Goal: Task Accomplishment & Management: Complete application form

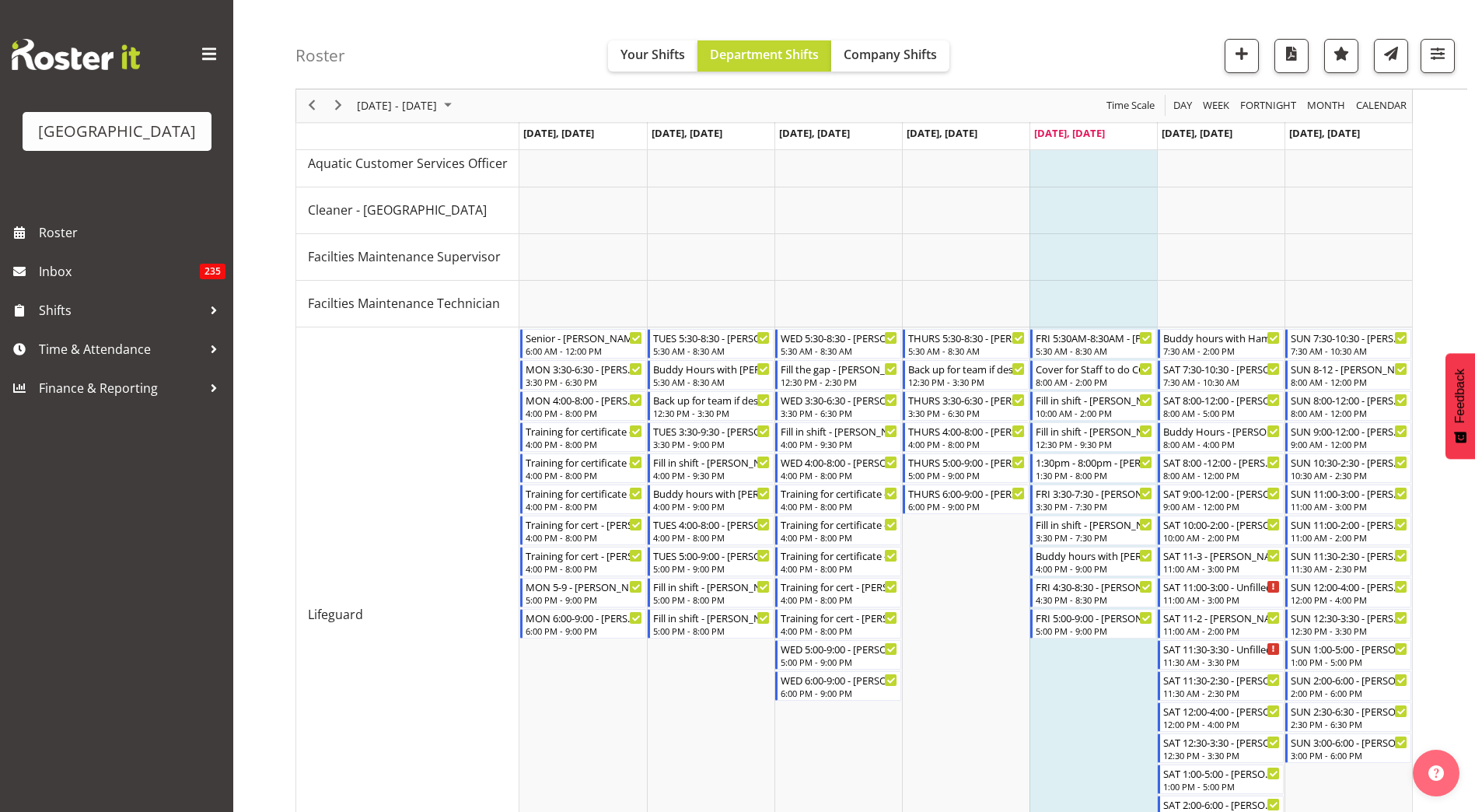
scroll to position [311, 0]
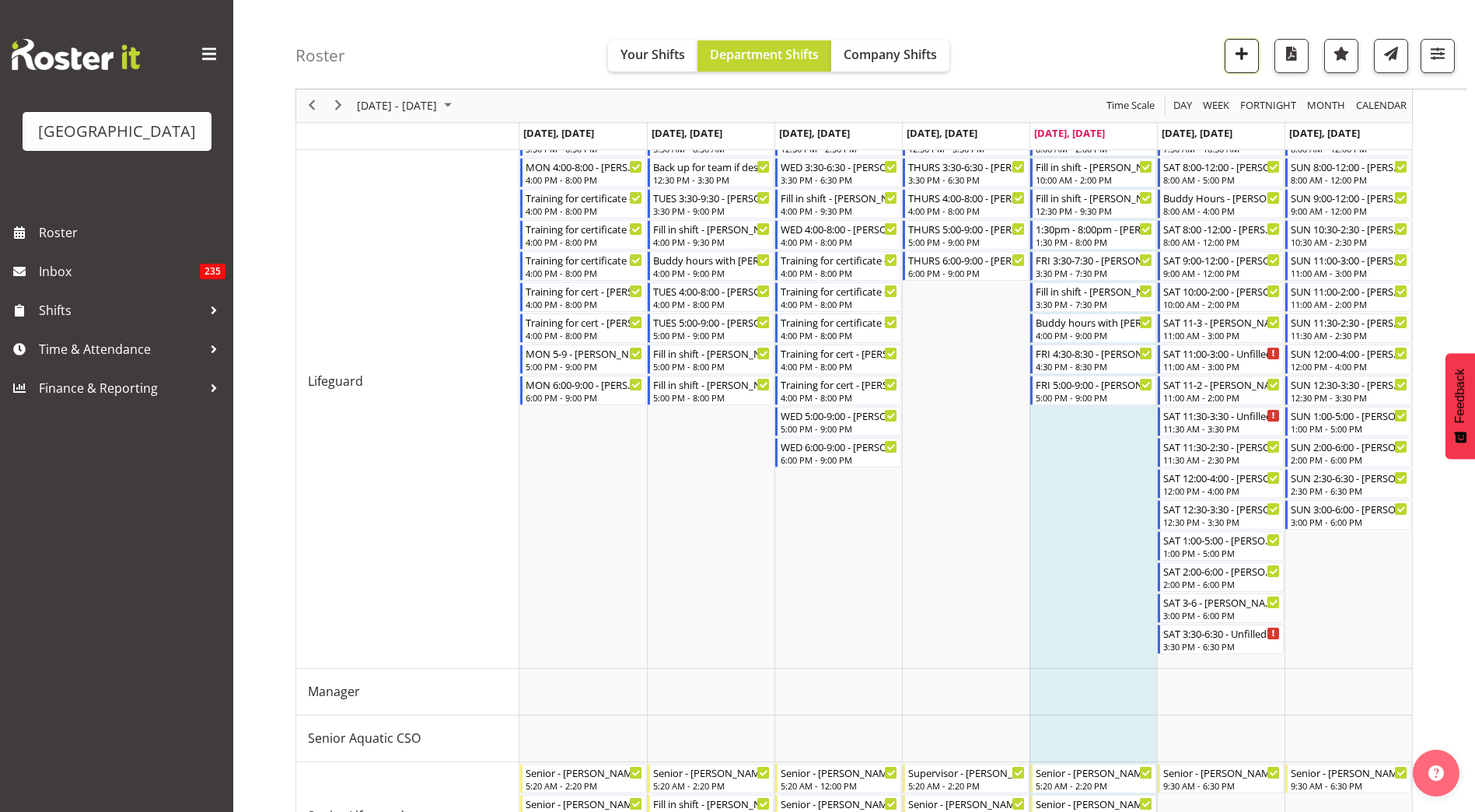
click at [1234, 57] on span "button" at bounding box center [1241, 54] width 20 height 20
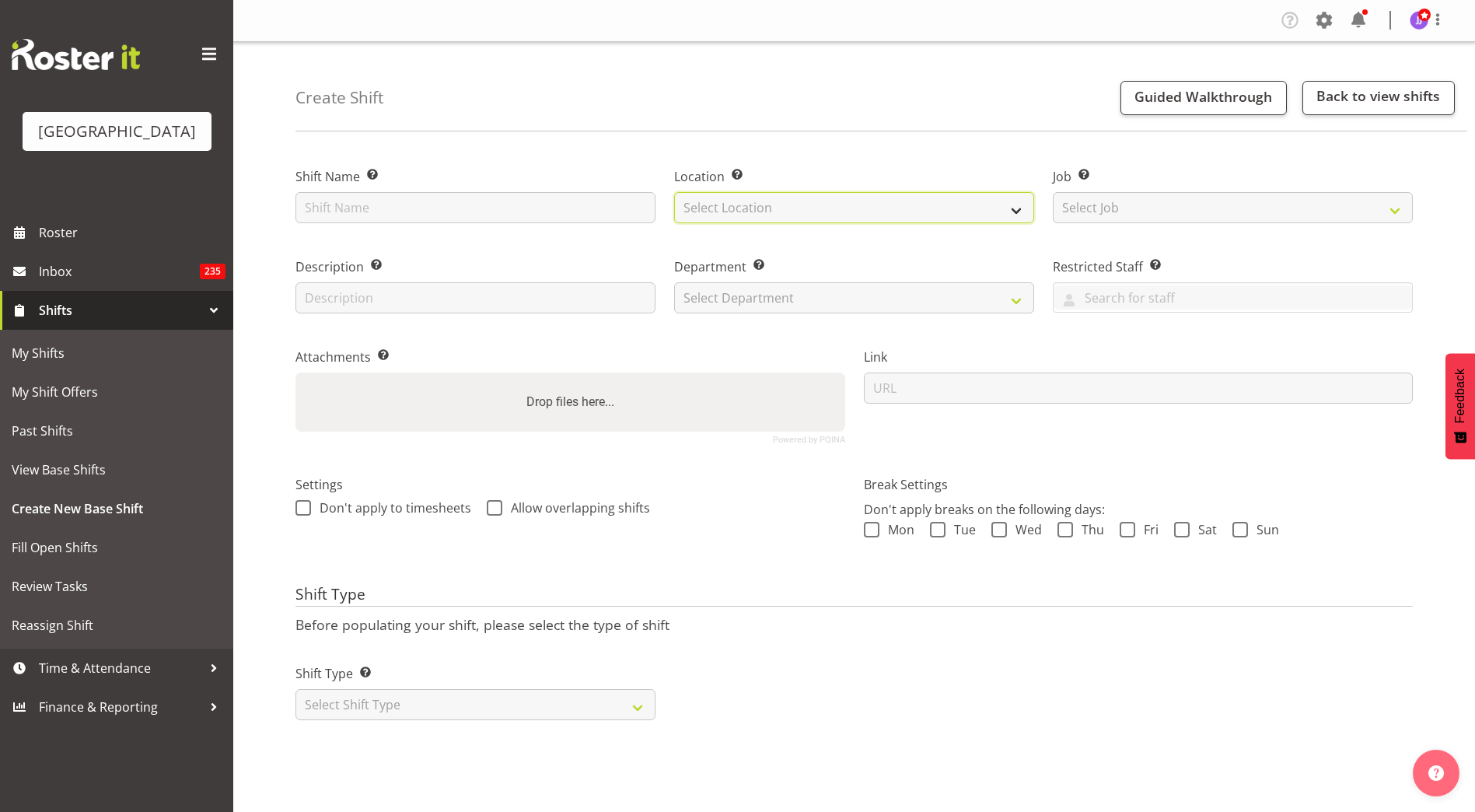
click at [772, 212] on select "Select Location Splash Palace" at bounding box center [854, 207] width 360 height 31
select select "83"
click at [674, 192] on select "Select Location Splash Palace" at bounding box center [854, 207] width 360 height 31
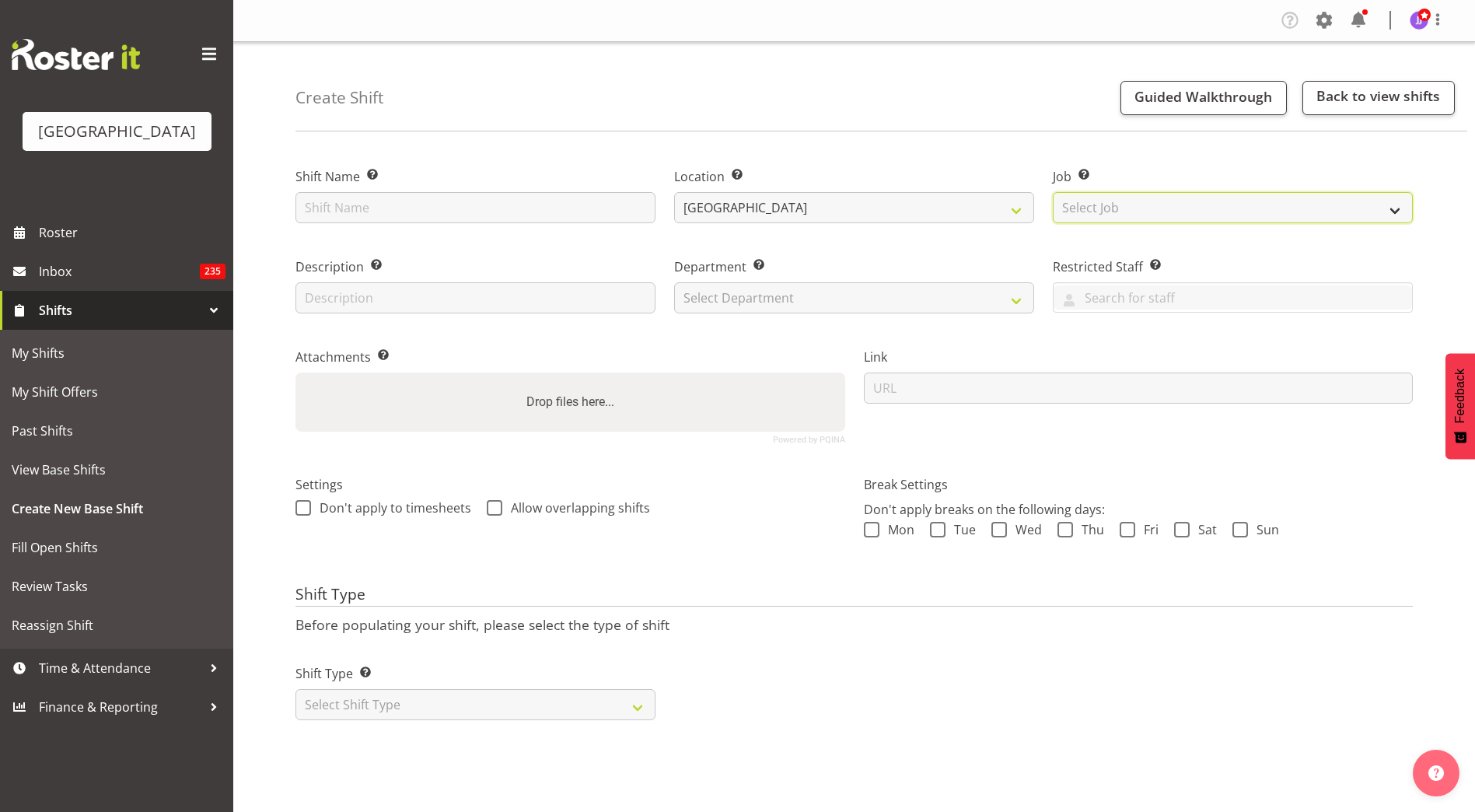
drag, startPoint x: 1086, startPoint y: 210, endPoint x: 1085, endPoint y: 218, distance: 8.1
click at [1086, 210] on select "Select Job Create new job ACSO" at bounding box center [1232, 207] width 360 height 31
drag, startPoint x: 989, startPoint y: 119, endPoint x: 933, endPoint y: 169, distance: 75.1
click at [989, 119] on div "Create Shift Guided Walkthrough Back to view shifts" at bounding box center [881, 86] width 1171 height 90
click at [821, 315] on div "Department Set the department that the shift relates to. Select Department Clea…" at bounding box center [854, 280] width 378 height 90
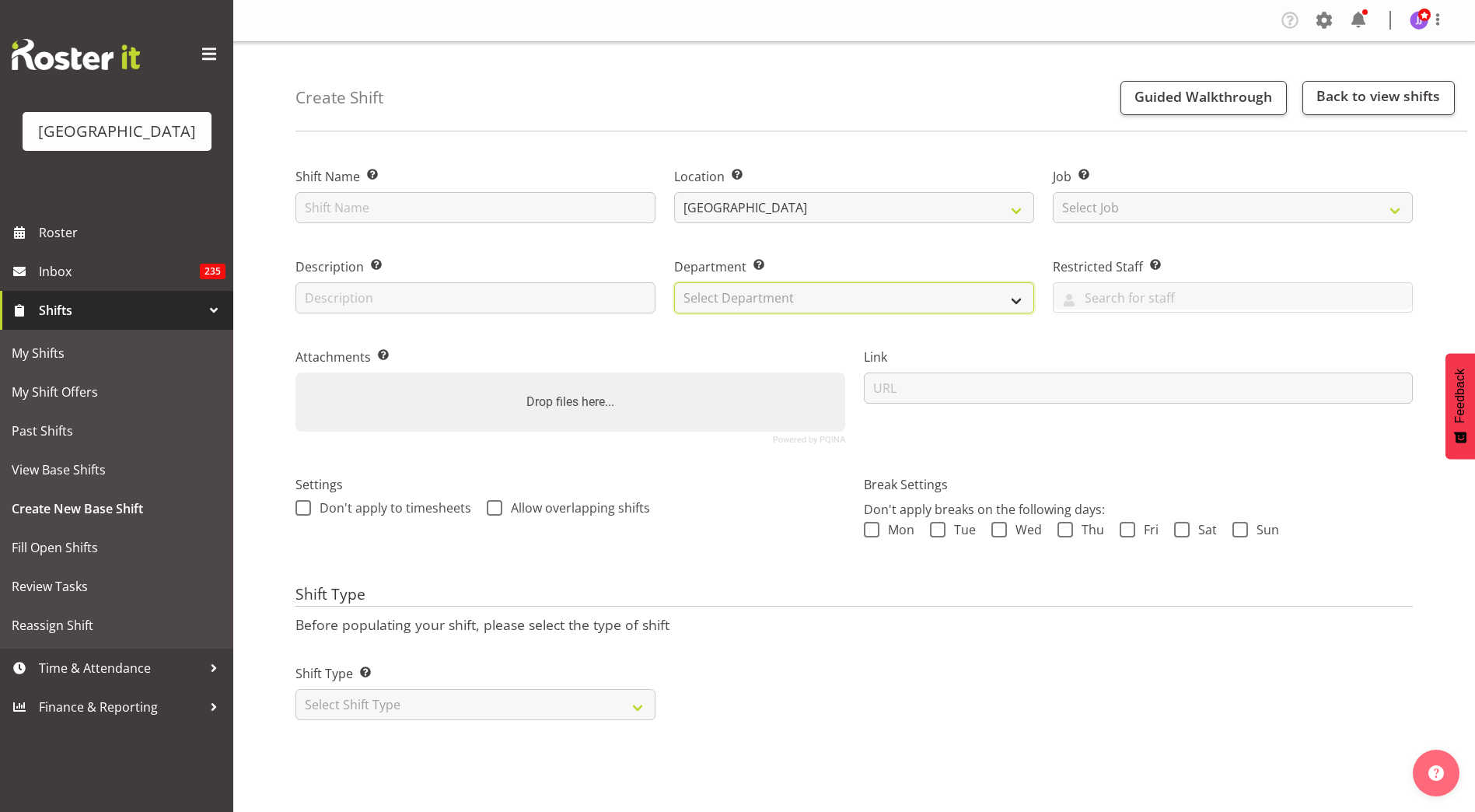
click at [826, 288] on select "Select Department Cleaning Crew Customer Services Crew Lifeguard Crew Maintenan…" at bounding box center [854, 297] width 360 height 31
select select "114"
click at [674, 282] on select "Select Department Cleaning Crew Customer Services Crew Lifeguard Crew Maintenan…" at bounding box center [854, 297] width 360 height 31
click at [872, 252] on div "Department Set the department that the shift relates to. Cleaning Crew Customer…" at bounding box center [854, 280] width 378 height 90
click at [385, 708] on select "Select Shift Type One Off Shift Recurring Shift Rotating Shift" at bounding box center [475, 704] width 360 height 31
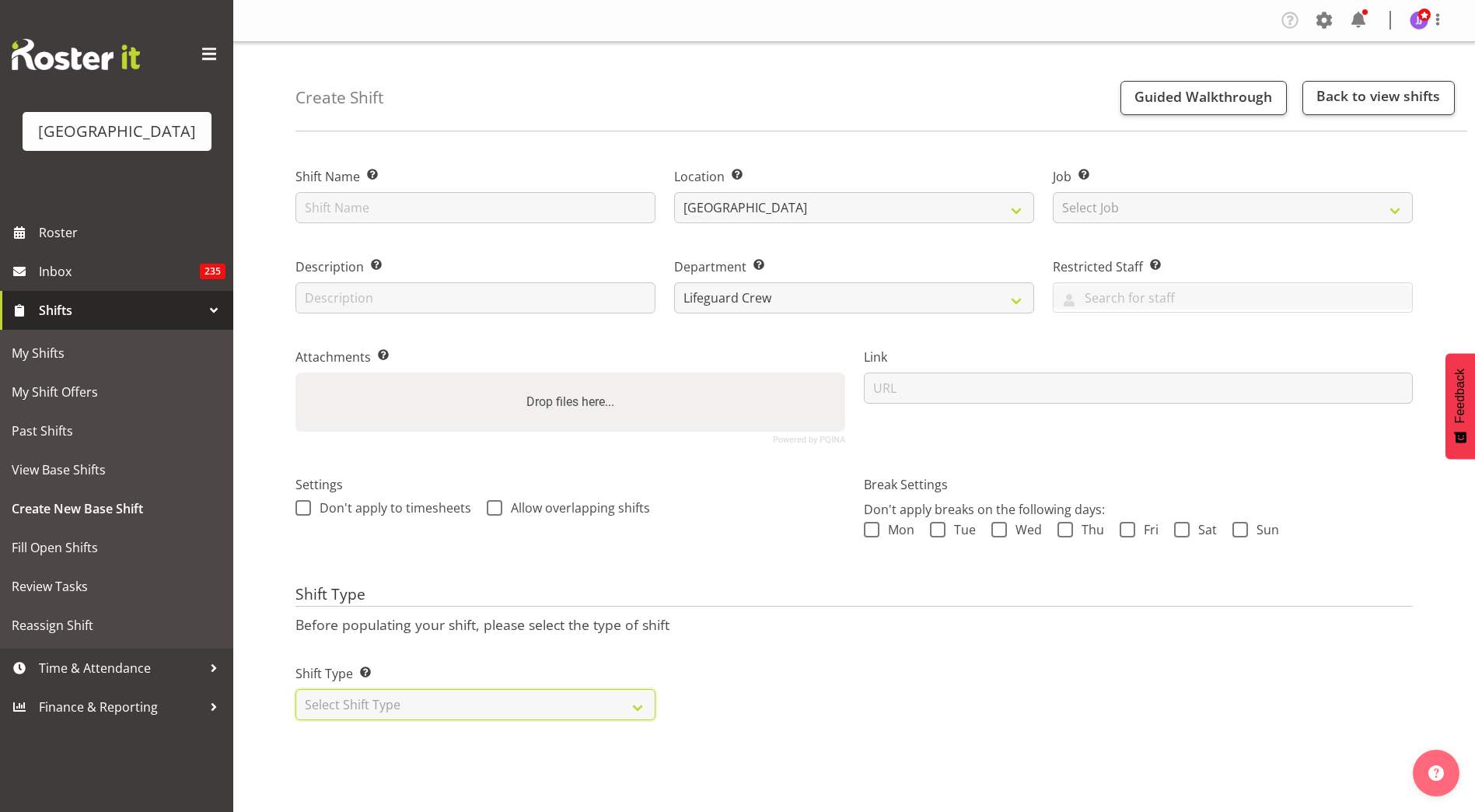
select select "one_off"
click at [296, 689] on select "Select Shift Type One Off Shift Recurring Shift Rotating Shift" at bounding box center [475, 704] width 360 height 31
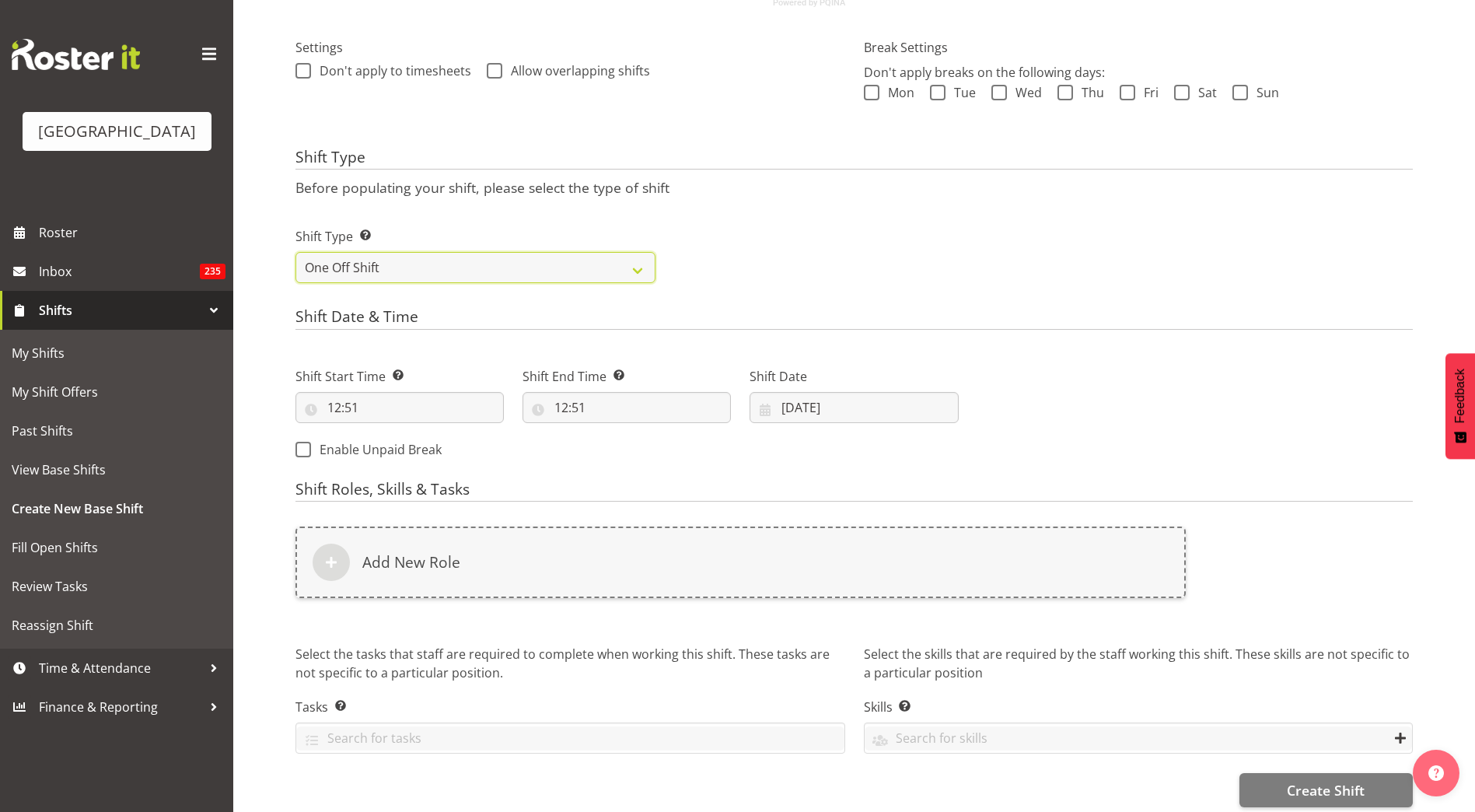
scroll to position [455, 0]
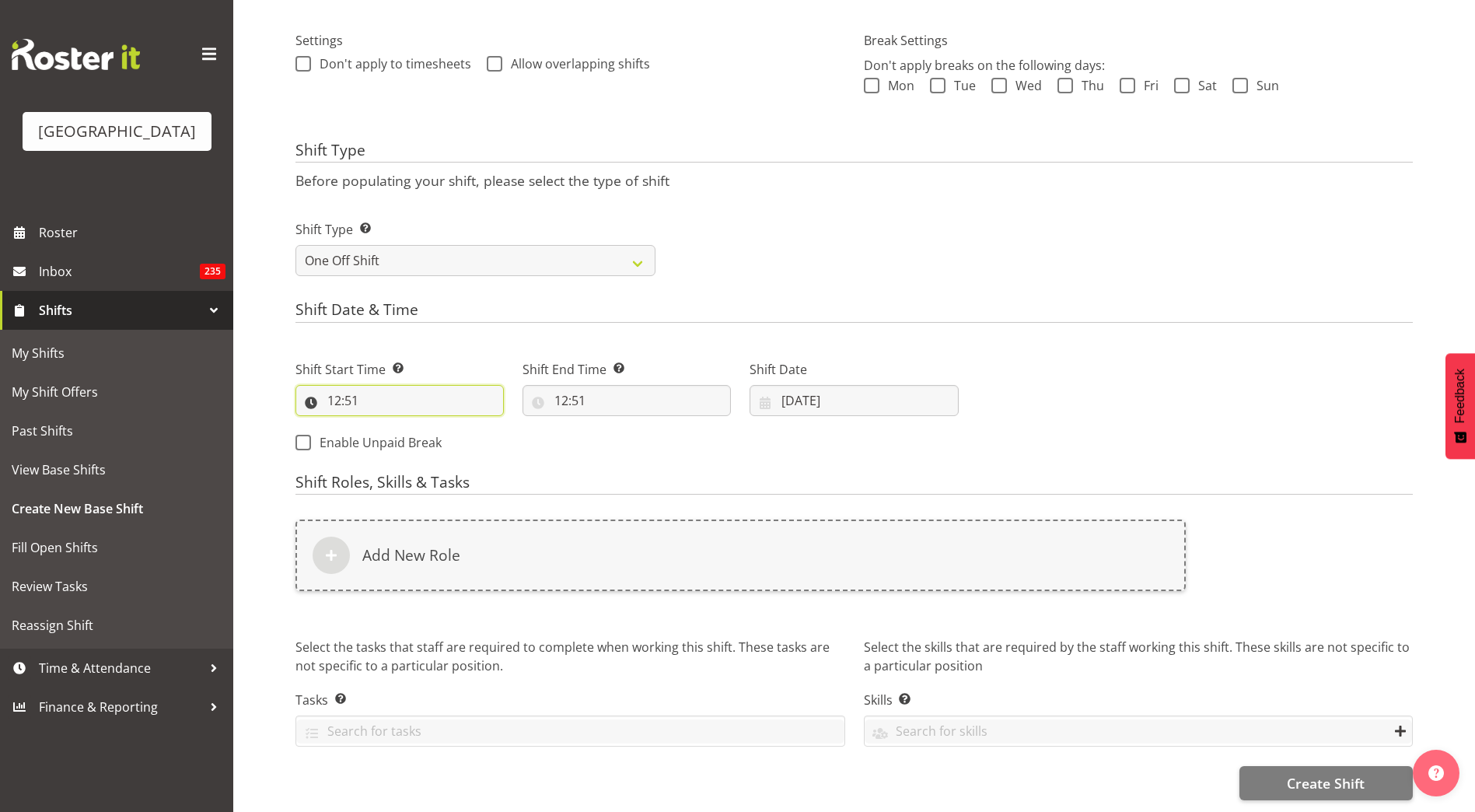
click at [354, 385] on input "12:51" at bounding box center [399, 400] width 208 height 31
click at [393, 432] on select "00 01 02 03 04 05 06 07 08 09 10 11 12 13 14 15 16 17 18 19 20 21 22 23" at bounding box center [402, 440] width 35 height 31
select select "13"
click at [384, 425] on select "00 01 02 03 04 05 06 07 08 09 10 11 12 13 14 15 16 17 18 19 20 21 22 23" at bounding box center [402, 440] width 35 height 31
type input "13:51"
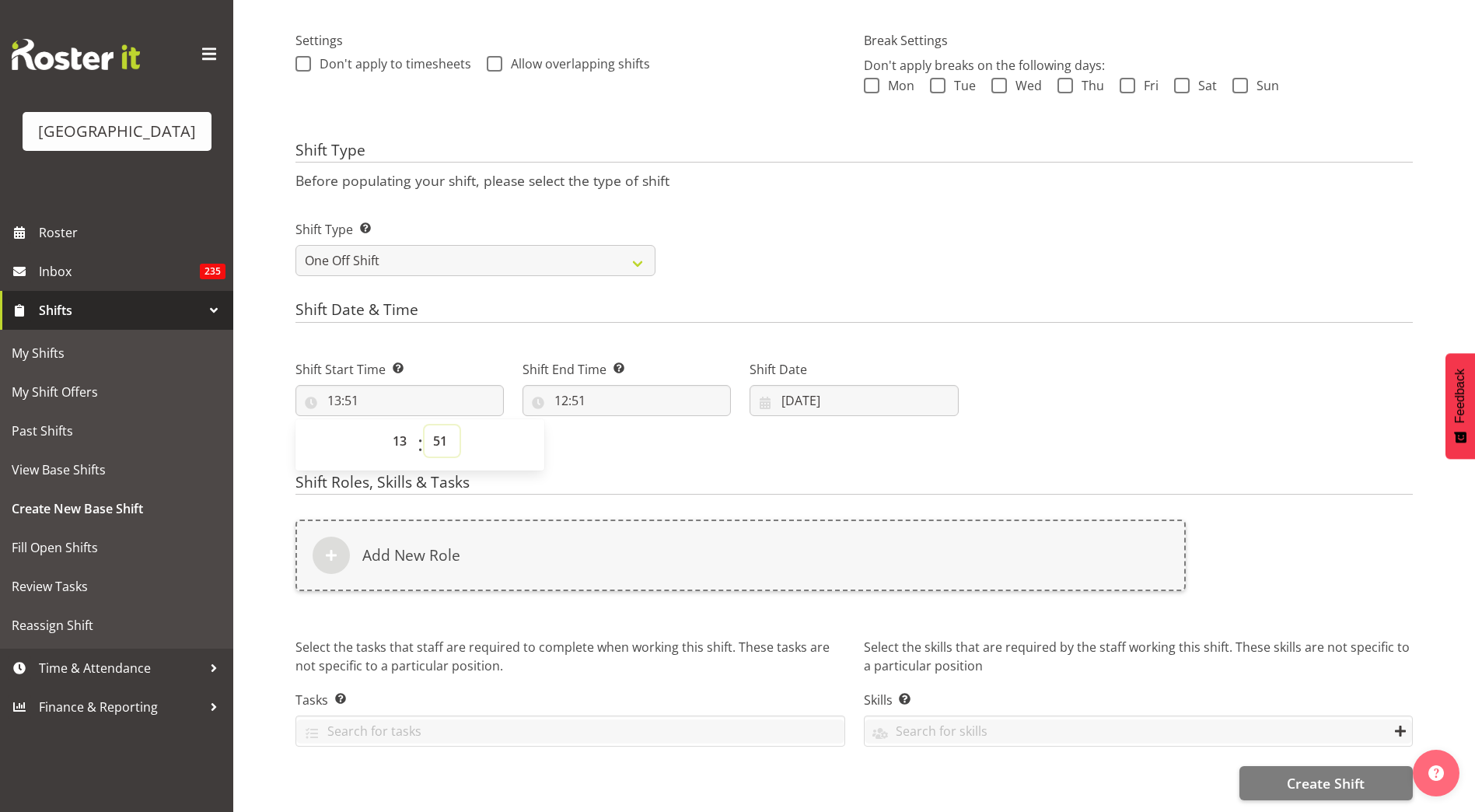
drag, startPoint x: 442, startPoint y: 431, endPoint x: 441, endPoint y: 414, distance: 17.0
click at [442, 430] on select "00 01 02 03 04 05 06 07 08 09 10 11 12 13 14 15 16 17 18 19 20 21 22 23 24 25 2…" at bounding box center [442, 440] width 35 height 31
select select "0"
click at [424, 425] on select "00 01 02 03 04 05 06 07 08 09 10 11 12 13 14 15 16 17 18 19 20 21 22 23 24 25 2…" at bounding box center [442, 440] width 35 height 31
type input "13:00"
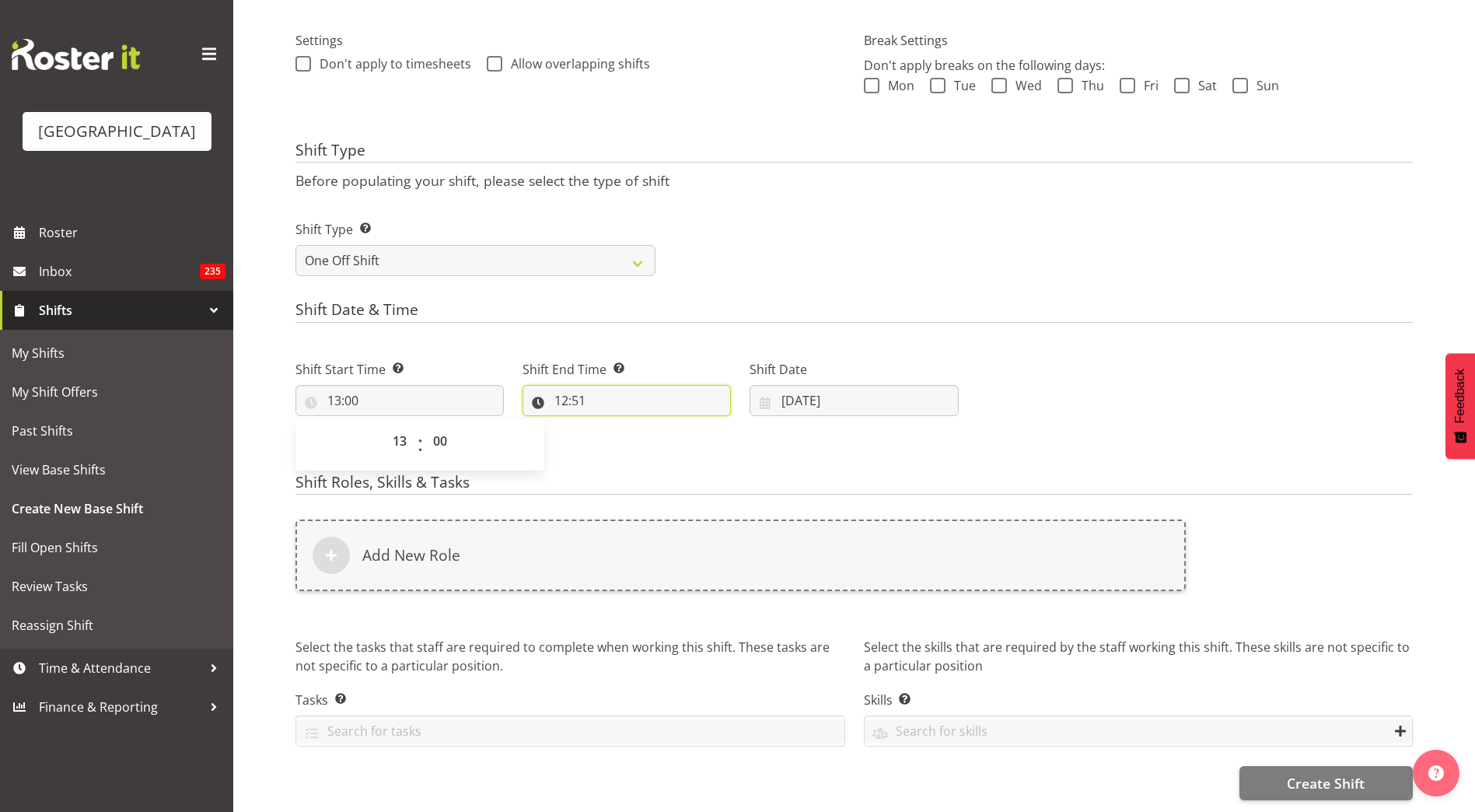
click at [572, 393] on input "12:51" at bounding box center [626, 400] width 208 height 31
click at [623, 429] on select "00 01 02 03 04 05 06 07 08 09 10 11 12 13 14 15 16 17 18 19 20 21 22 23" at bounding box center [629, 440] width 35 height 31
select select "17"
click at [611, 425] on select "00 01 02 03 04 05 06 07 08 09 10 11 12 13 14 15 16 17 18 19 20 21 22 23" at bounding box center [629, 440] width 35 height 31
type input "17:51"
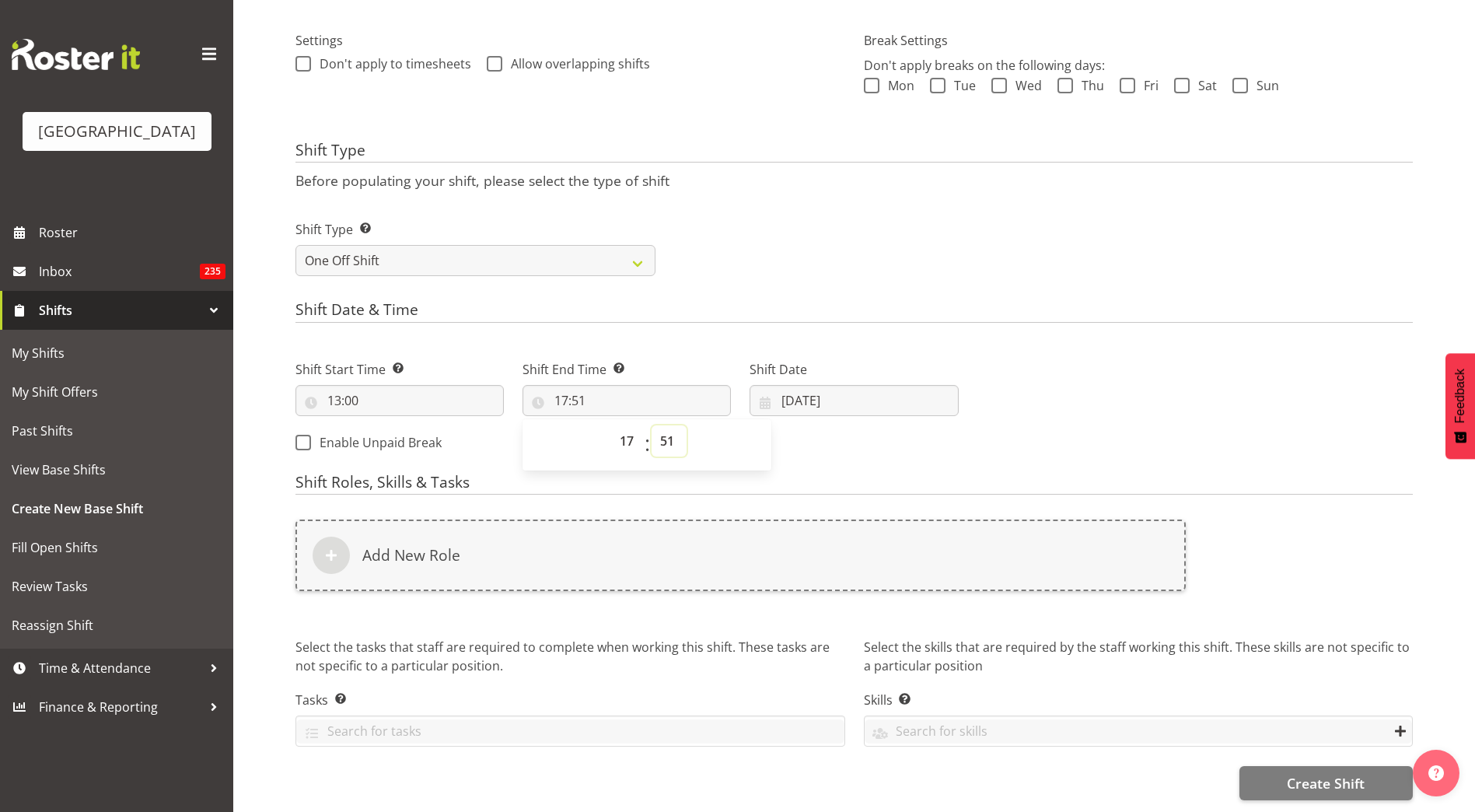
click at [666, 435] on select "00 01 02 03 04 05 06 07 08 09 10 11 12 13 14 15 16 17 18 19 20 21 22 23 24 25 2…" at bounding box center [669, 440] width 35 height 31
select select "0"
click at [651, 425] on select "00 01 02 03 04 05 06 07 08 09 10 11 12 13 14 15 16 17 18 19 20 21 22 23 24 25 2…" at bounding box center [669, 440] width 35 height 31
type input "17:00"
click at [889, 311] on div "Shift Date & Time Shift Start Time Set the time of the day you wish this shift …" at bounding box center [854, 382] width 1117 height 163
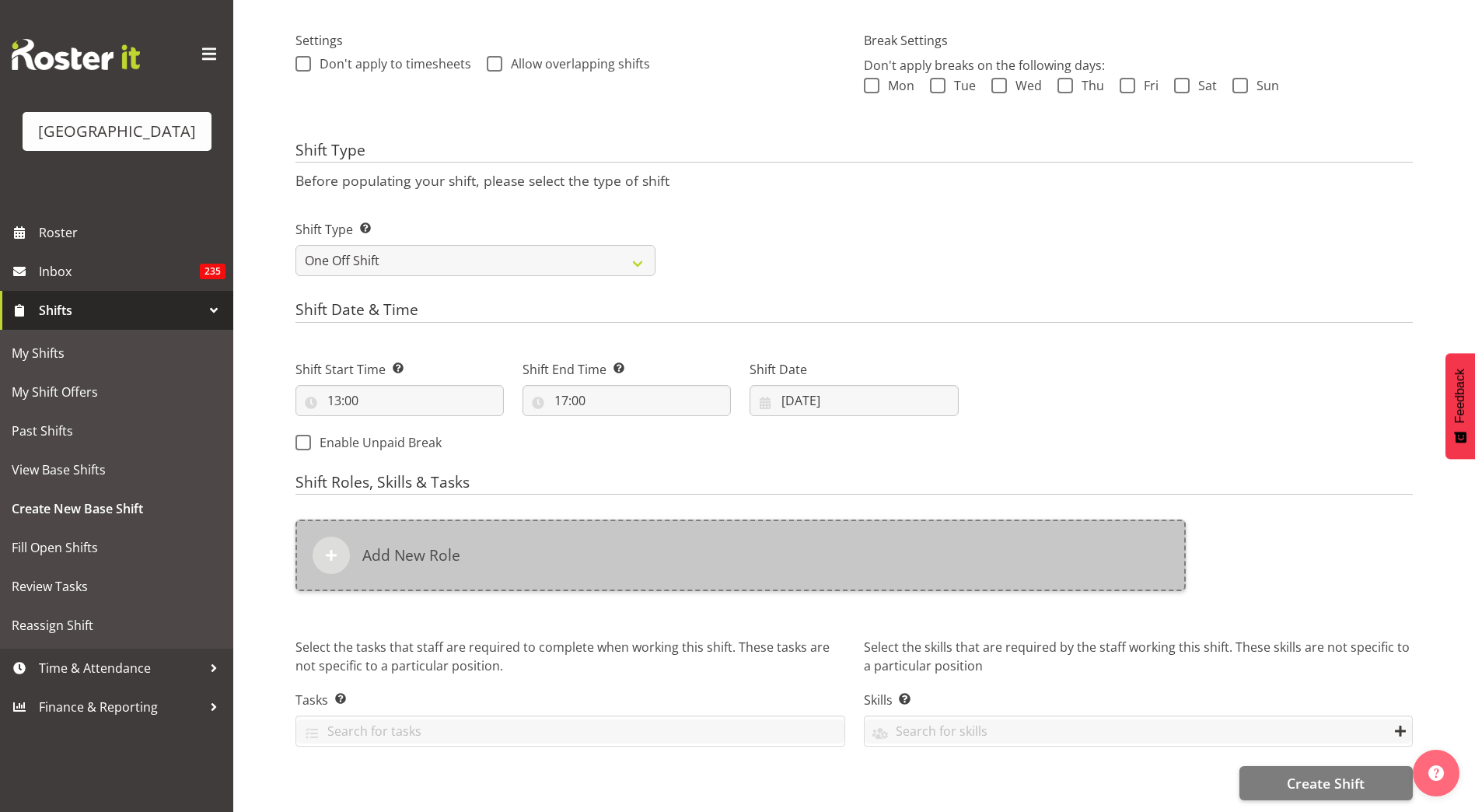
click at [376, 558] on div "Add New Role" at bounding box center [740, 554] width 890 height 71
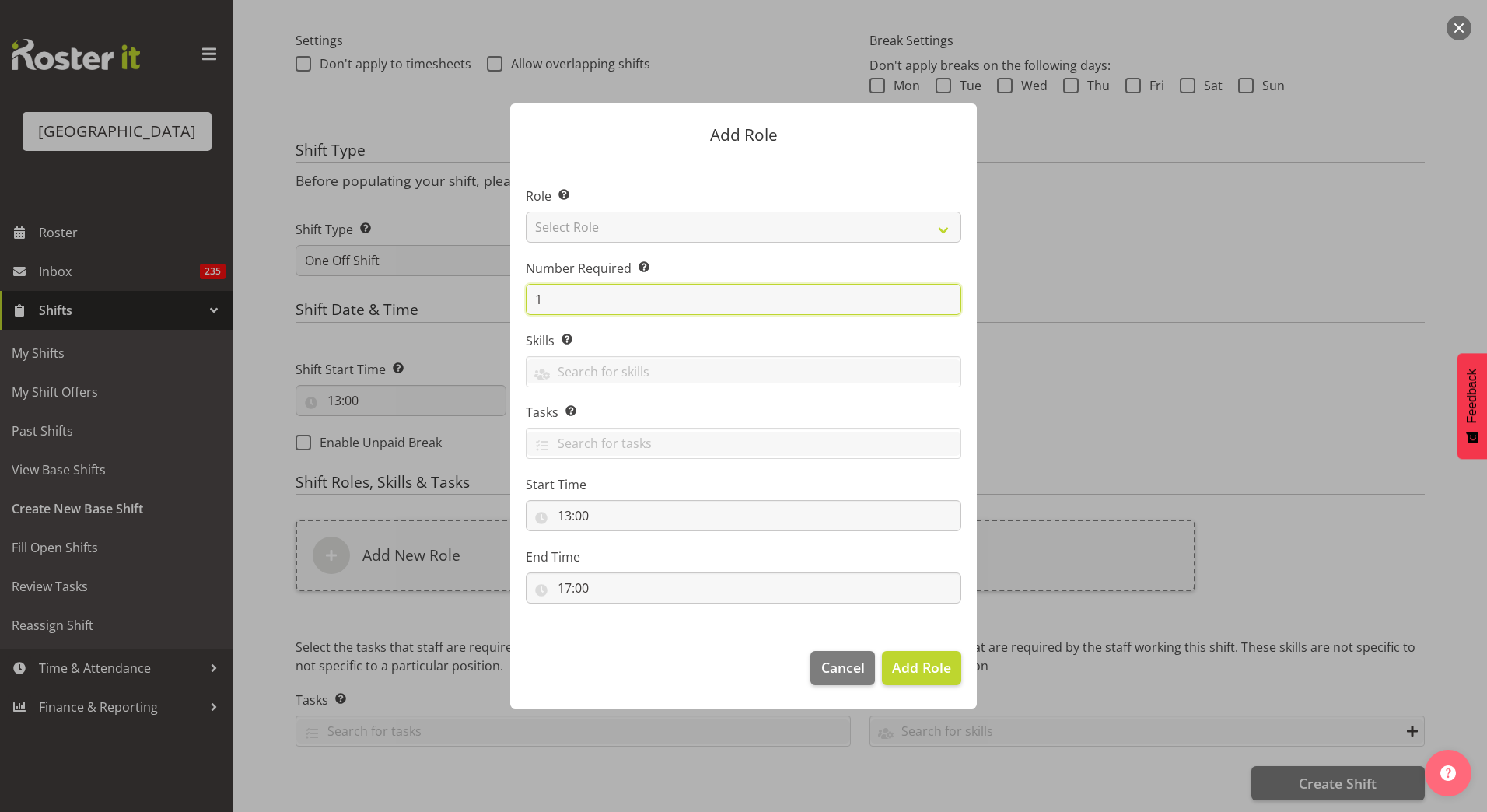
click at [641, 296] on input "1" at bounding box center [744, 299] width 435 height 31
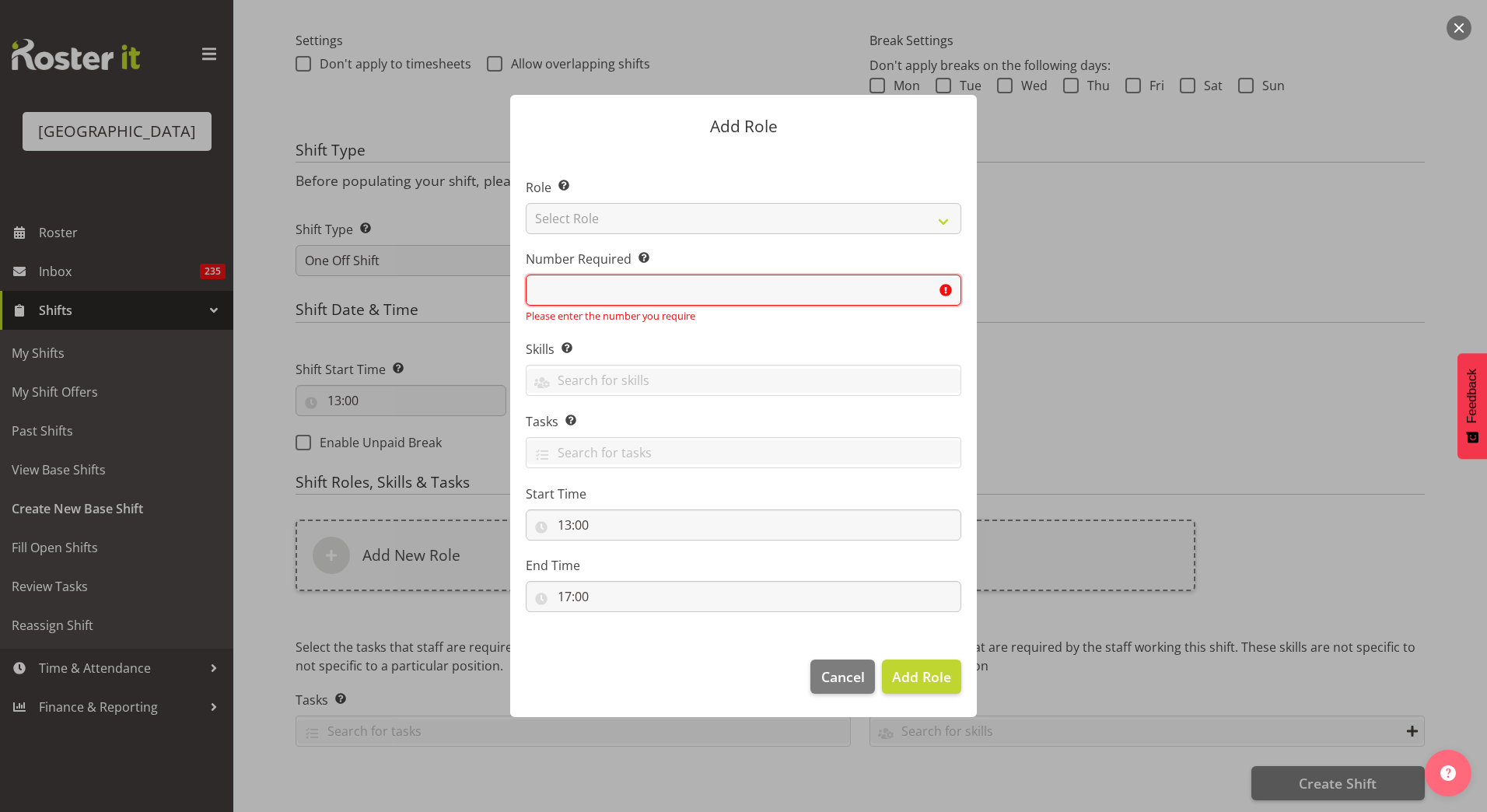
type input "5"
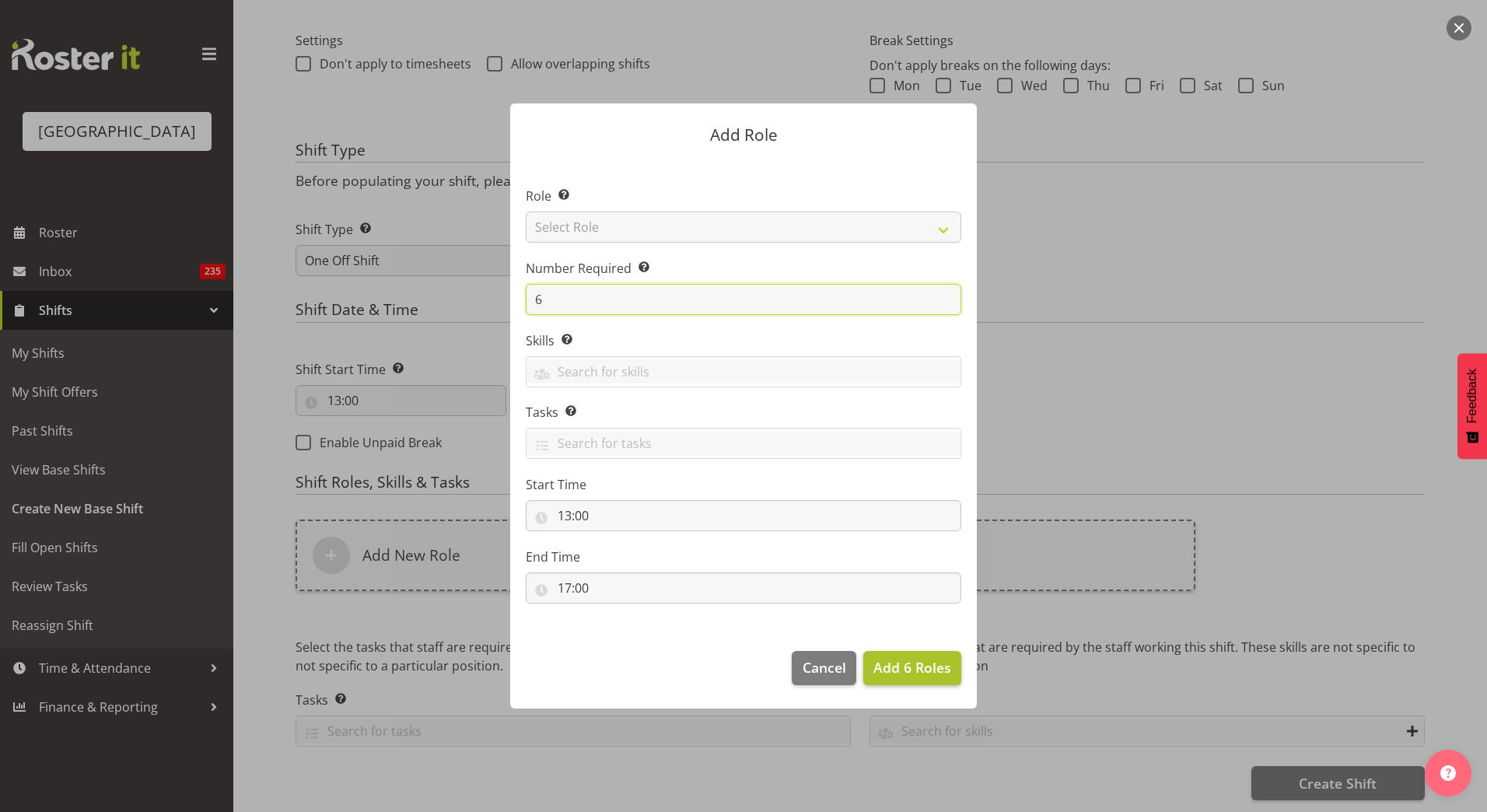
type input "6"
click at [927, 680] on button "Add 6 Roles" at bounding box center [912, 667] width 98 height 34
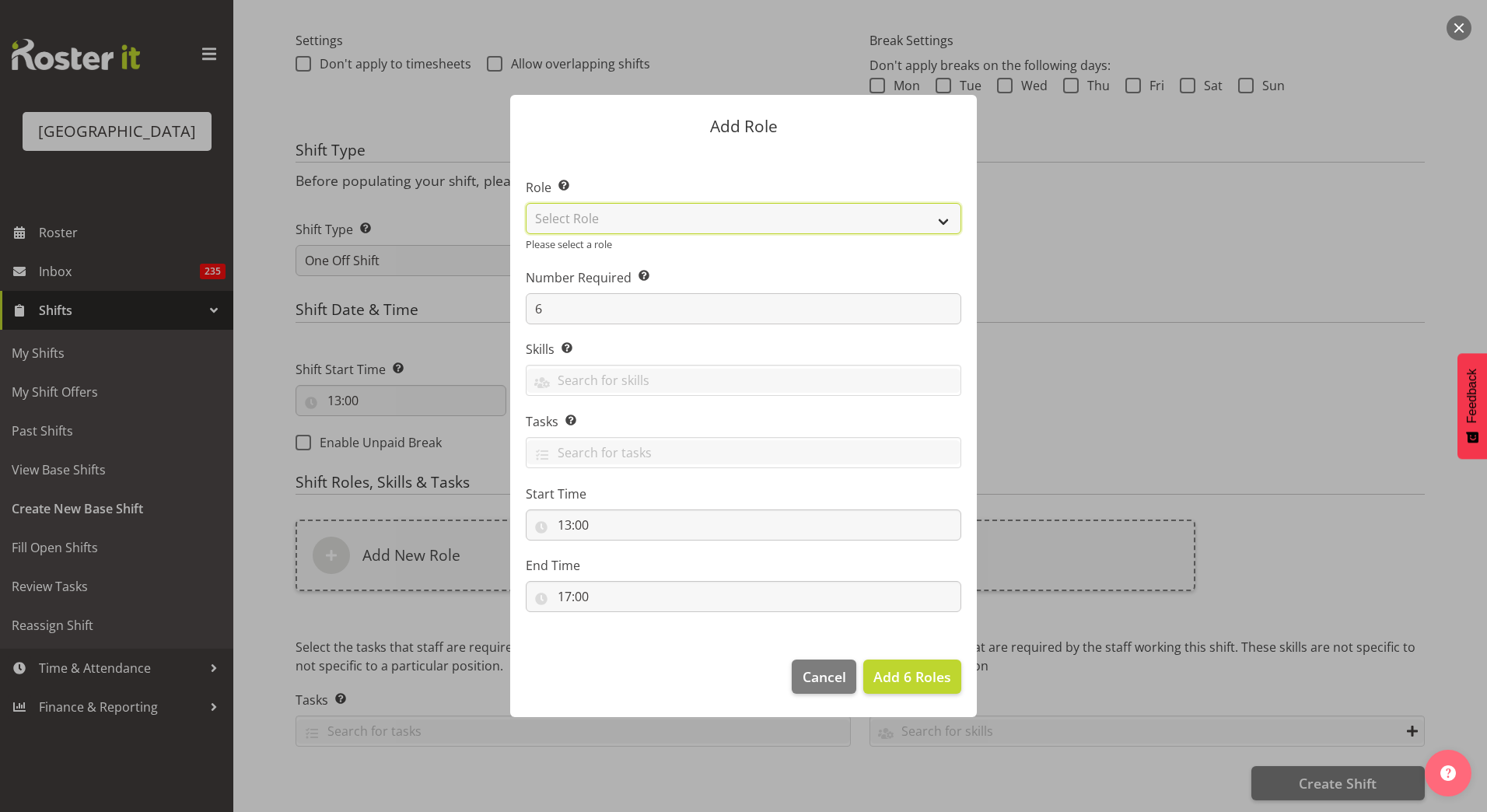
click at [664, 224] on select "Select Role Aquatic Customer Services Officer Cleaner - Splash Palace Facilties…" at bounding box center [744, 218] width 435 height 31
select select "96"
click at [526, 212] on select "Select Role Aquatic Customer Services Officer Cleaner - Splash Palace Facilties…" at bounding box center [744, 218] width 435 height 31
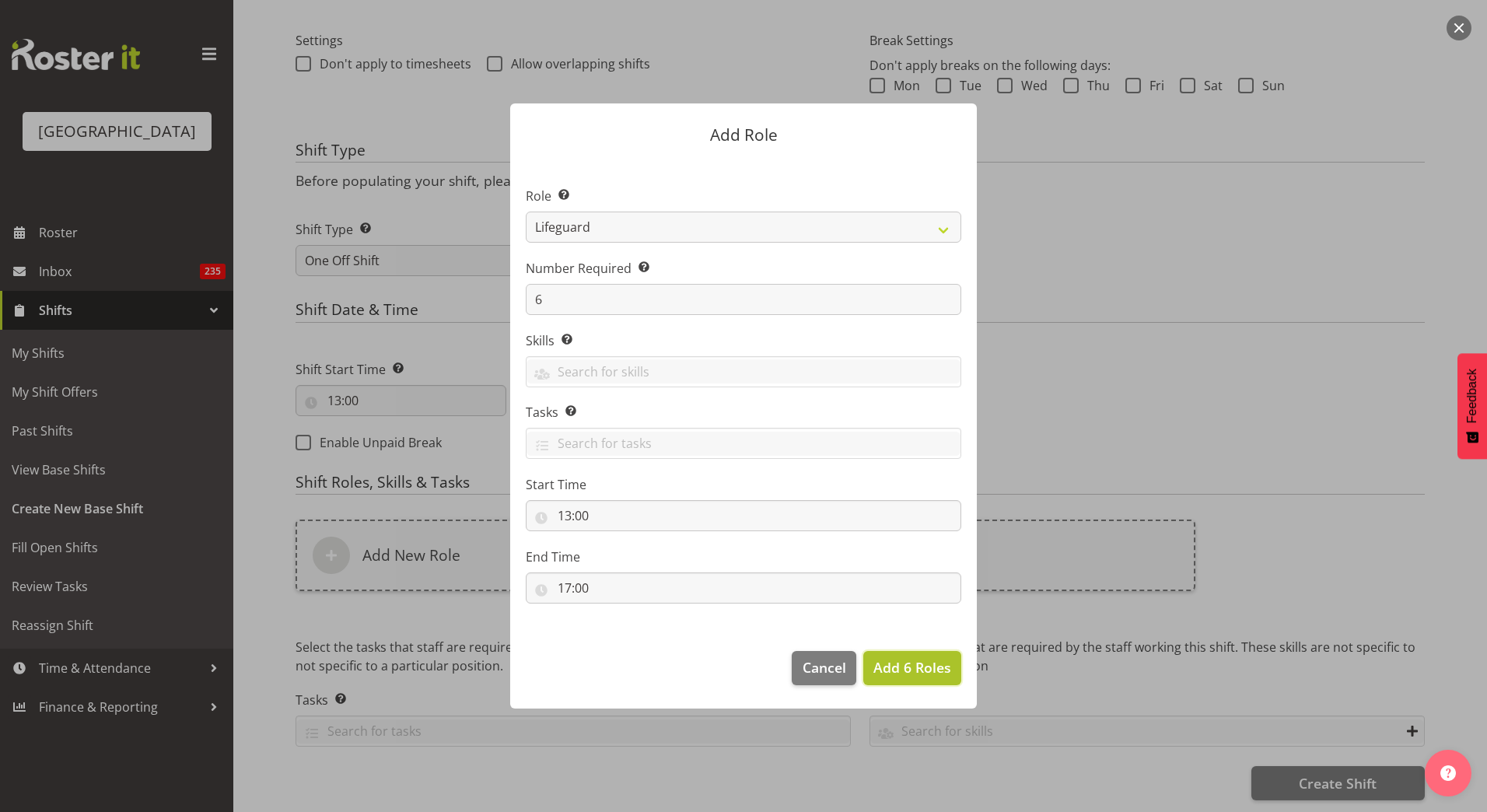
click at [903, 665] on span "Add 6 Roles" at bounding box center [912, 667] width 78 height 18
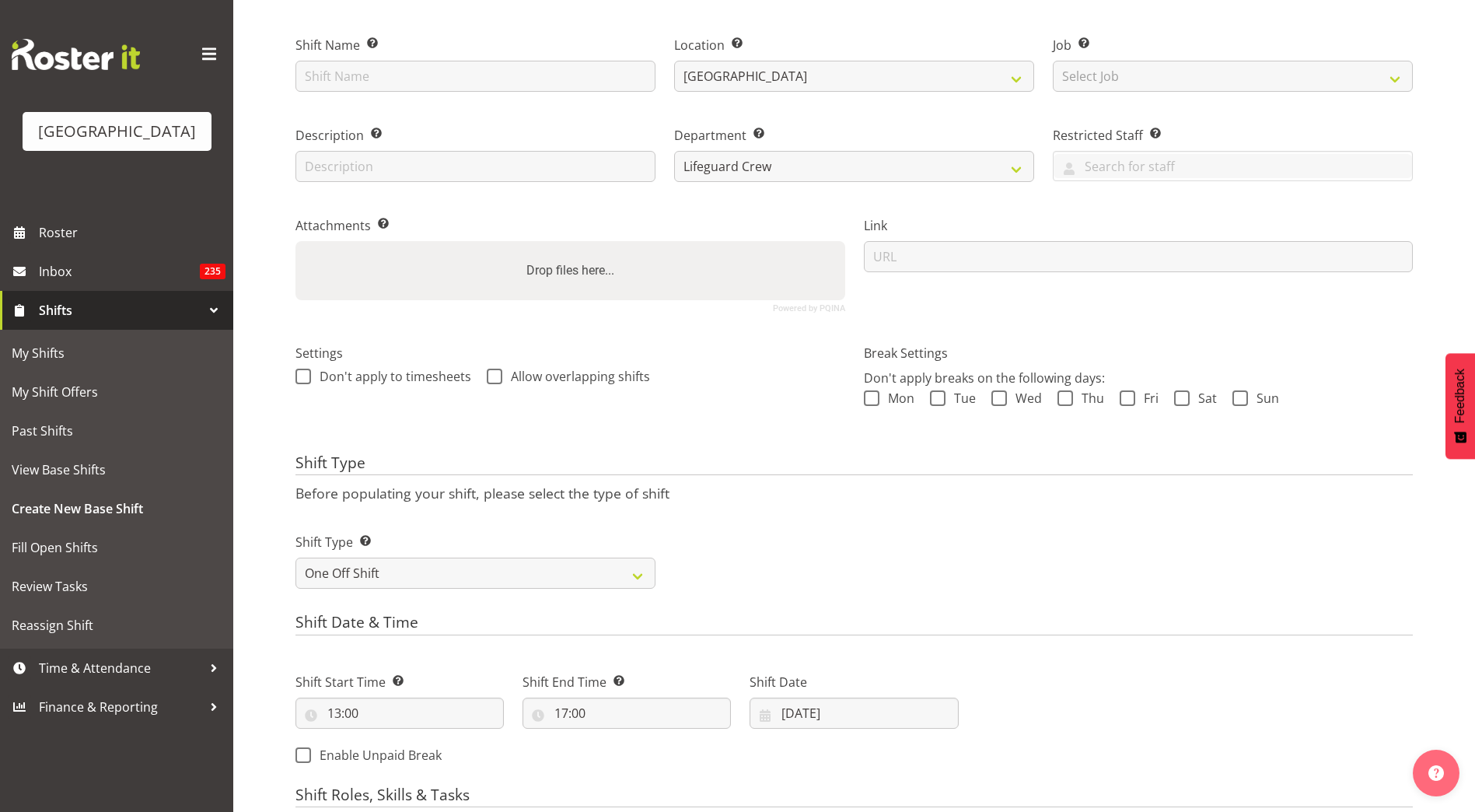
scroll to position [0, 0]
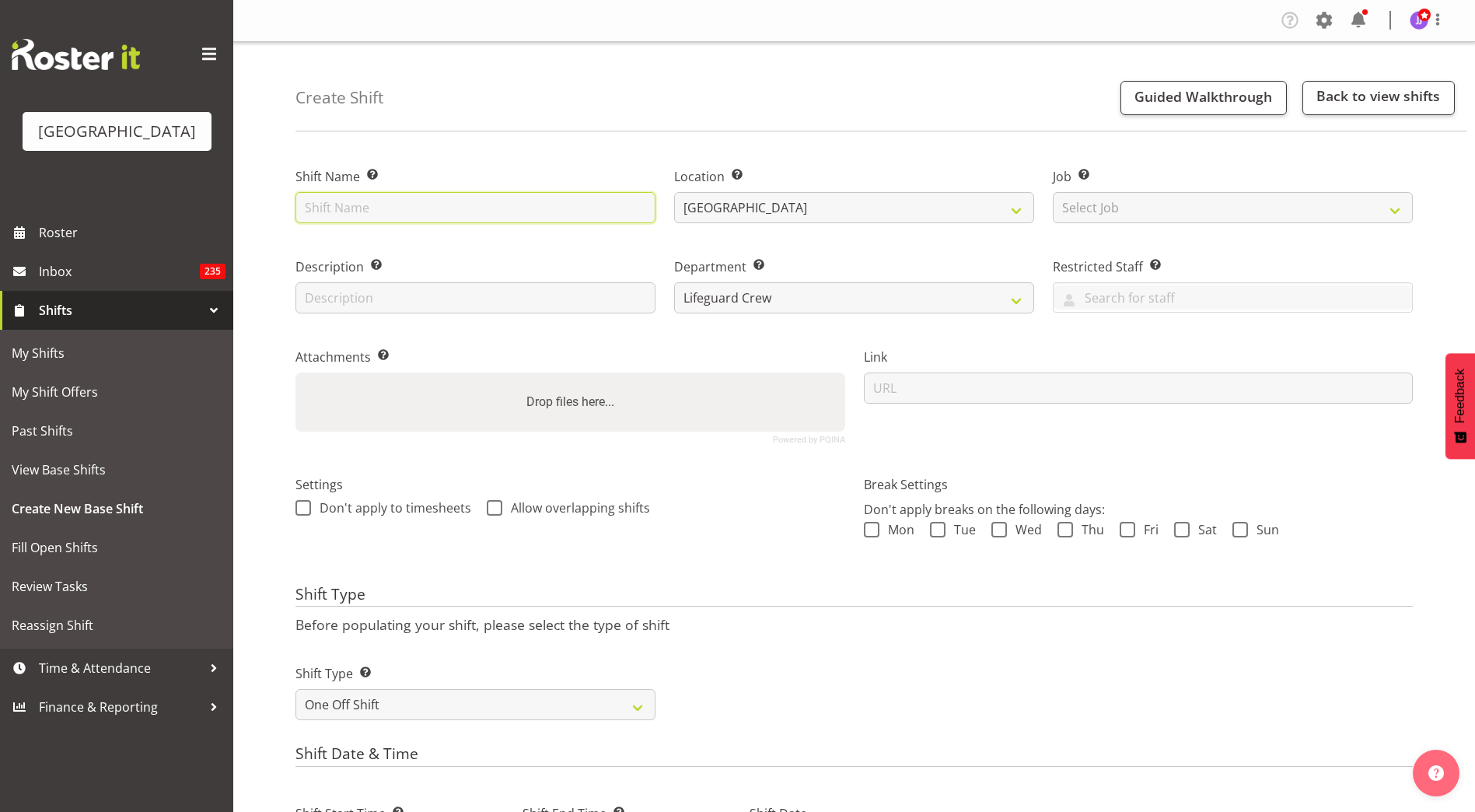
click at [562, 217] on input "text" at bounding box center [475, 207] width 360 height 31
type input "A"
type input "Lifeguard Assessment"
click at [645, 128] on div "Create Shift Guided Walkthrough Back to view shifts" at bounding box center [881, 86] width 1171 height 90
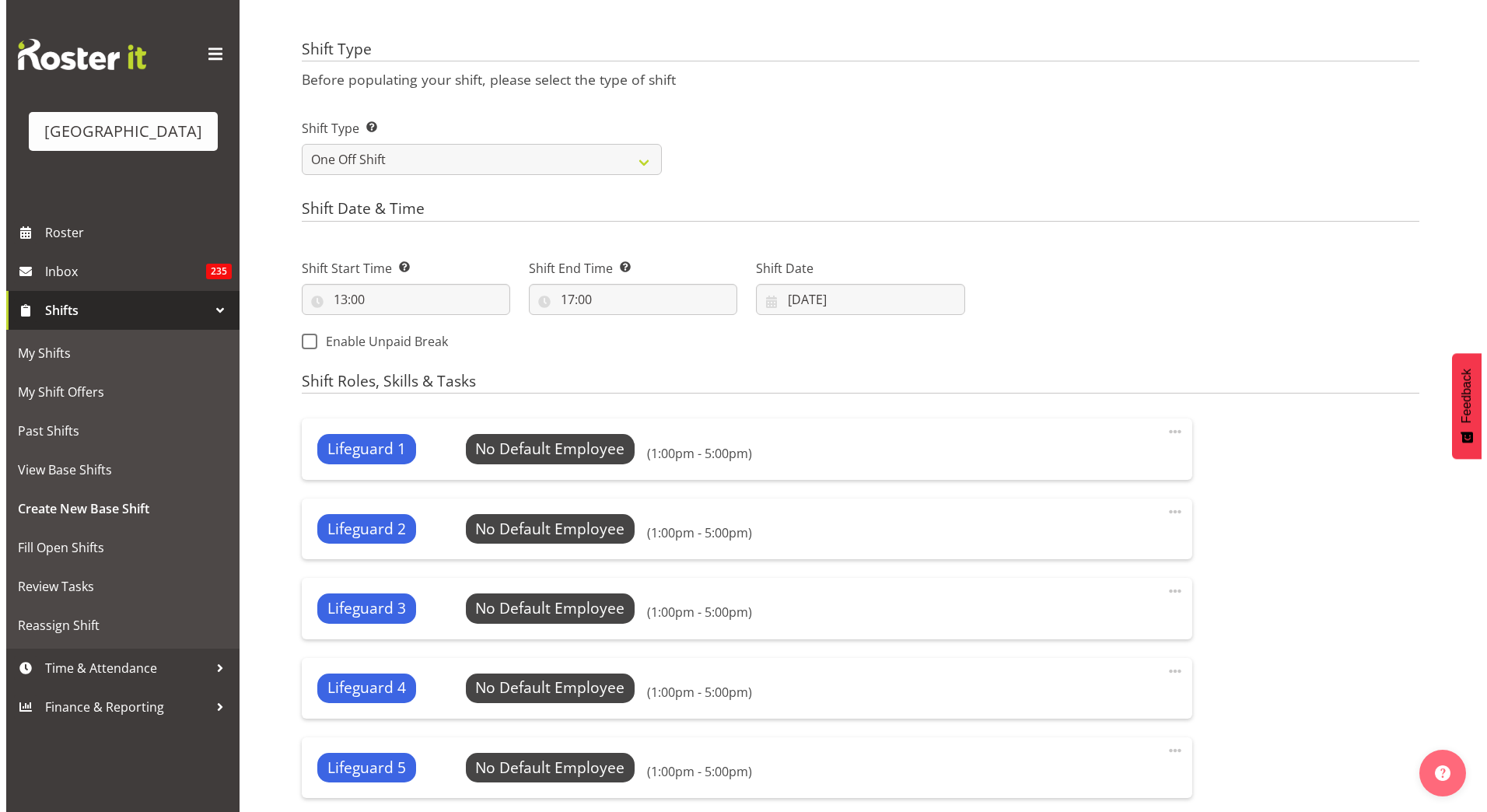
scroll to position [622, 0]
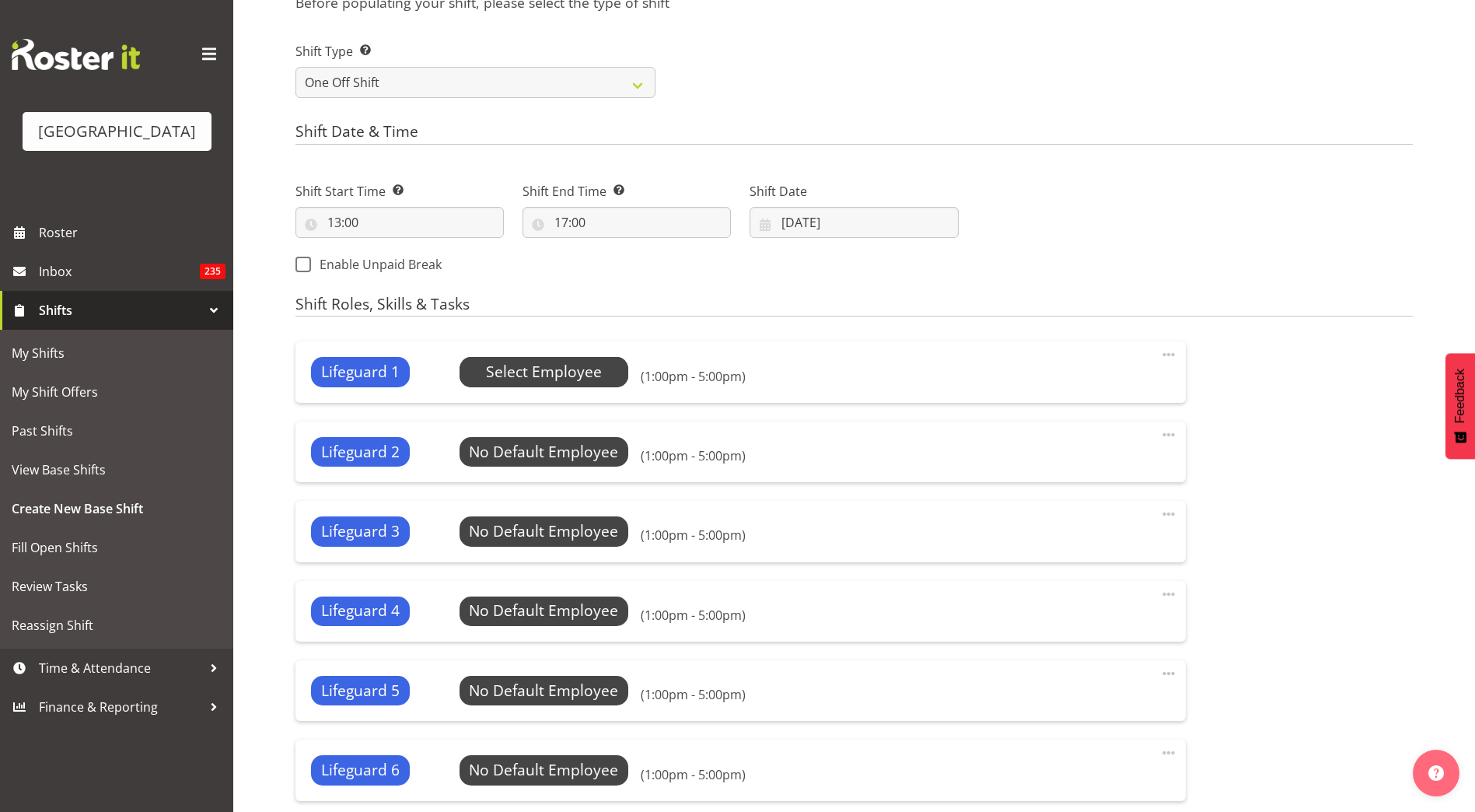
click at [548, 373] on span "Select Employee" at bounding box center [543, 372] width 116 height 23
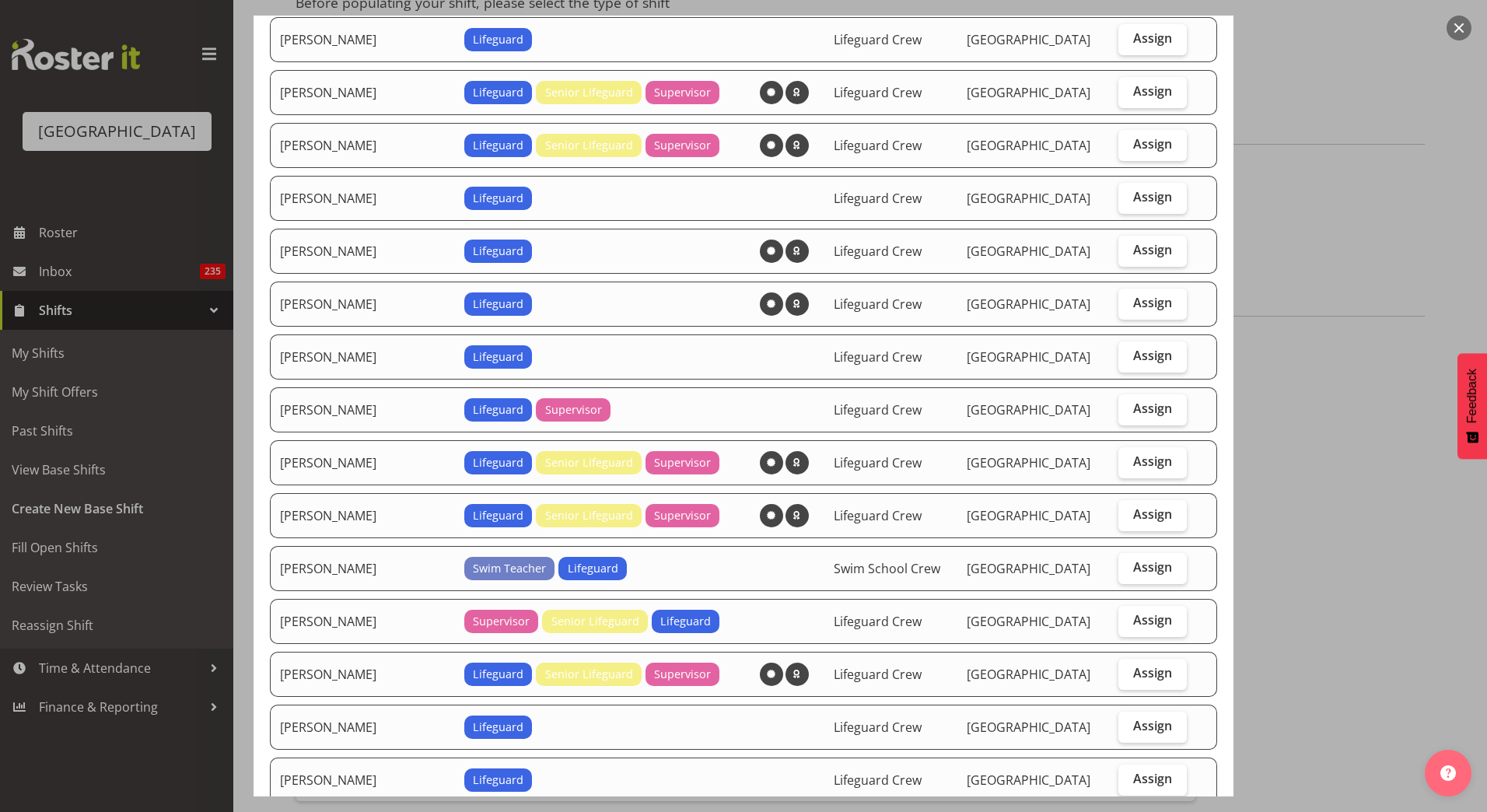
scroll to position [234, 0]
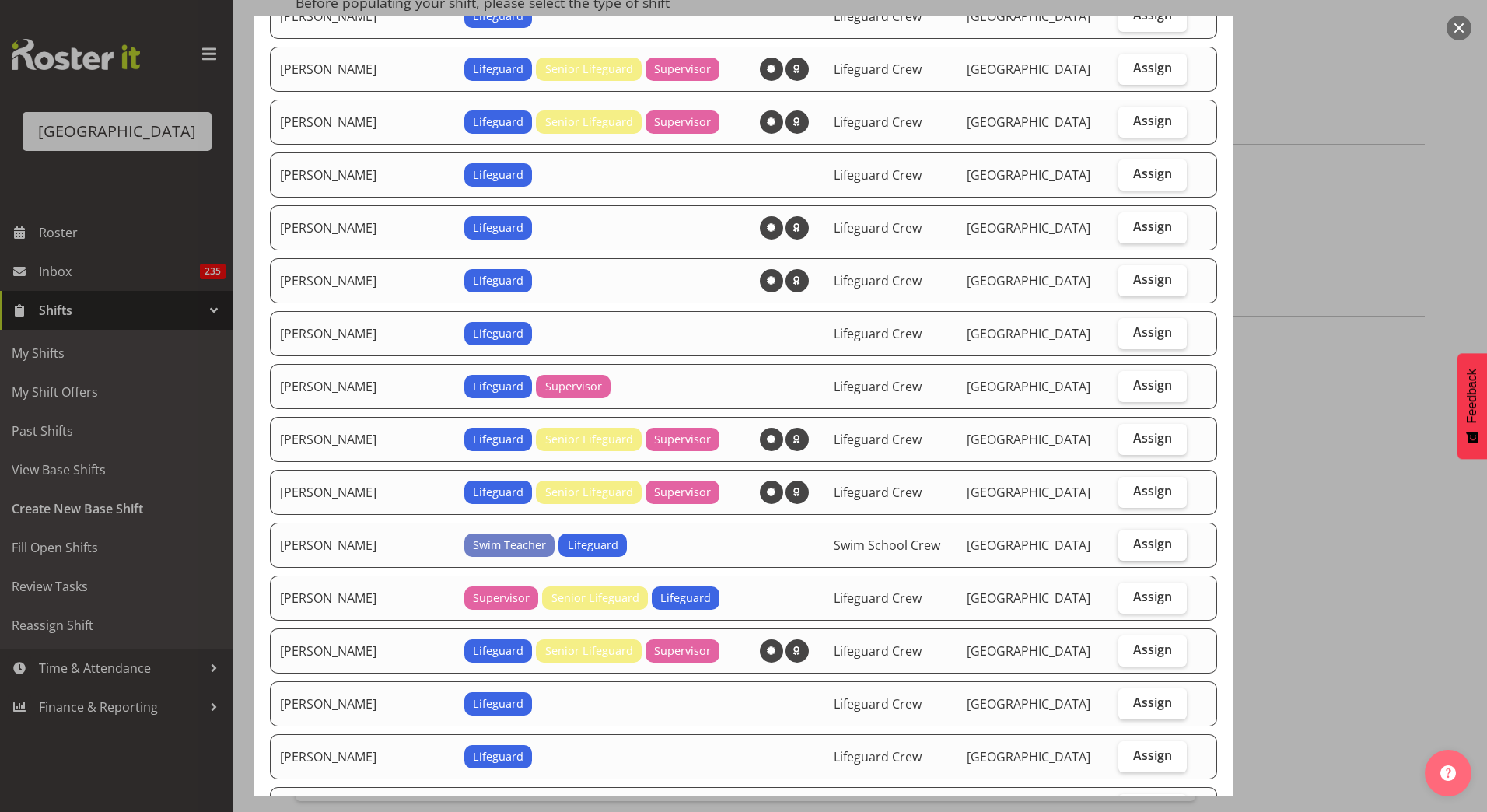
click at [1151, 546] on span "Assign" at bounding box center [1152, 543] width 39 height 16
click at [1128, 546] on input "Assign" at bounding box center [1123, 544] width 10 height 10
checkbox input "true"
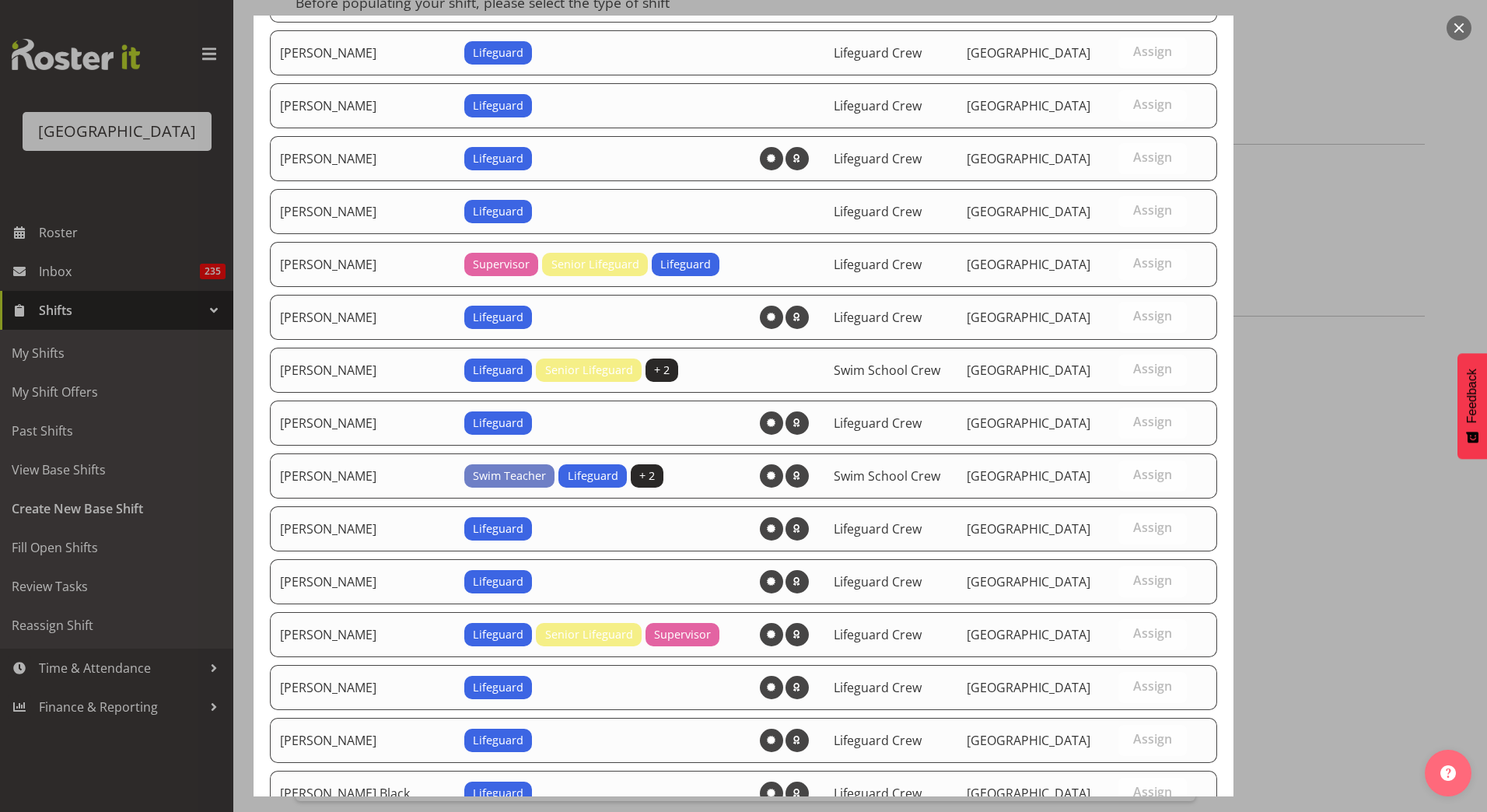
scroll to position [1106, 0]
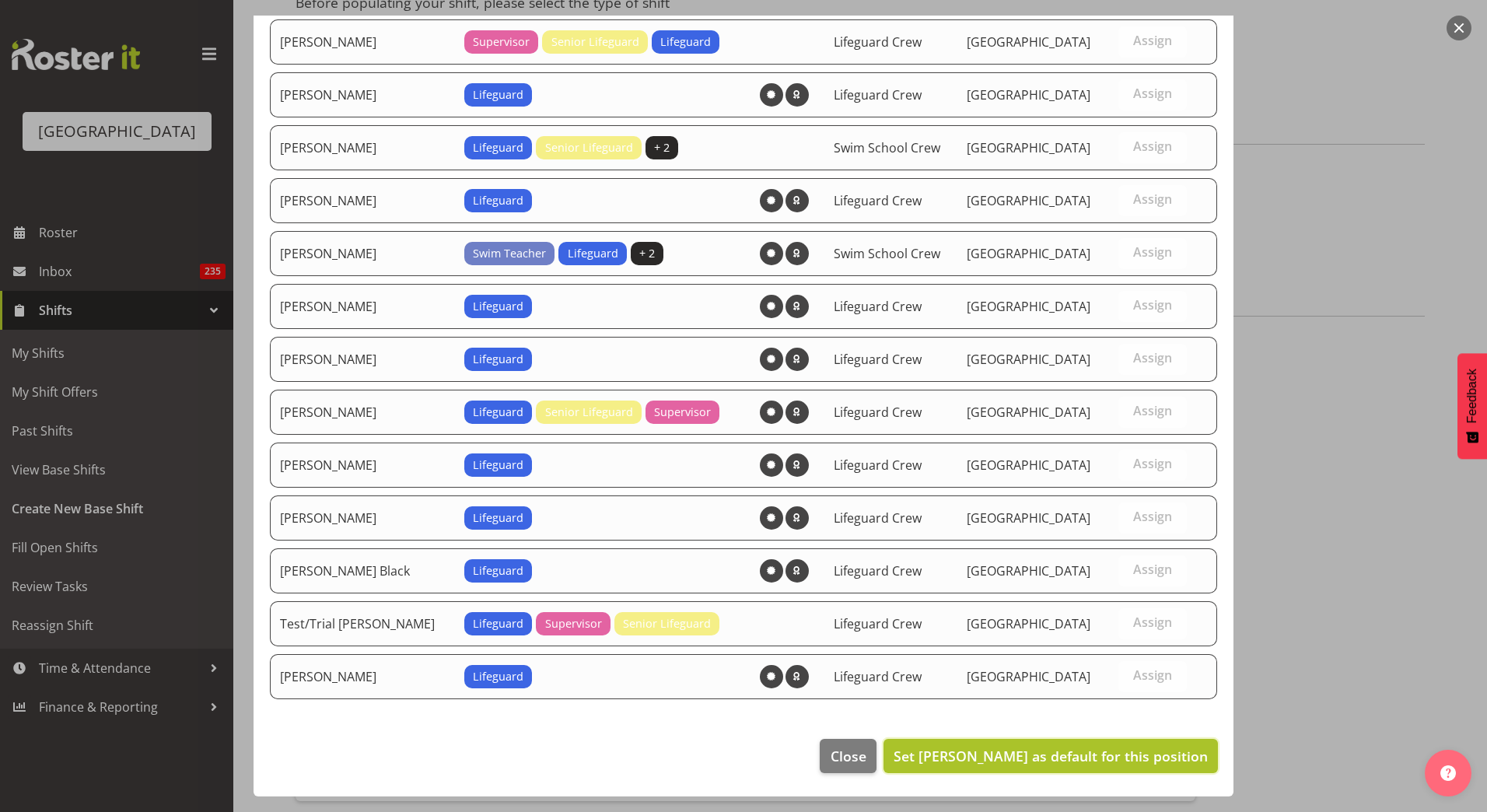
click at [1080, 744] on button "Set Jasika Rohloff as default for this position" at bounding box center [1050, 755] width 334 height 34
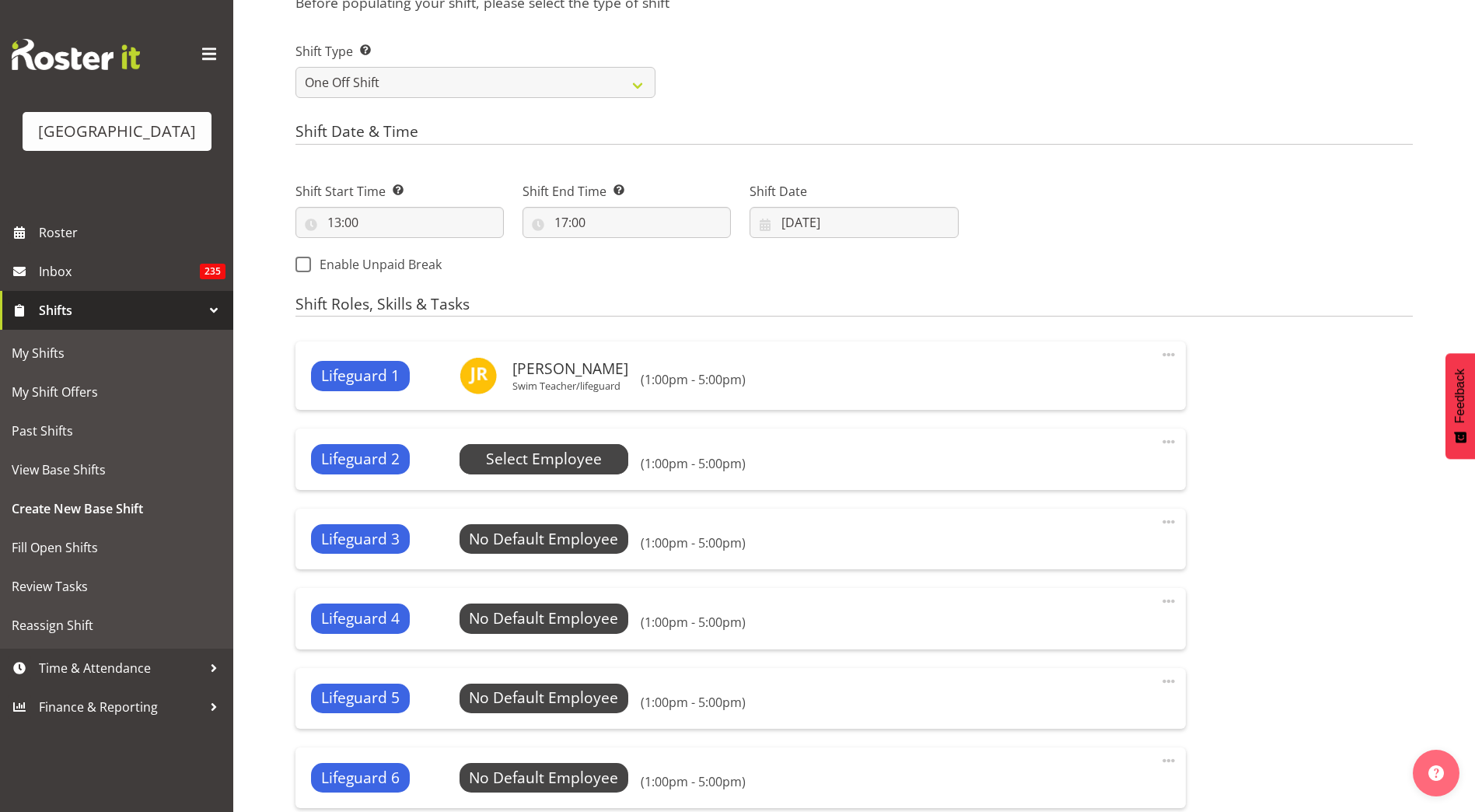
click at [561, 473] on span "Select Employee" at bounding box center [544, 458] width 169 height 29
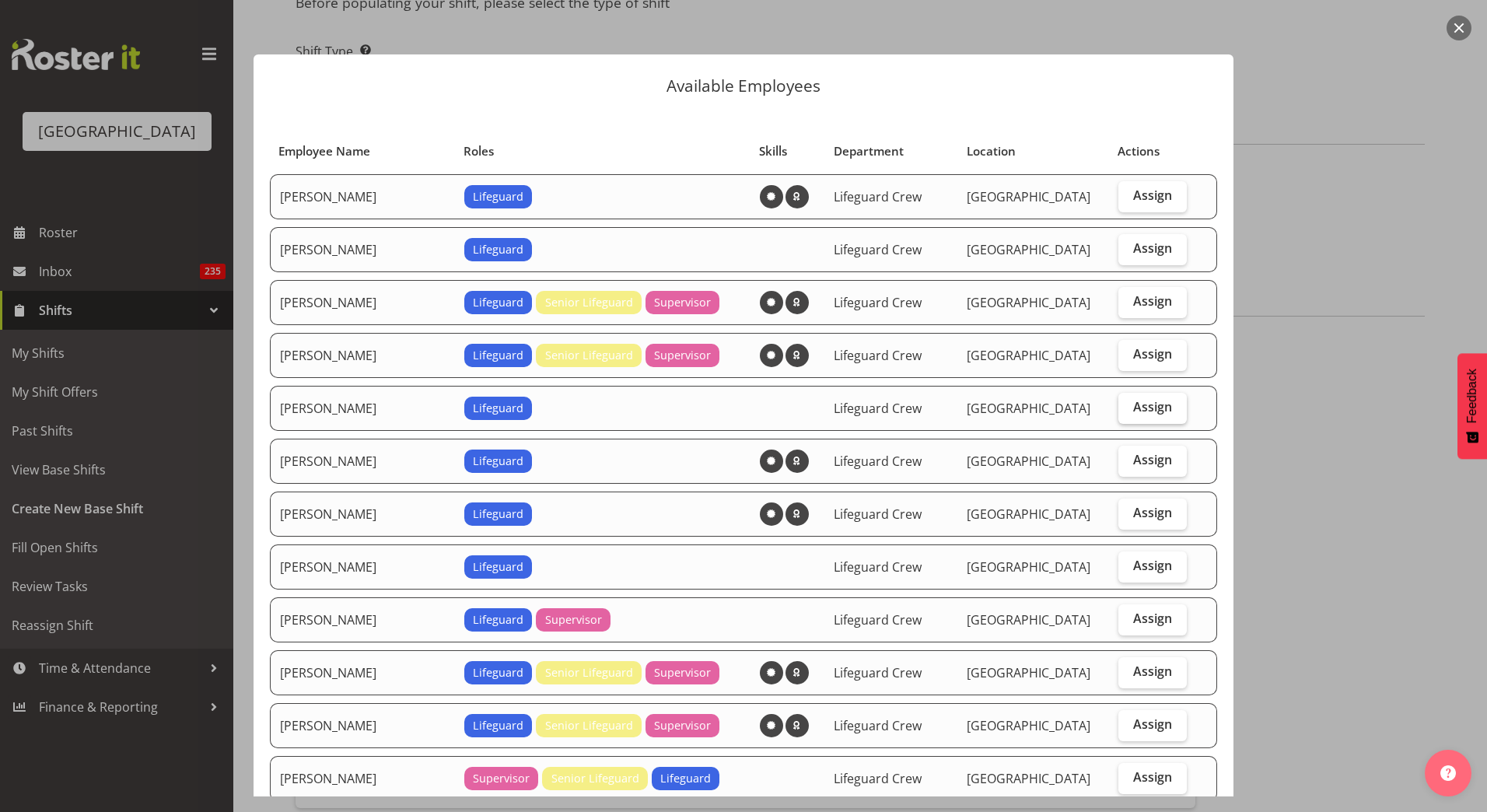
click at [1160, 406] on label "Assign" at bounding box center [1152, 408] width 69 height 31
click at [1128, 406] on input "Assign" at bounding box center [1123, 407] width 10 height 10
checkbox input "true"
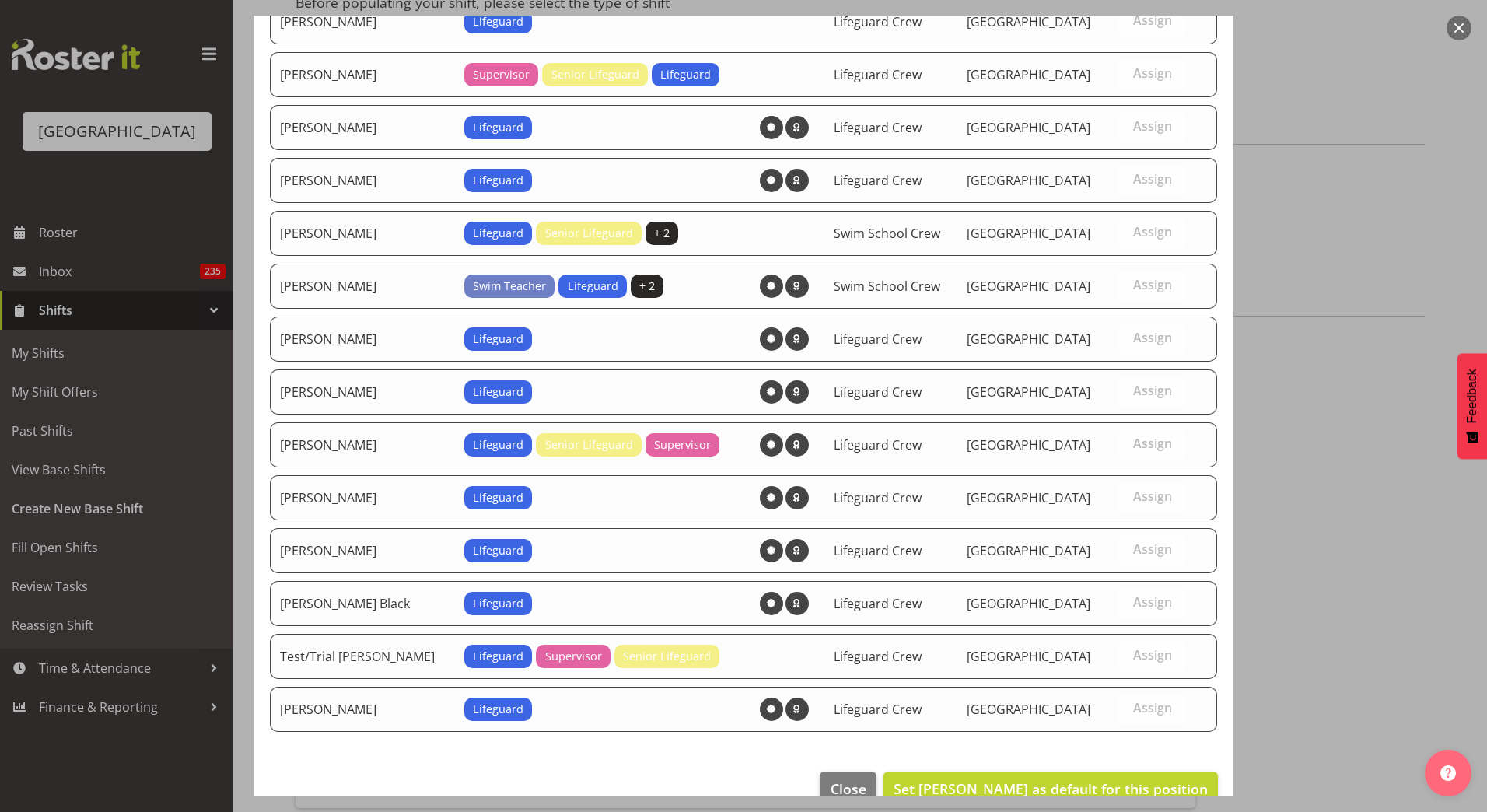
scroll to position [1053, 0]
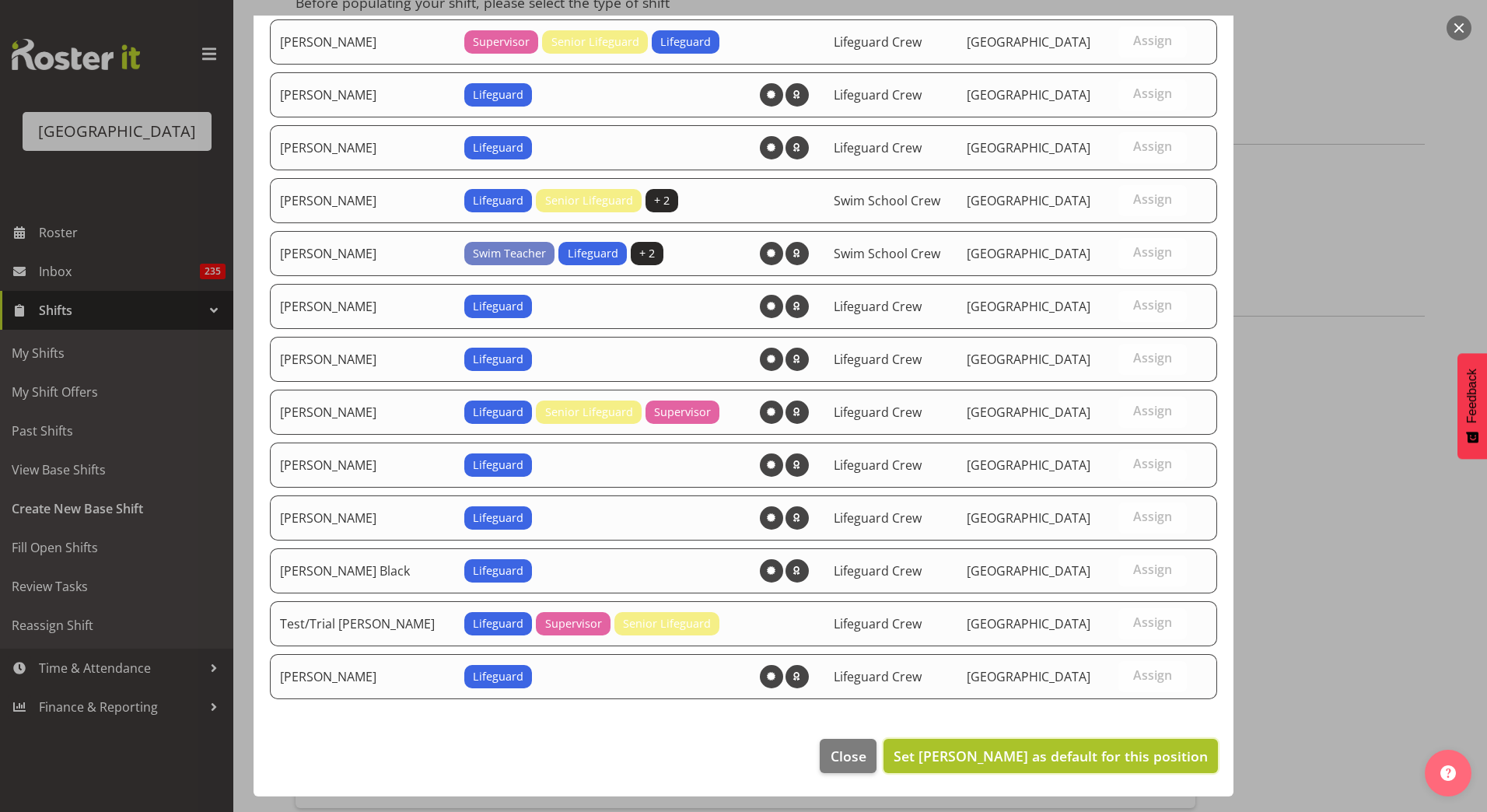
click at [991, 749] on span "Set Ben Wyatt as default for this position" at bounding box center [1050, 756] width 314 height 18
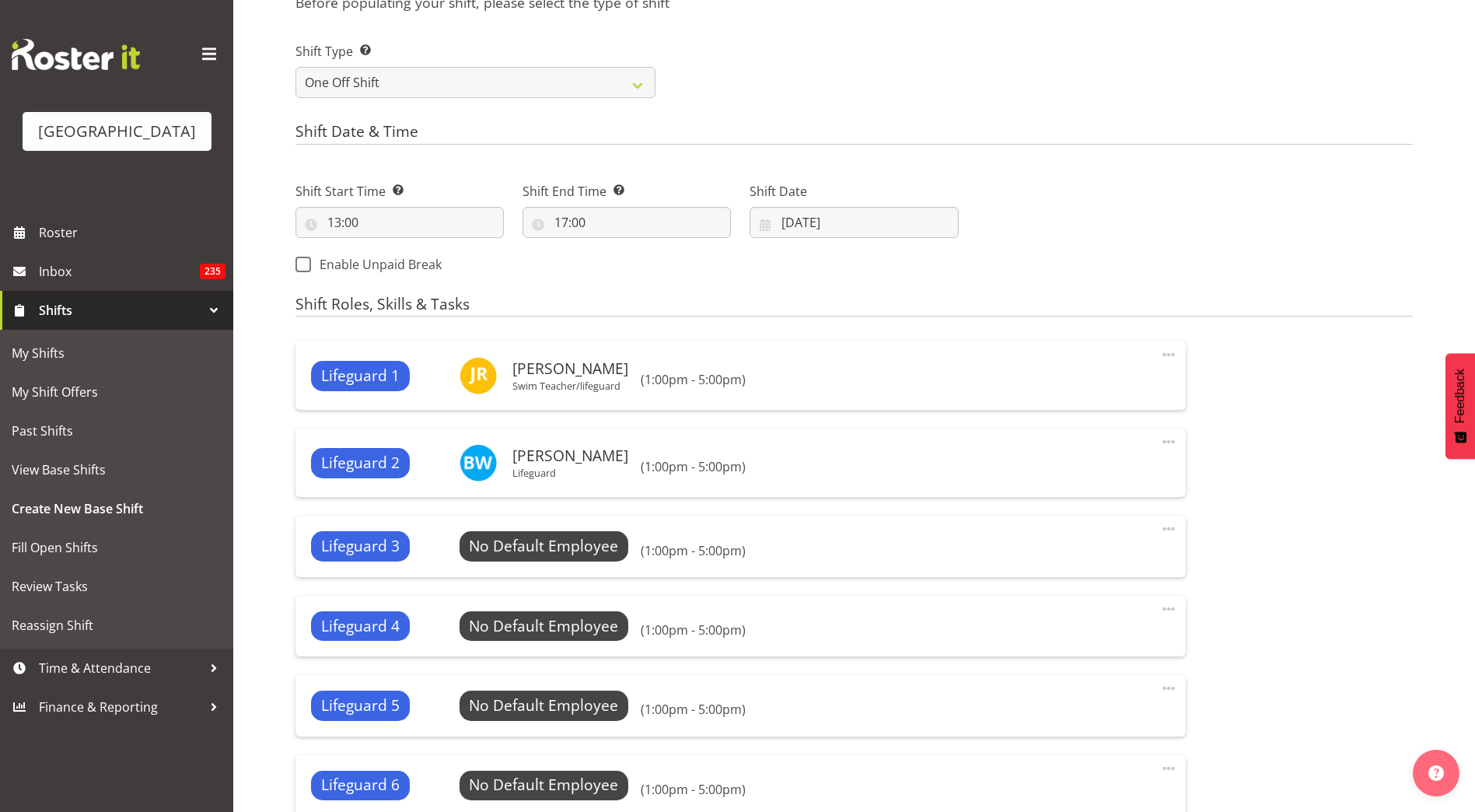
click at [524, 529] on div "Lifeguard 3 No Default Employee Select Employee (1:00pm - 5:00pm) Edit Delete" at bounding box center [740, 546] width 890 height 60
click at [526, 542] on span "Select Employee" at bounding box center [543, 546] width 116 height 23
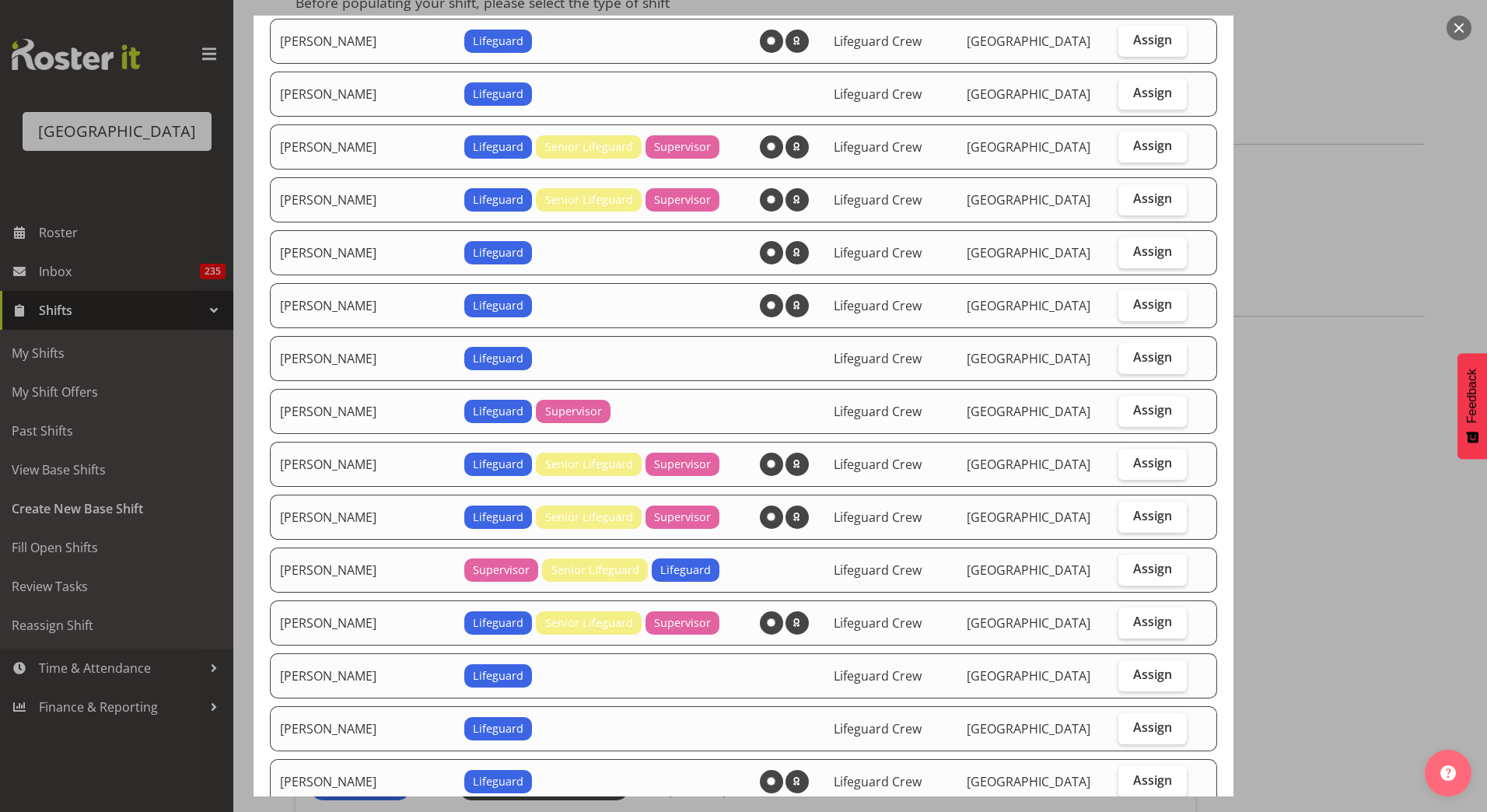
scroll to position [234, 0]
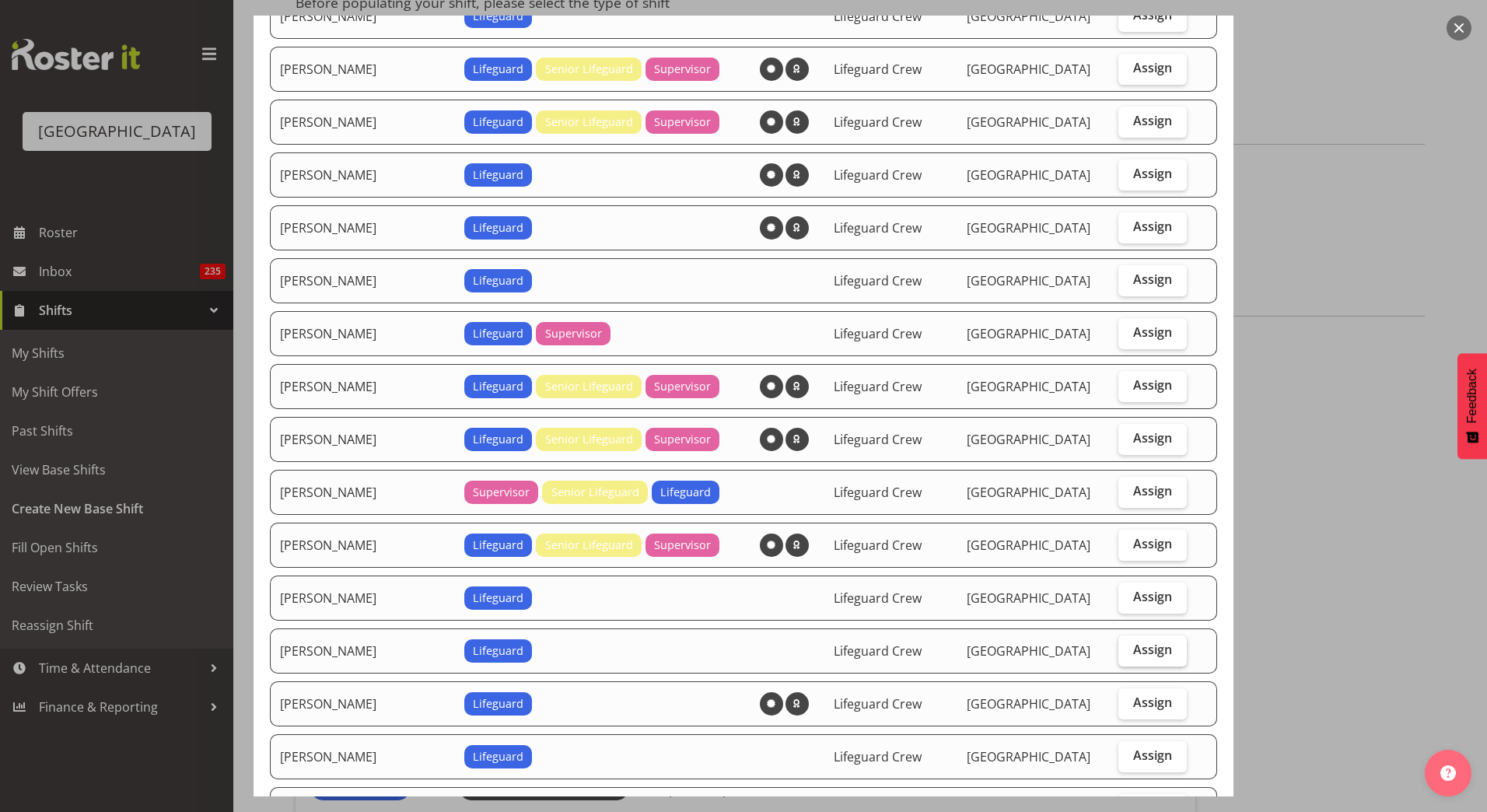
click at [1133, 648] on span "Assign" at bounding box center [1152, 649] width 39 height 16
click at [1125, 648] on input "Assign" at bounding box center [1123, 650] width 10 height 10
checkbox input "true"
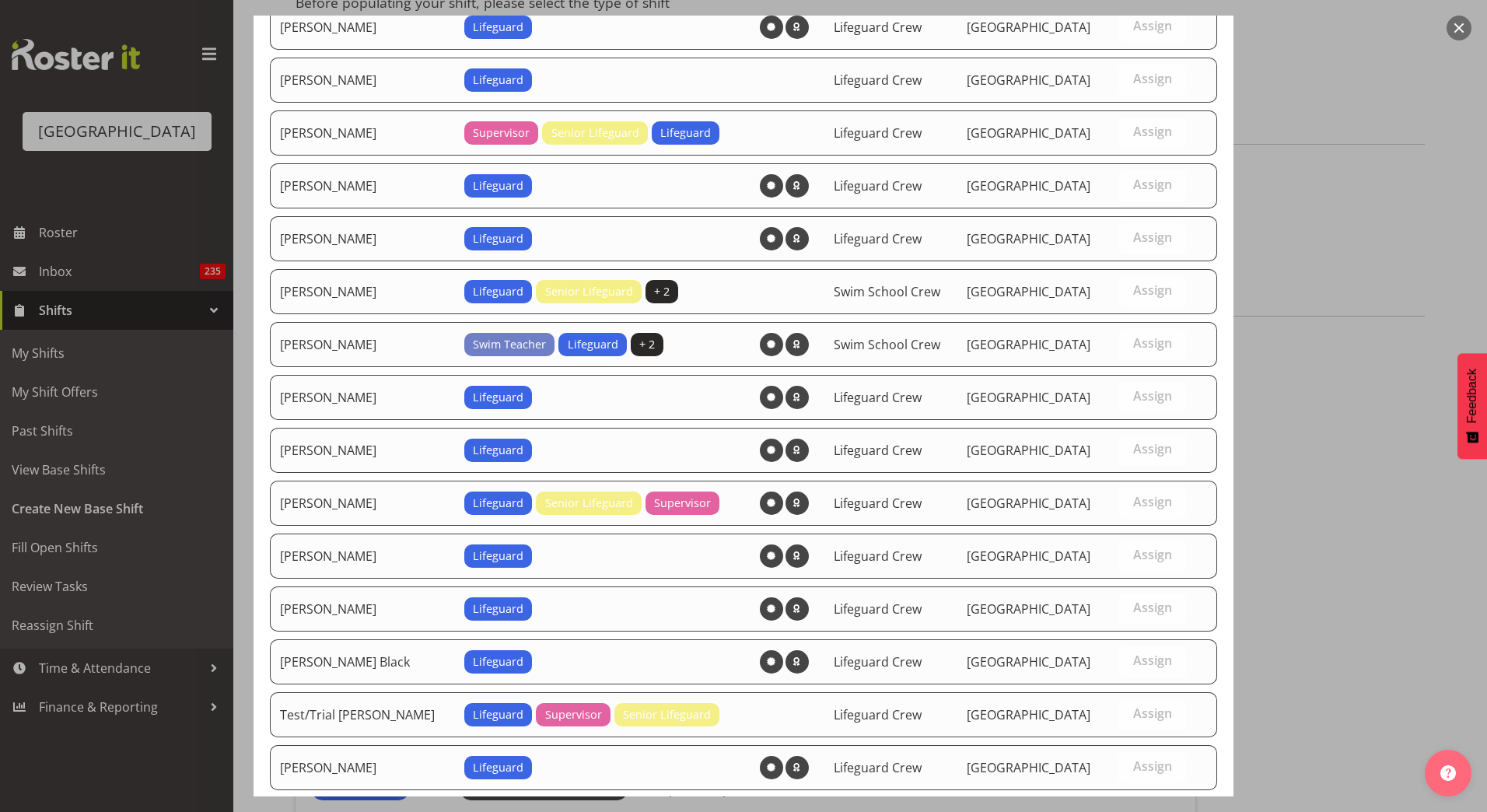
scroll to position [1000, 0]
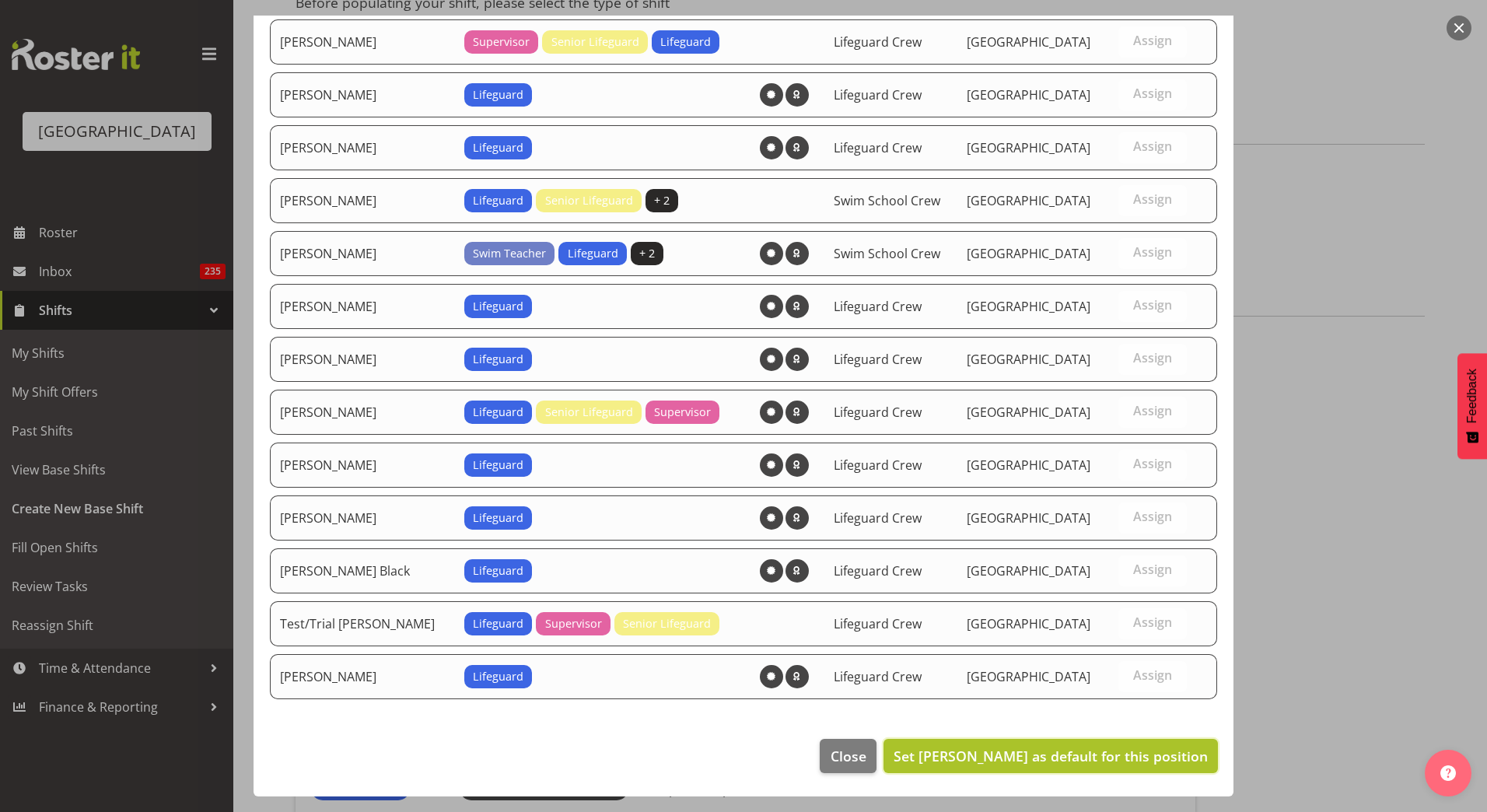
click at [1083, 744] on button "Set Kate Meulenbroek as default for this position" at bounding box center [1050, 755] width 334 height 34
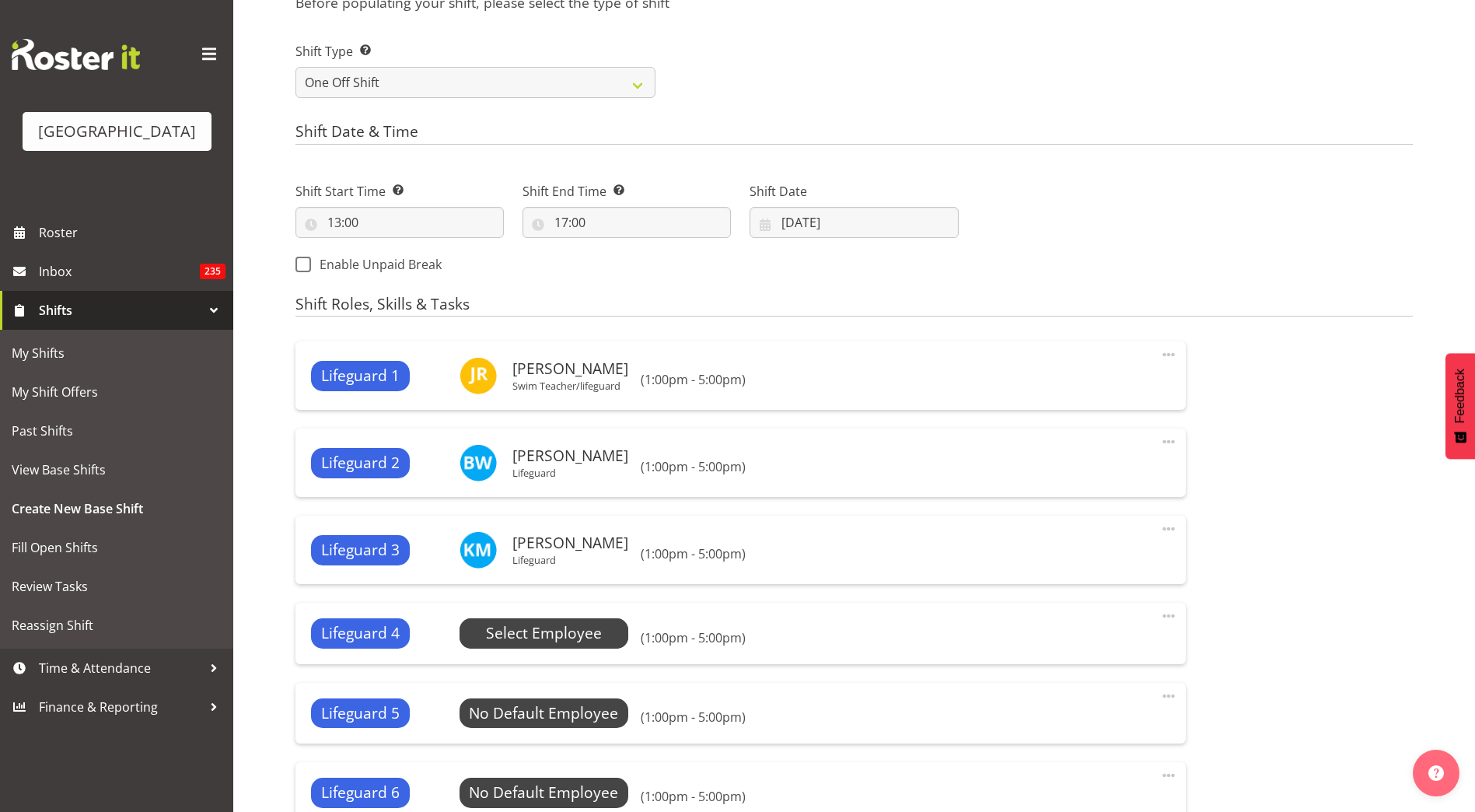
click at [592, 641] on span "Select Employee" at bounding box center [543, 633] width 116 height 23
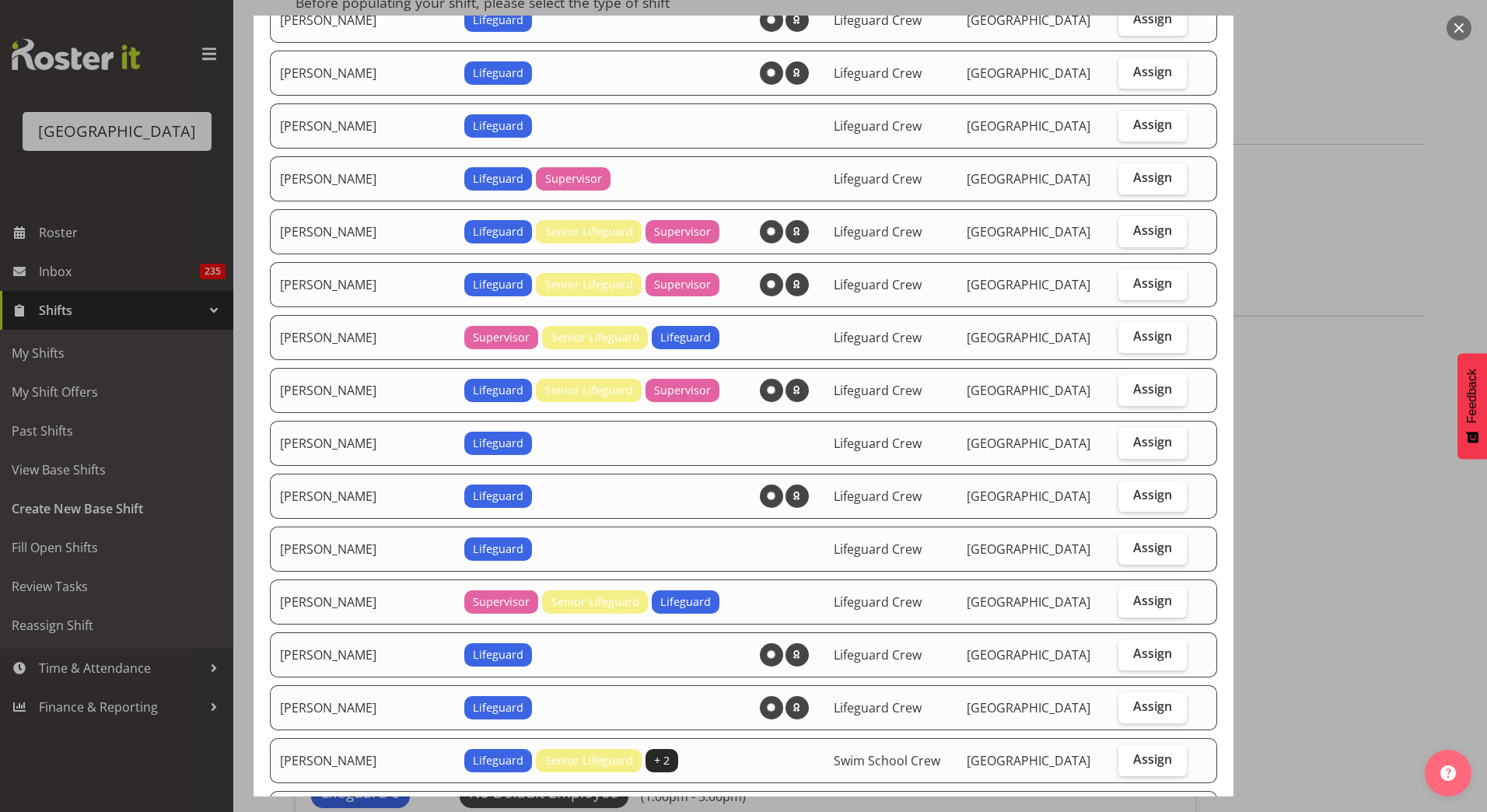
scroll to position [388, 0]
click at [1147, 550] on span "Assign" at bounding box center [1152, 547] width 39 height 16
click at [1128, 550] on input "Assign" at bounding box center [1123, 547] width 10 height 10
checkbox input "true"
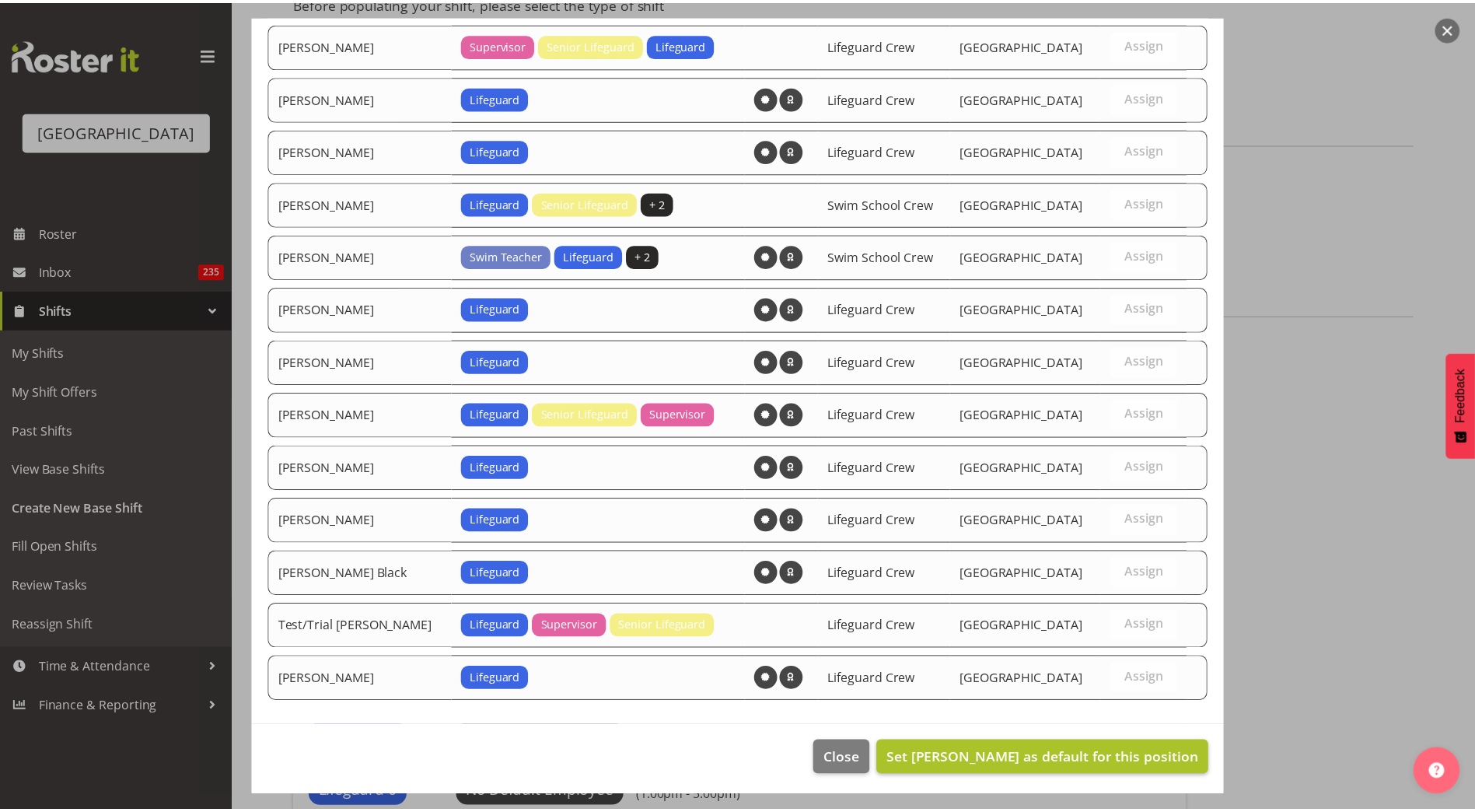
scroll to position [948, 0]
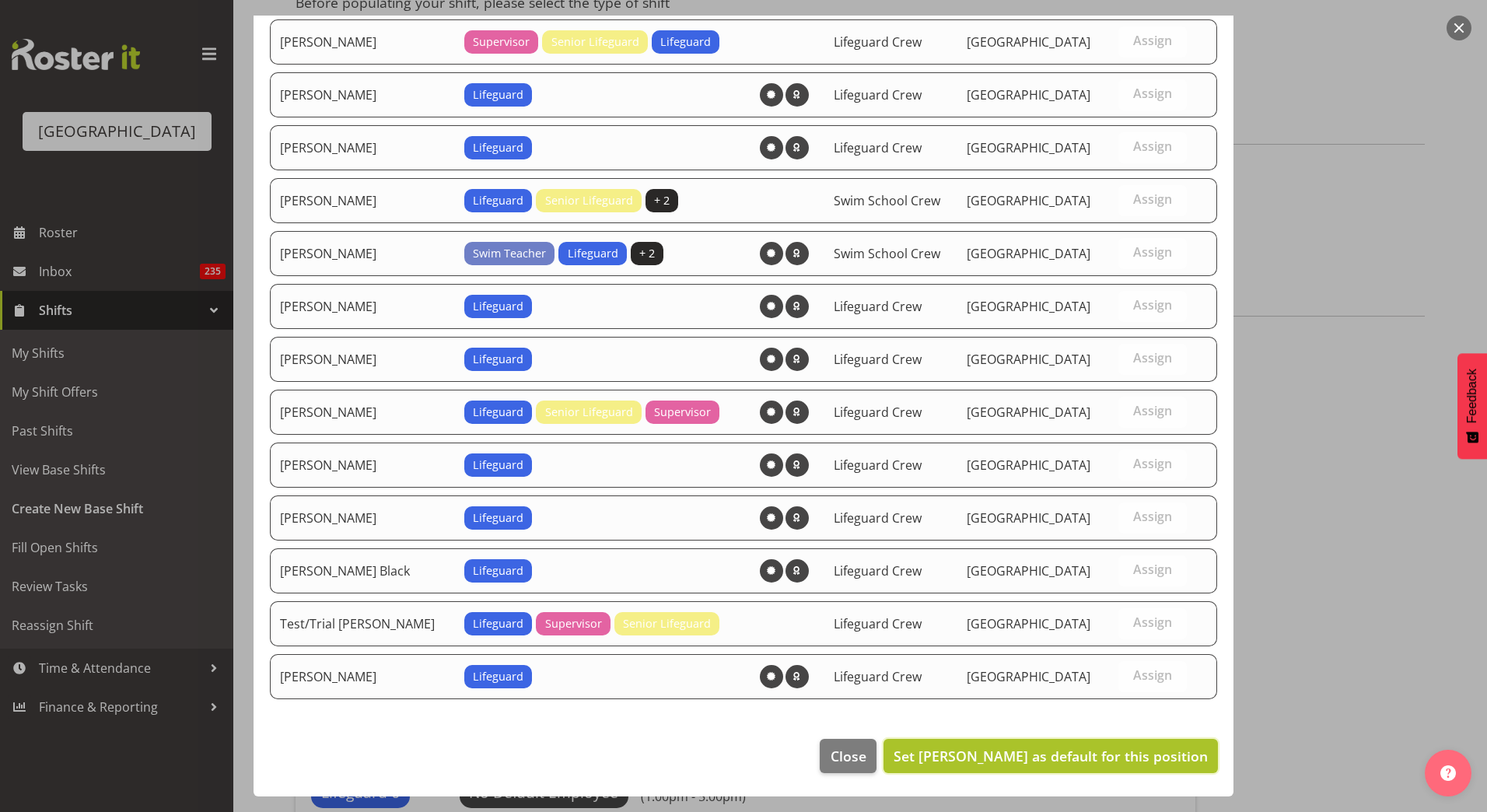
click at [1001, 761] on span "Set Lachie Shepherd as default for this position" at bounding box center [1050, 756] width 314 height 18
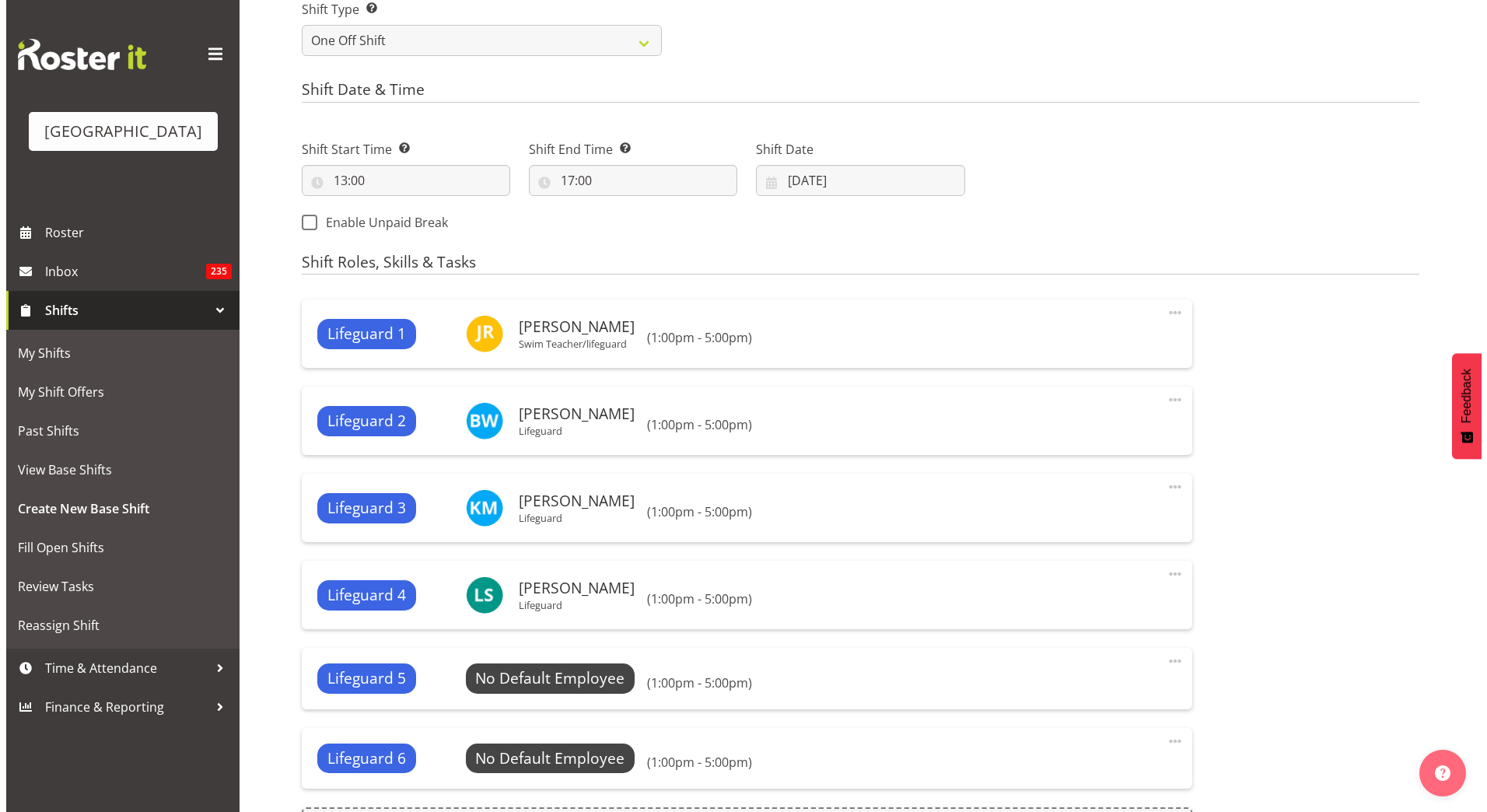
scroll to position [778, 0]
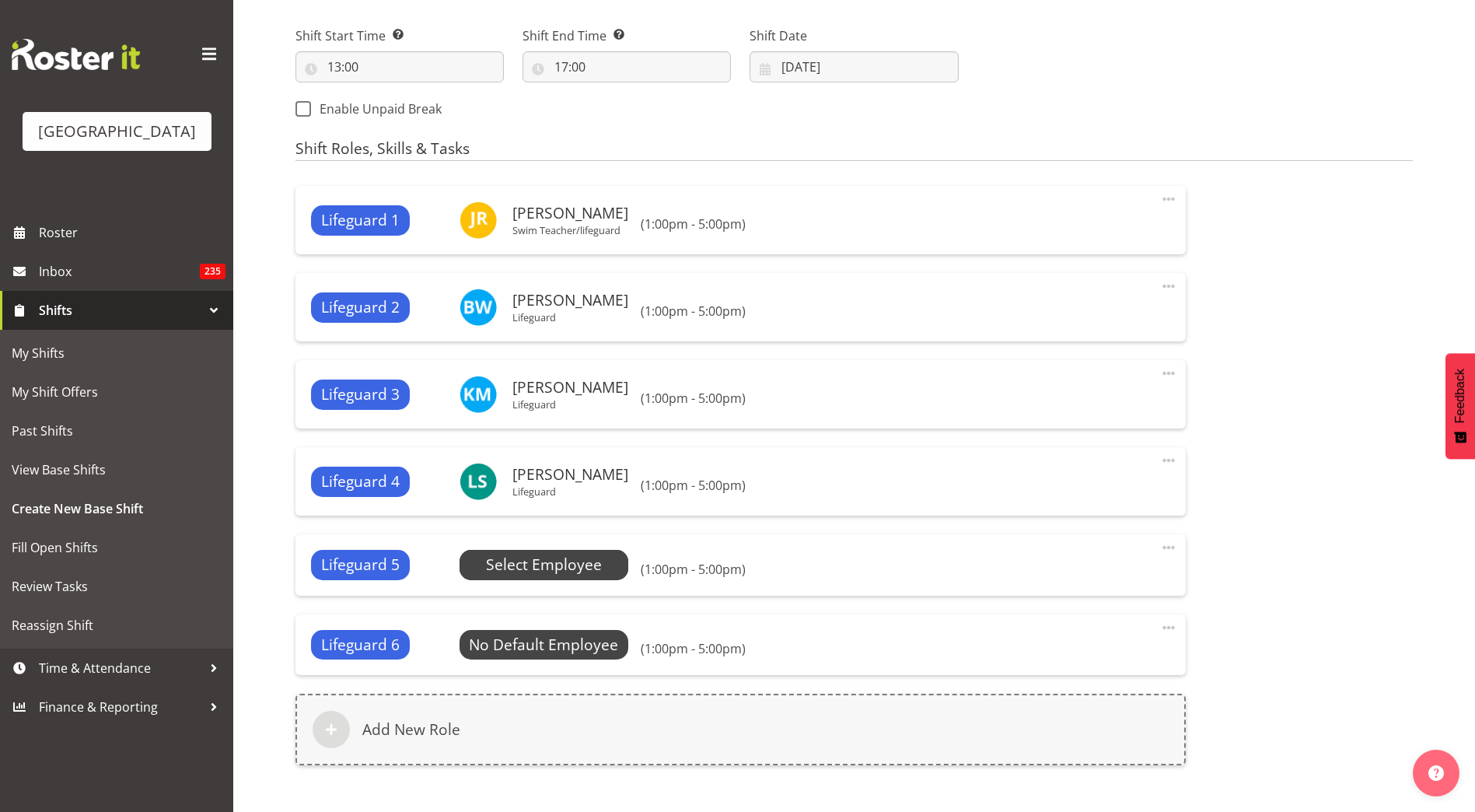
click at [584, 555] on span "Select Employee" at bounding box center [543, 564] width 116 height 23
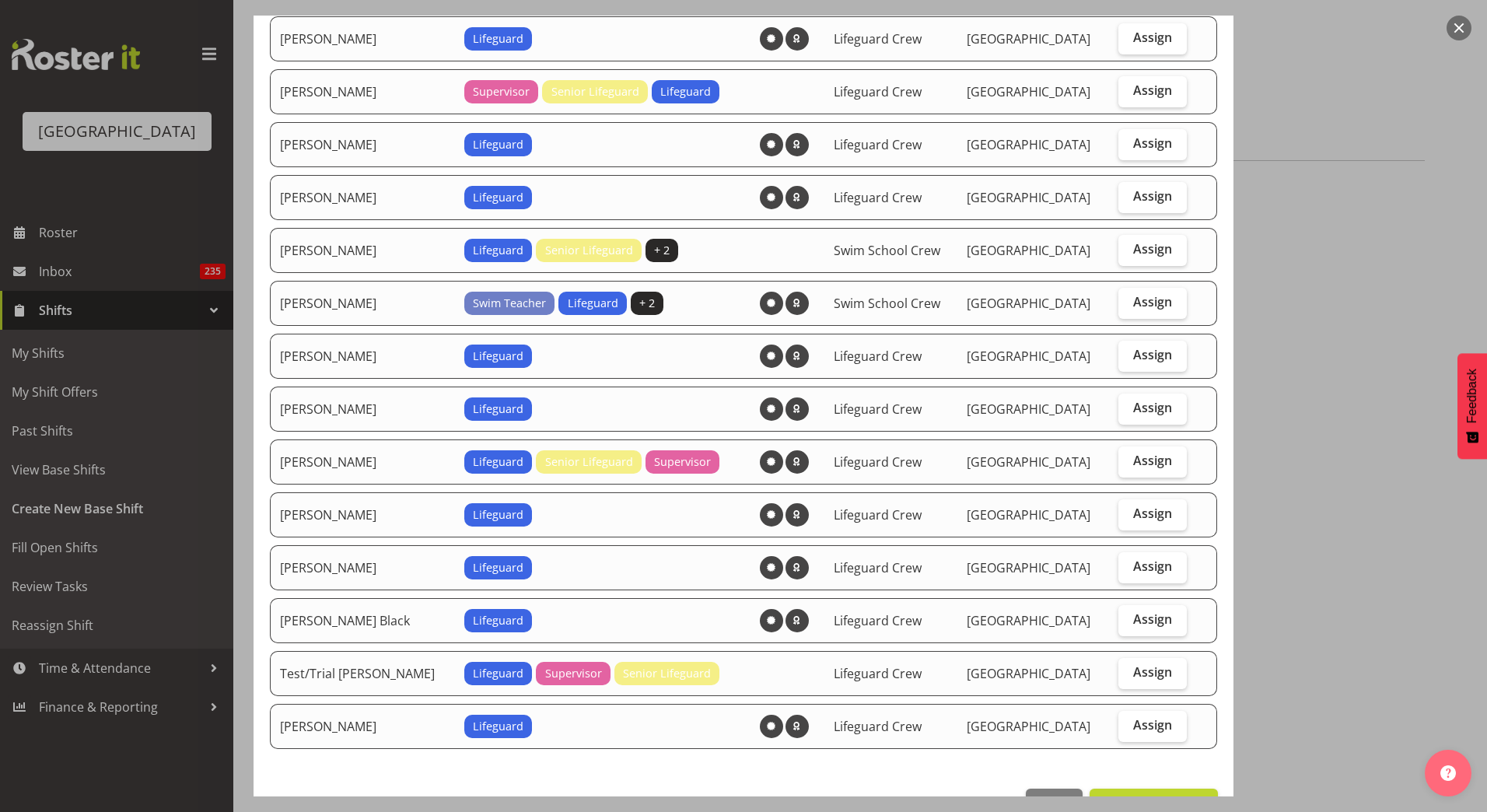
scroll to position [895, 0]
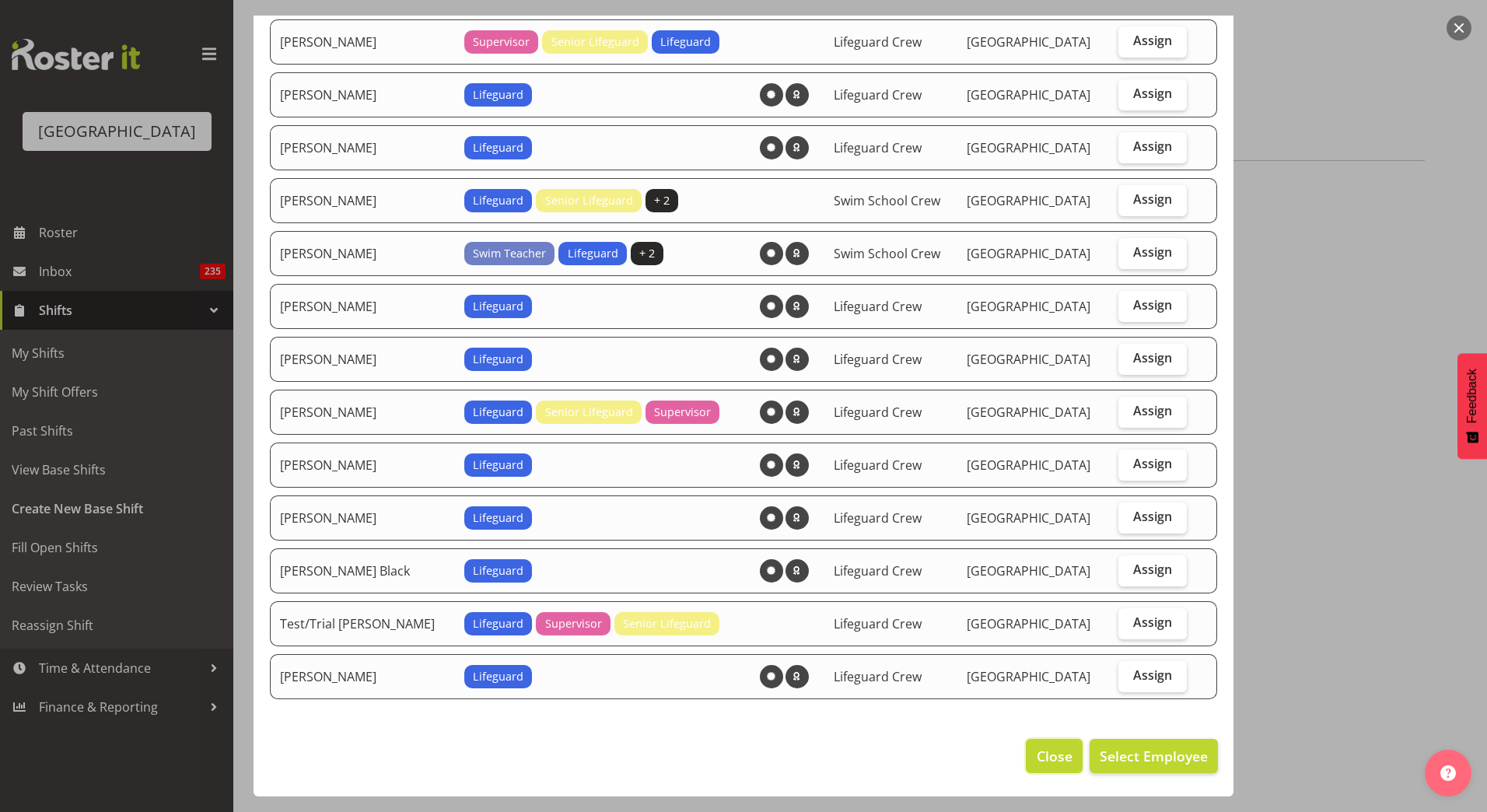
click at [1057, 759] on span "Close" at bounding box center [1054, 756] width 36 height 20
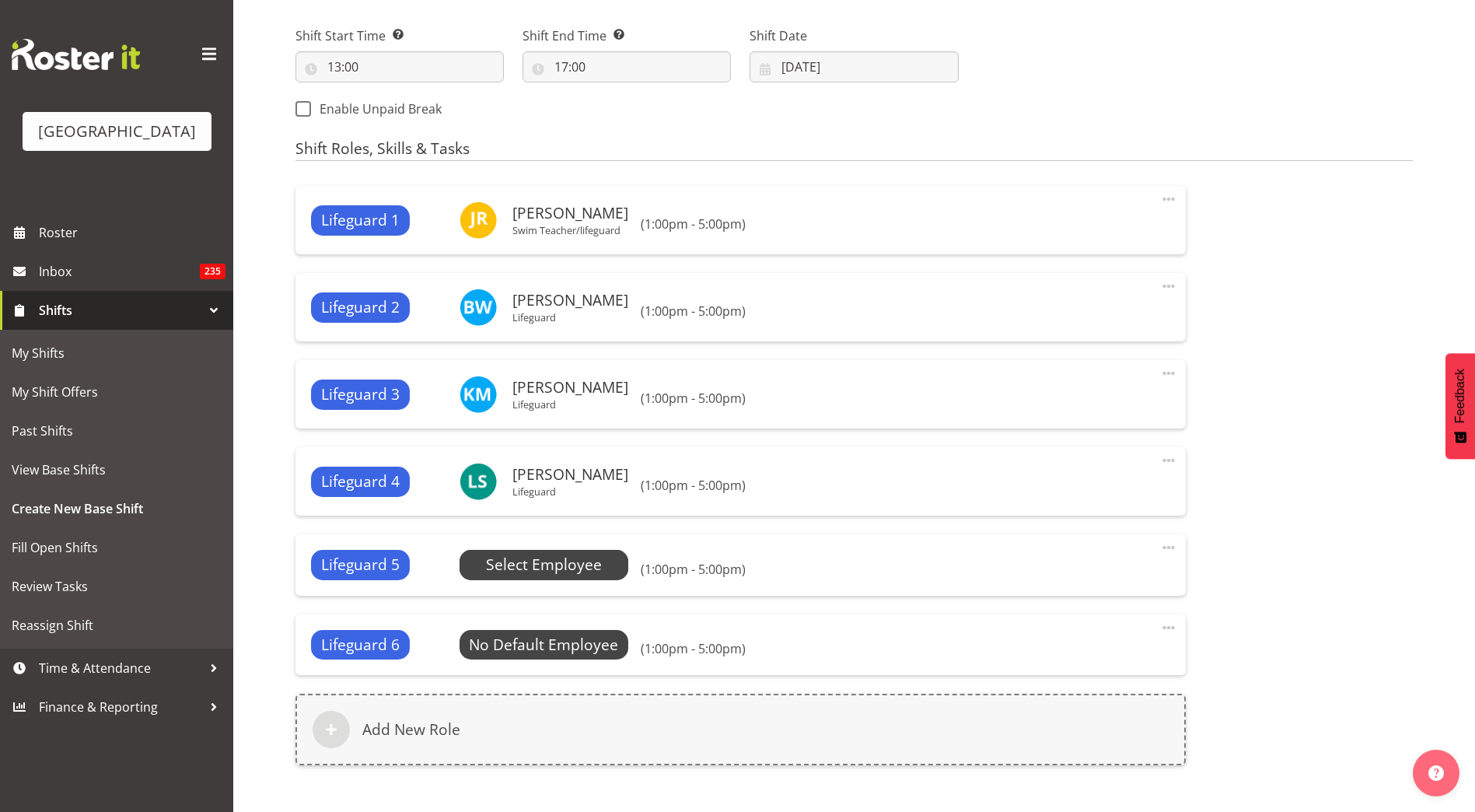
click at [556, 563] on span "Select Employee" at bounding box center [543, 564] width 116 height 23
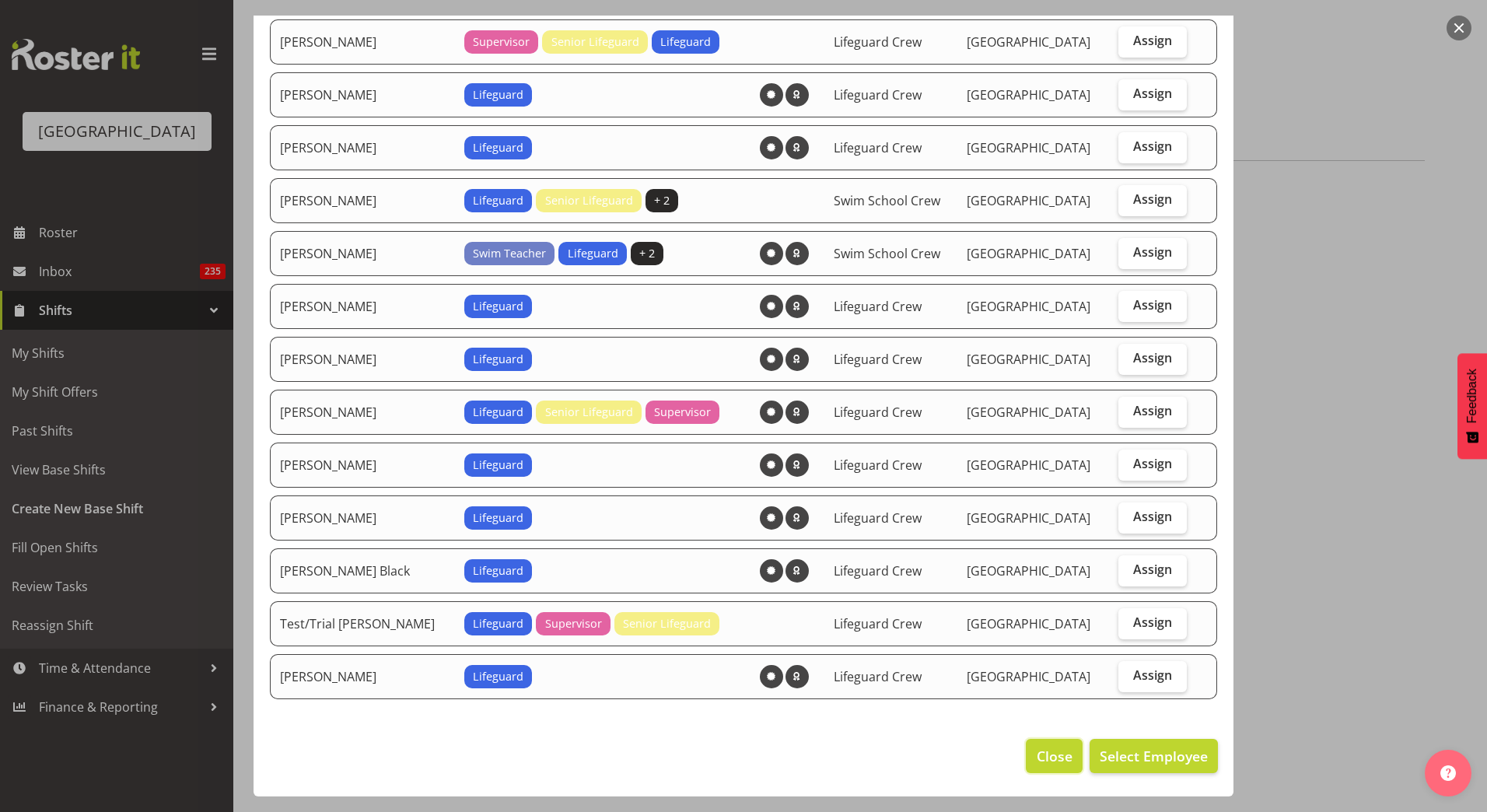
click at [1061, 749] on span "Close" at bounding box center [1054, 756] width 36 height 20
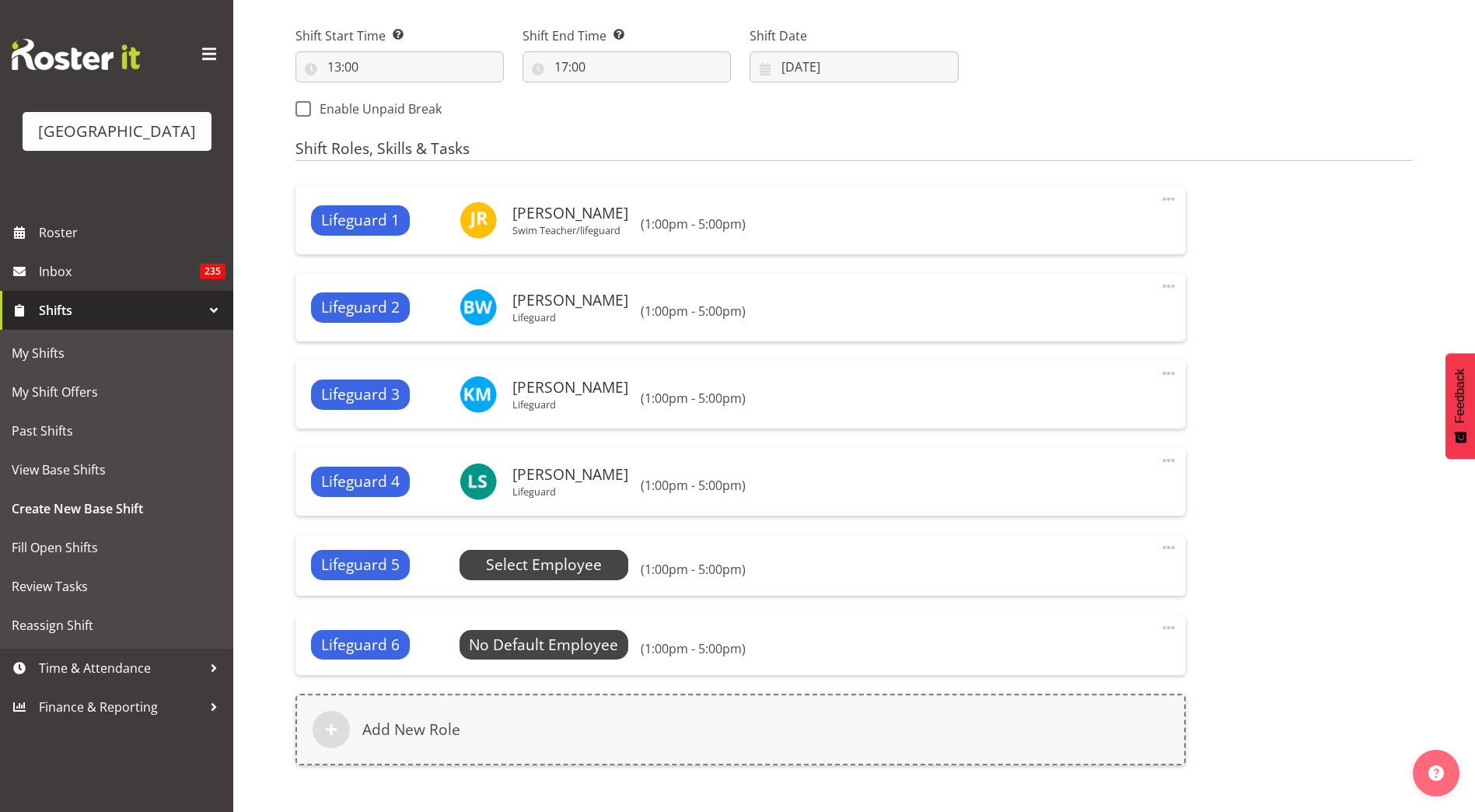
click at [572, 558] on span "Select Employee" at bounding box center [543, 564] width 116 height 23
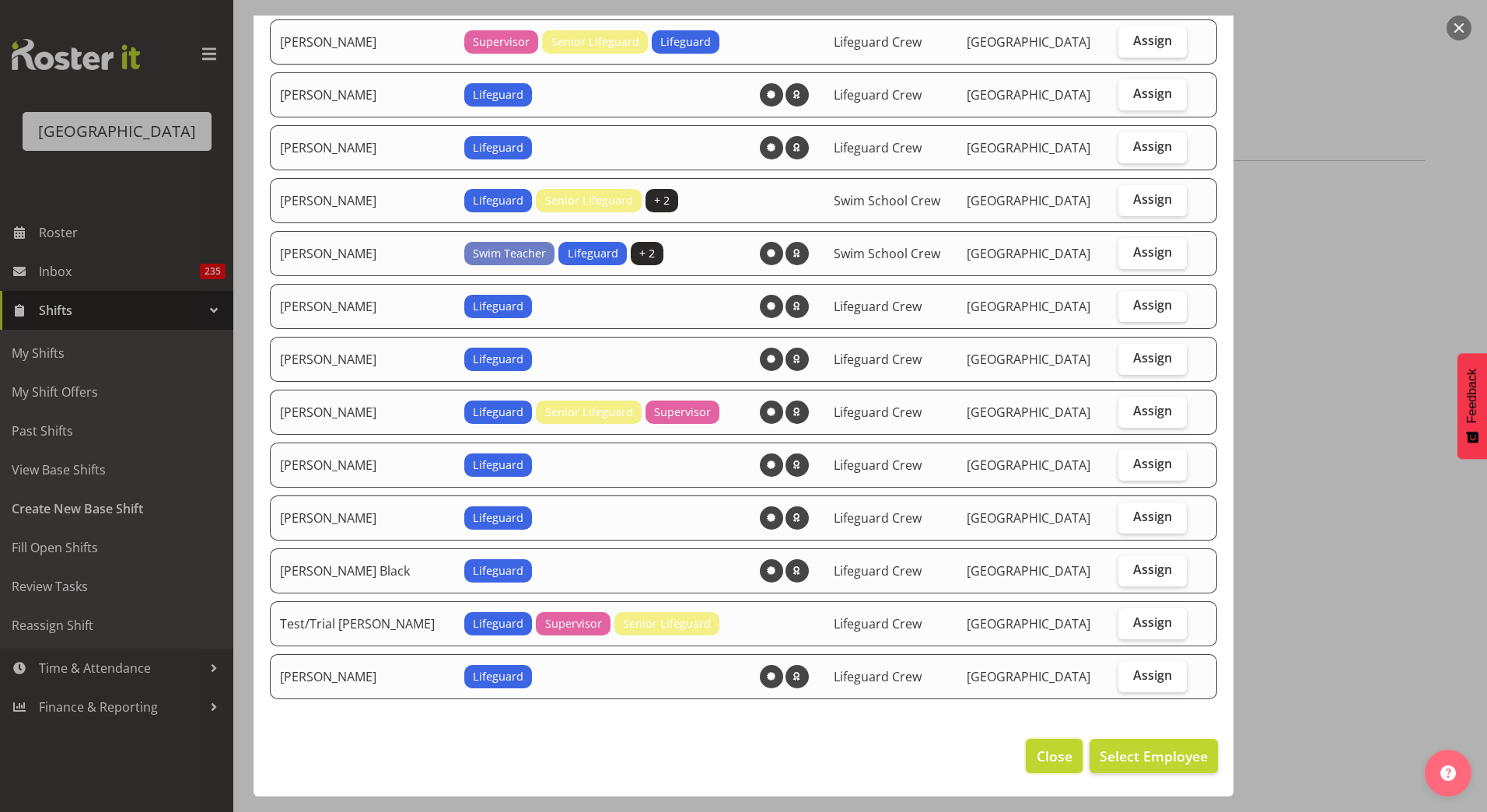
click at [1037, 763] on span "Close" at bounding box center [1054, 756] width 36 height 20
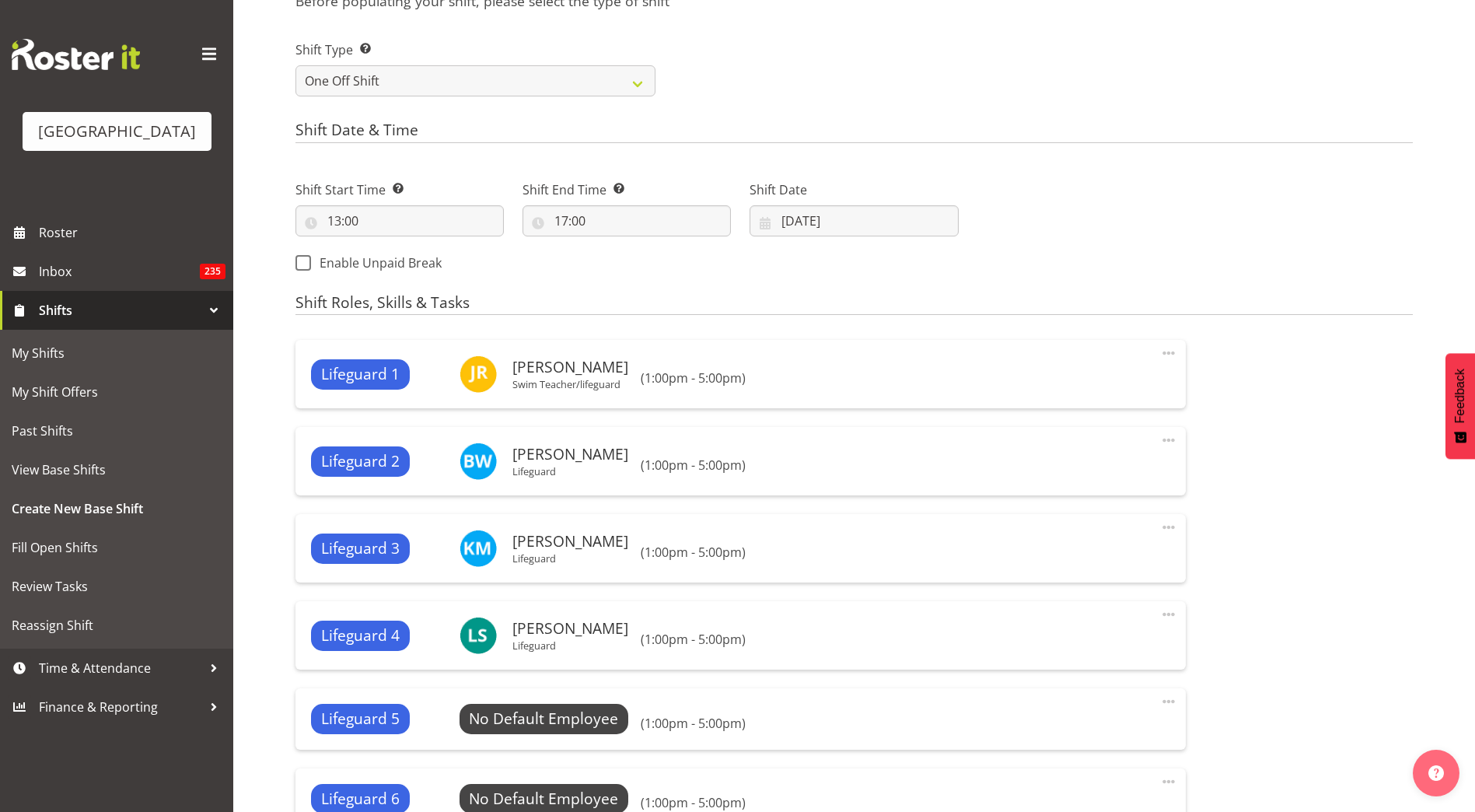
scroll to position [622, 0]
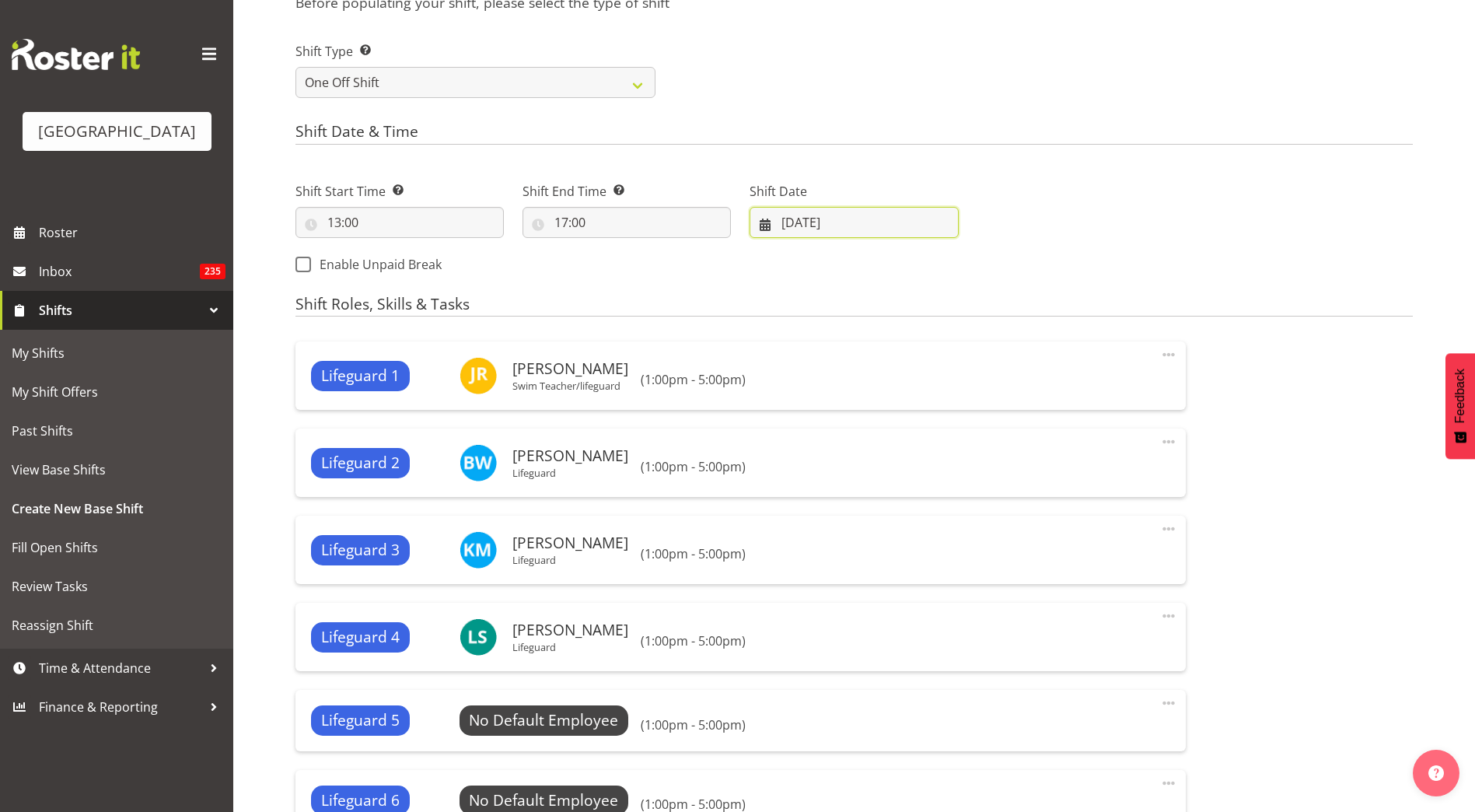
click at [799, 224] on input "19/09/2025" at bounding box center [853, 222] width 208 height 31
click at [779, 436] on span "21" at bounding box center [779, 437] width 13 height 15
type input "21/09/2025"
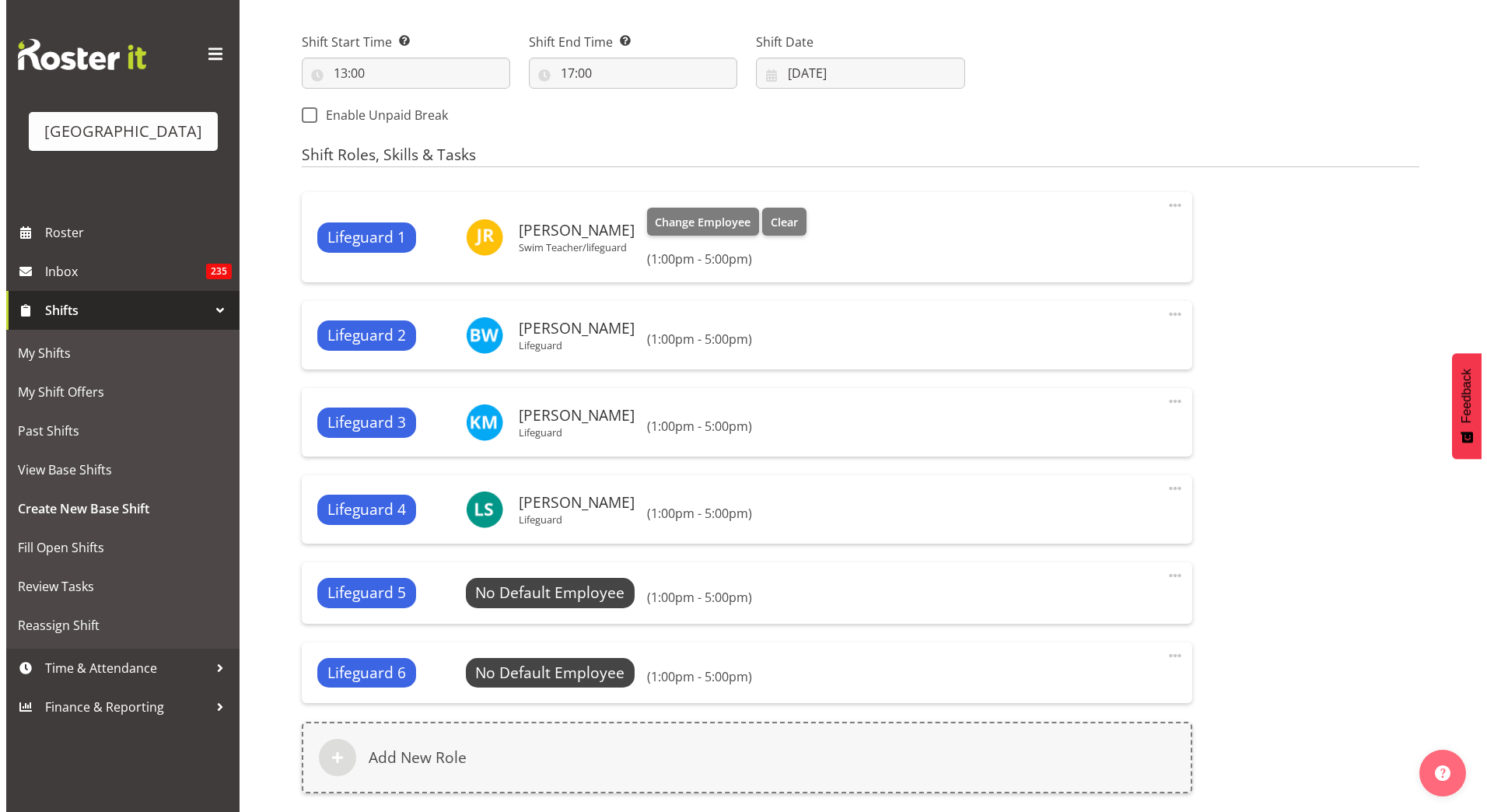
scroll to position [778, 0]
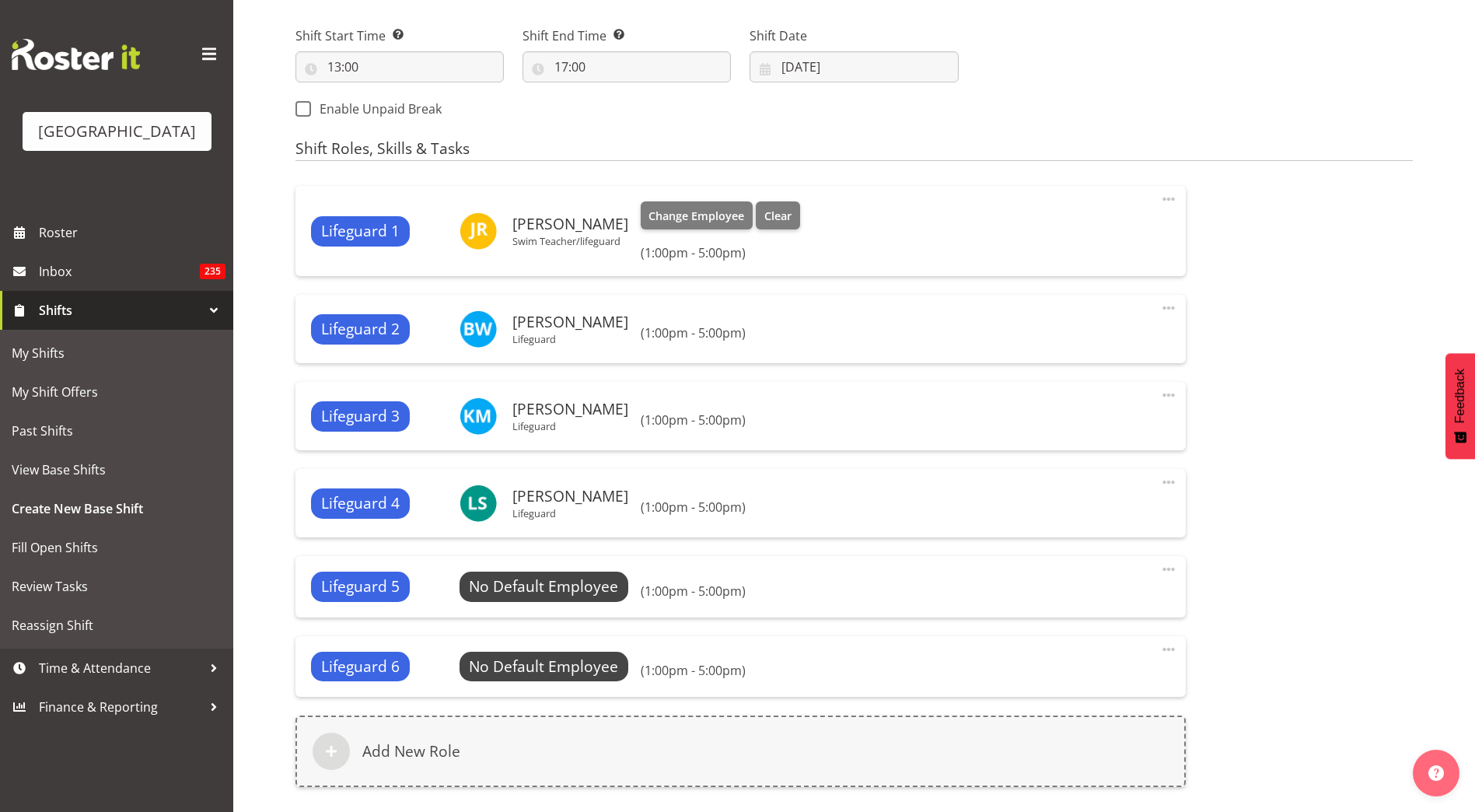
click at [1168, 202] on span at bounding box center [1169, 199] width 18 height 18
click at [1155, 225] on link "Edit" at bounding box center [1103, 233] width 149 height 28
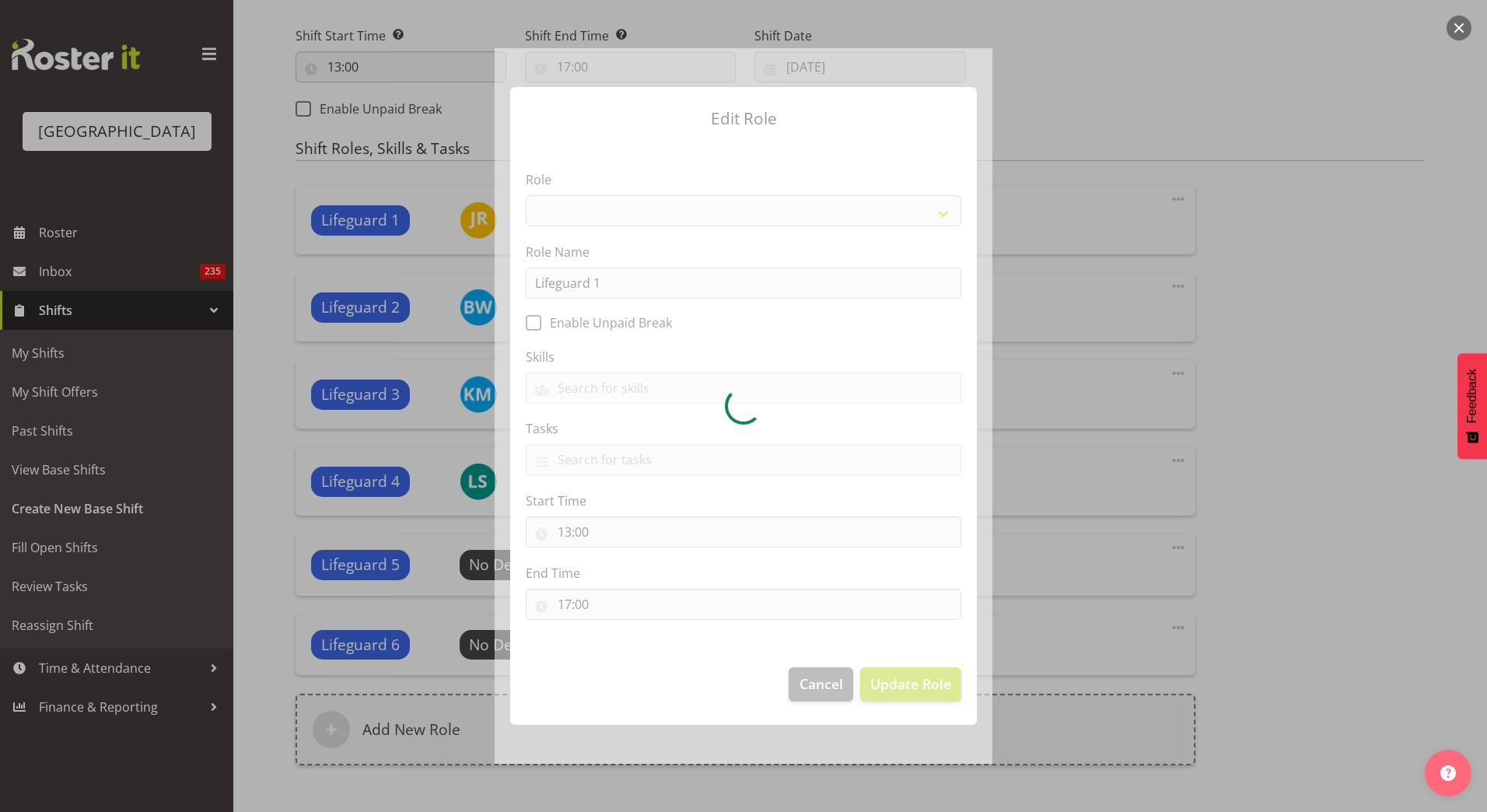
select select "96"
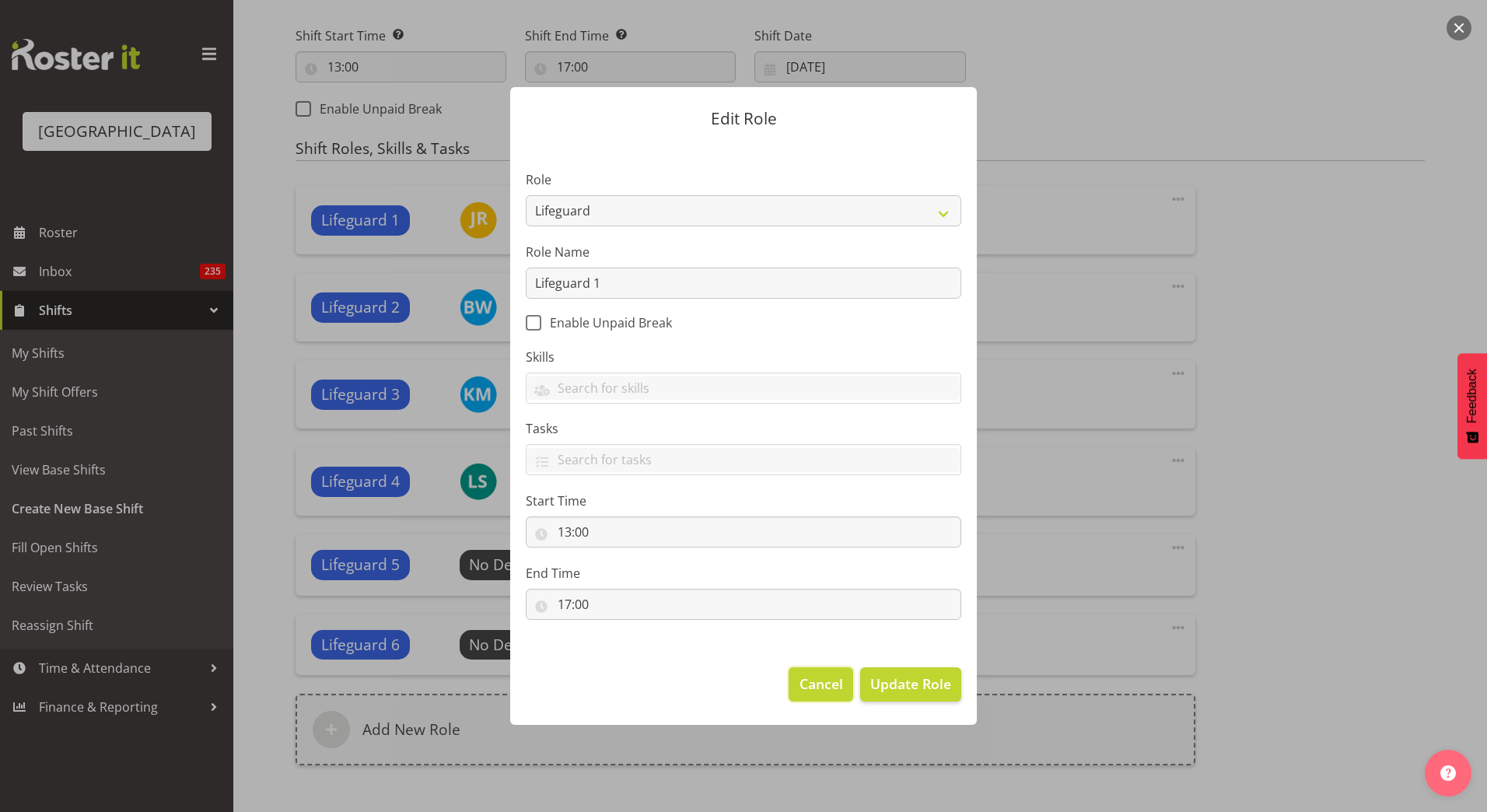
click at [810, 680] on span "Cancel" at bounding box center [821, 683] width 44 height 20
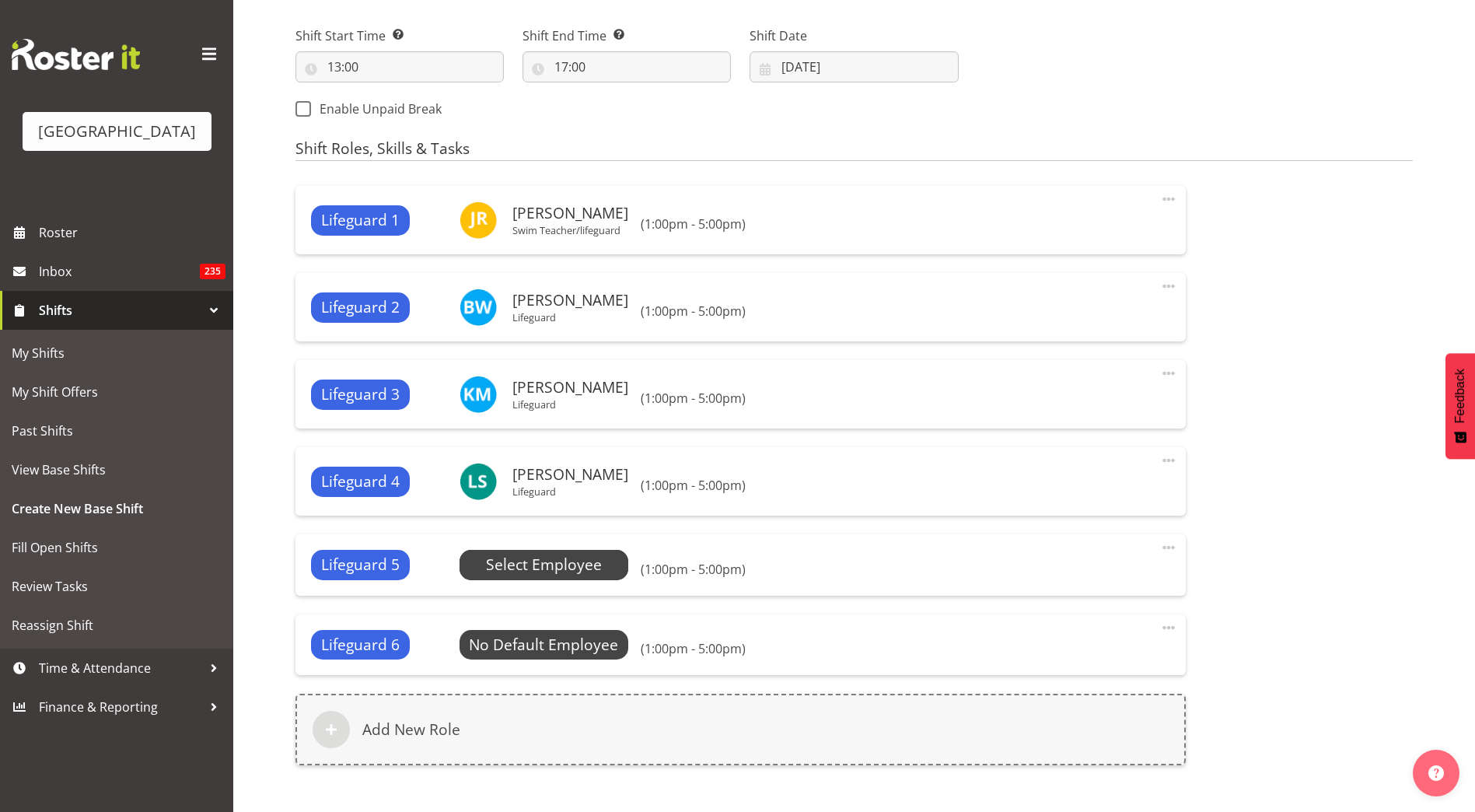
click at [567, 563] on span "Select Employee" at bounding box center [543, 564] width 116 height 23
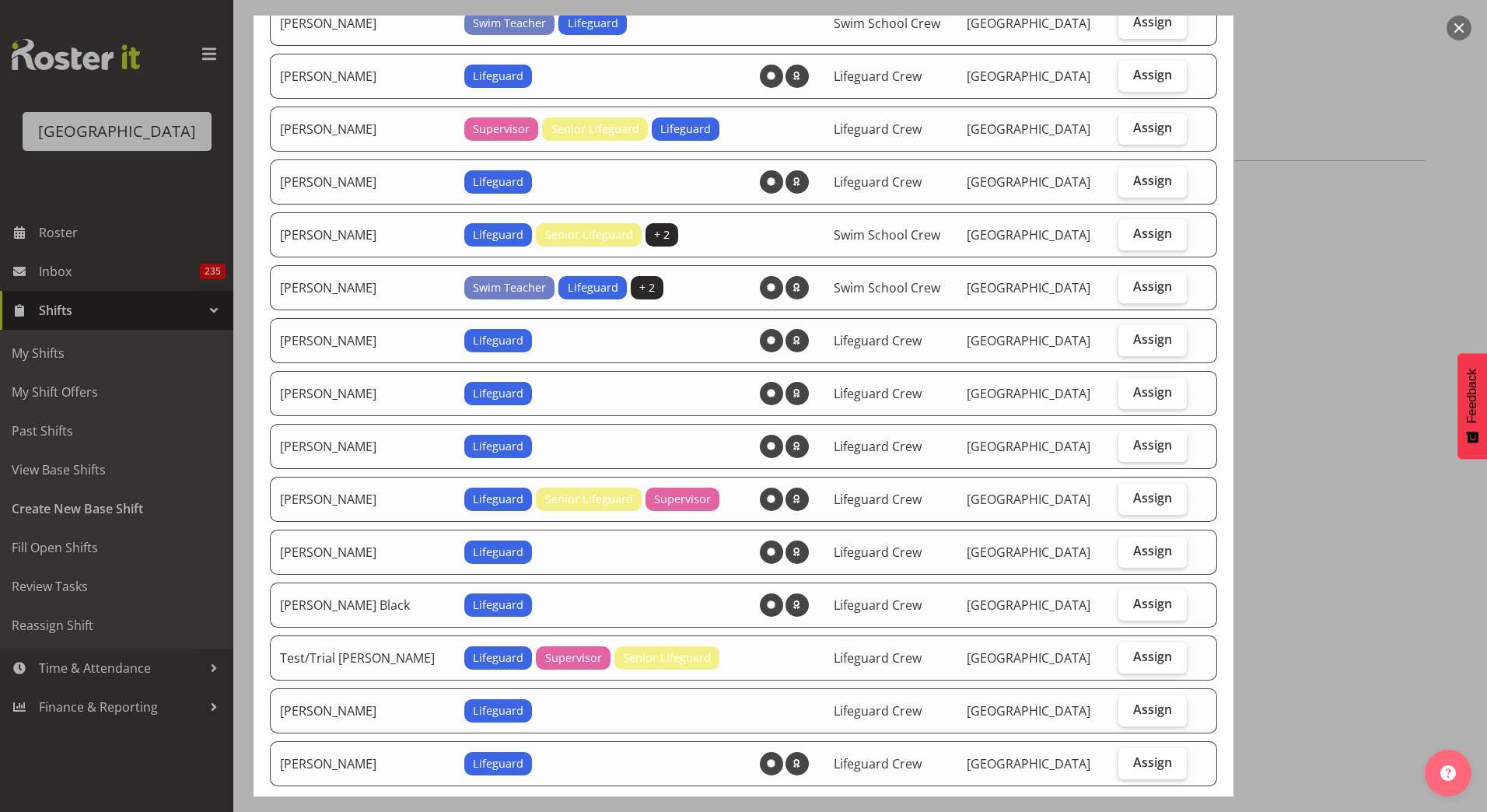
scroll to position [856, 0]
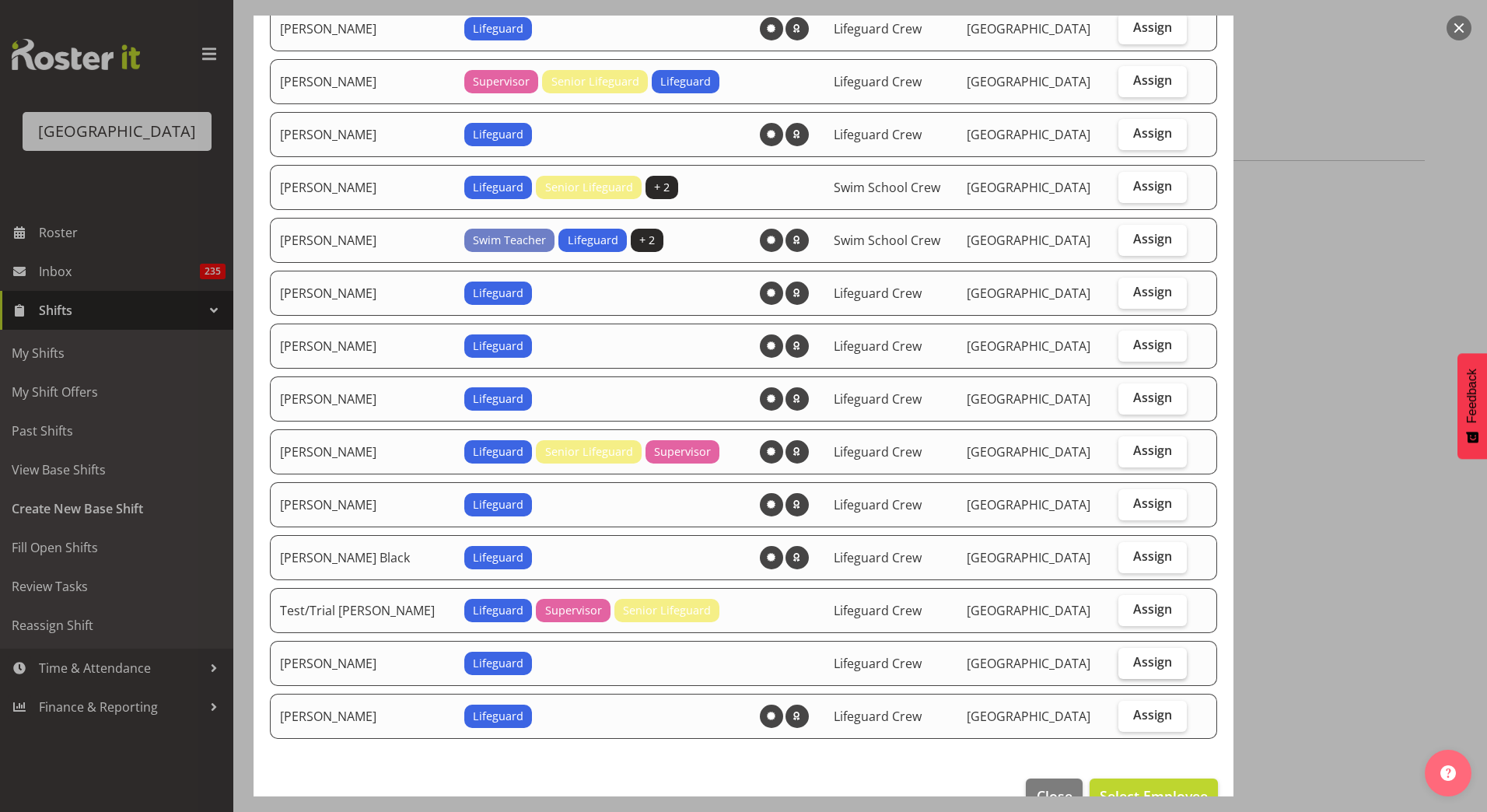
click at [1139, 669] on span "Assign" at bounding box center [1152, 661] width 39 height 16
click at [1128, 667] on input "Assign" at bounding box center [1123, 662] width 10 height 10
checkbox input "true"
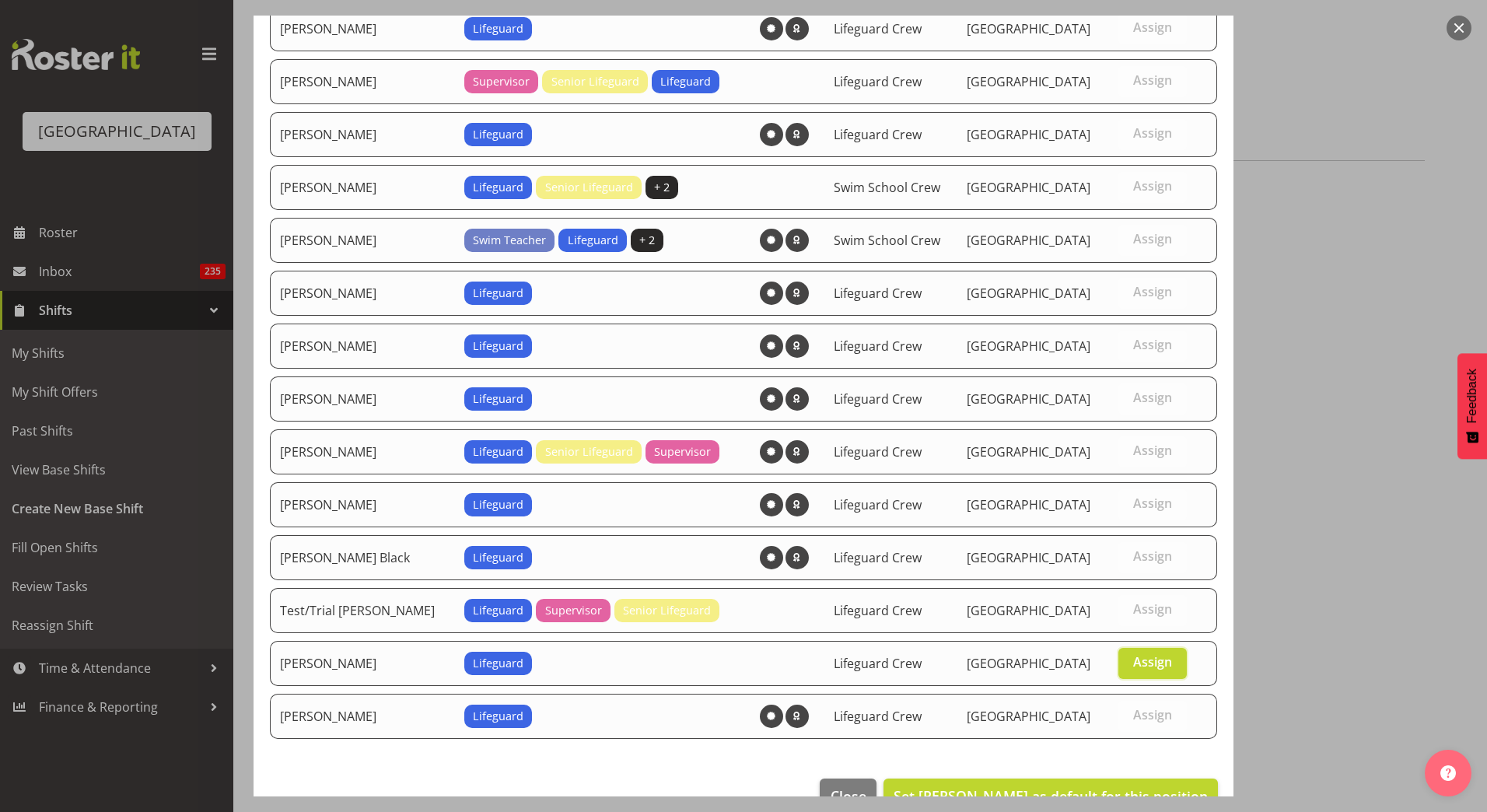
scroll to position [895, 0]
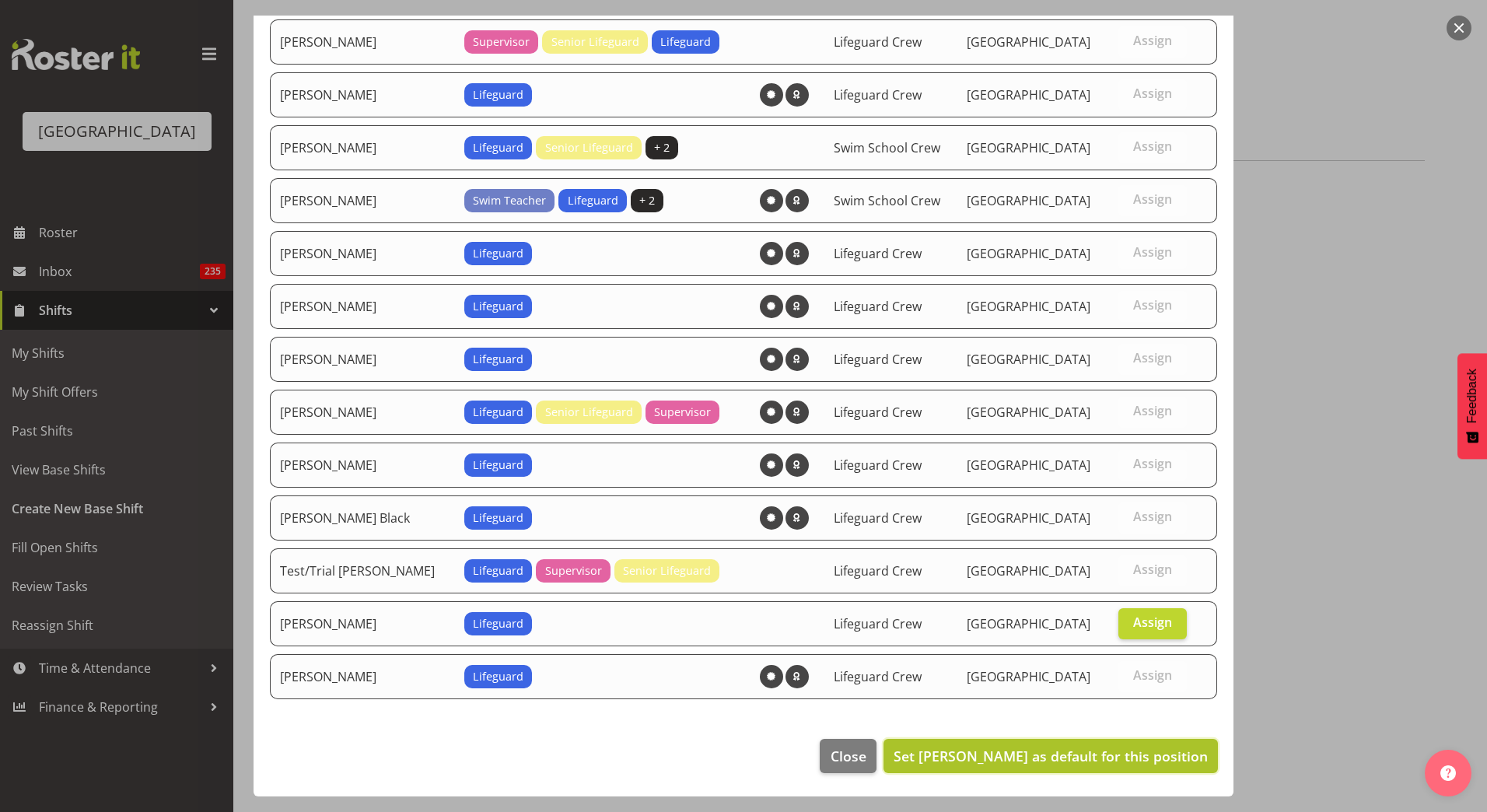
click at [977, 751] on span "Set Theo Johnson as default for this position" at bounding box center [1050, 756] width 314 height 18
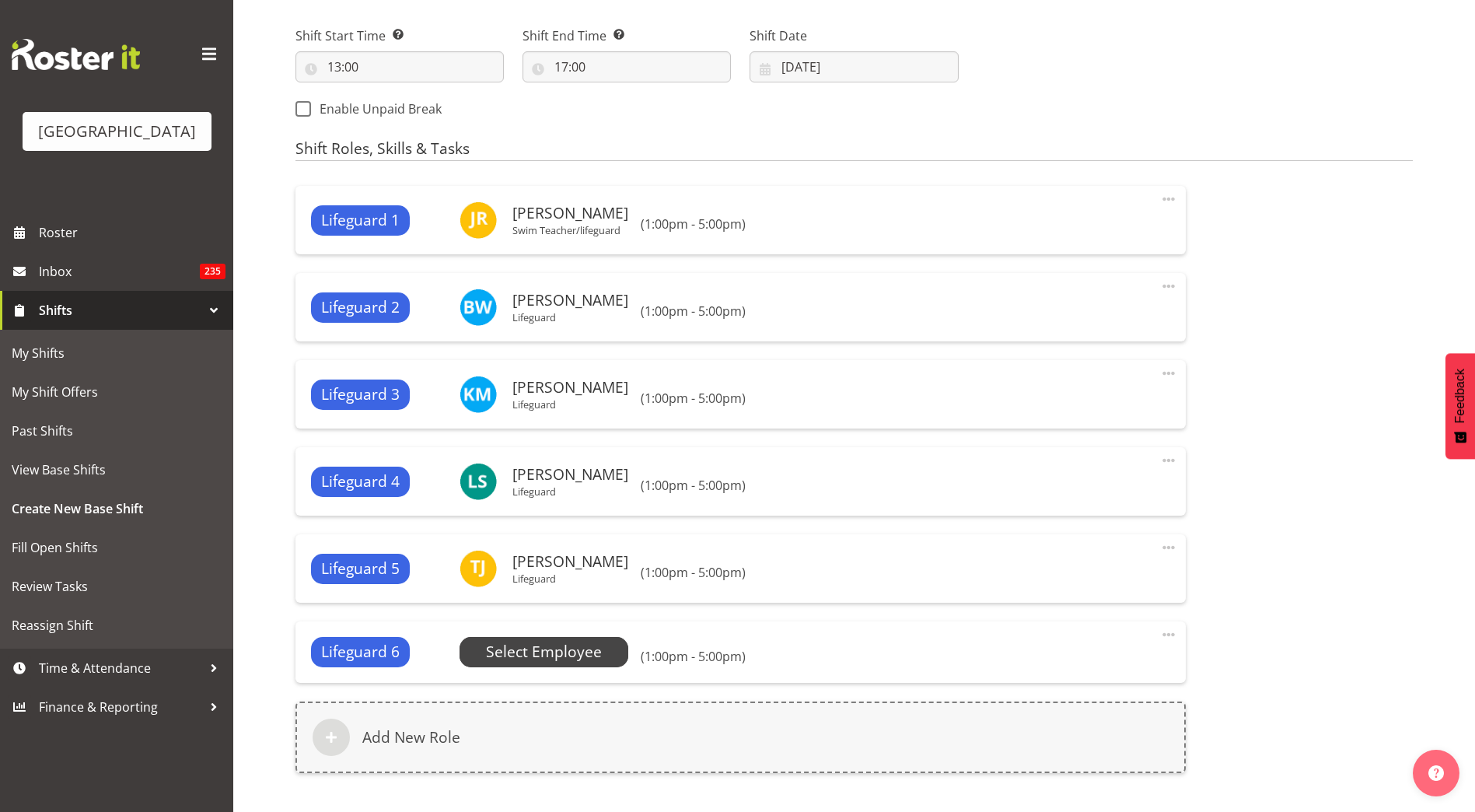
click at [594, 657] on span "Select Employee" at bounding box center [543, 651] width 116 height 23
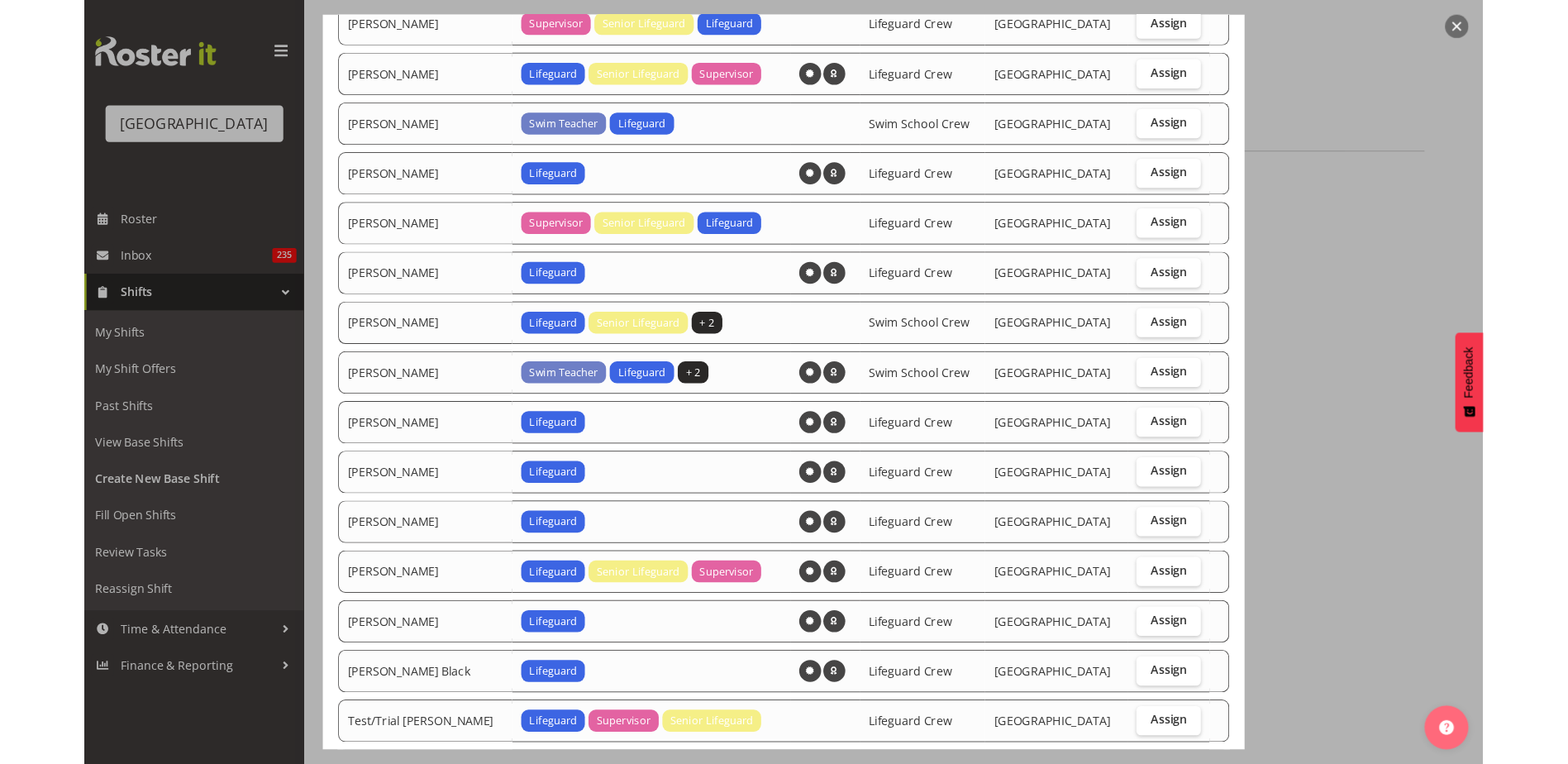
scroll to position [827, 0]
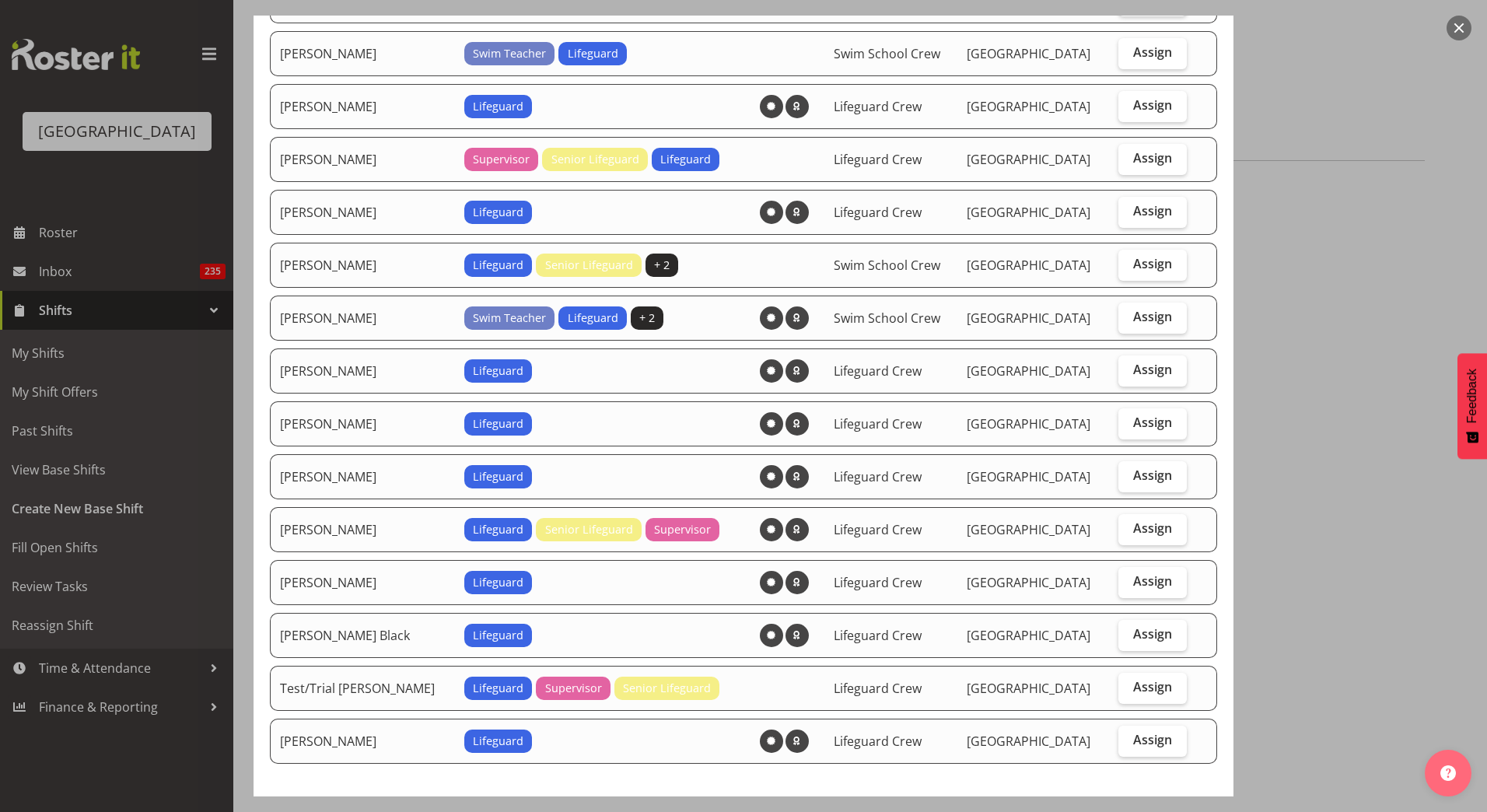
click at [1466, 32] on button "button" at bounding box center [1459, 28] width 25 height 25
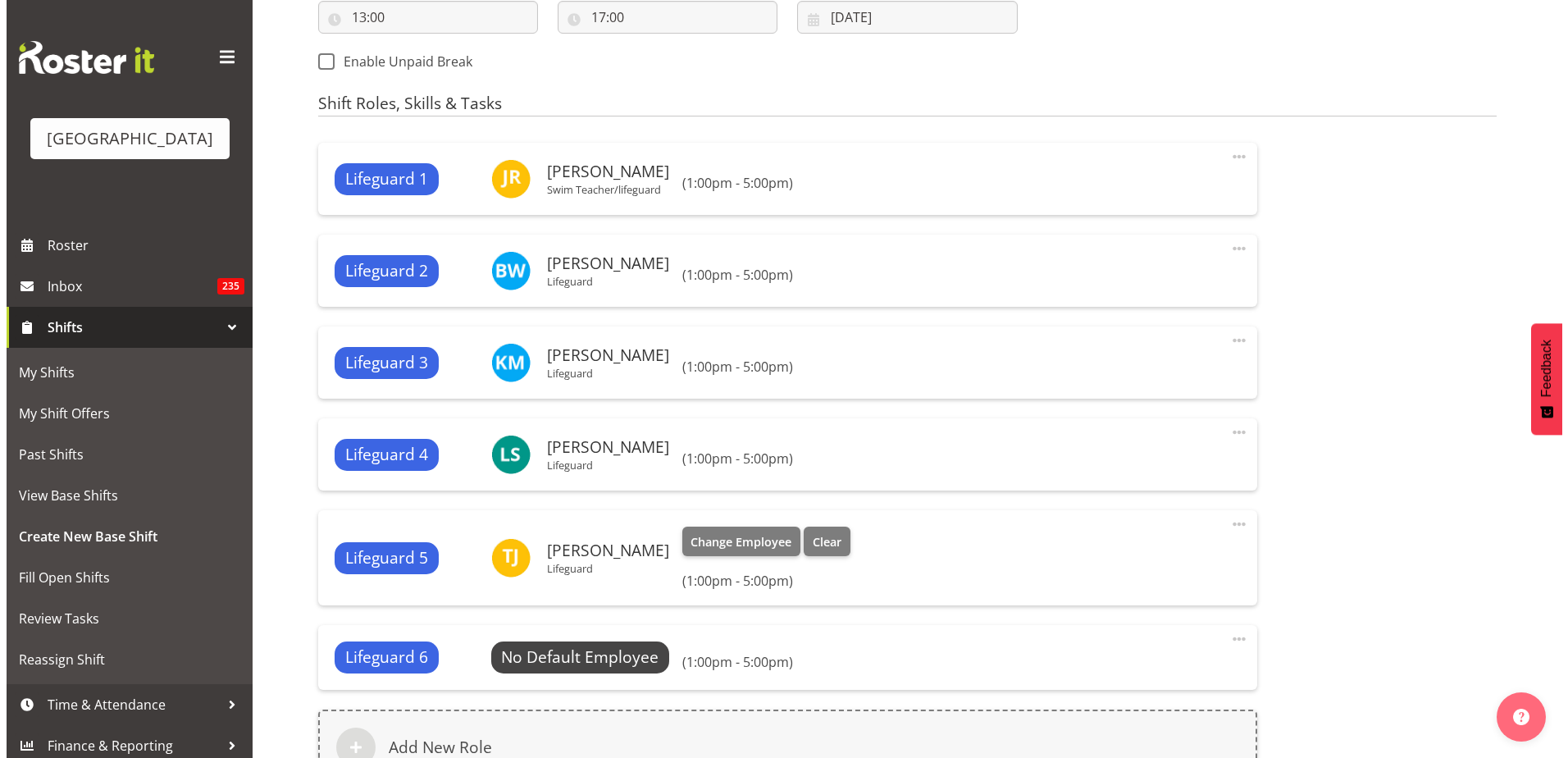
scroll to position [903, 0]
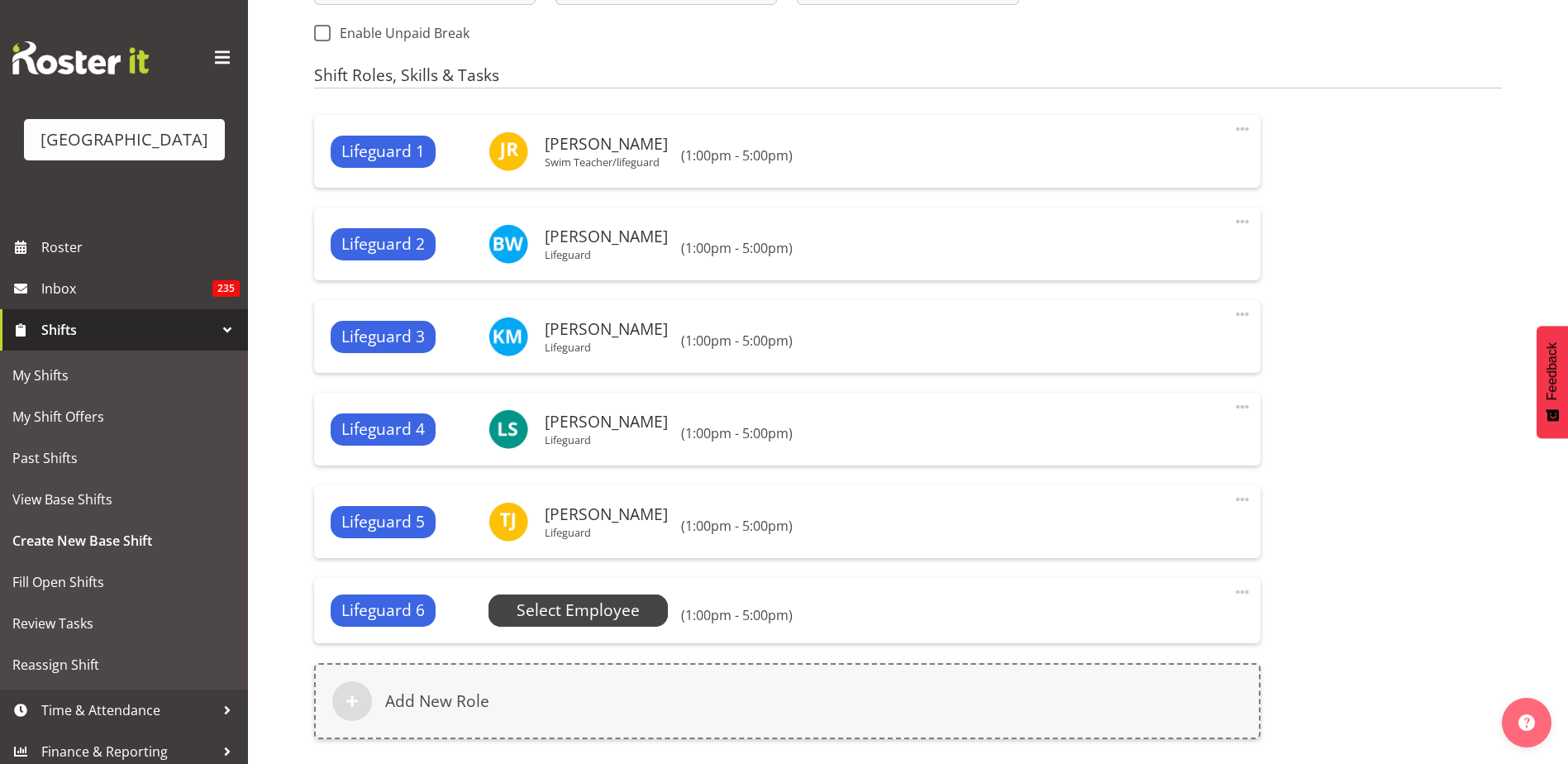
click at [571, 613] on span "Select Employee" at bounding box center [578, 610] width 123 height 24
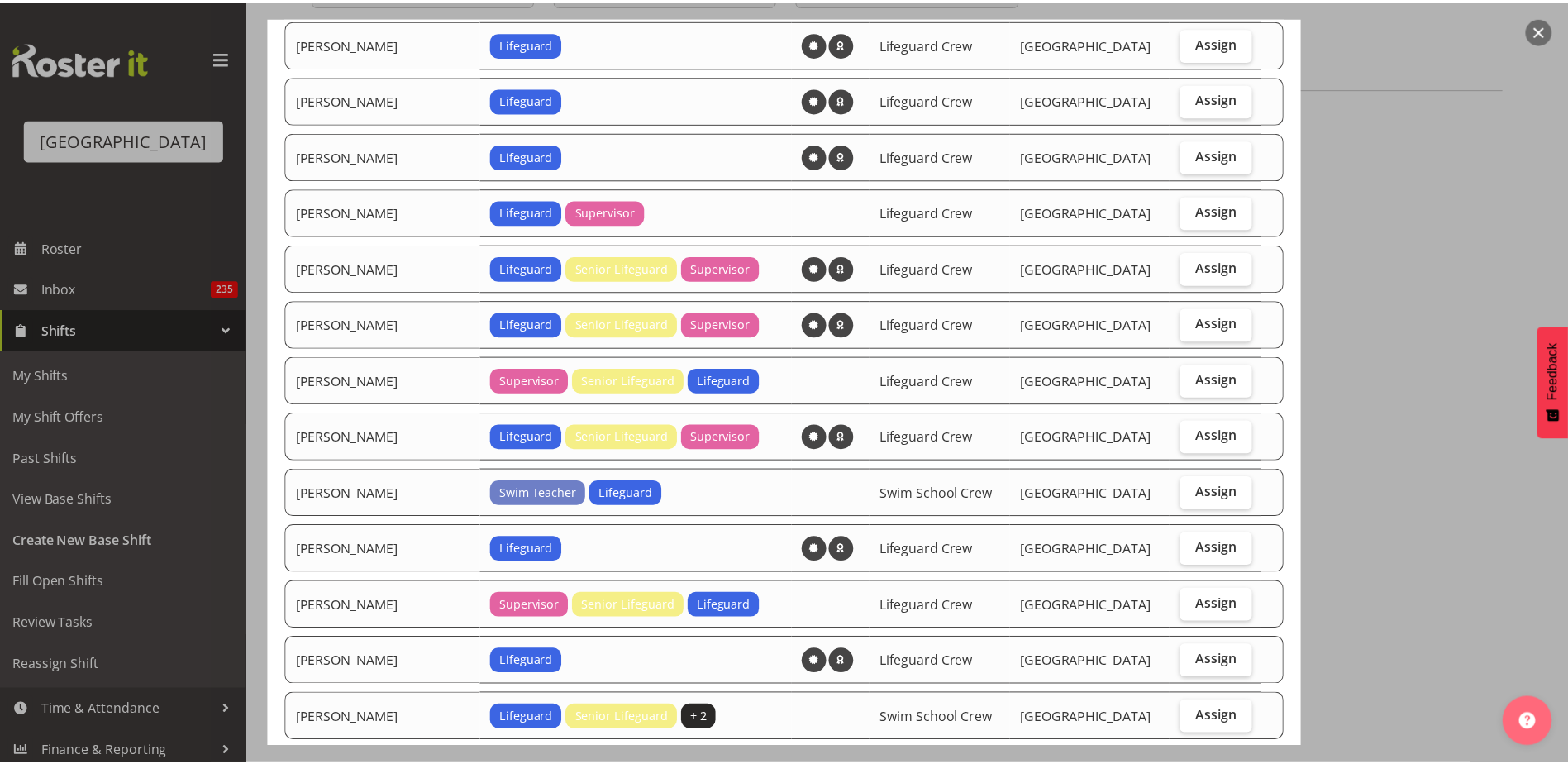
scroll to position [496, 0]
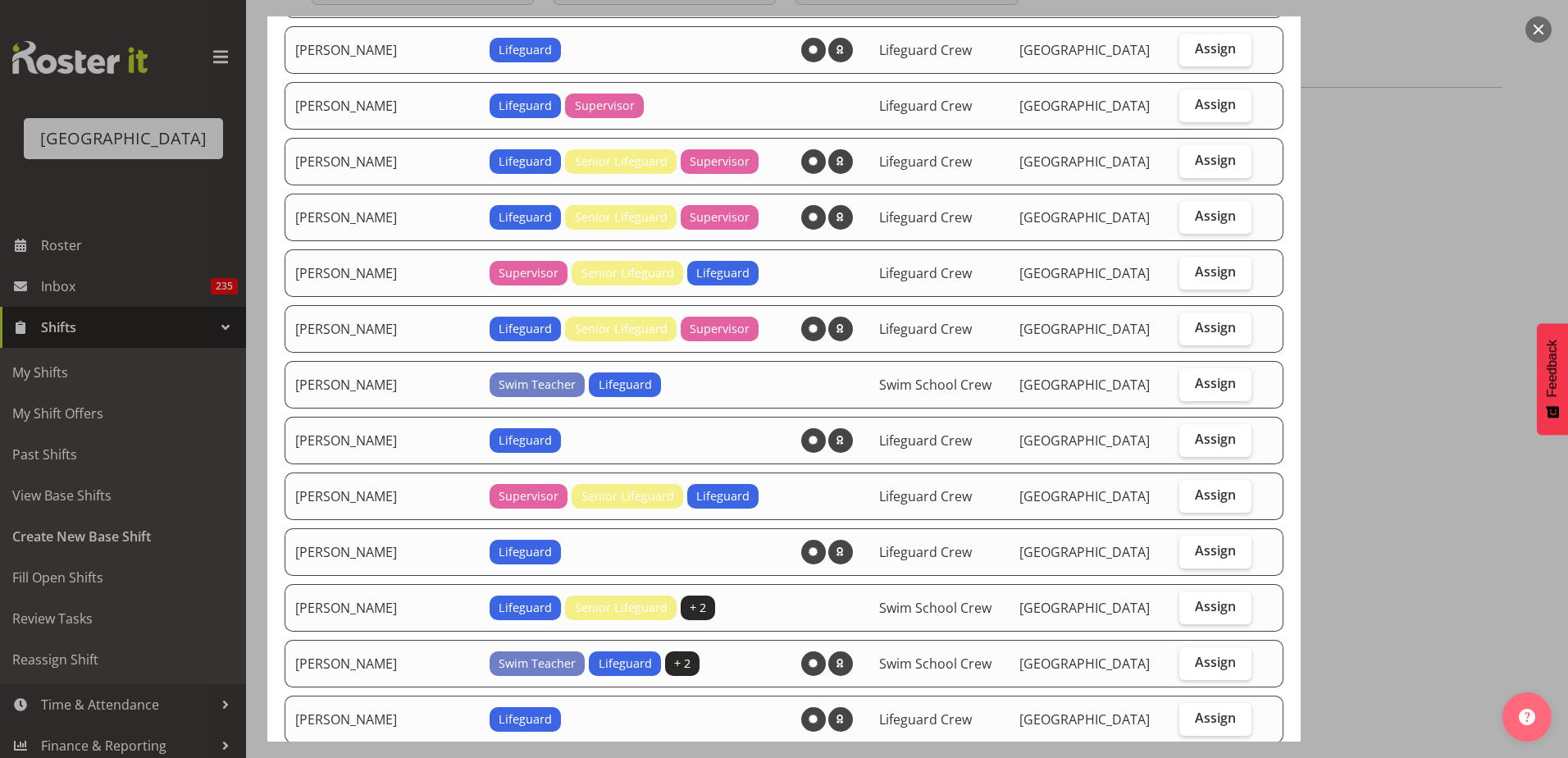
click at [1542, 31] on button "button" at bounding box center [1538, 30] width 26 height 27
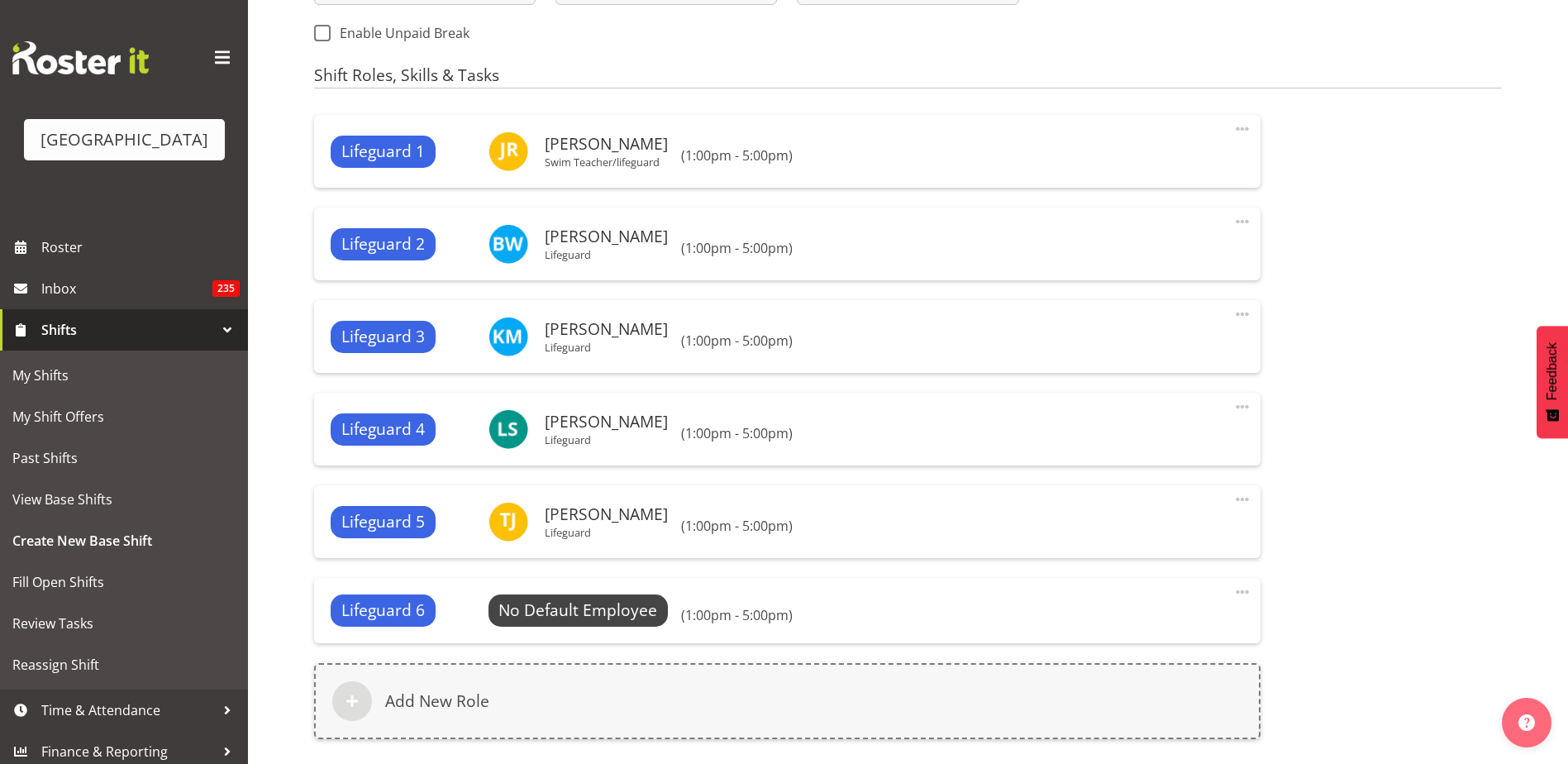
click at [1251, 592] on span at bounding box center [1242, 592] width 20 height 20
click at [1211, 662] on link "Delete" at bounding box center [1173, 657] width 158 height 29
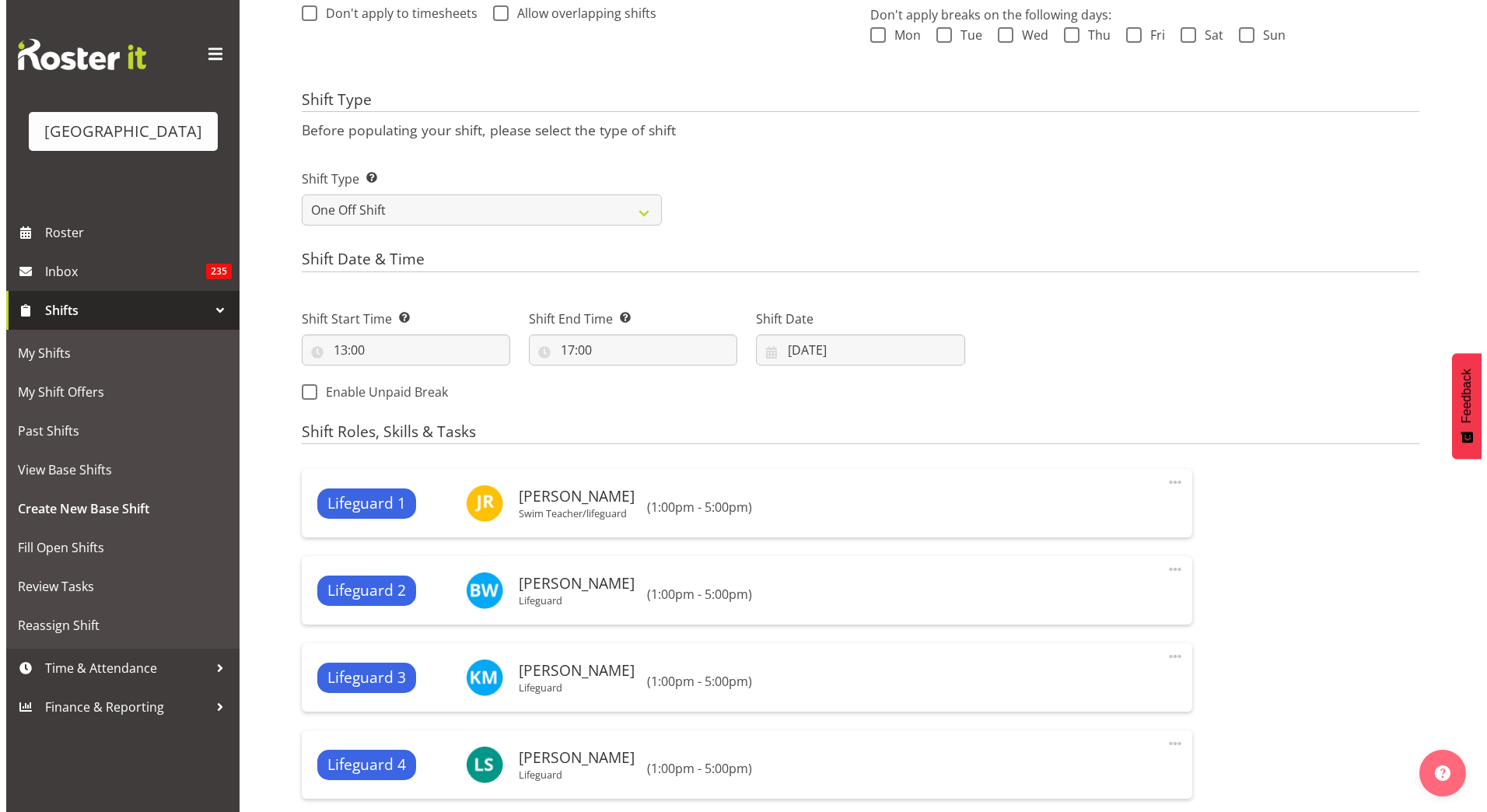
scroll to position [891, 0]
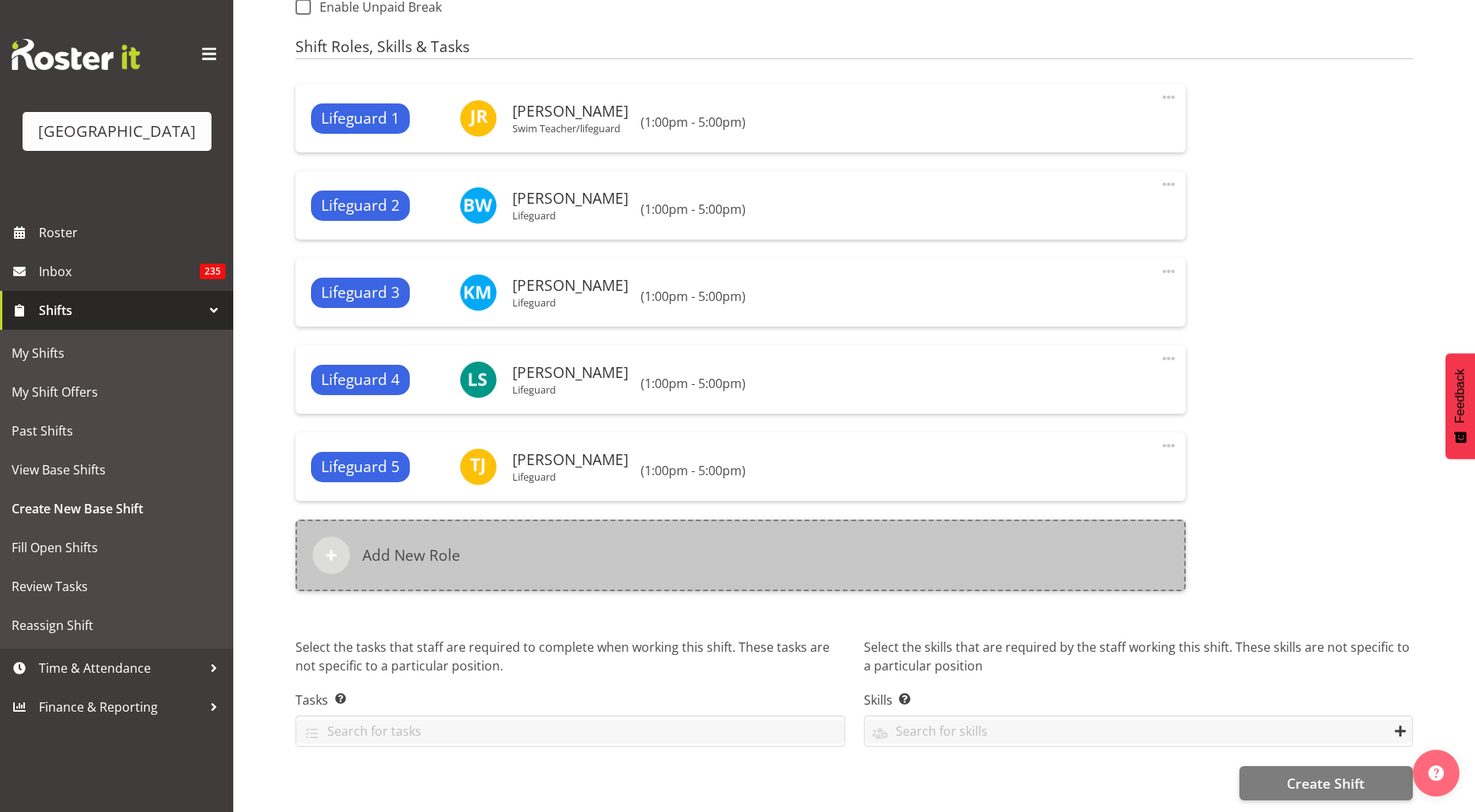
click at [536, 555] on div "Add New Role" at bounding box center [740, 554] width 890 height 71
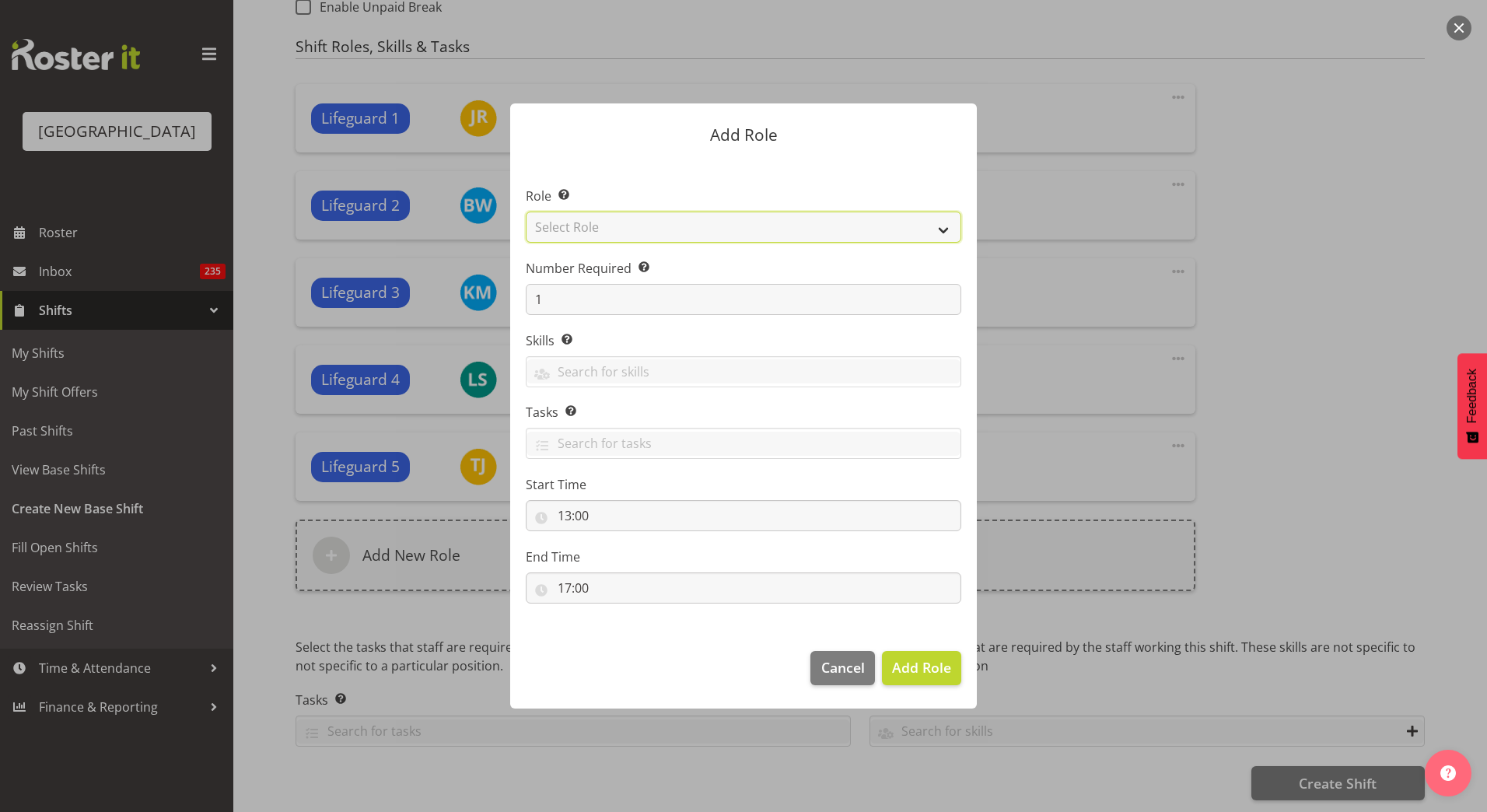
click at [707, 215] on select "Select Role Aquatic Customer Services Officer Cleaner - Splash Palace Facilties…" at bounding box center [744, 227] width 435 height 31
select select "96"
click at [526, 212] on select "Select Role Aquatic Customer Services Officer Cleaner - Splash Palace Facilties…" at bounding box center [744, 227] width 435 height 31
click at [924, 665] on span "Add Role" at bounding box center [921, 667] width 59 height 18
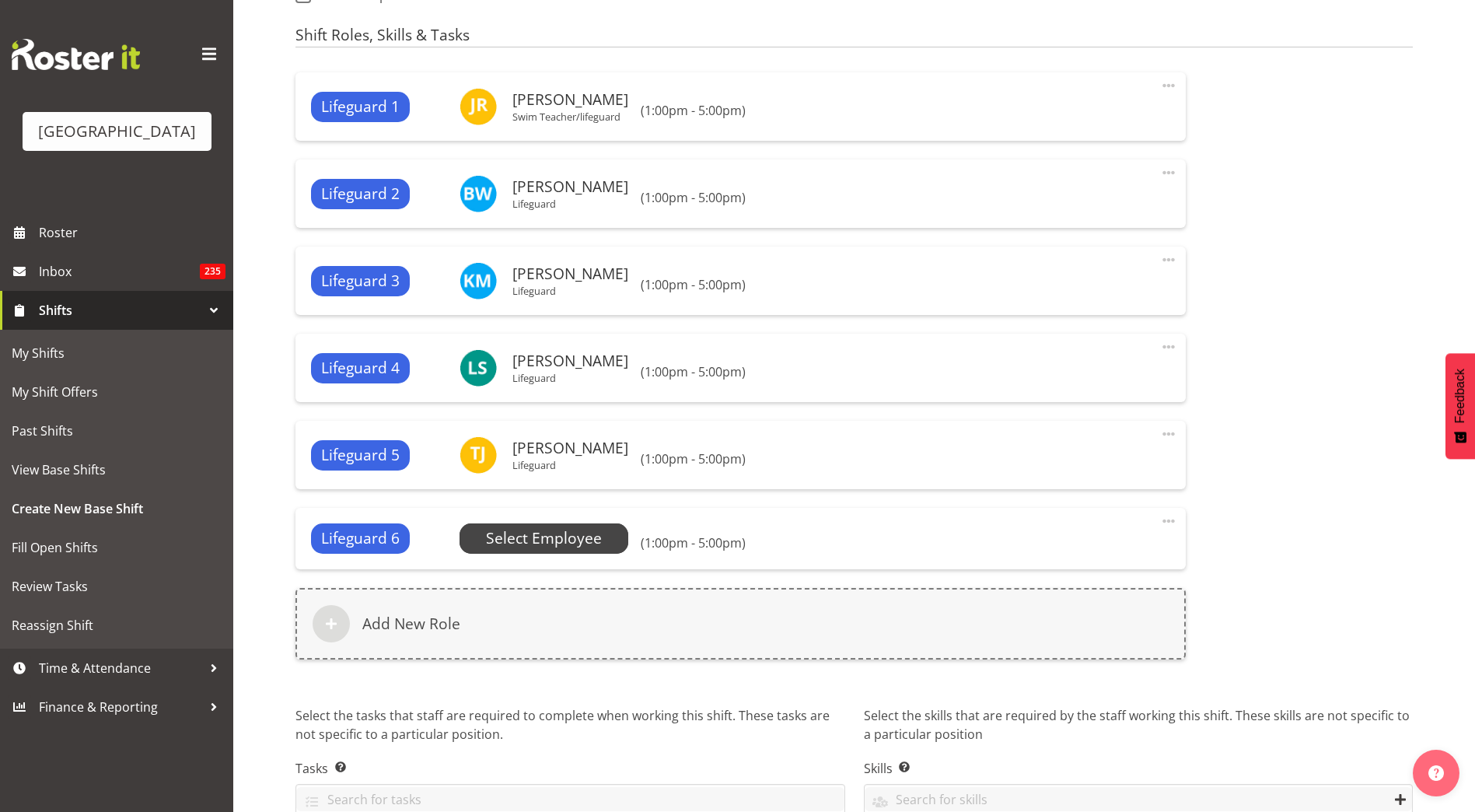
click at [558, 535] on span "Select Employee" at bounding box center [543, 538] width 116 height 23
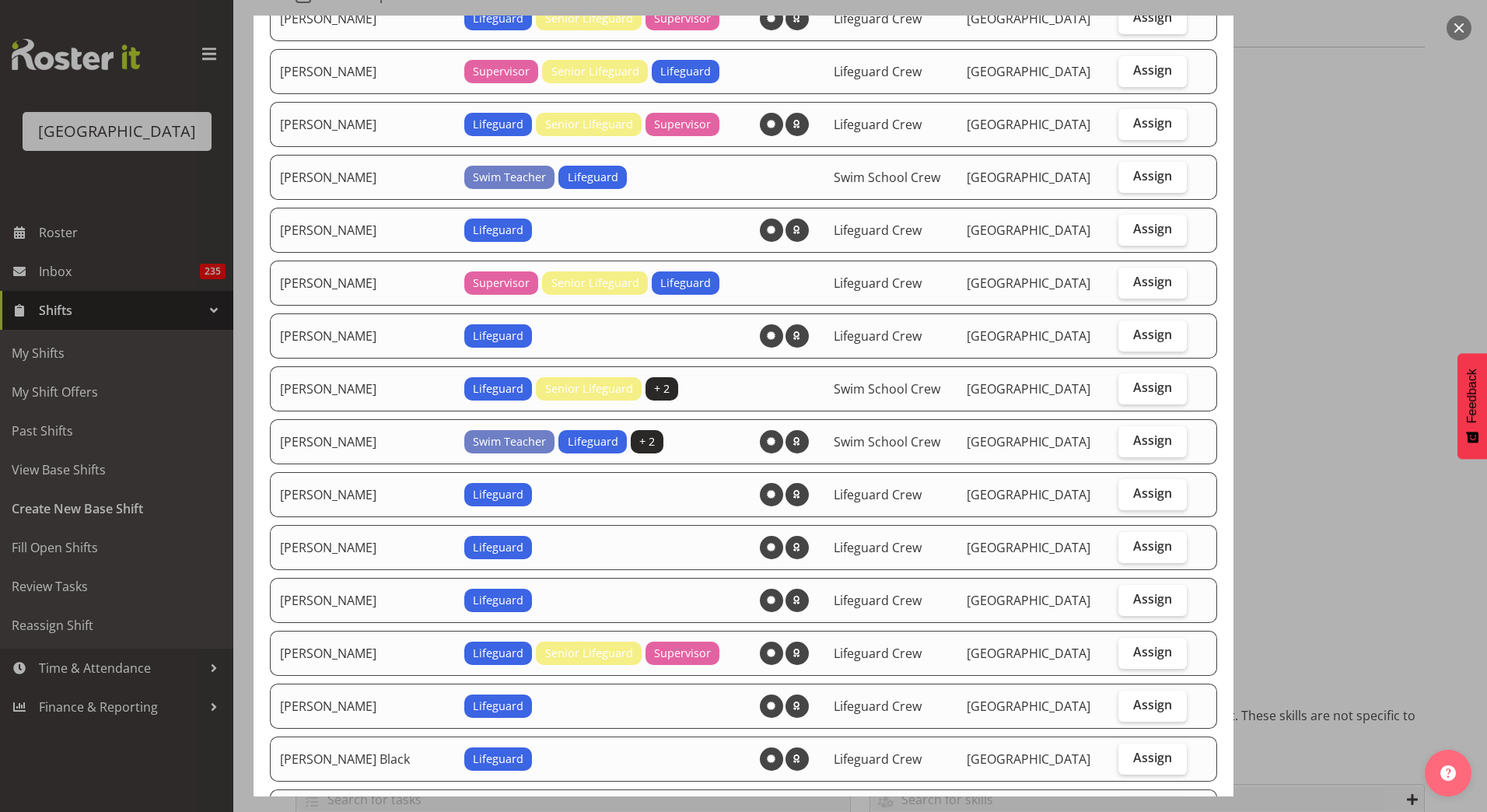
scroll to position [653, 0]
click at [1145, 176] on span "Assign" at bounding box center [1152, 177] width 39 height 16
click at [1128, 176] on input "Assign" at bounding box center [1123, 177] width 10 height 10
checkbox input "true"
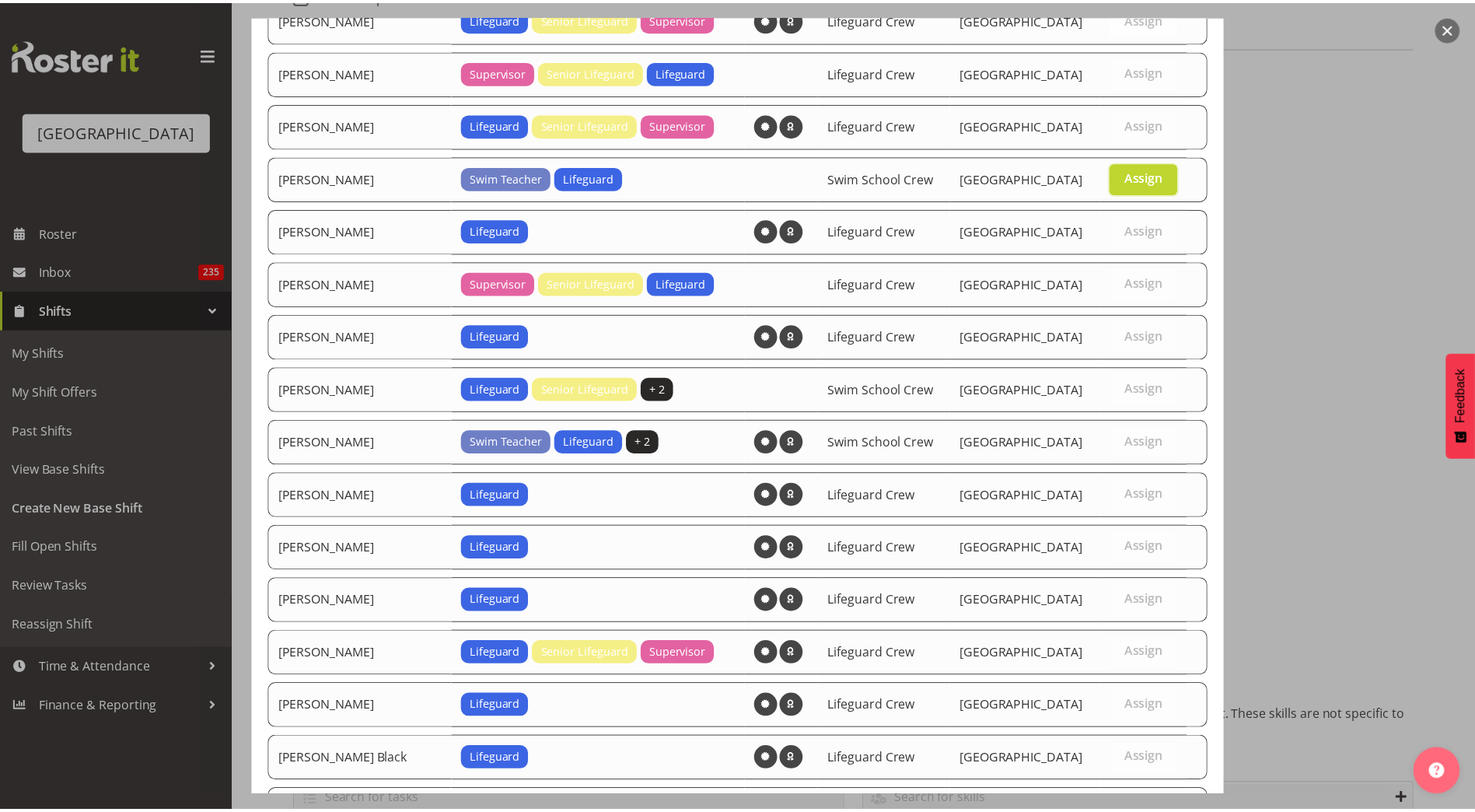
scroll to position [842, 0]
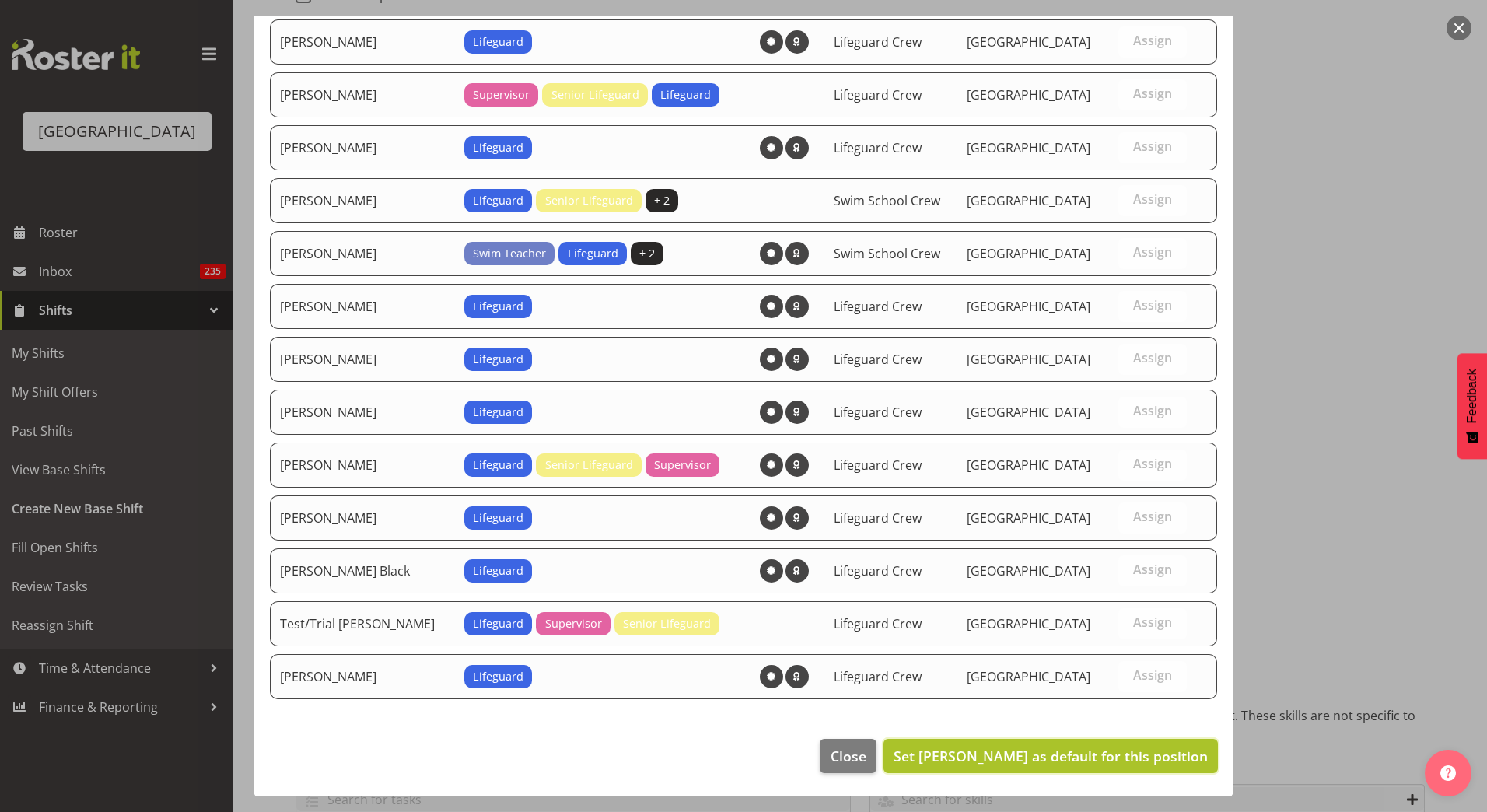
click at [1028, 768] on button "Set Kaelah Dondero as default for this position" at bounding box center [1050, 755] width 334 height 34
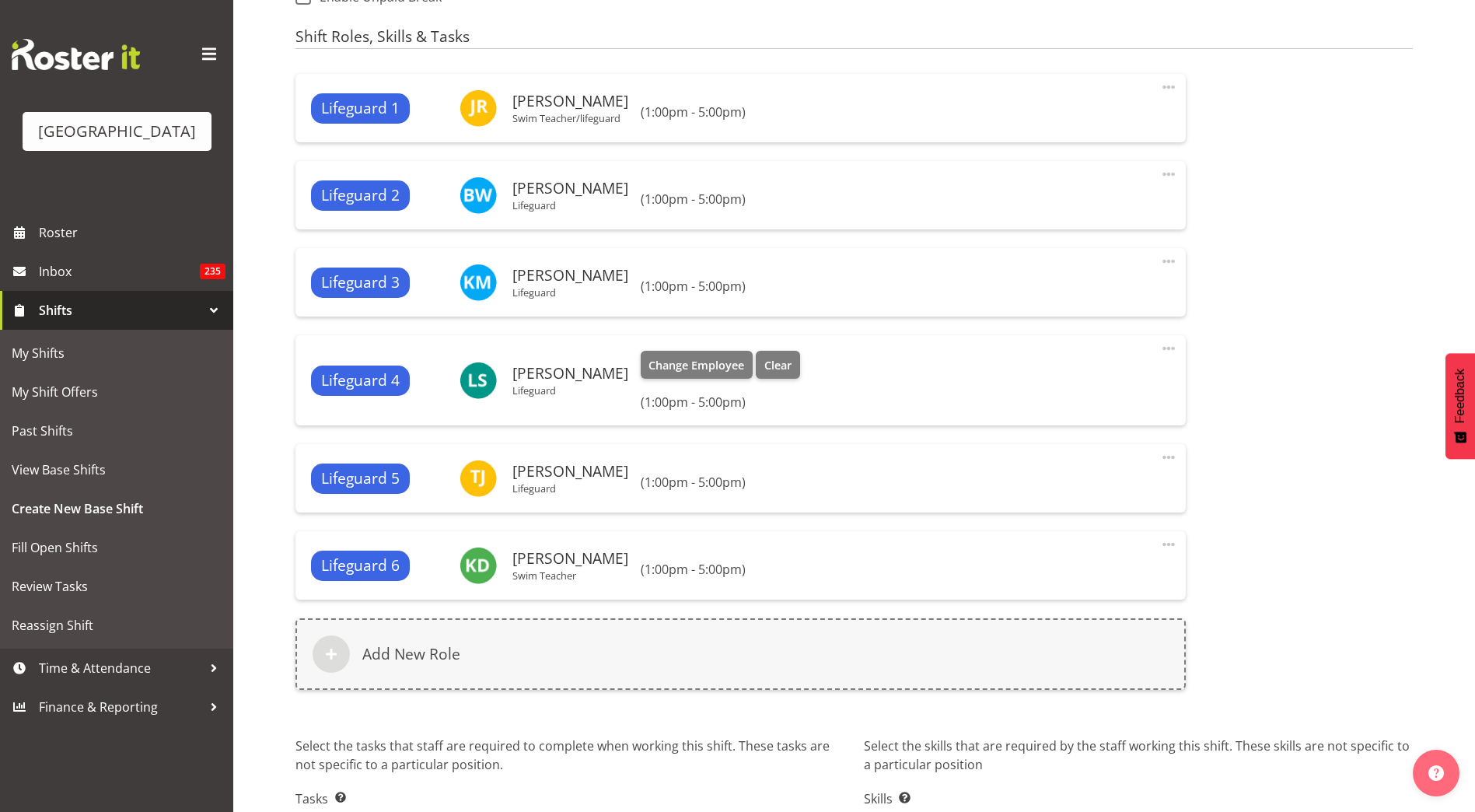
scroll to position [978, 0]
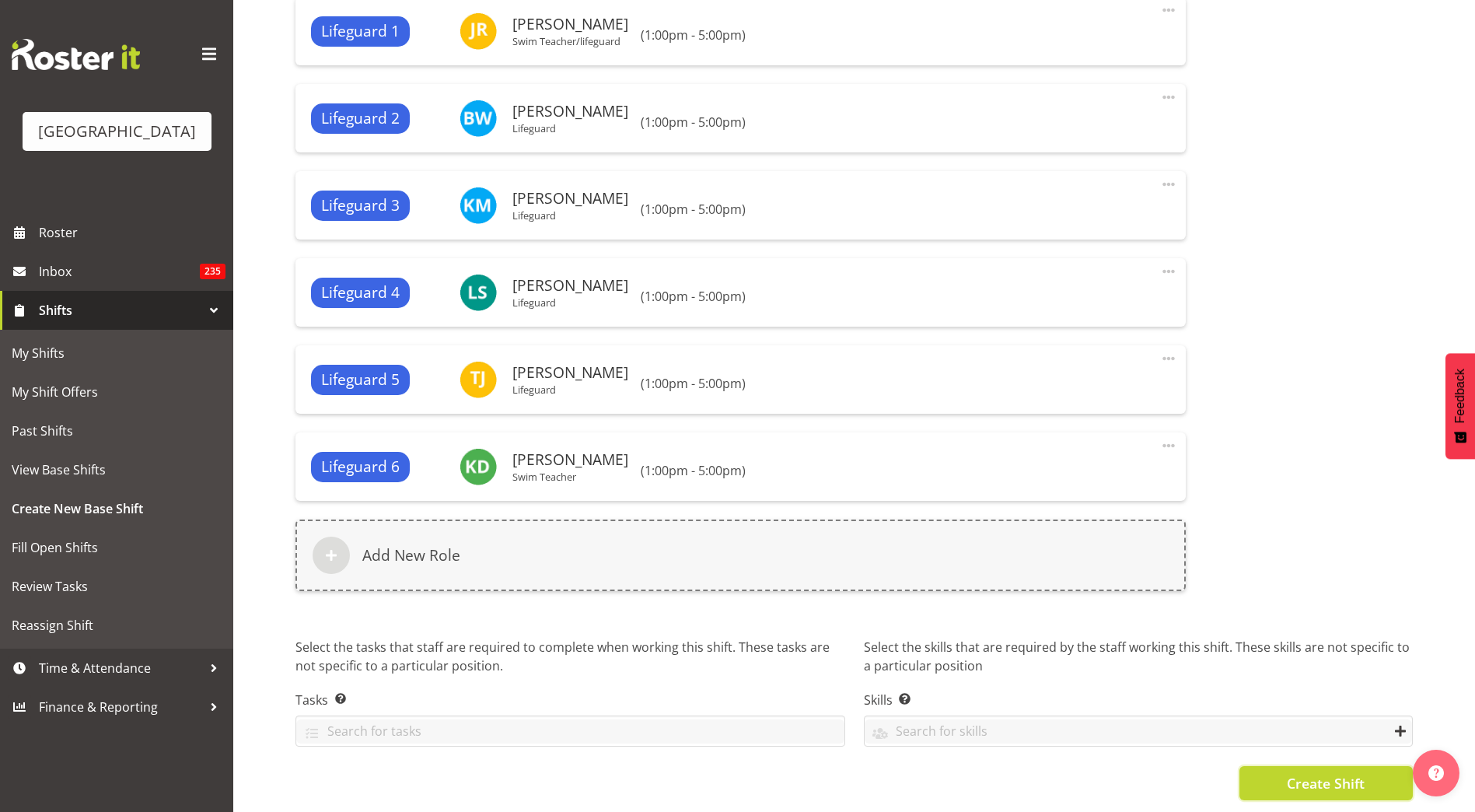
click at [1334, 773] on span "Create Shift" at bounding box center [1325, 783] width 78 height 20
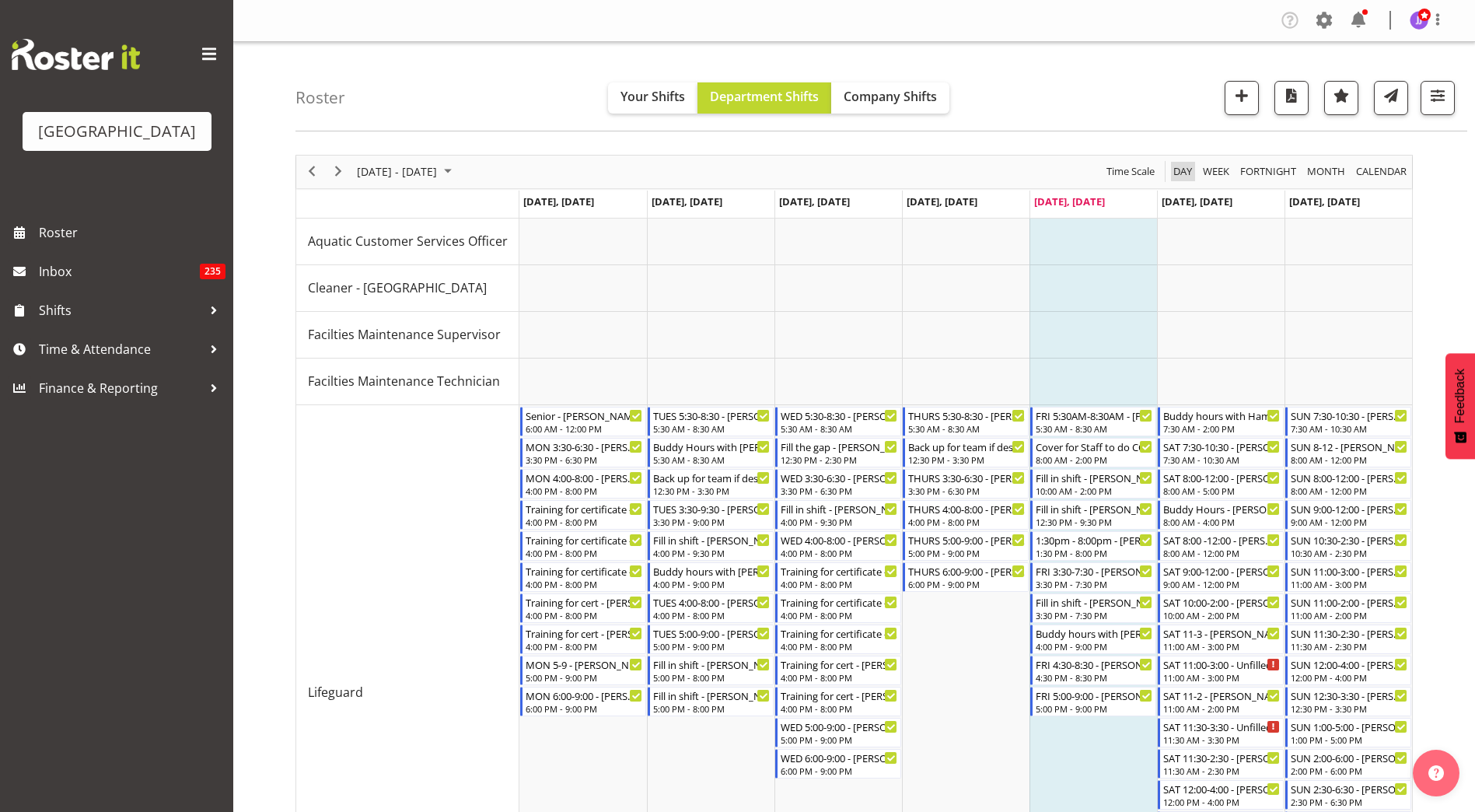
click at [1185, 169] on span "Day" at bounding box center [1182, 171] width 22 height 19
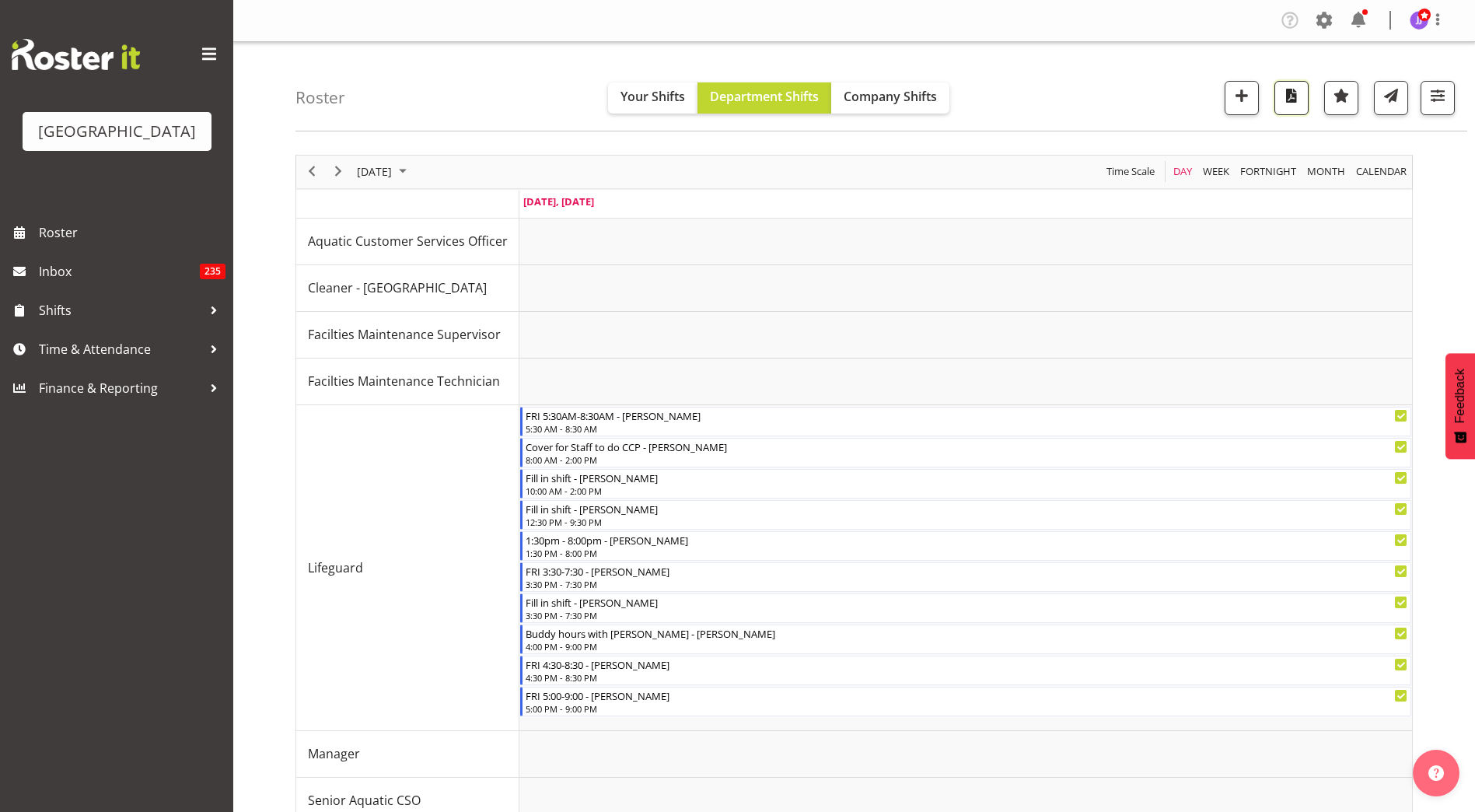
click at [1282, 100] on span "button" at bounding box center [1291, 95] width 20 height 20
click at [1212, 169] on span "Week" at bounding box center [1215, 171] width 29 height 19
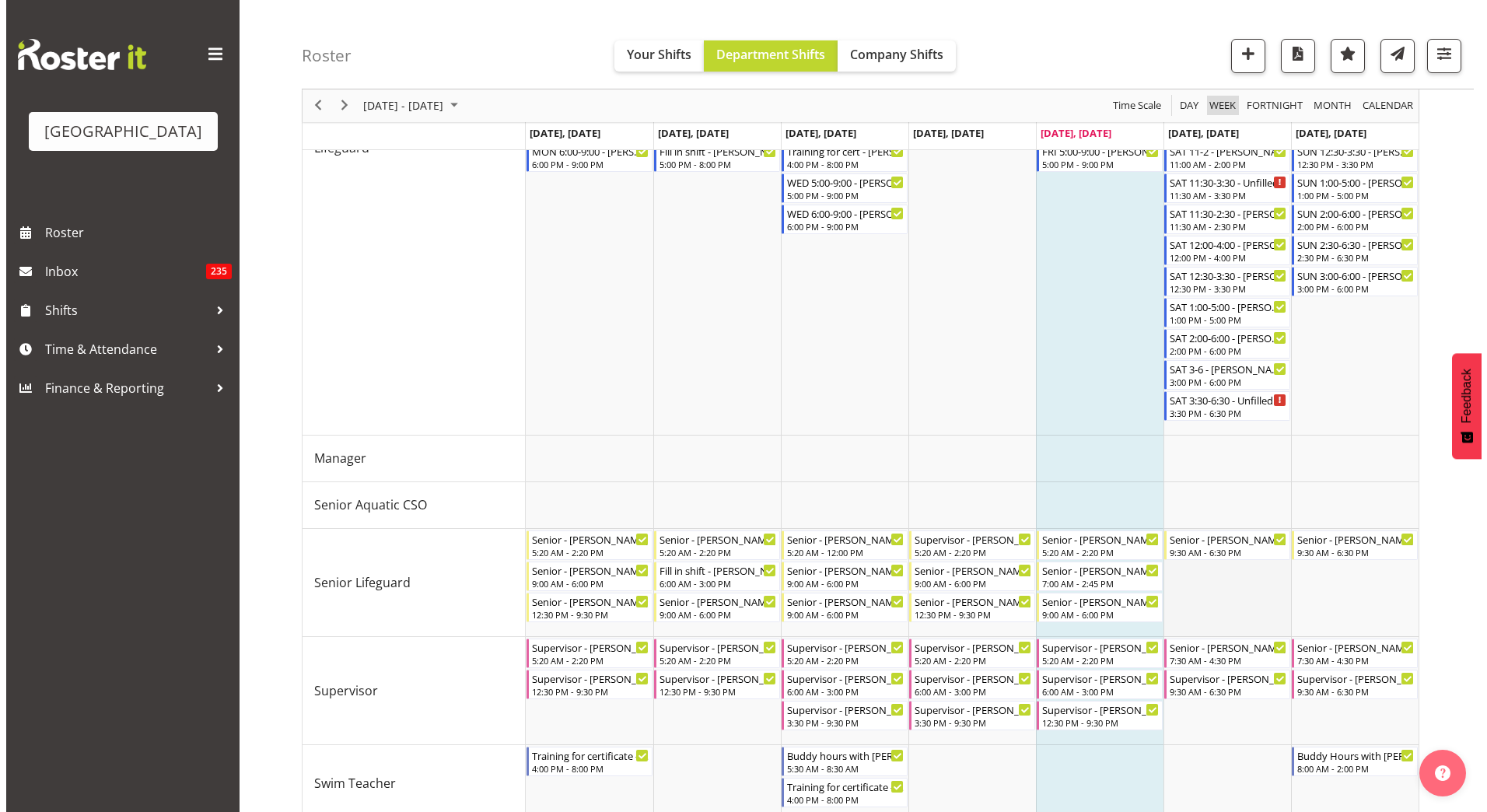
scroll to position [567, 0]
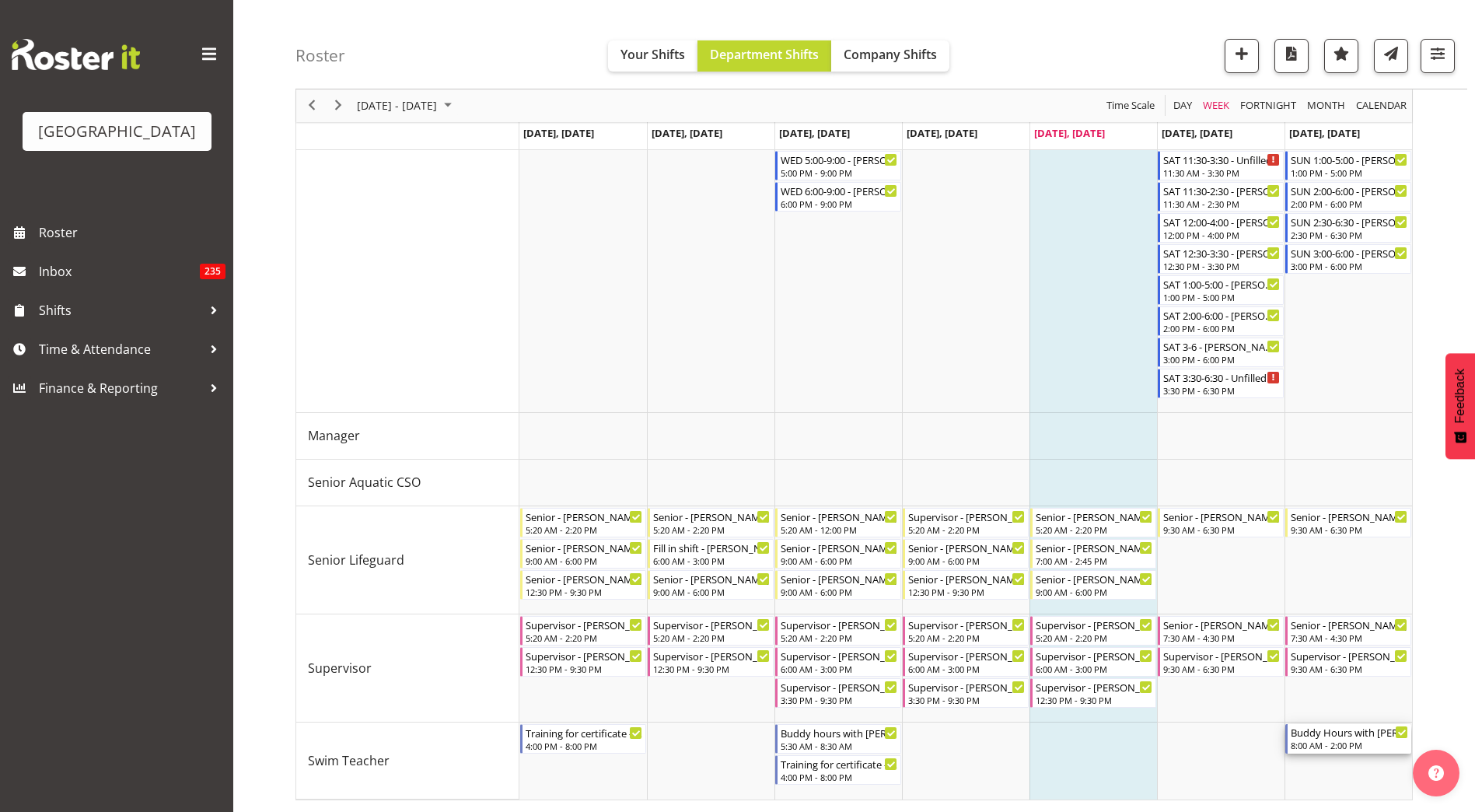
click at [1329, 734] on div "Buddy Hours with [PERSON_NAME] - Jasika [PERSON_NAME]" at bounding box center [1349, 732] width 117 height 16
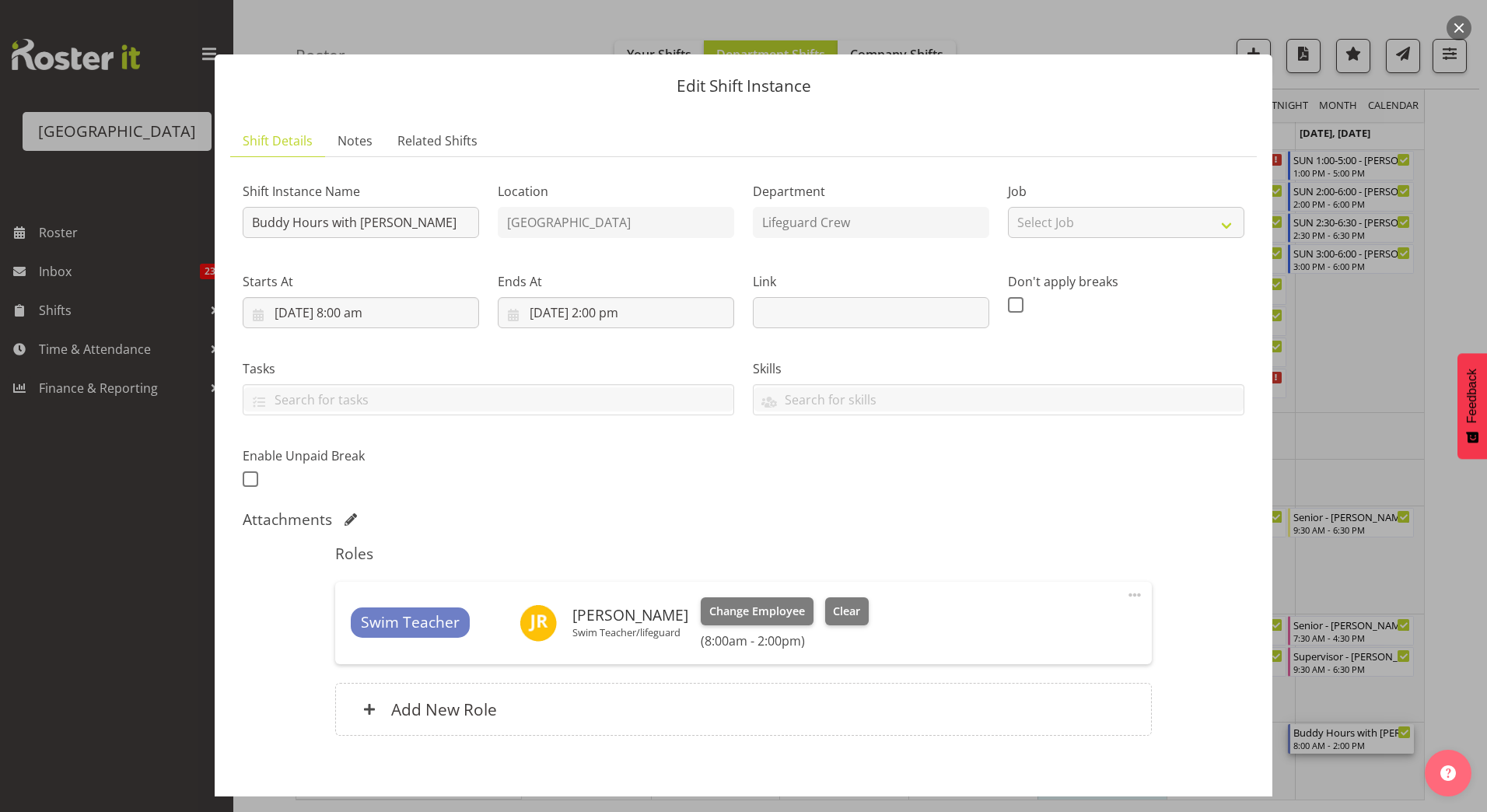
click at [1462, 28] on button "button" at bounding box center [1459, 28] width 25 height 25
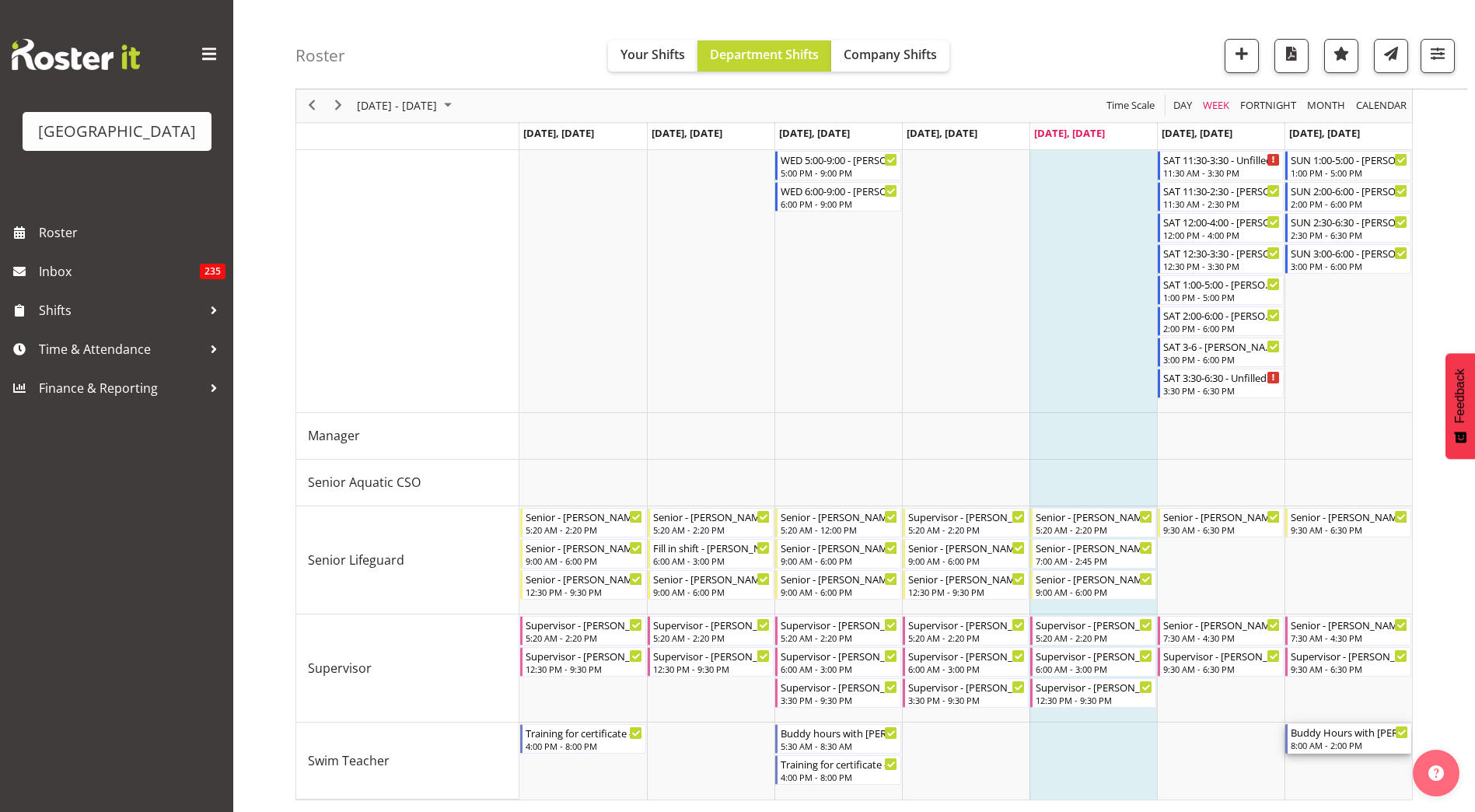
click at [1337, 747] on div "8:00 AM - 2:00 PM" at bounding box center [1349, 744] width 117 height 13
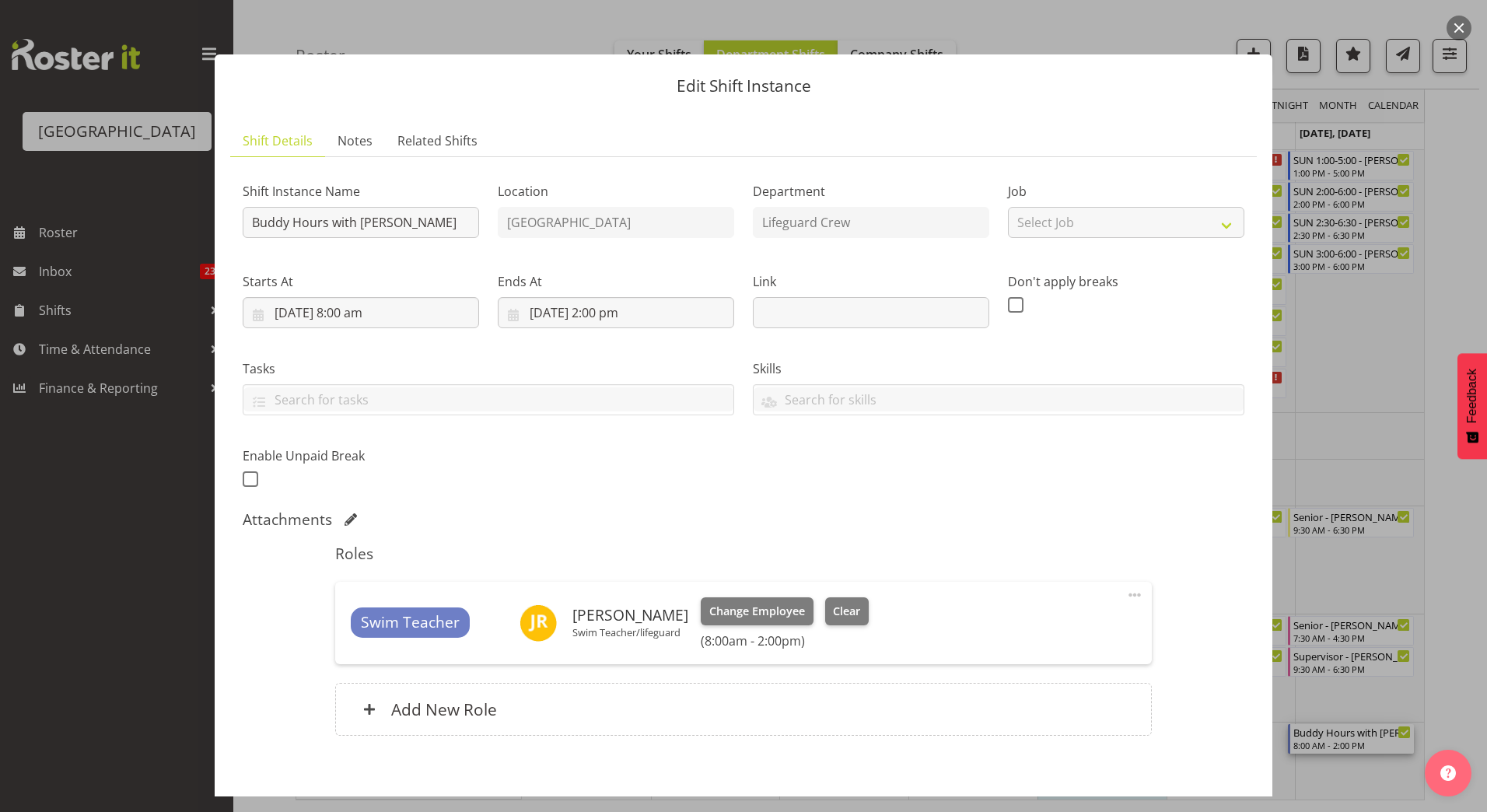
click at [1125, 599] on span at bounding box center [1135, 594] width 18 height 18
click at [1104, 624] on link "Edit" at bounding box center [1069, 629] width 149 height 28
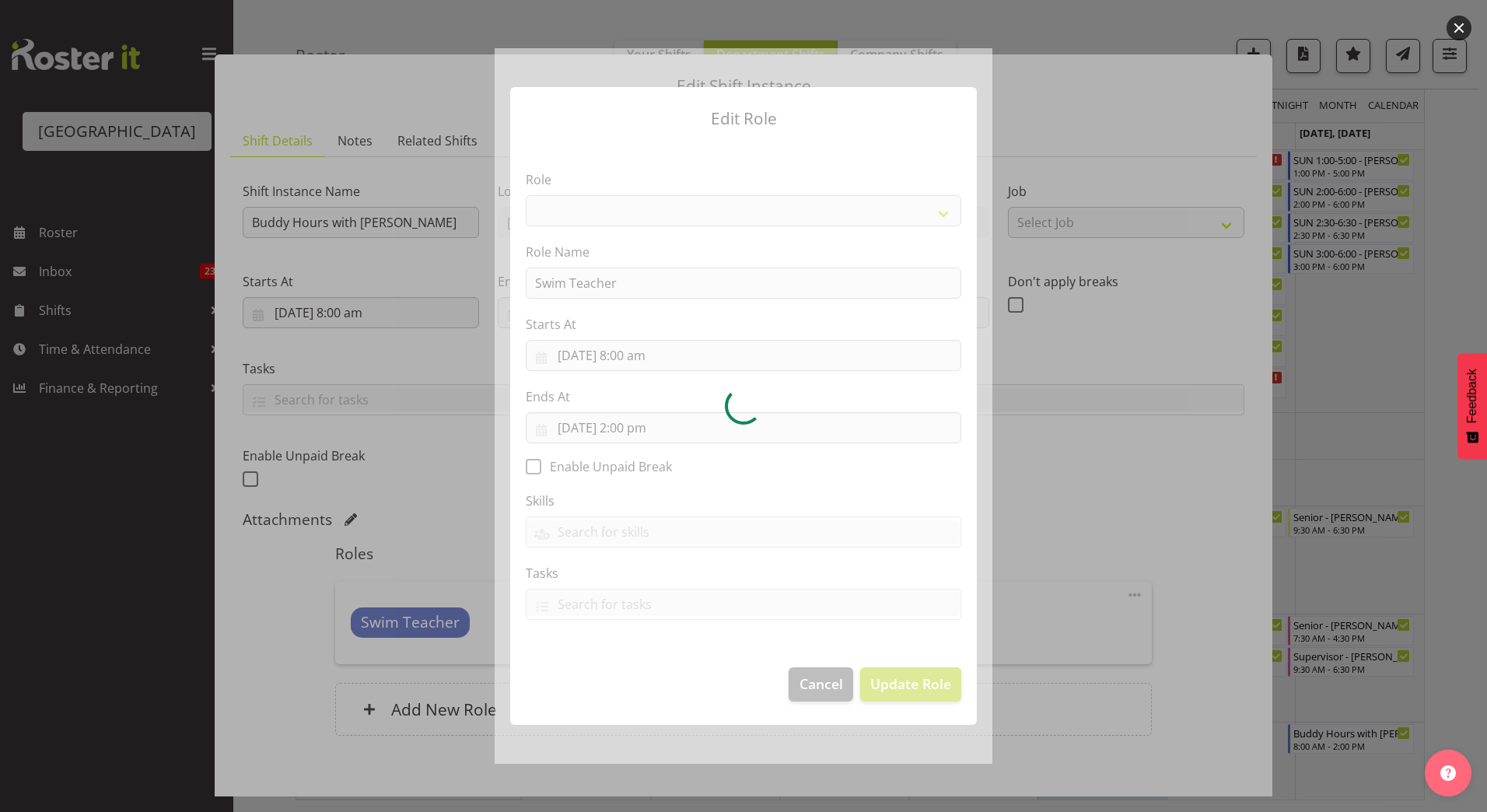
select select "98"
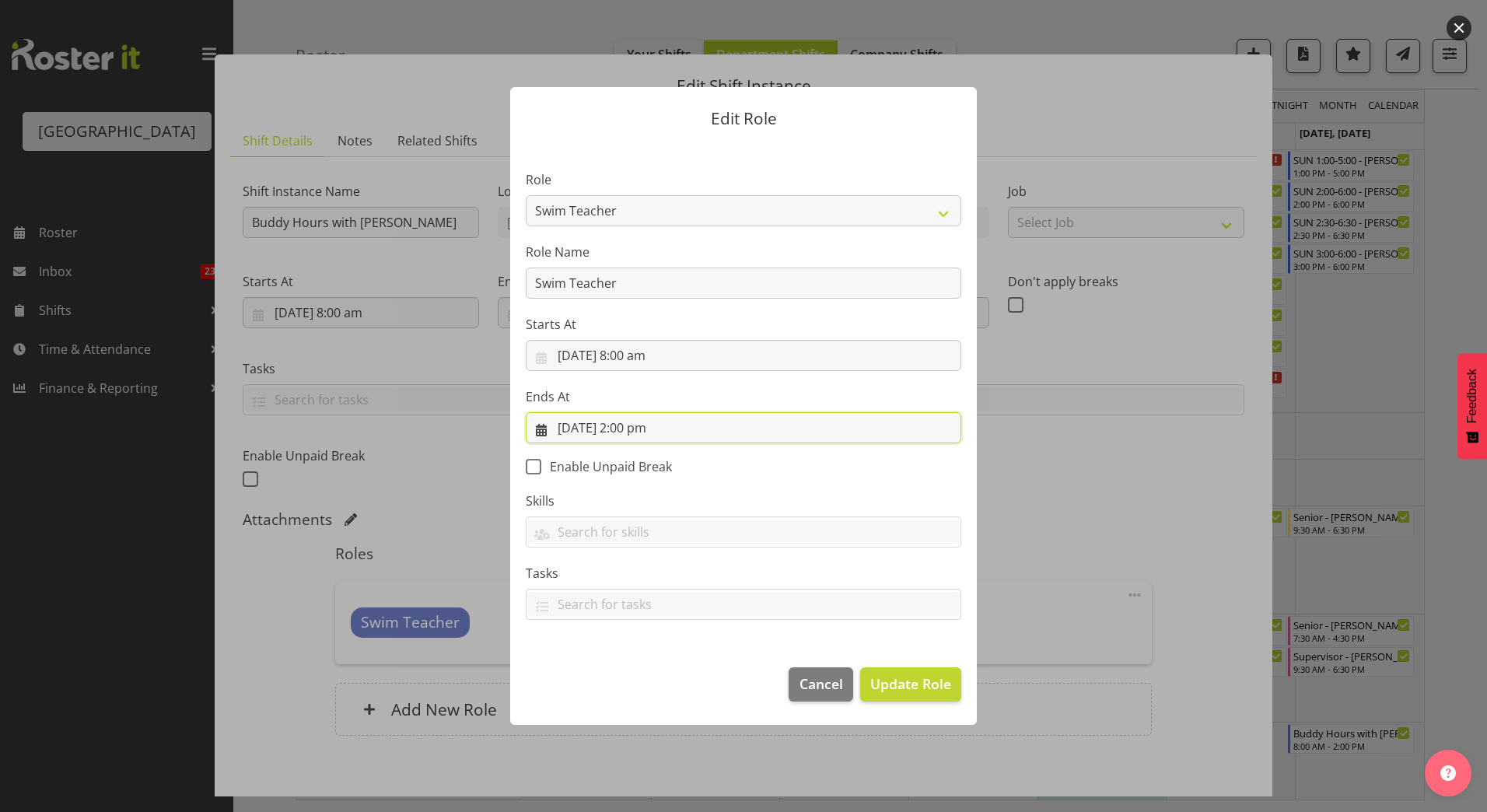
click at [651, 430] on input "21/09/2025, 2:00 pm" at bounding box center [744, 427] width 435 height 31
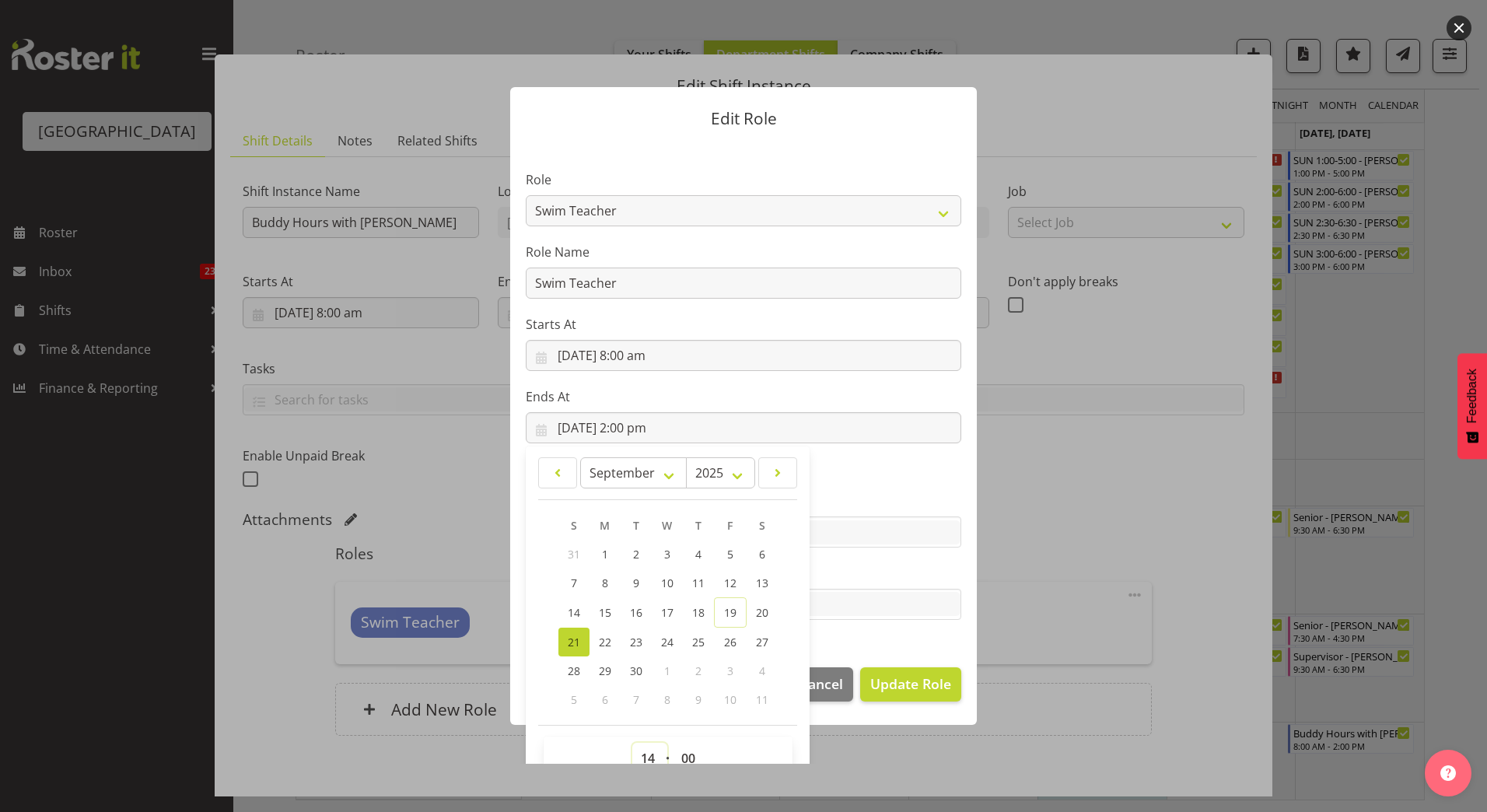
click at [639, 753] on select "00 01 02 03 04 05 06 07 08 09 10 11 12 13 14 15 16 17 18 19 20 21 22 23" at bounding box center [650, 758] width 35 height 31
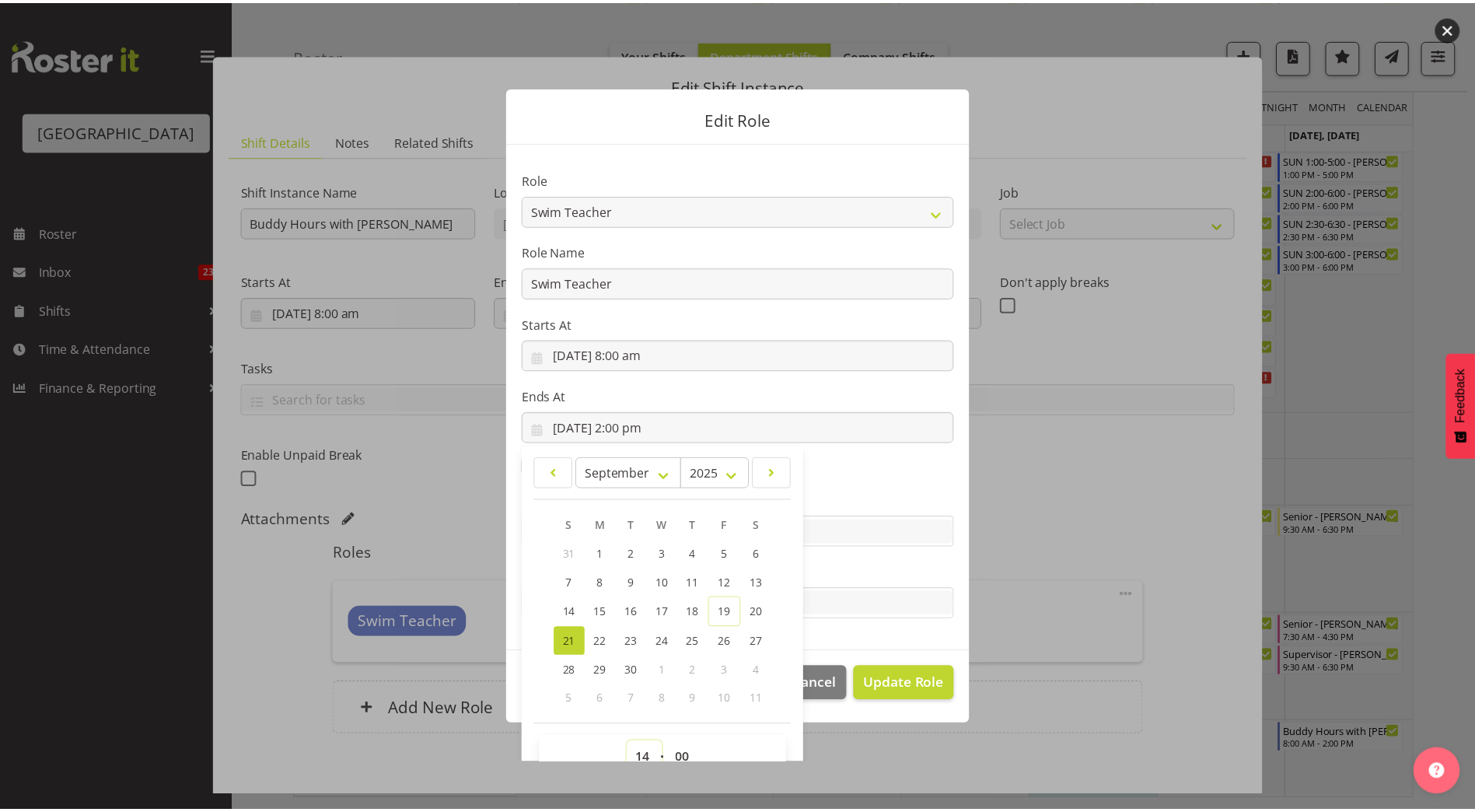
scroll to position [10, 0]
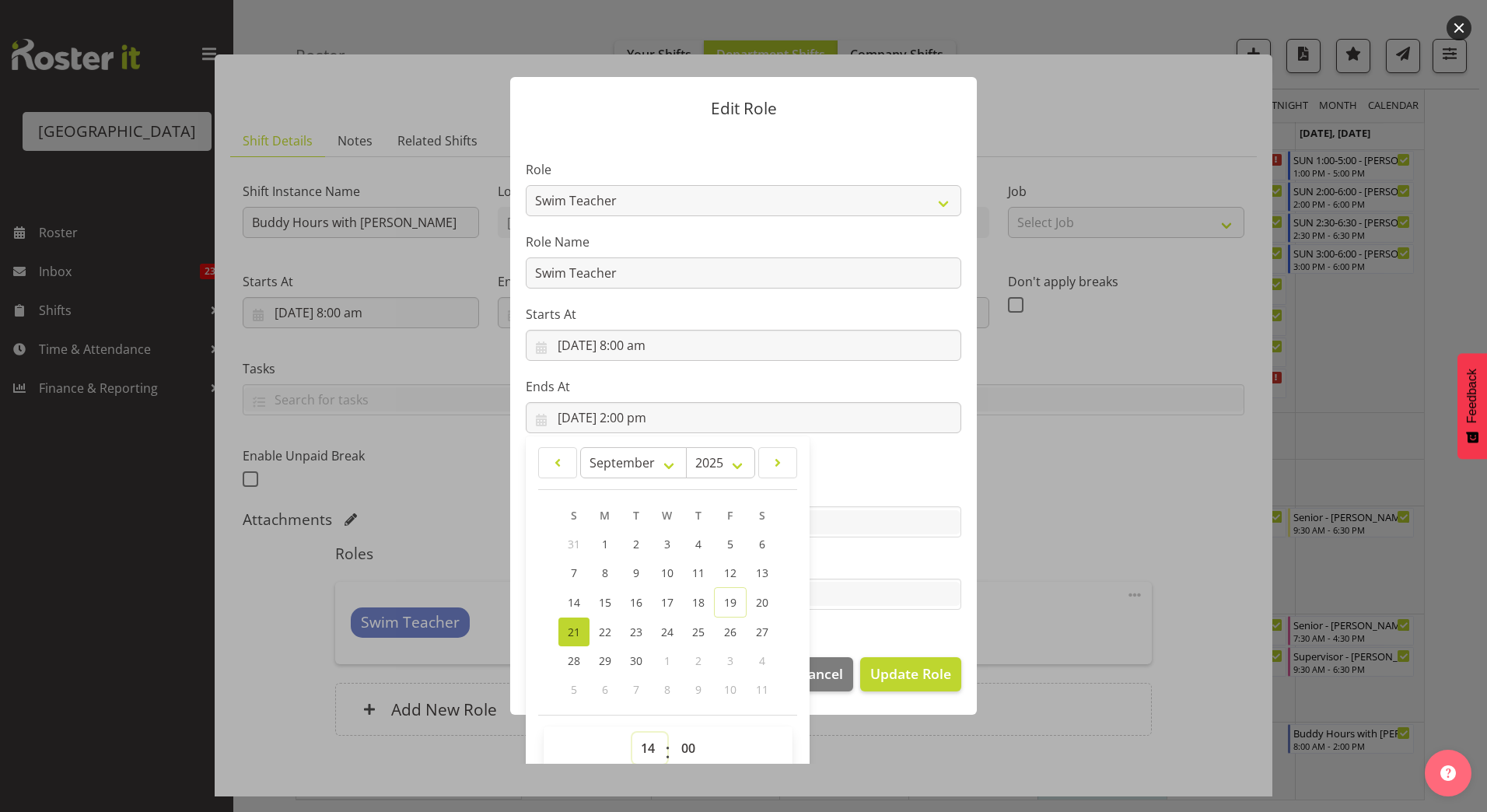
select select "13"
click at [632, 732] on select "00 01 02 03 04 05 06 07 08 09 10 11 12 13 14 15 16 17 18 19 20 21 22 23" at bounding box center [650, 748] width 35 height 31
type input "21/09/2025, 1:00 pm"
click at [906, 679] on span "Update Role" at bounding box center [910, 673] width 81 height 20
select select
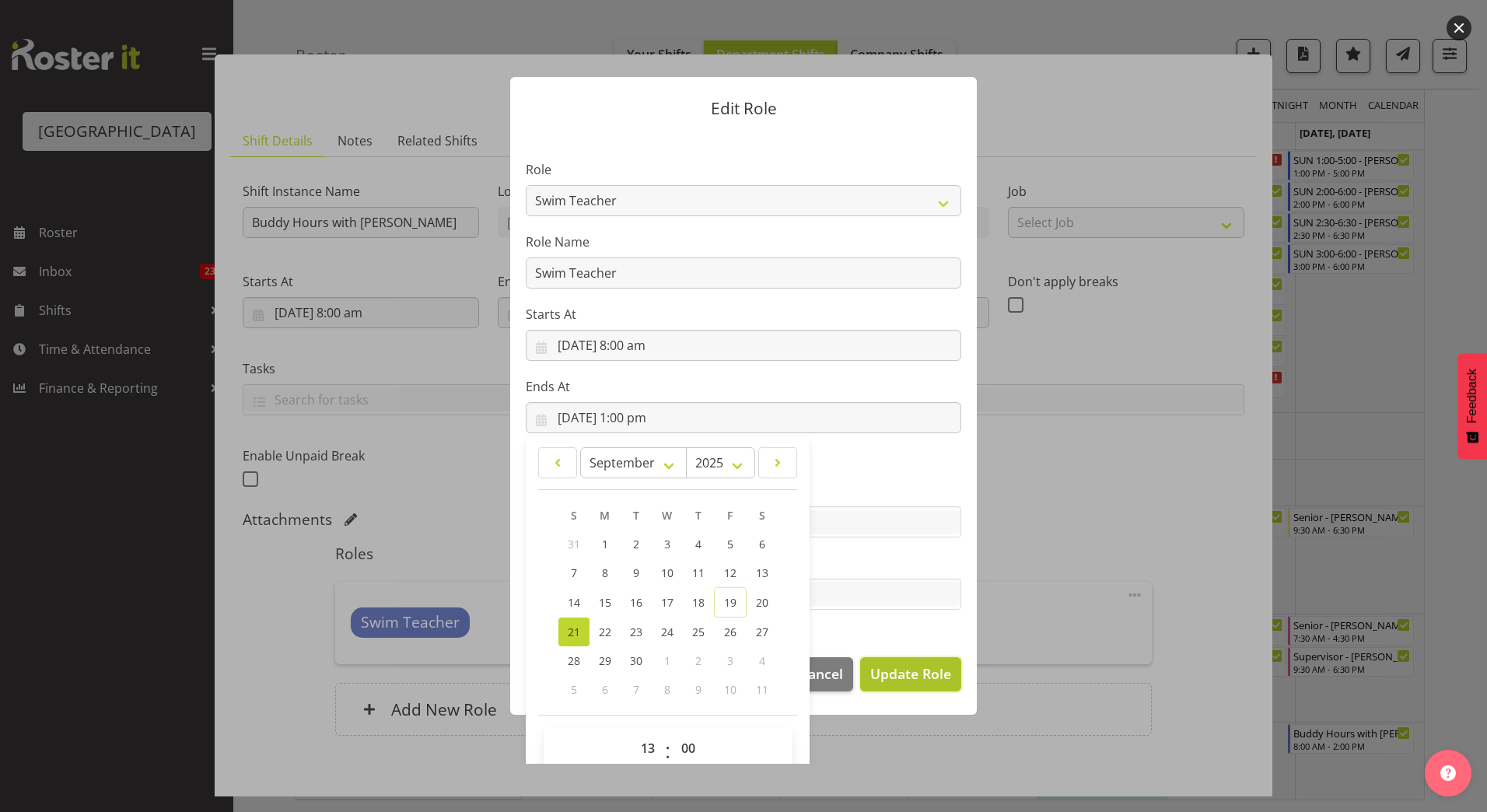
select select
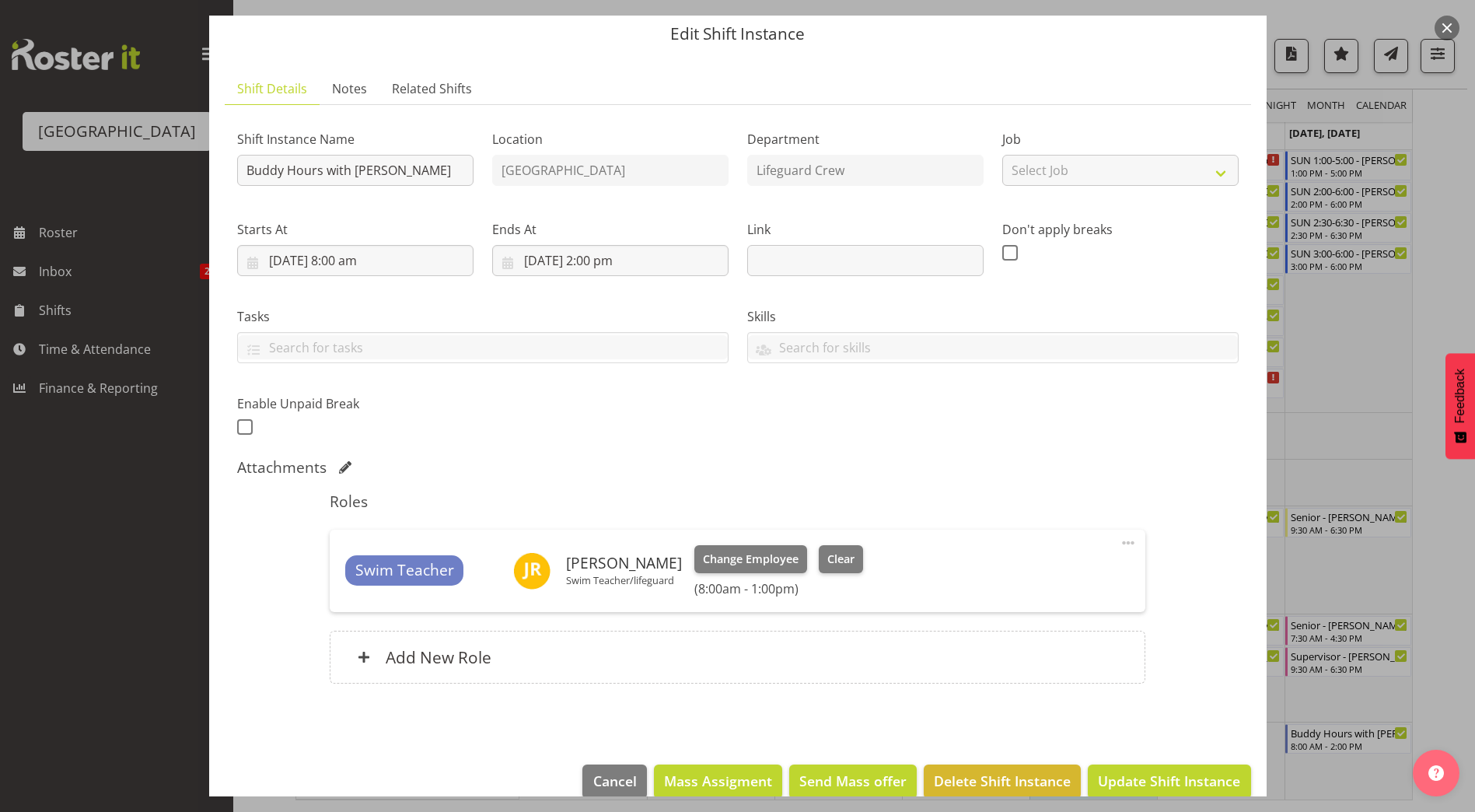
scroll to position [78, 0]
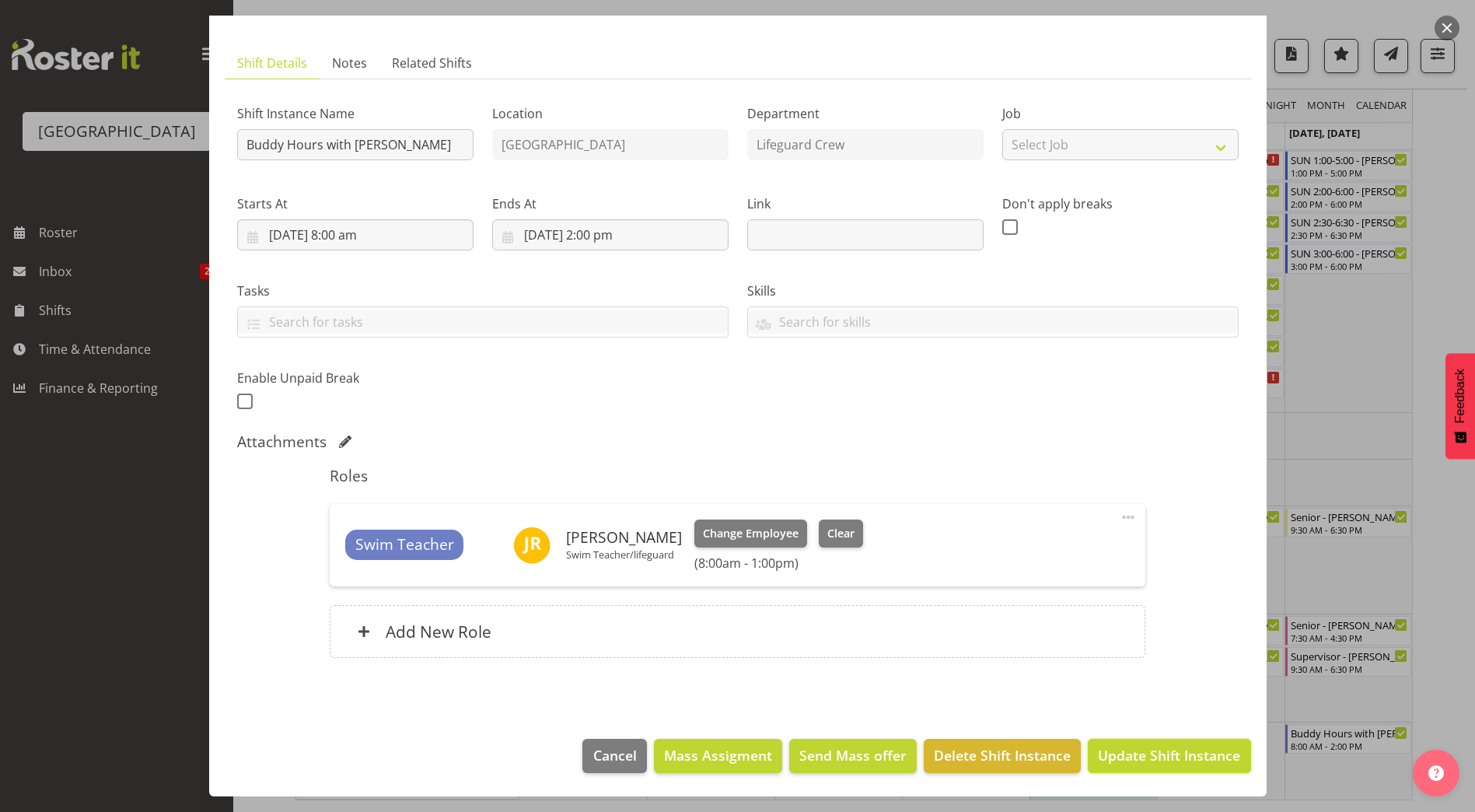
click at [1152, 758] on span "Update Shift Instance" at bounding box center [1169, 755] width 142 height 20
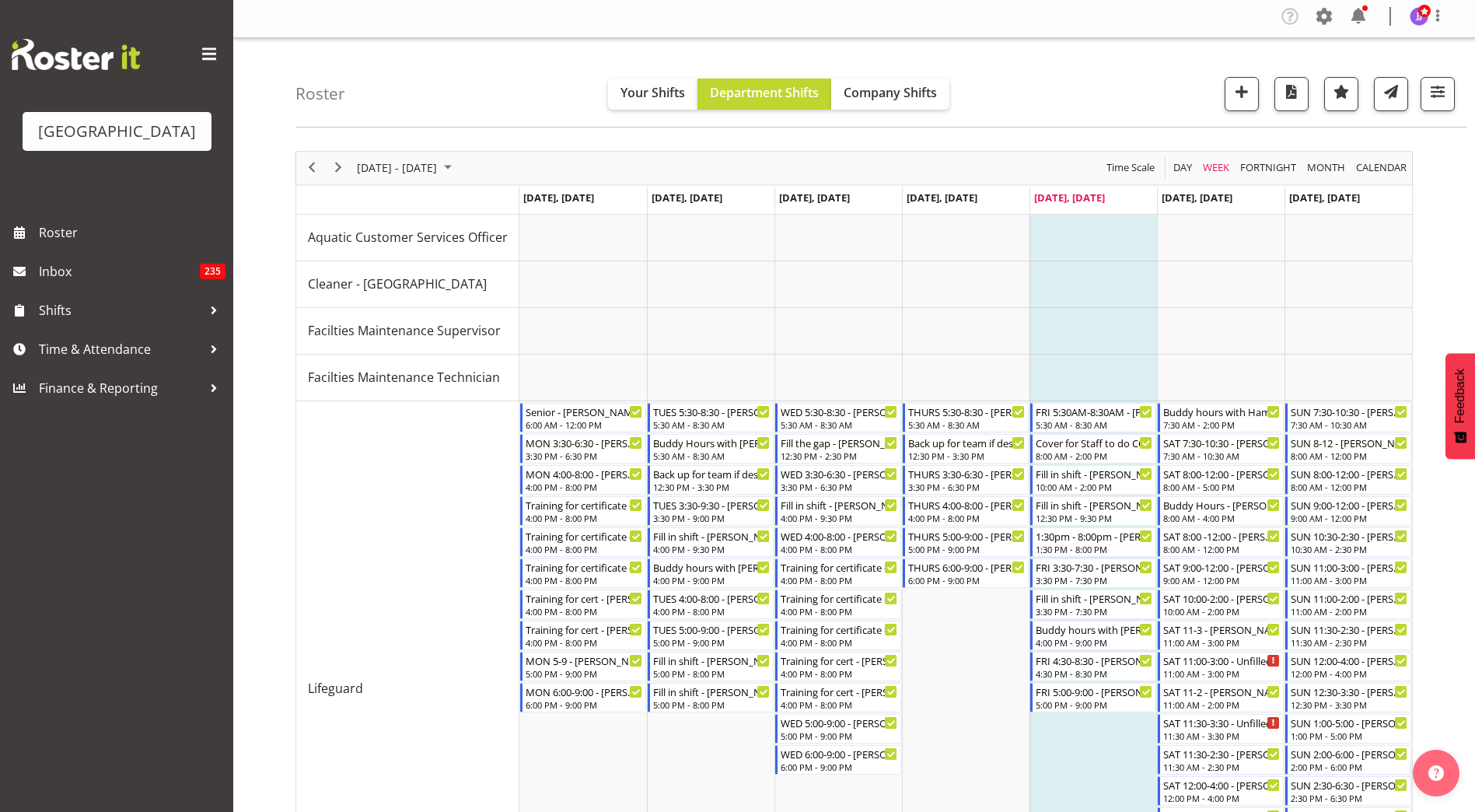
scroll to position [0, 0]
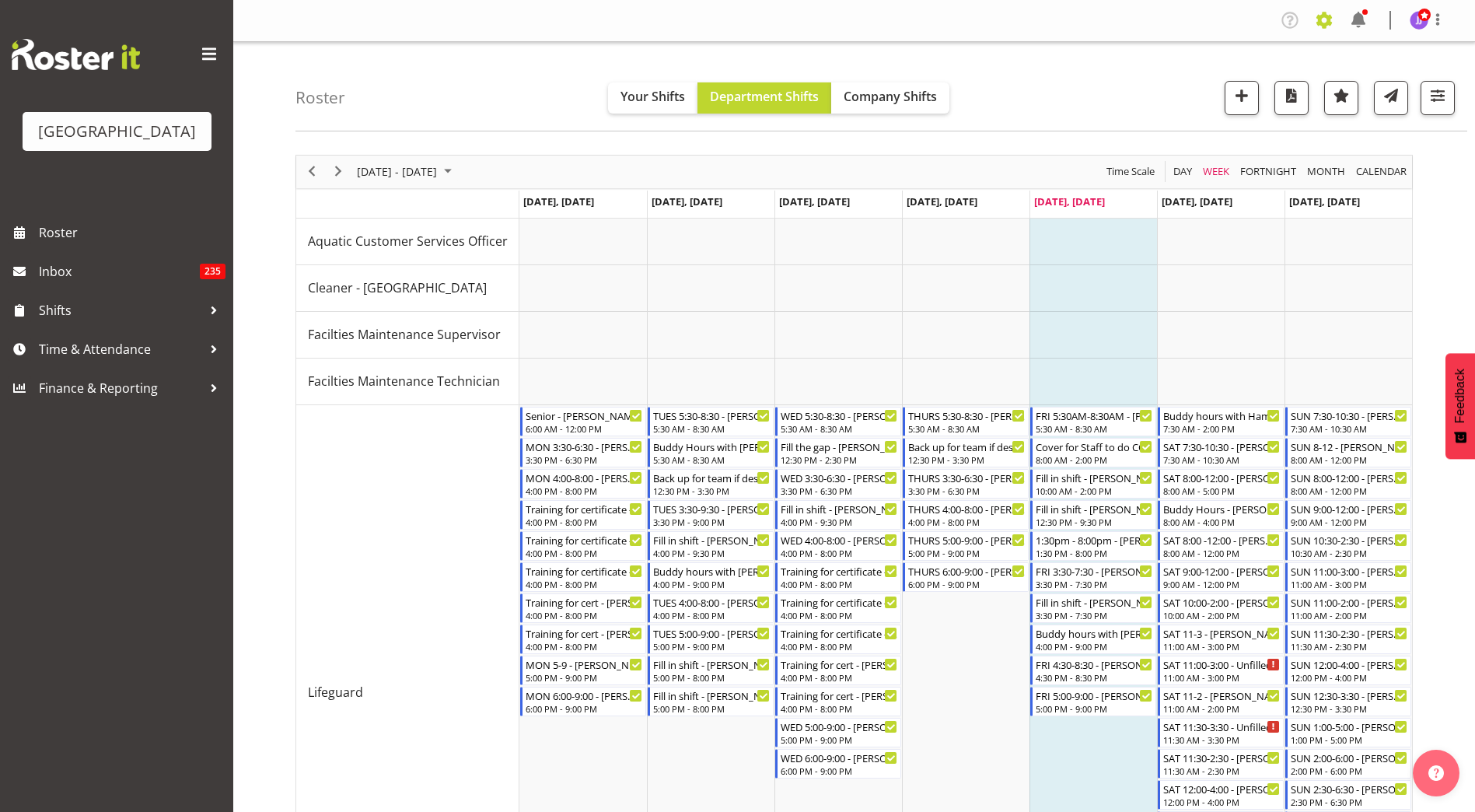
click at [1332, 23] on span at bounding box center [1324, 20] width 25 height 25
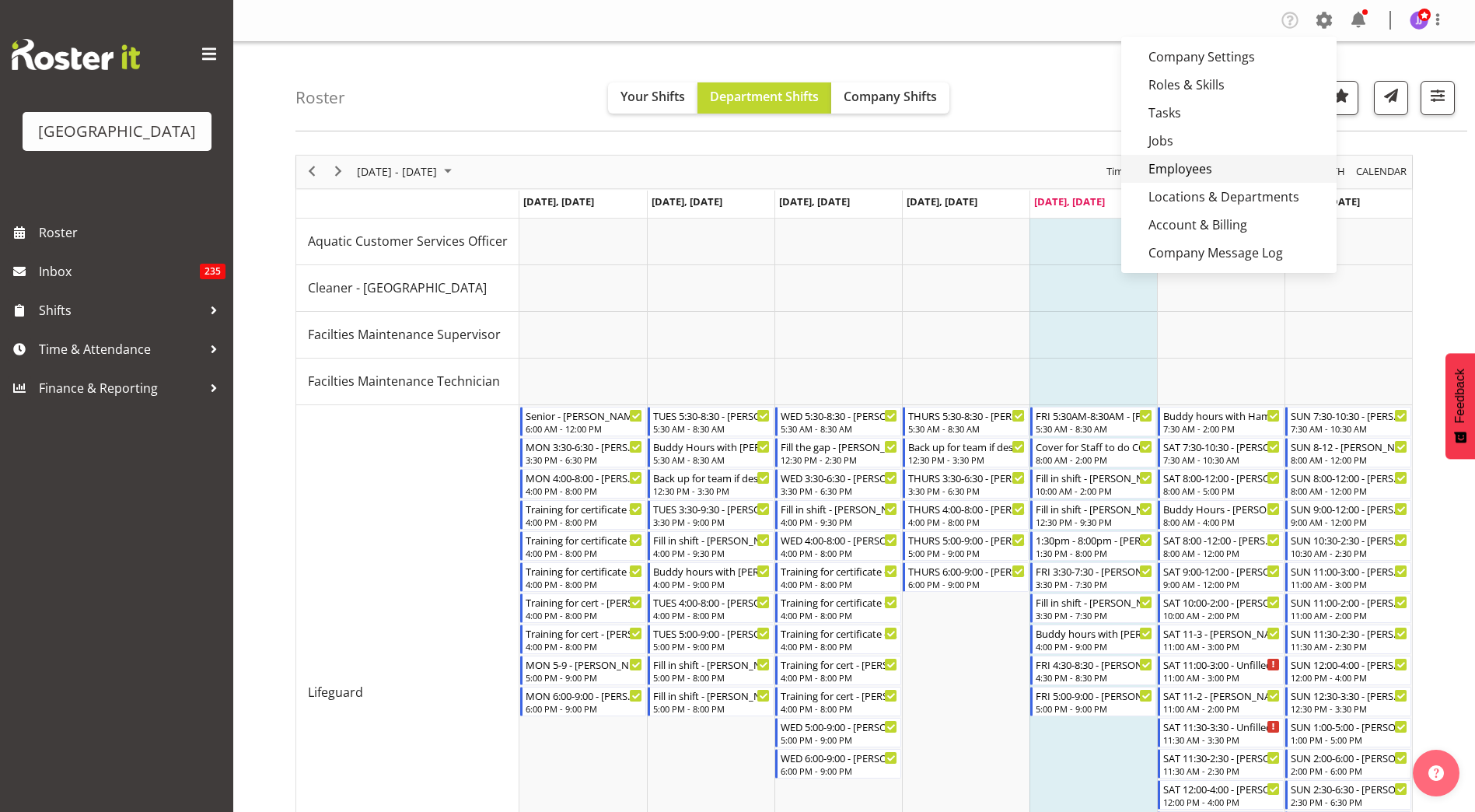
click at [1261, 173] on link "Employees" at bounding box center [1228, 168] width 215 height 28
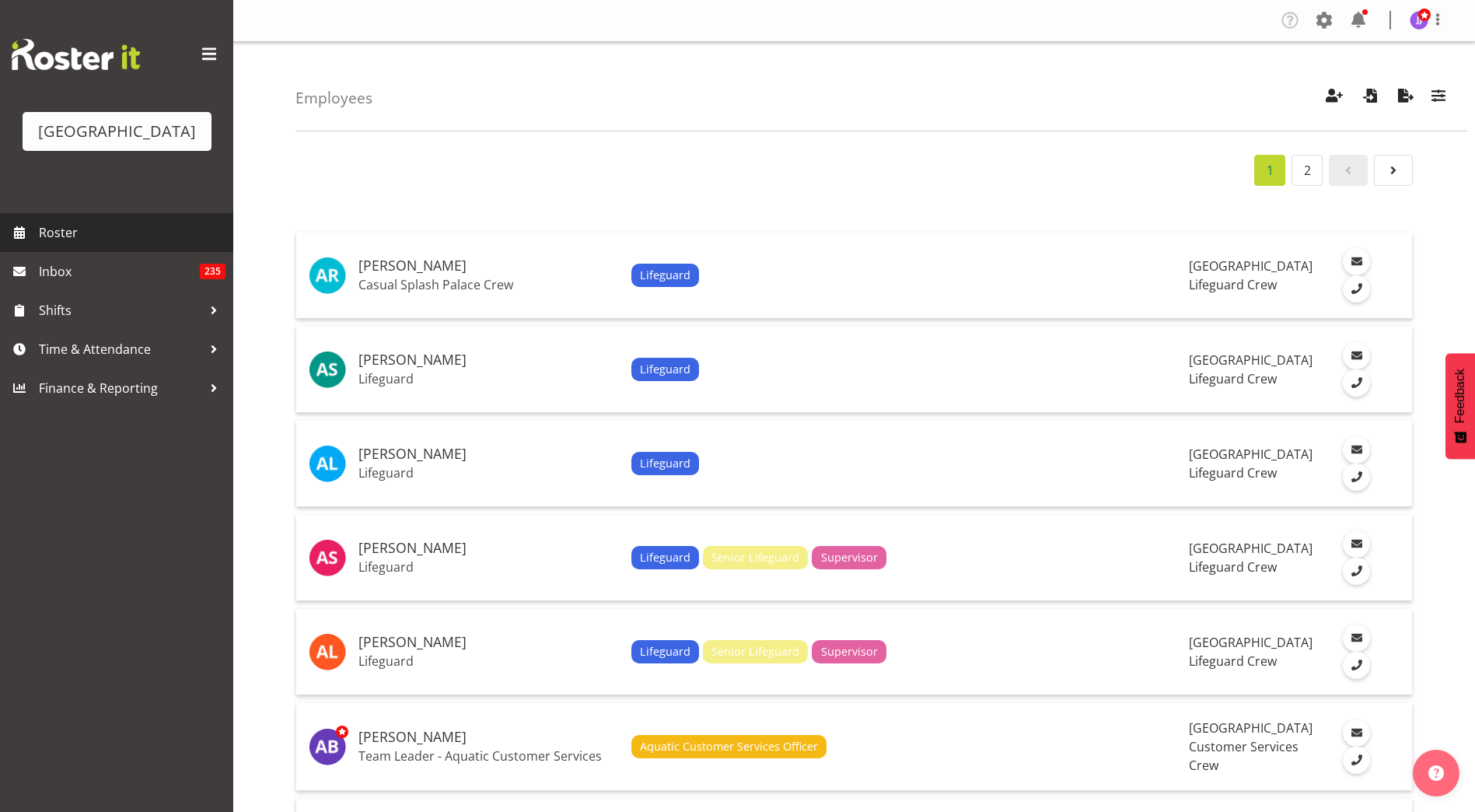
click at [118, 234] on span "Roster" at bounding box center [131, 233] width 187 height 23
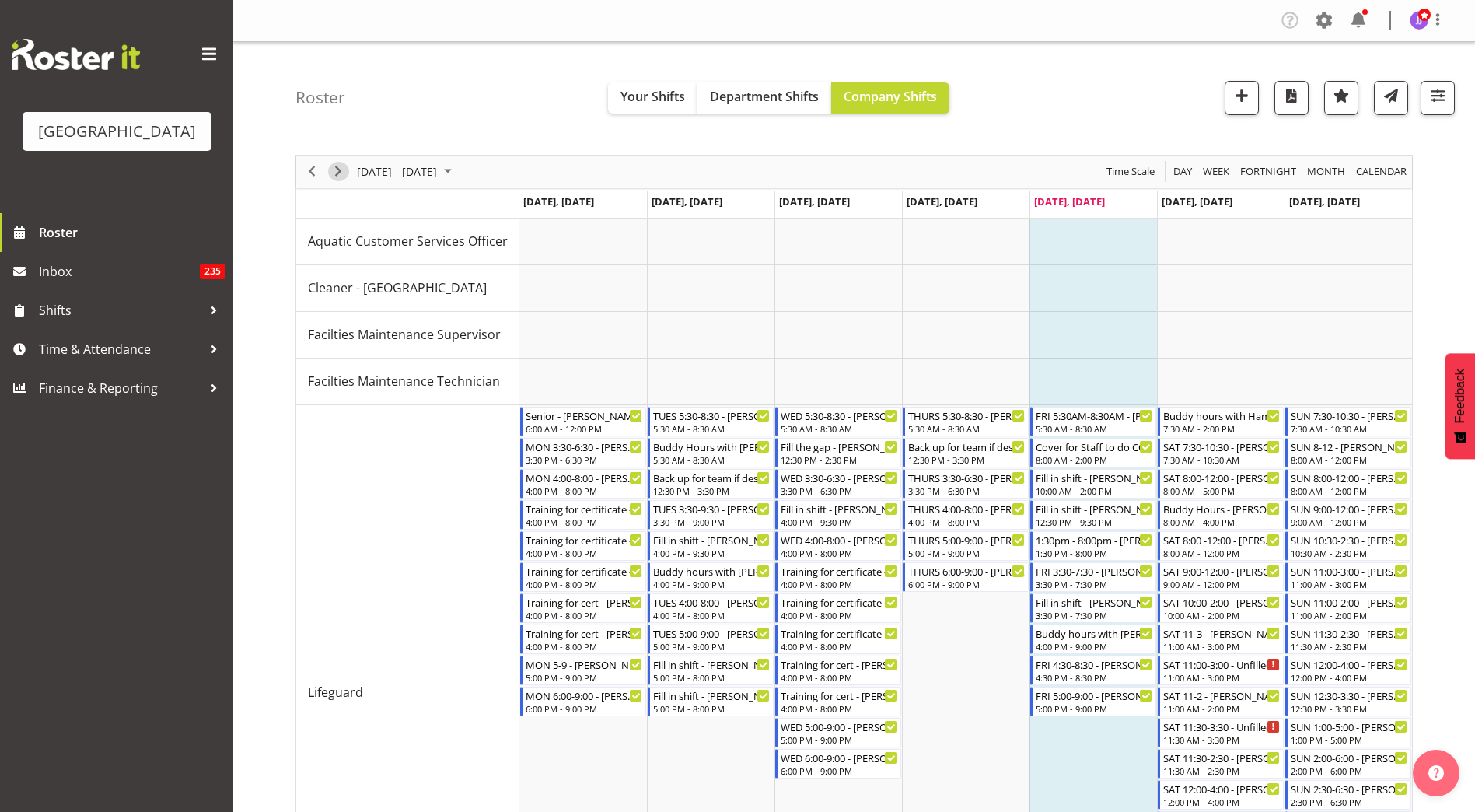
click at [338, 170] on span "Next" at bounding box center [338, 171] width 18 height 19
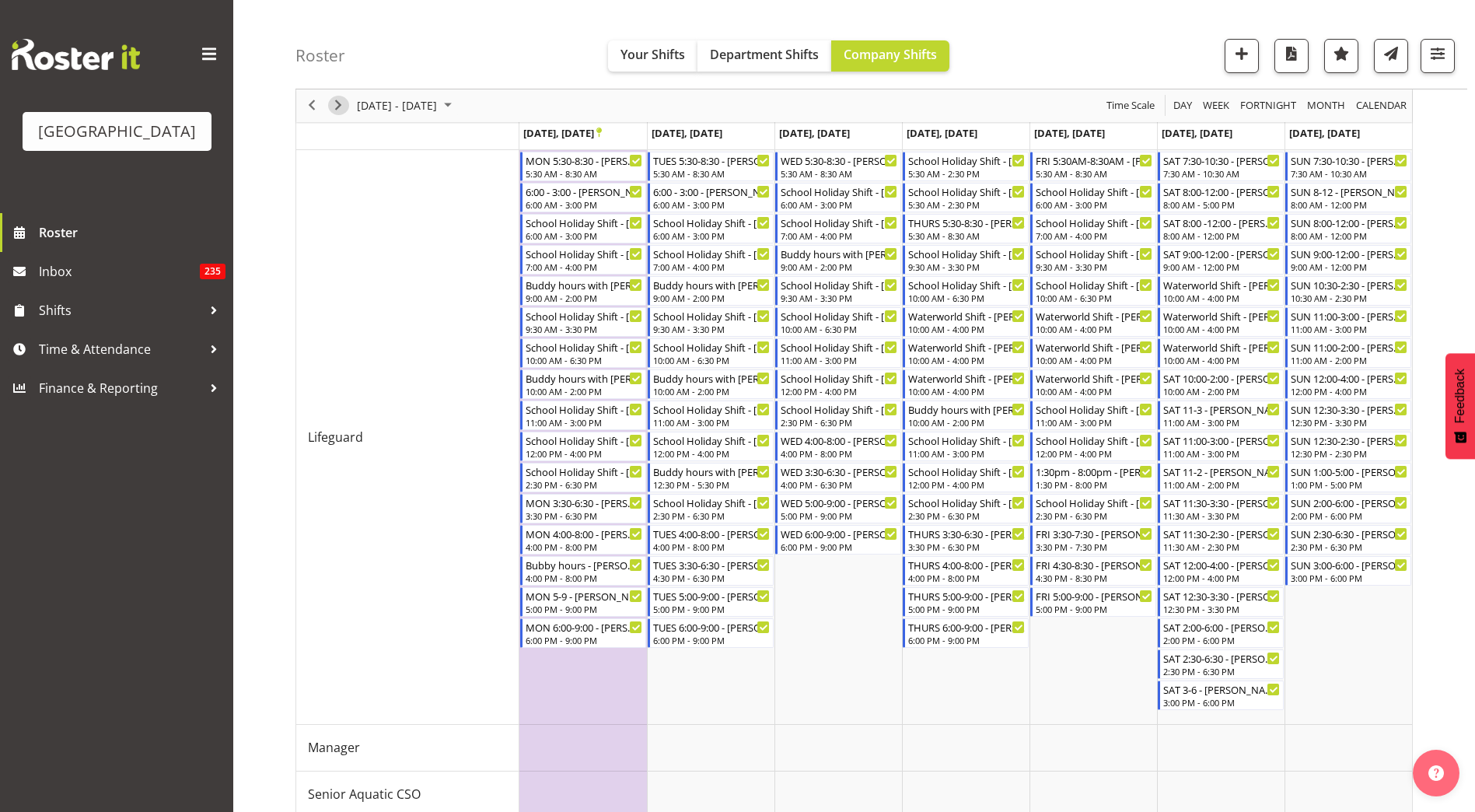
scroll to position [256, 0]
click at [905, 688] on td "Timeline Week of September 26, 2025" at bounding box center [965, 436] width 127 height 574
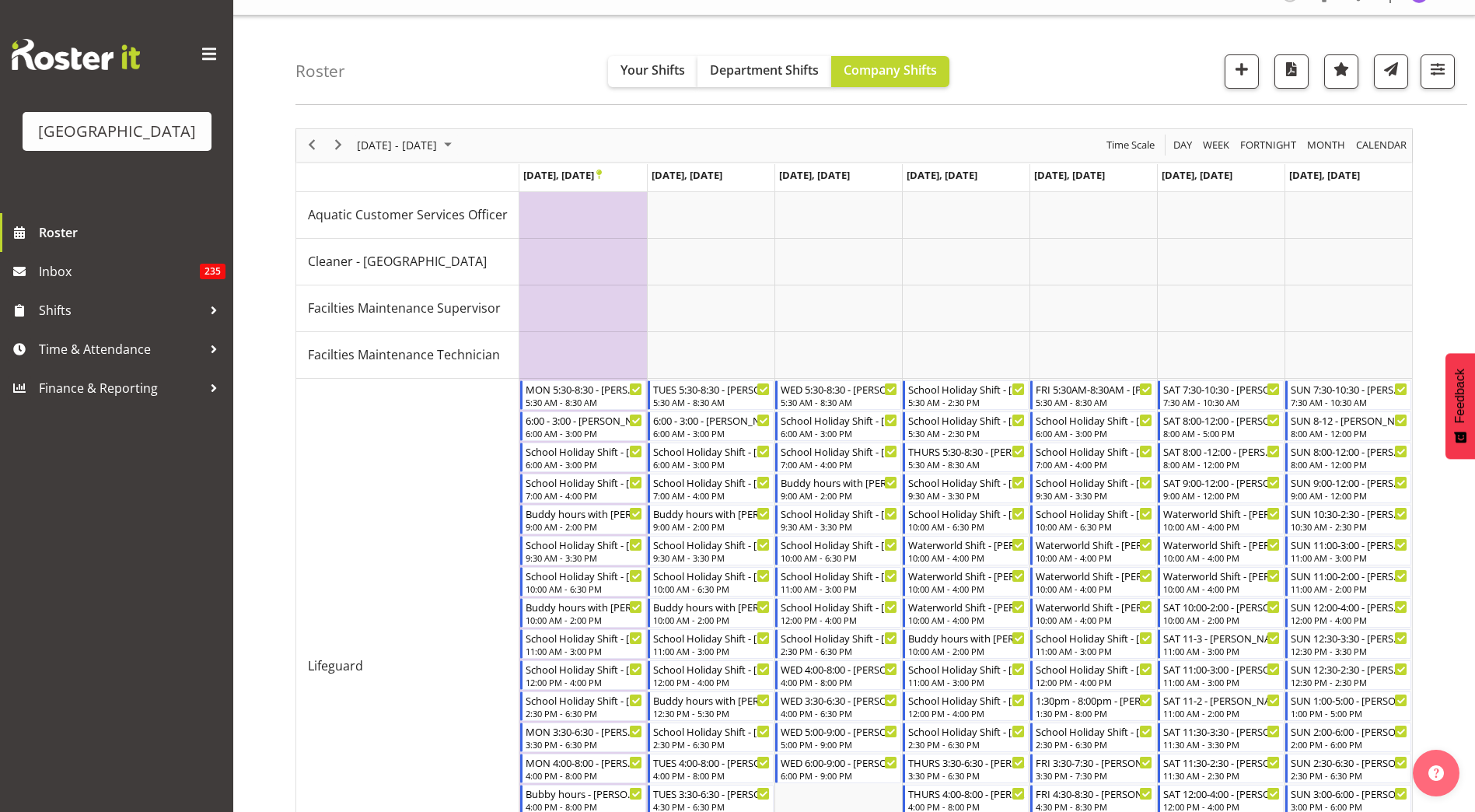
scroll to position [0, 0]
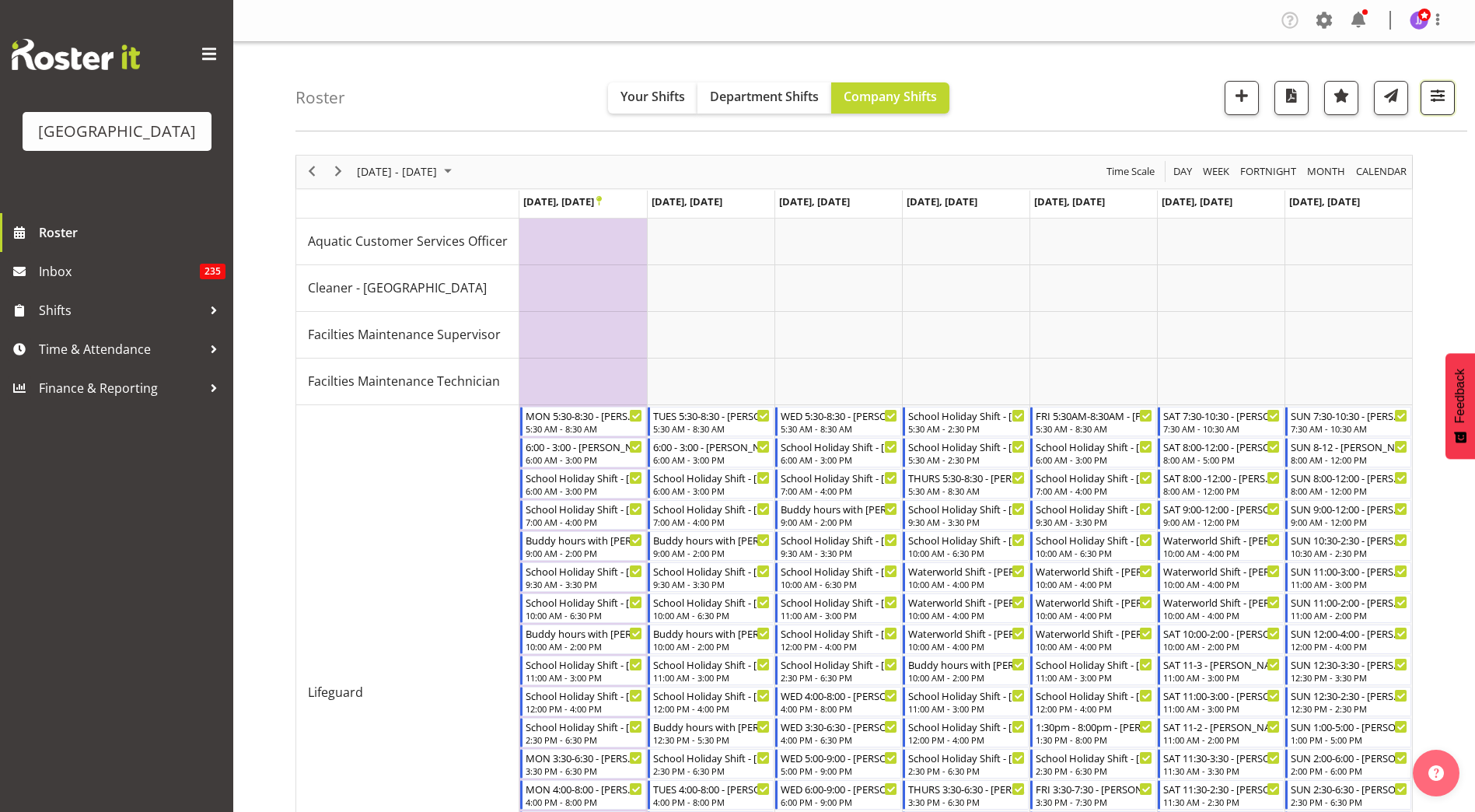
click at [1451, 96] on button "button" at bounding box center [1437, 98] width 34 height 34
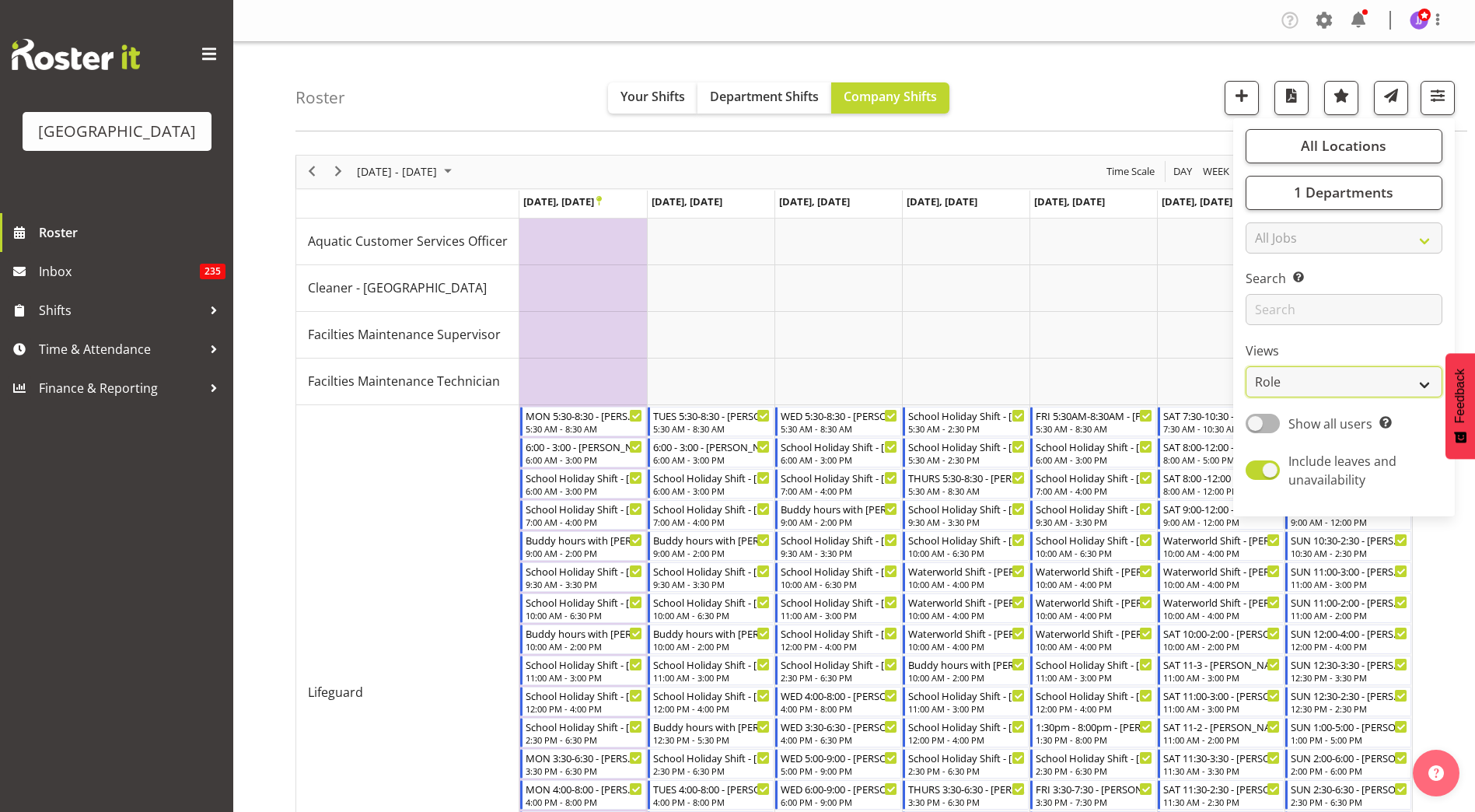
click at [1290, 378] on select "Staff Role Shift - Horizontal Shift - Vertical Staff - Location" at bounding box center [1344, 381] width 197 height 31
select select "staff"
click at [1246, 366] on select "Staff Role Shift - Horizontal Shift - Vertical Staff - Location" at bounding box center [1344, 381] width 197 height 31
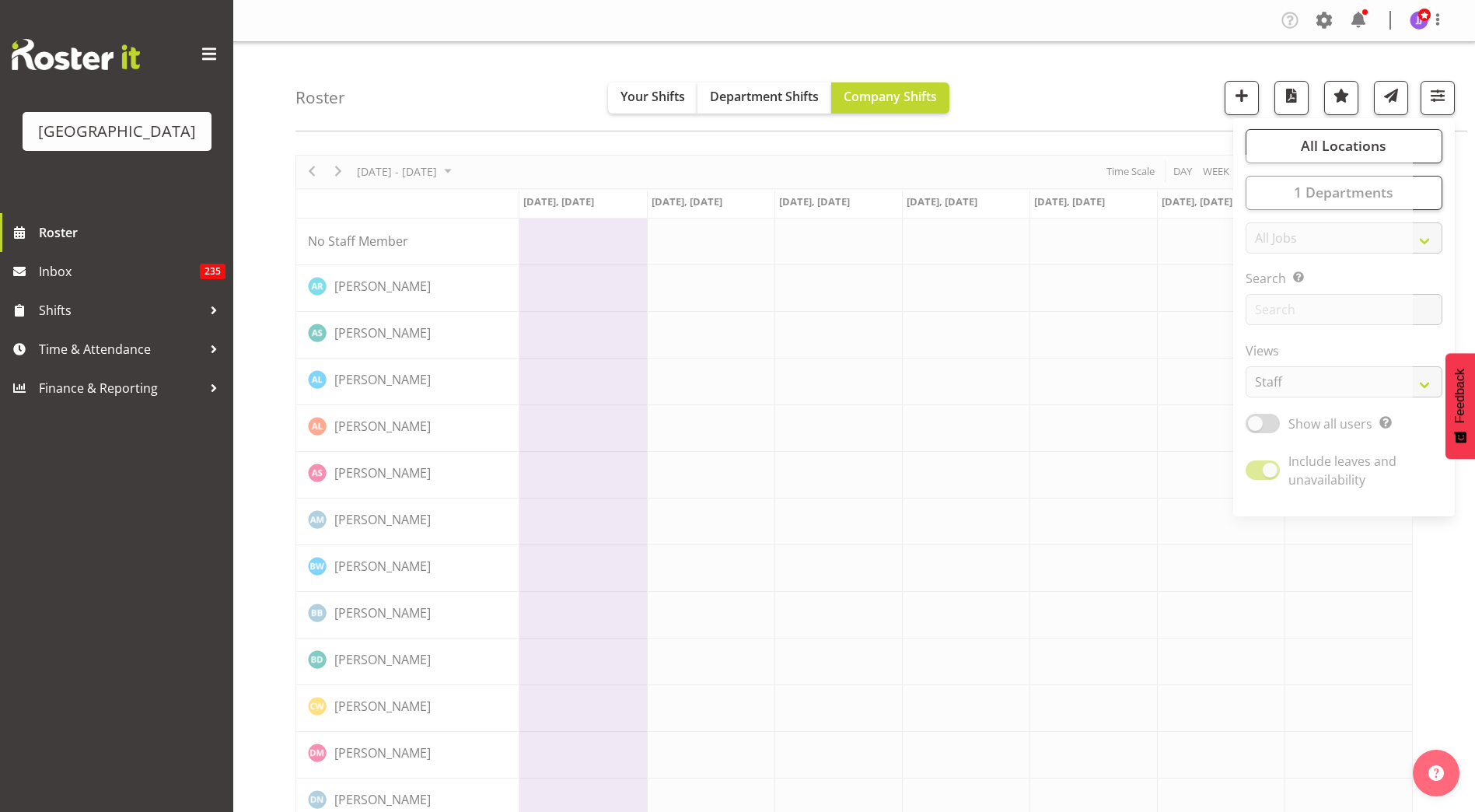
click at [1065, 114] on div "Roster Your Shifts Department Shifts Company Shifts All Locations Clear Splash …" at bounding box center [881, 86] width 1171 height 90
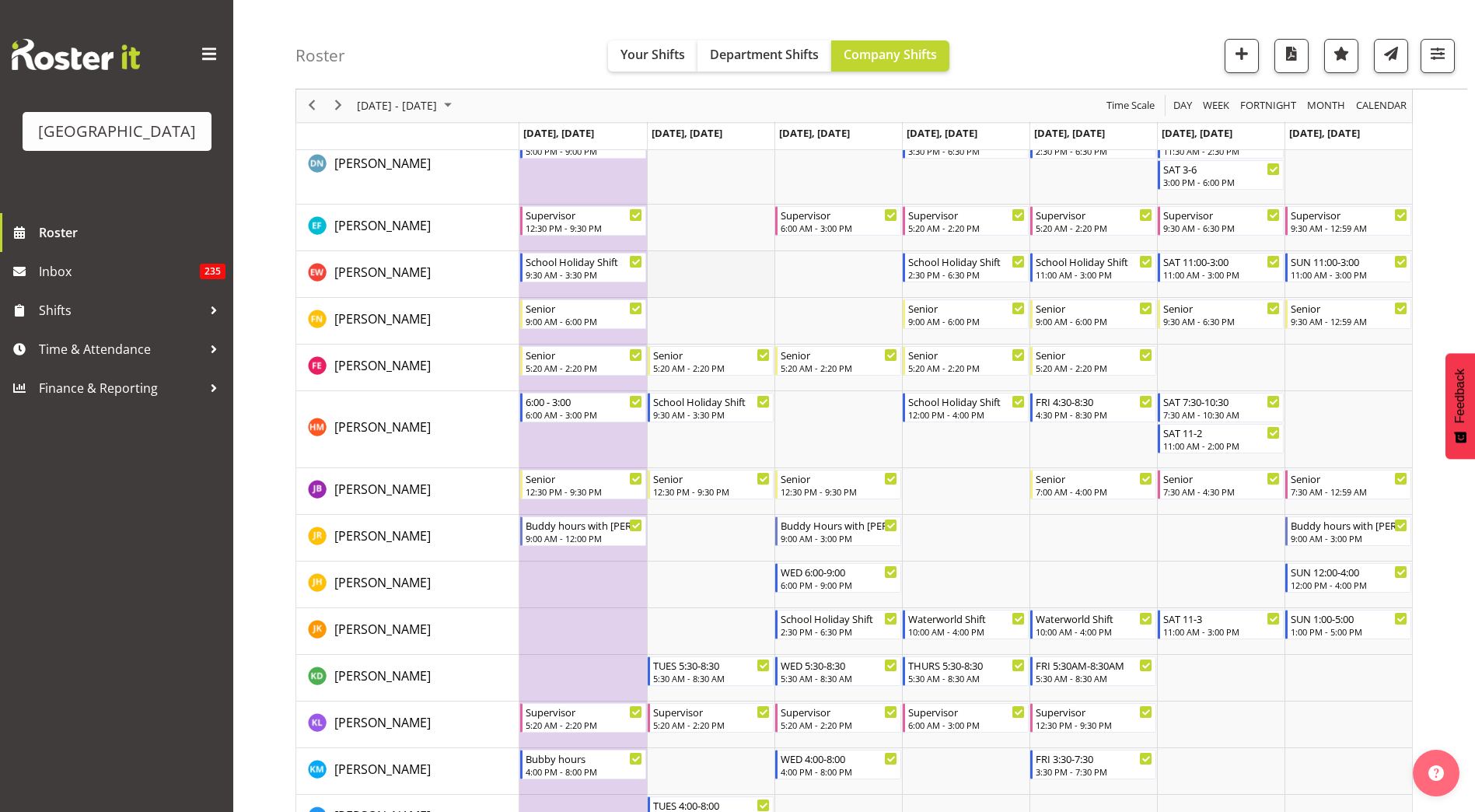
scroll to position [631, 0]
click at [104, 280] on span "Inbox" at bounding box center [119, 271] width 161 height 23
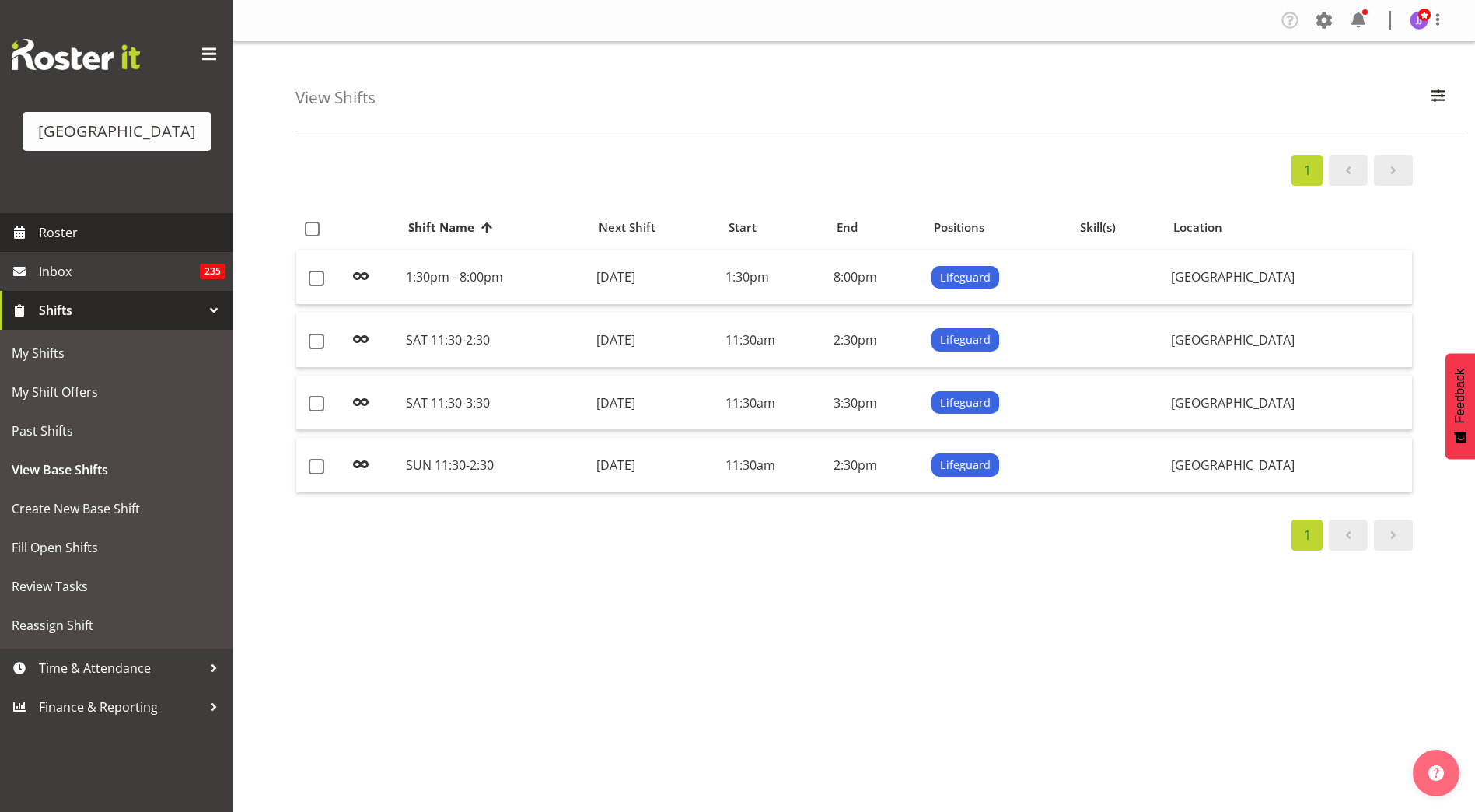
click at [134, 230] on span "Roster" at bounding box center [131, 233] width 187 height 23
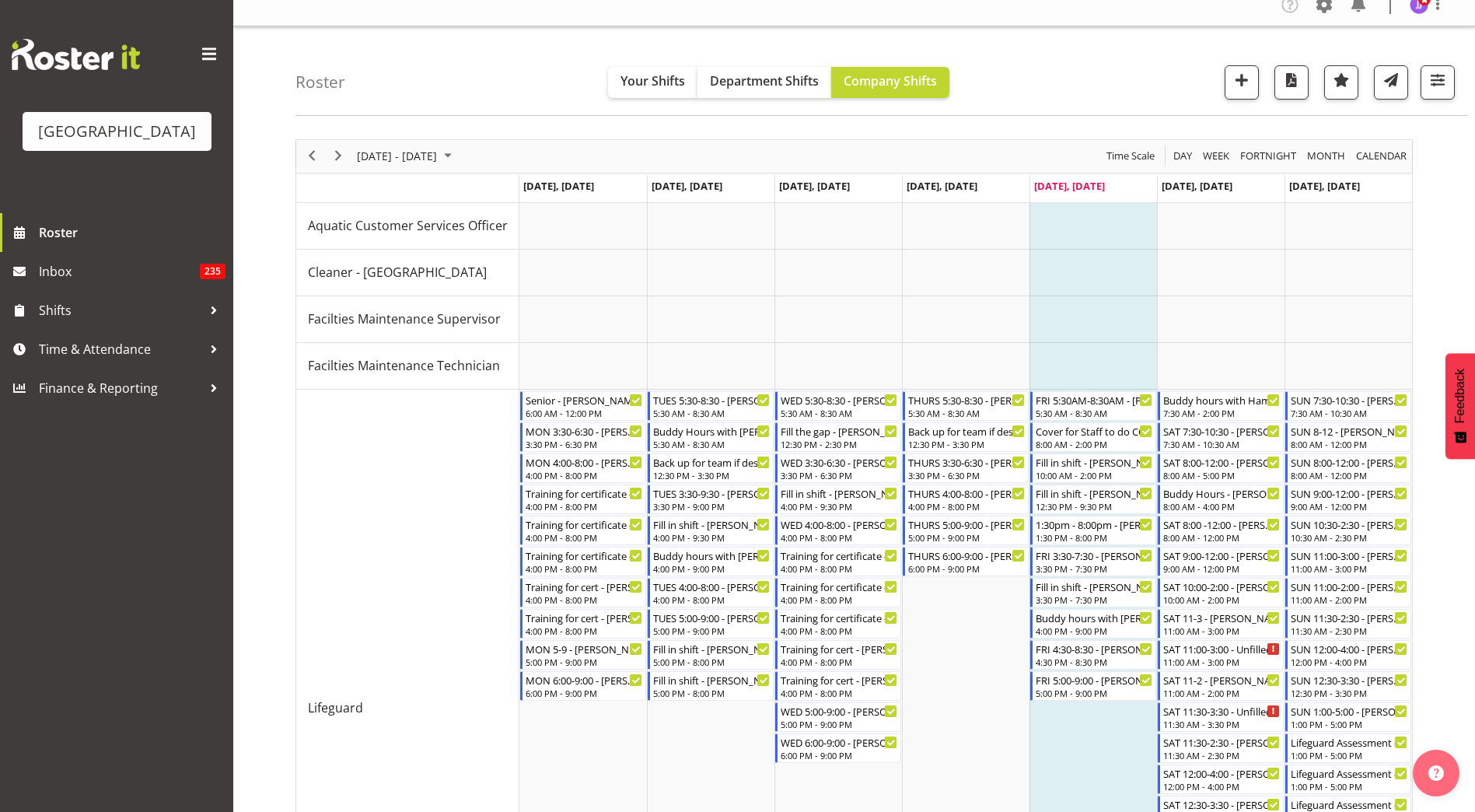
scroll to position [11, 0]
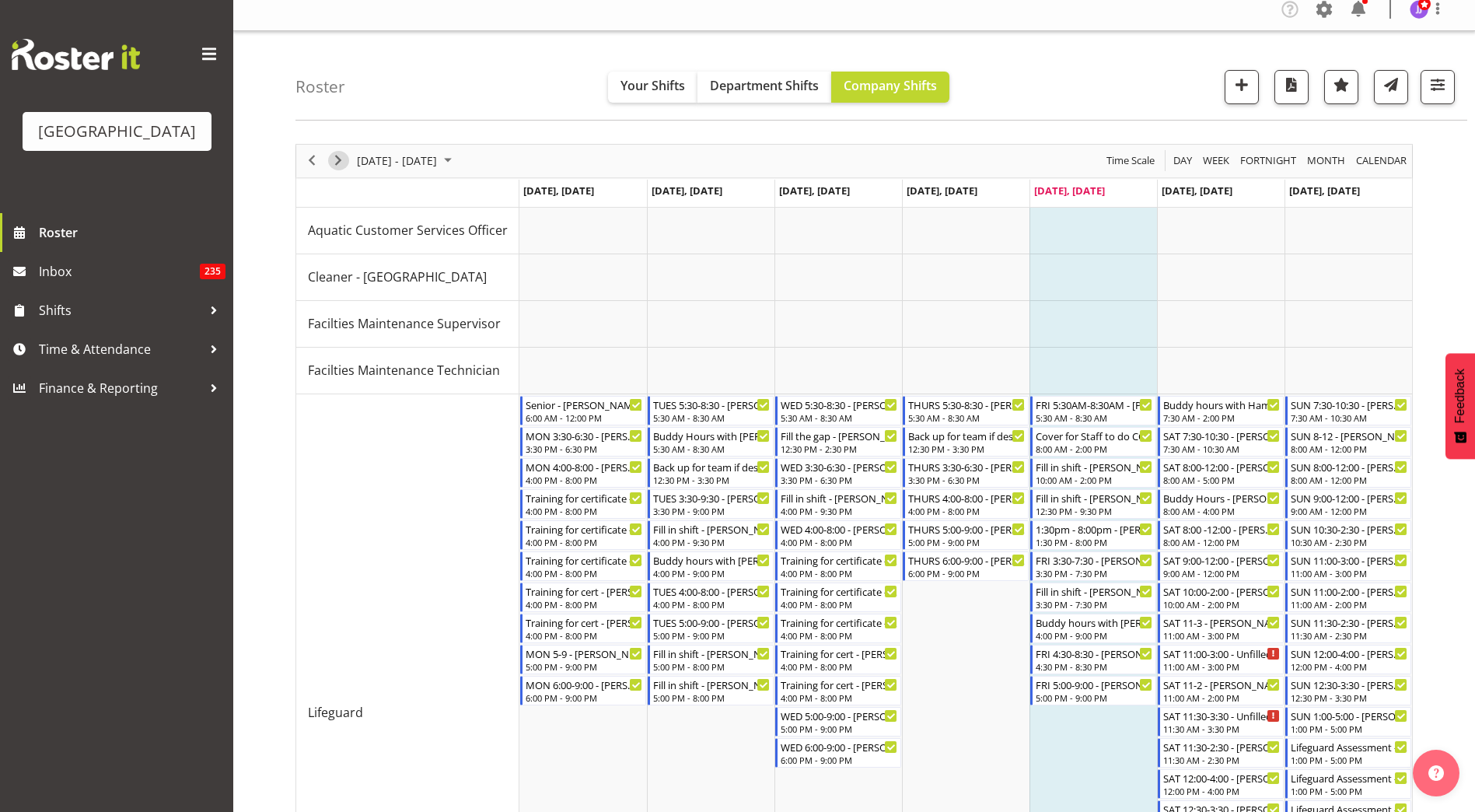
click at [331, 158] on span "Next" at bounding box center [338, 160] width 18 height 19
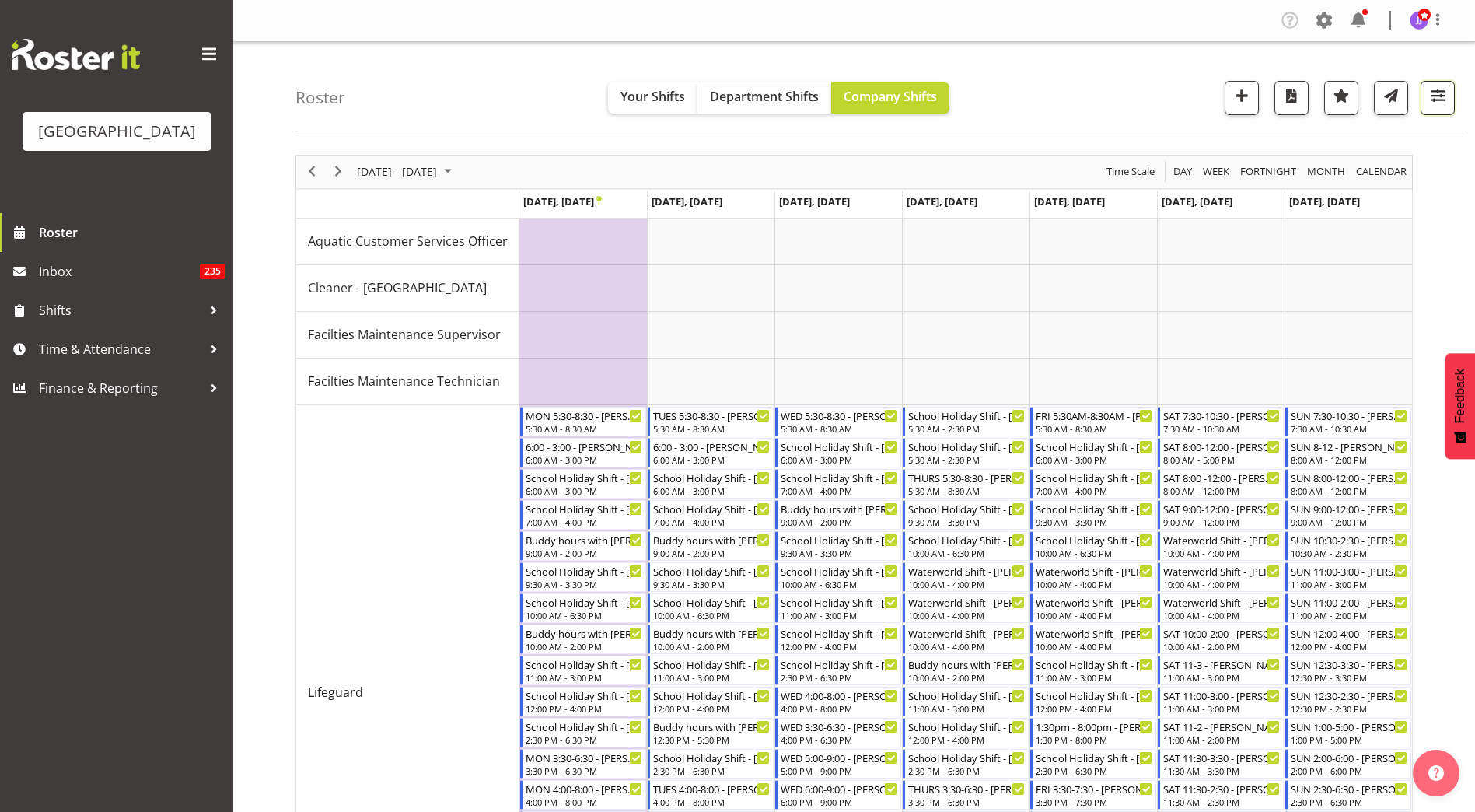
click at [1426, 101] on button "button" at bounding box center [1437, 98] width 34 height 34
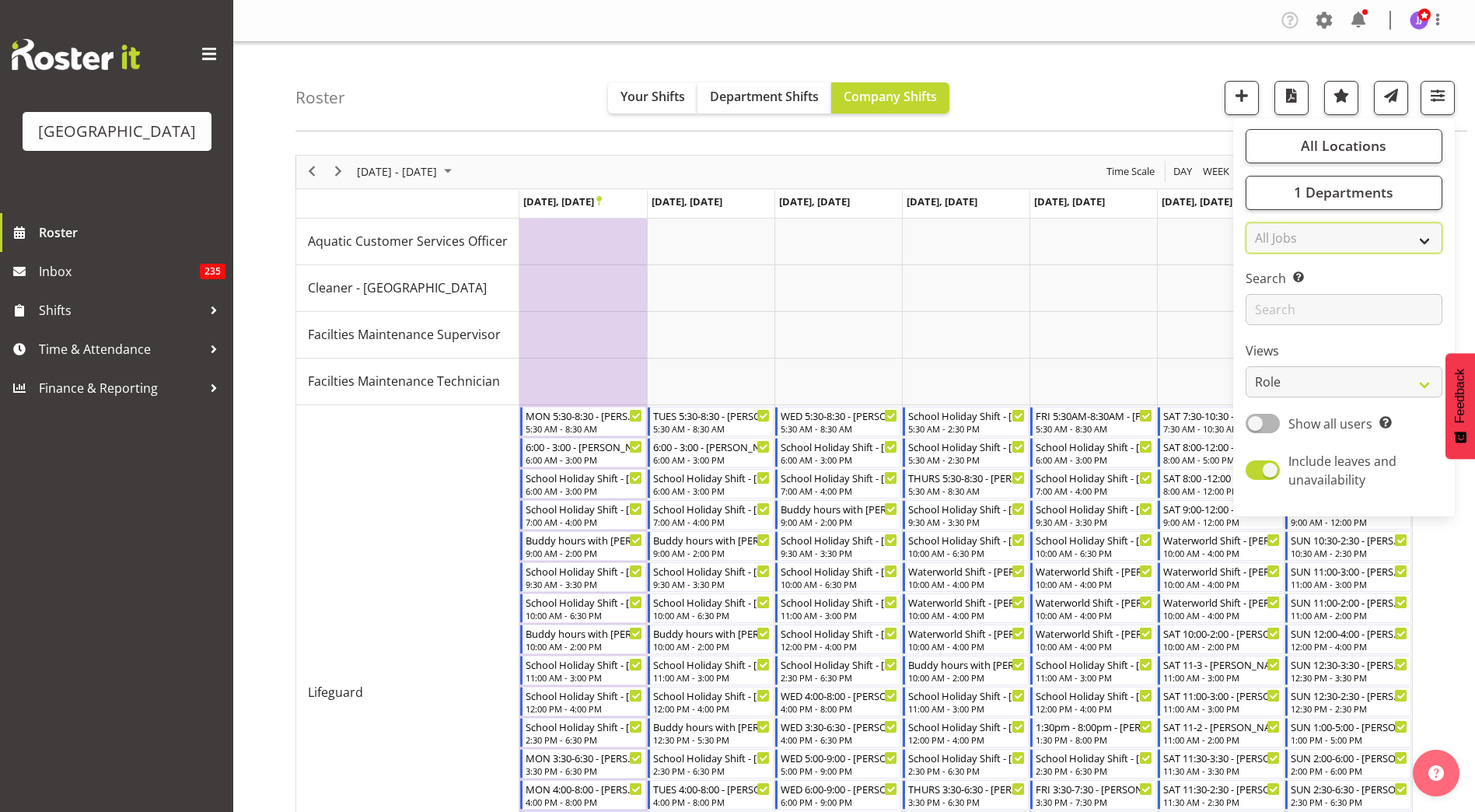
click at [1375, 234] on select "All Jobs All Jobs ACSO" at bounding box center [1344, 238] width 197 height 31
click at [1463, 224] on div "[DATE] - [DATE] [DATE] Day Week Fortnight Month calendar Month Agenda Time Scal…" at bounding box center [885, 761] width 1179 height 1236
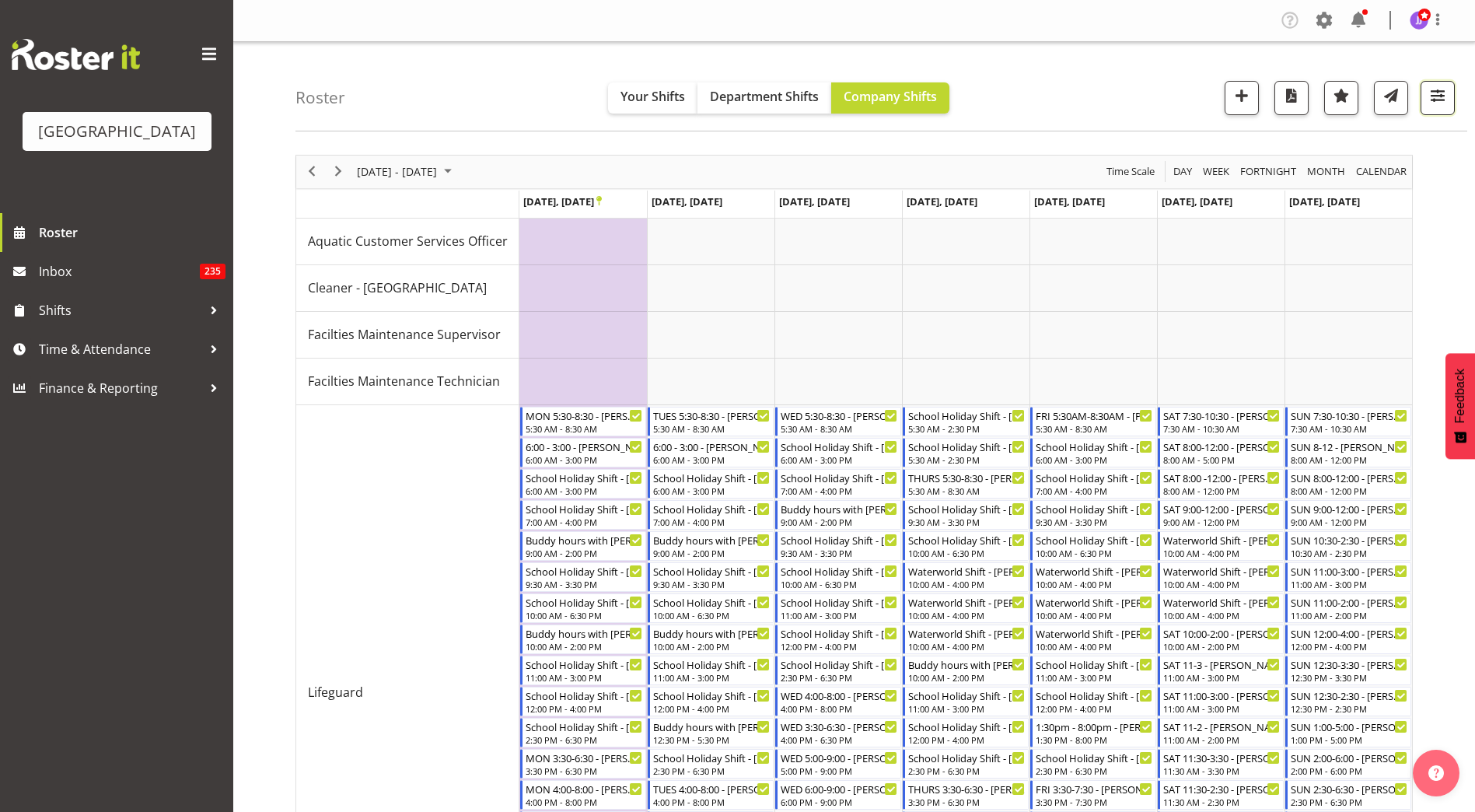
click at [1442, 103] on span "button" at bounding box center [1437, 95] width 20 height 20
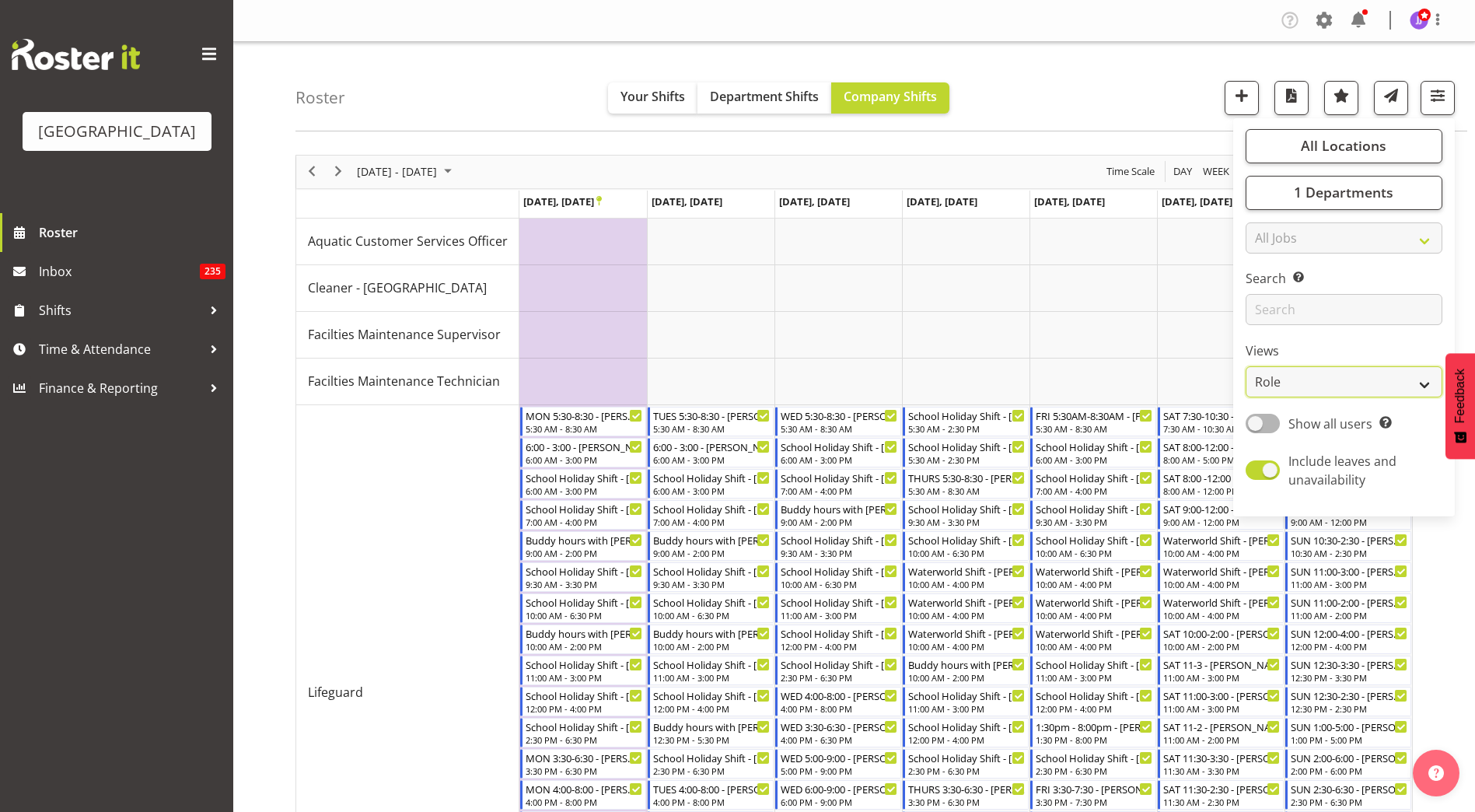
click at [1375, 390] on select "Staff Role Shift - Horizontal Shift - Vertical Staff - Location" at bounding box center [1344, 381] width 197 height 31
select select "staff"
click at [1246, 366] on select "Staff Role Shift - Horizontal Shift - Vertical Staff - Location" at bounding box center [1344, 381] width 197 height 31
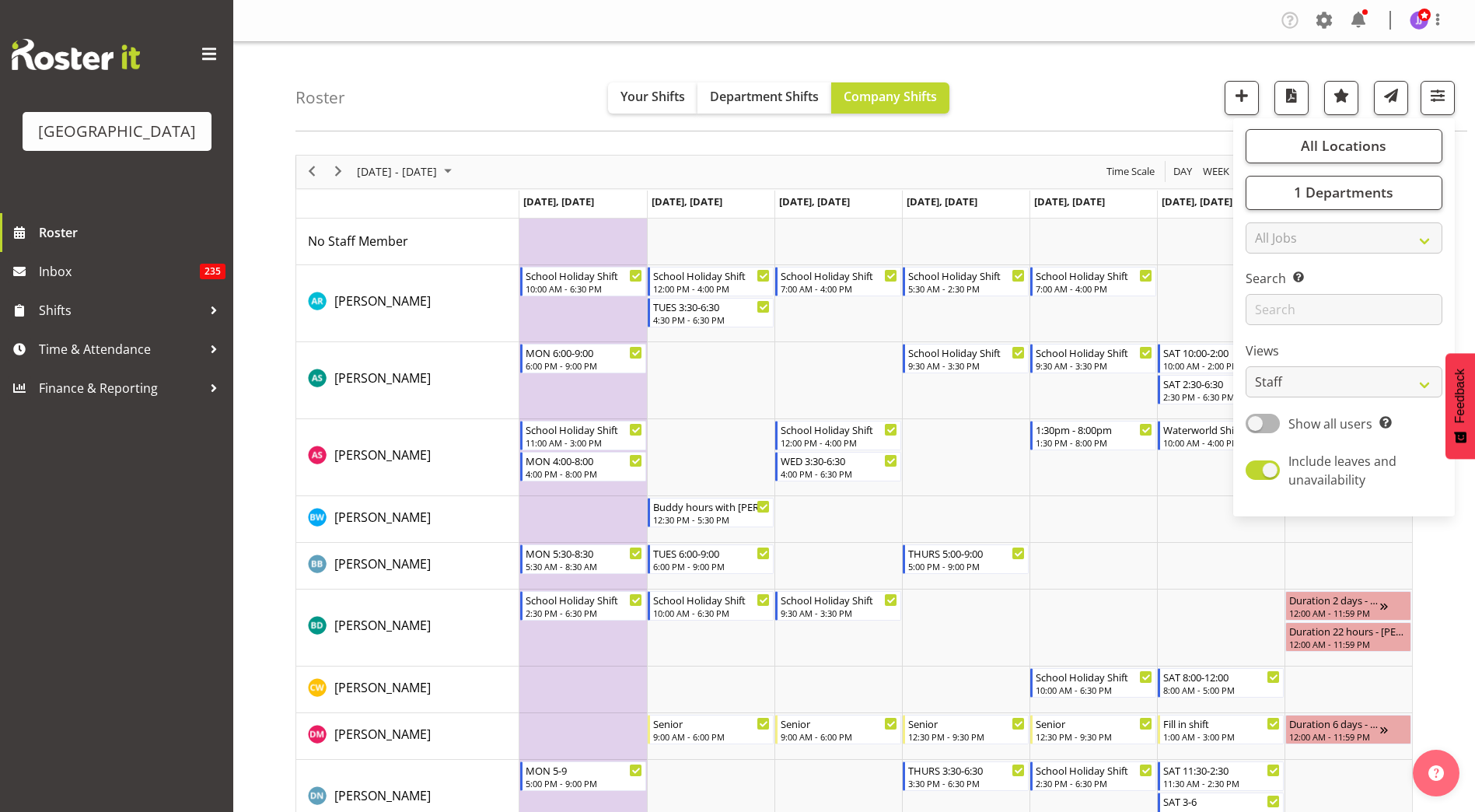
click at [994, 89] on div "Roster Your Shifts Department Shifts Company Shifts All Locations Clear Splash …" at bounding box center [881, 86] width 1171 height 90
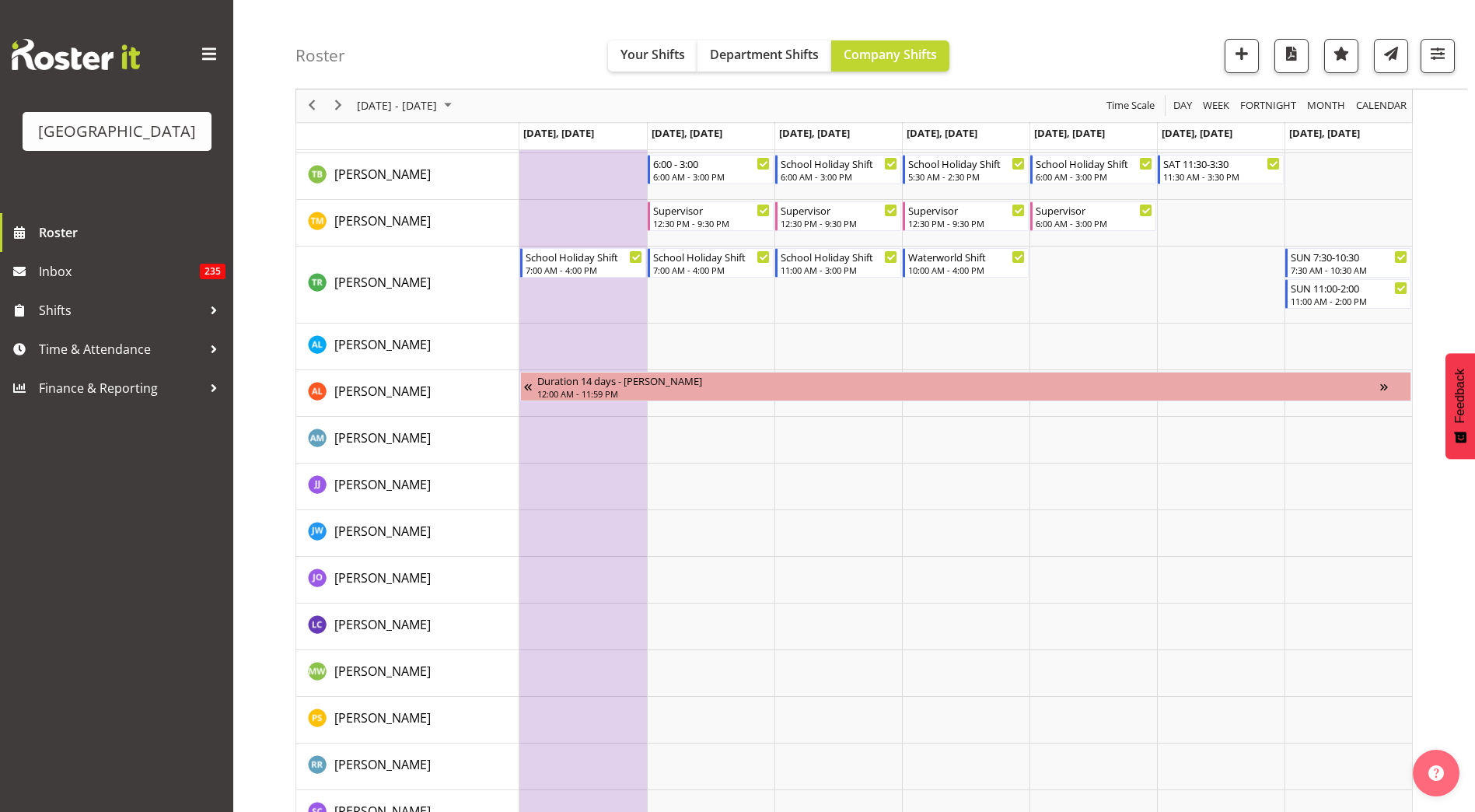
scroll to position [1856, 0]
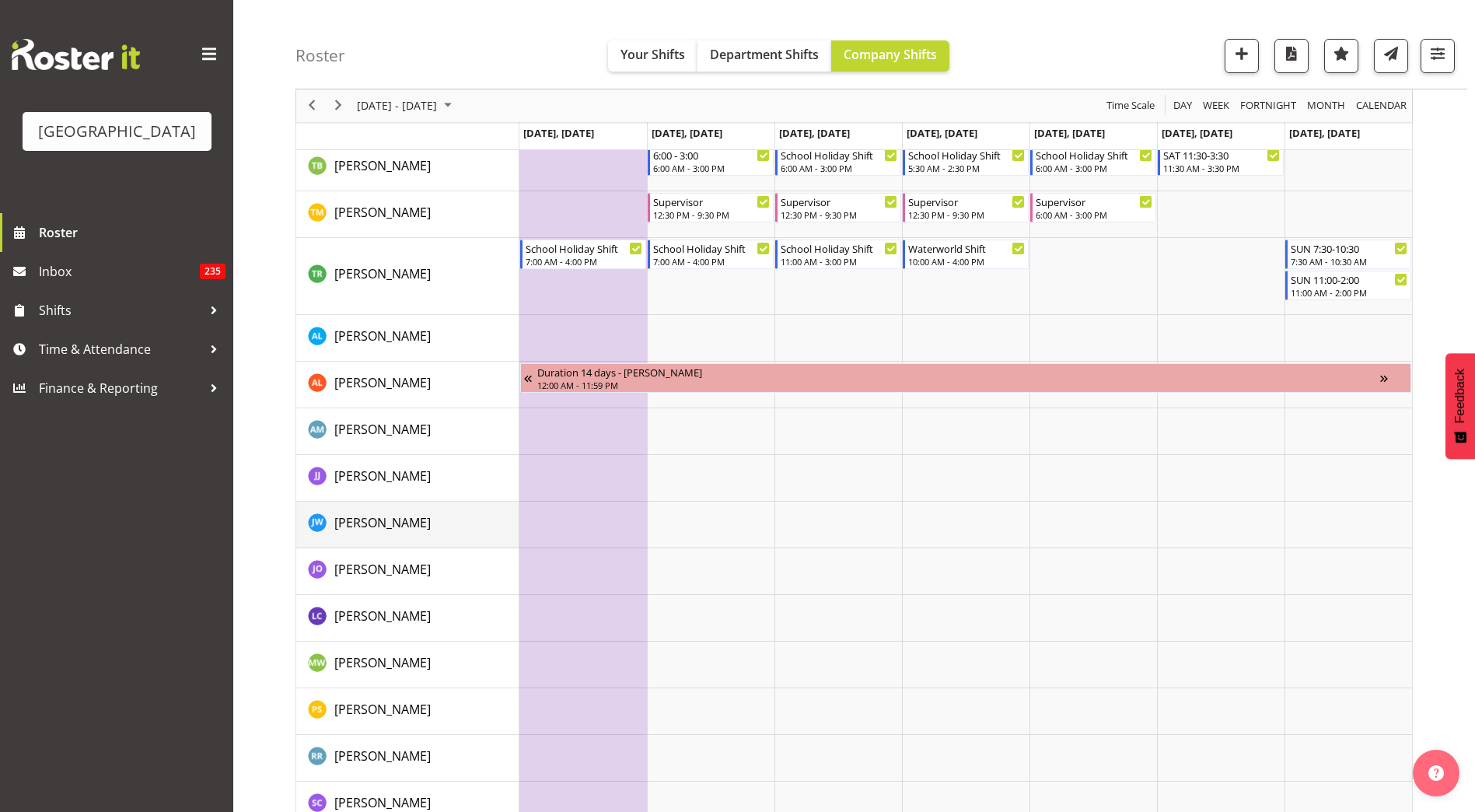
click at [484, 506] on td "Jason Wong" at bounding box center [408, 525] width 224 height 47
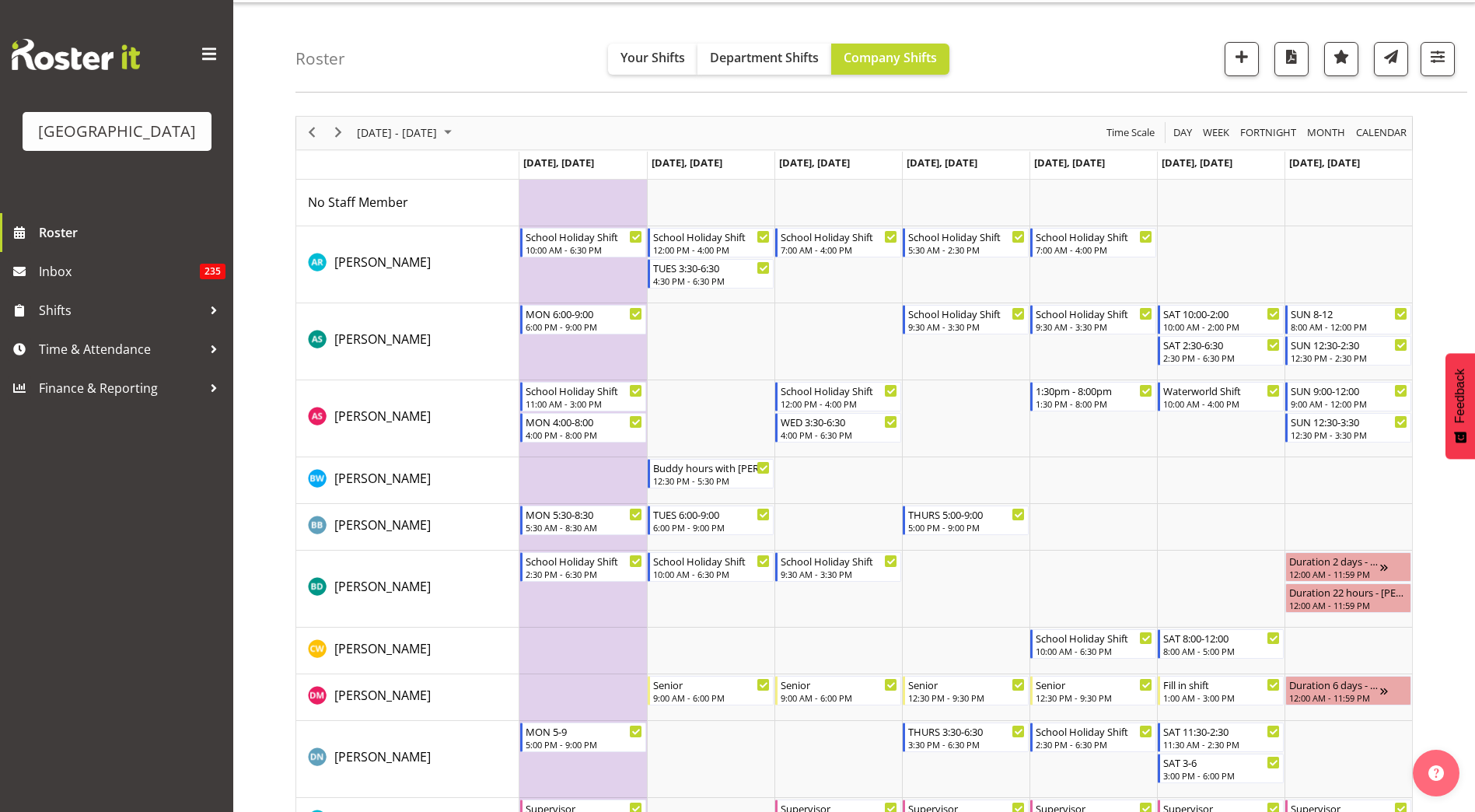
scroll to position [0, 0]
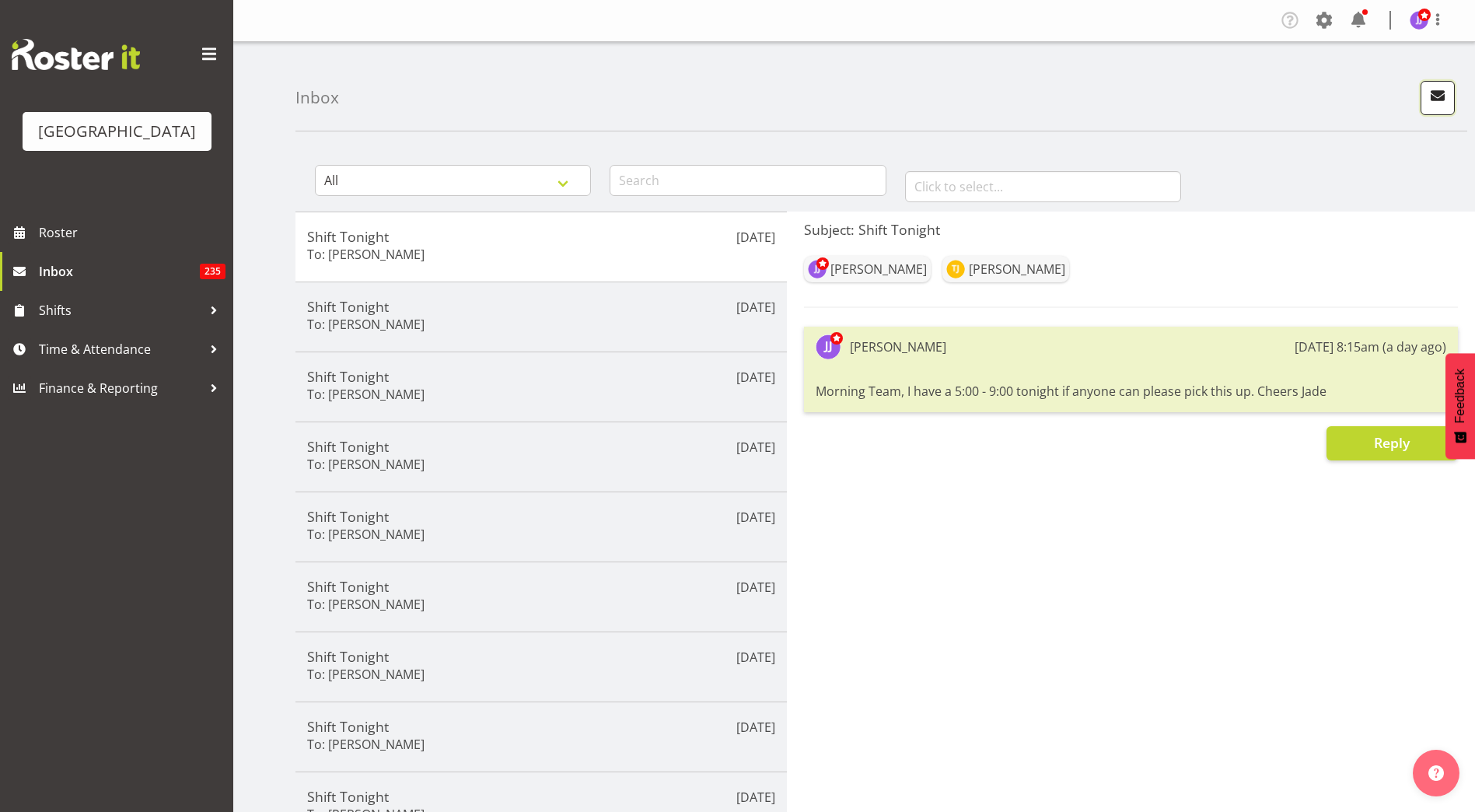
click at [1445, 93] on span "button" at bounding box center [1437, 95] width 20 height 20
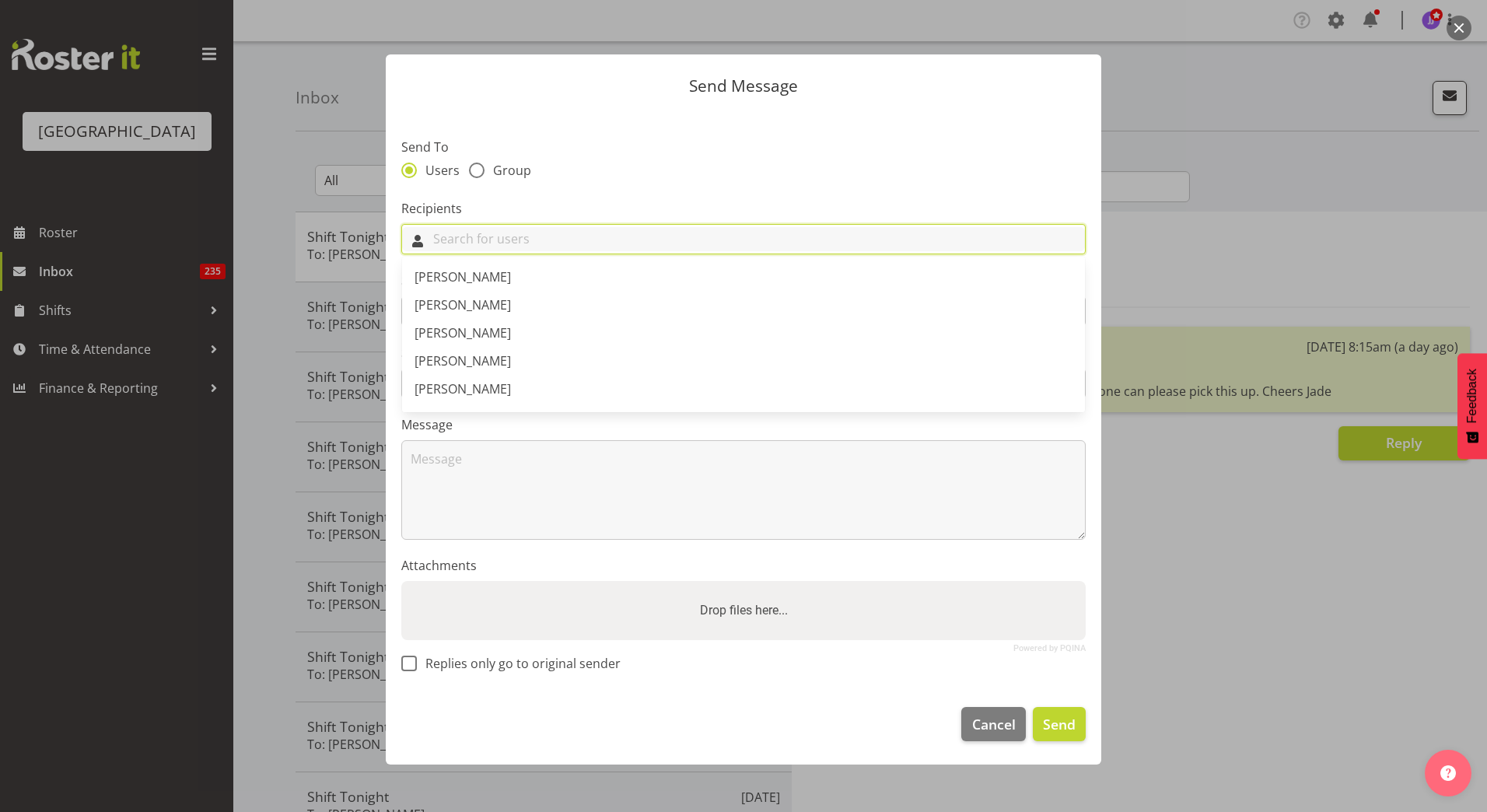
click at [501, 239] on input "text" at bounding box center [743, 239] width 682 height 24
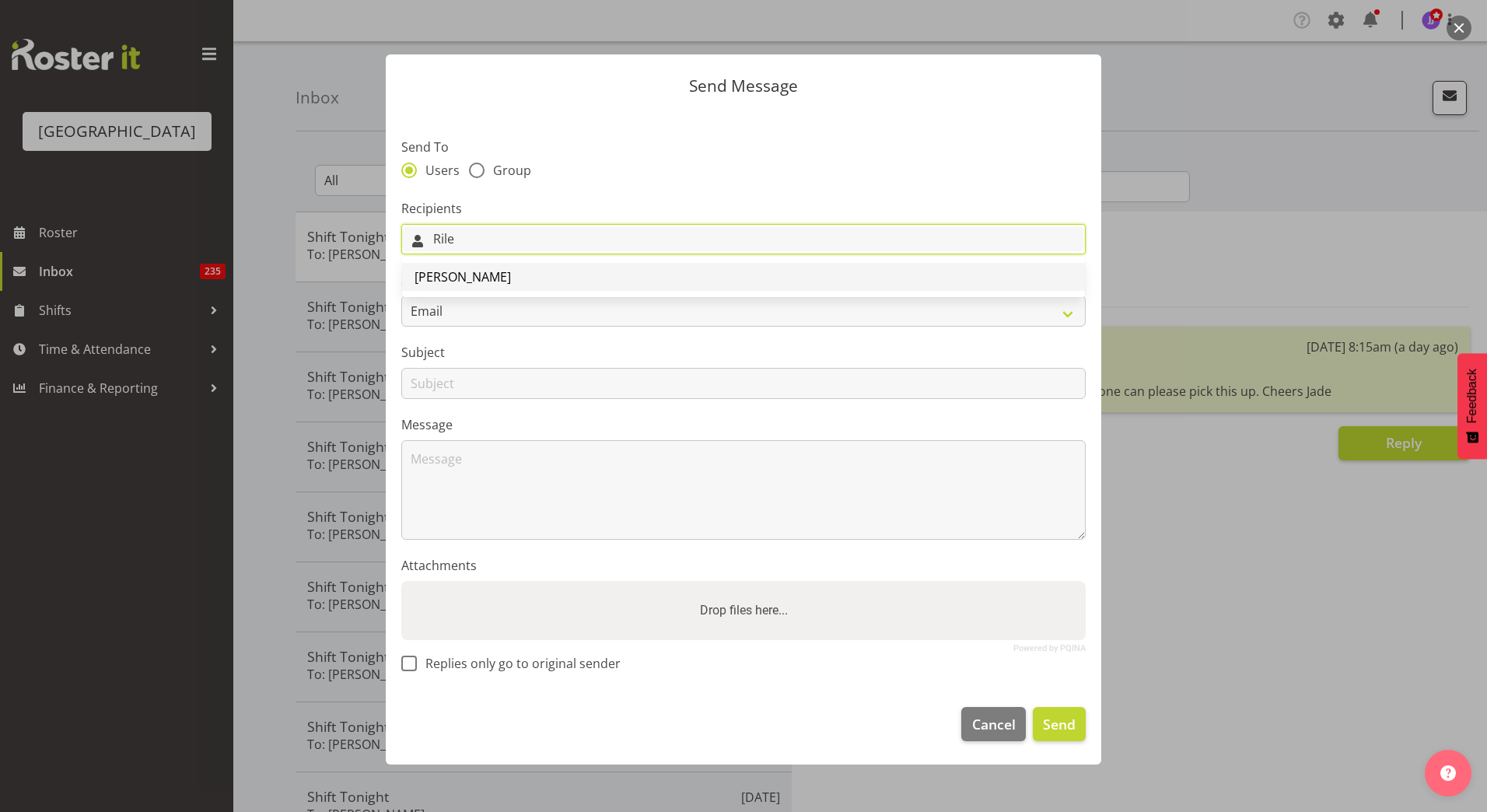
type input "Rile"
click at [509, 272] on link "[PERSON_NAME]" at bounding box center [743, 276] width 682 height 28
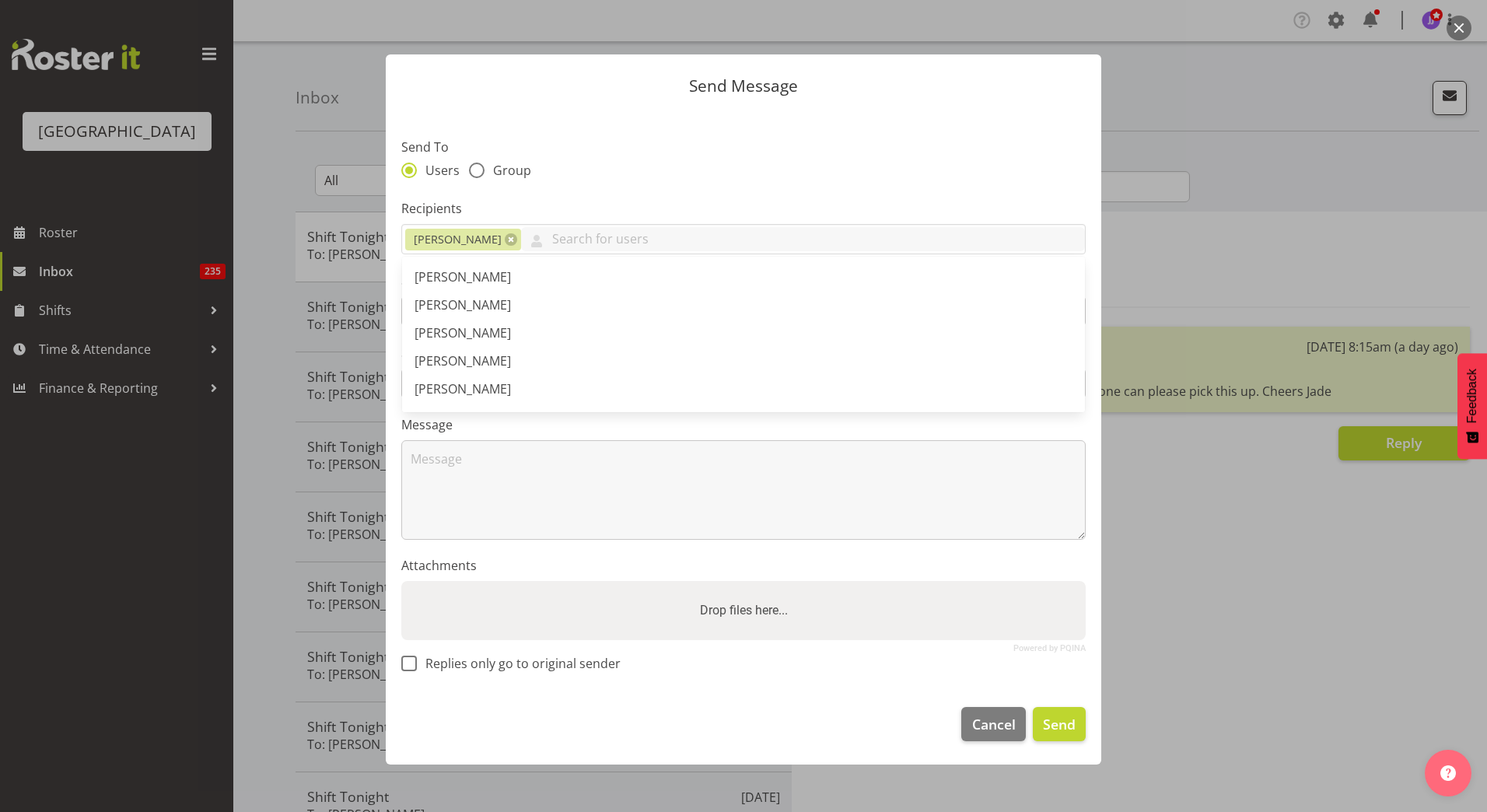
click at [687, 154] on label "Send To" at bounding box center [743, 146] width 684 height 18
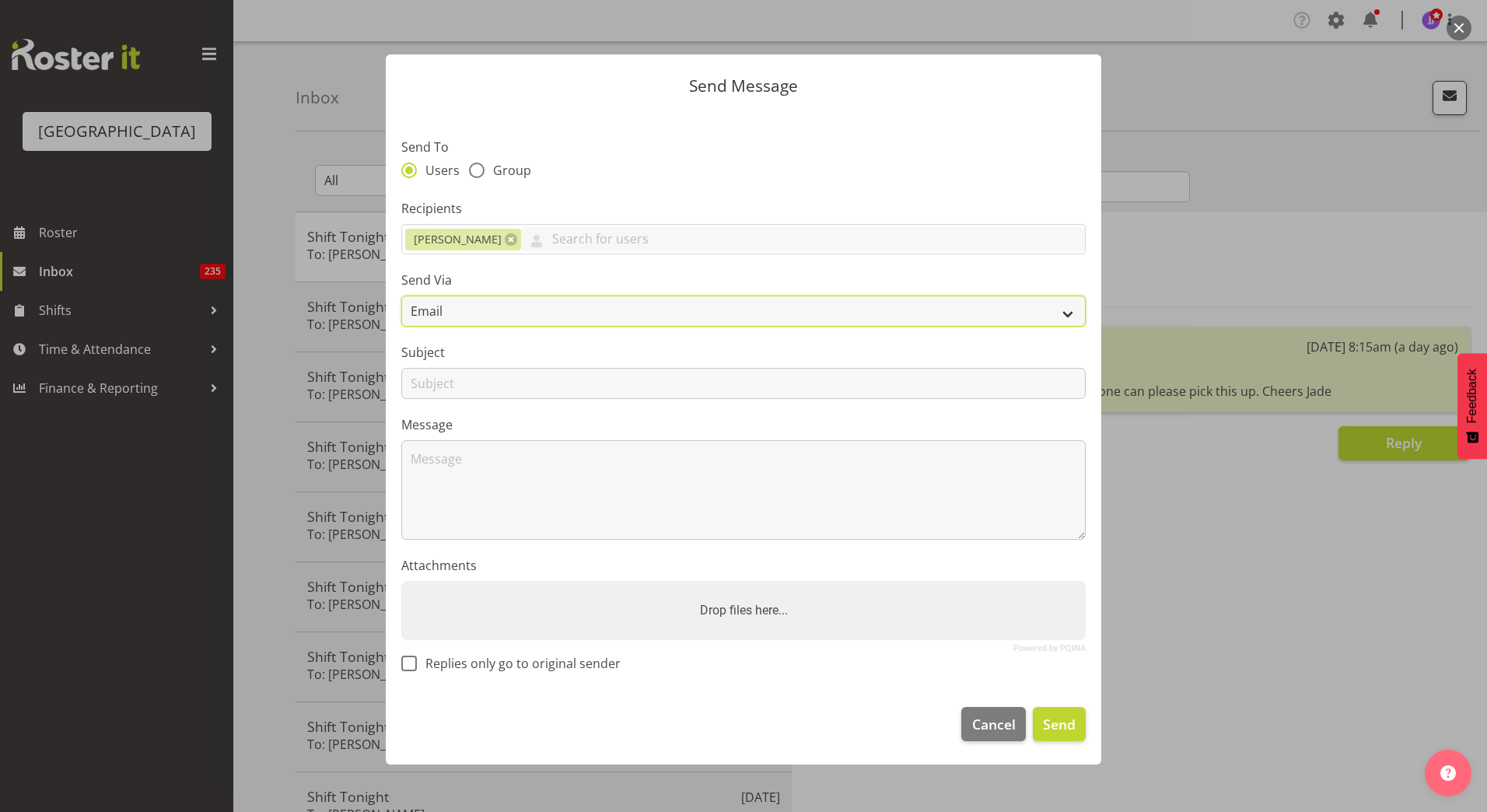
click at [527, 303] on select "Email SMS" at bounding box center [743, 311] width 684 height 31
select select "sms"
click at [401, 296] on select "Email SMS" at bounding box center [743, 311] width 684 height 31
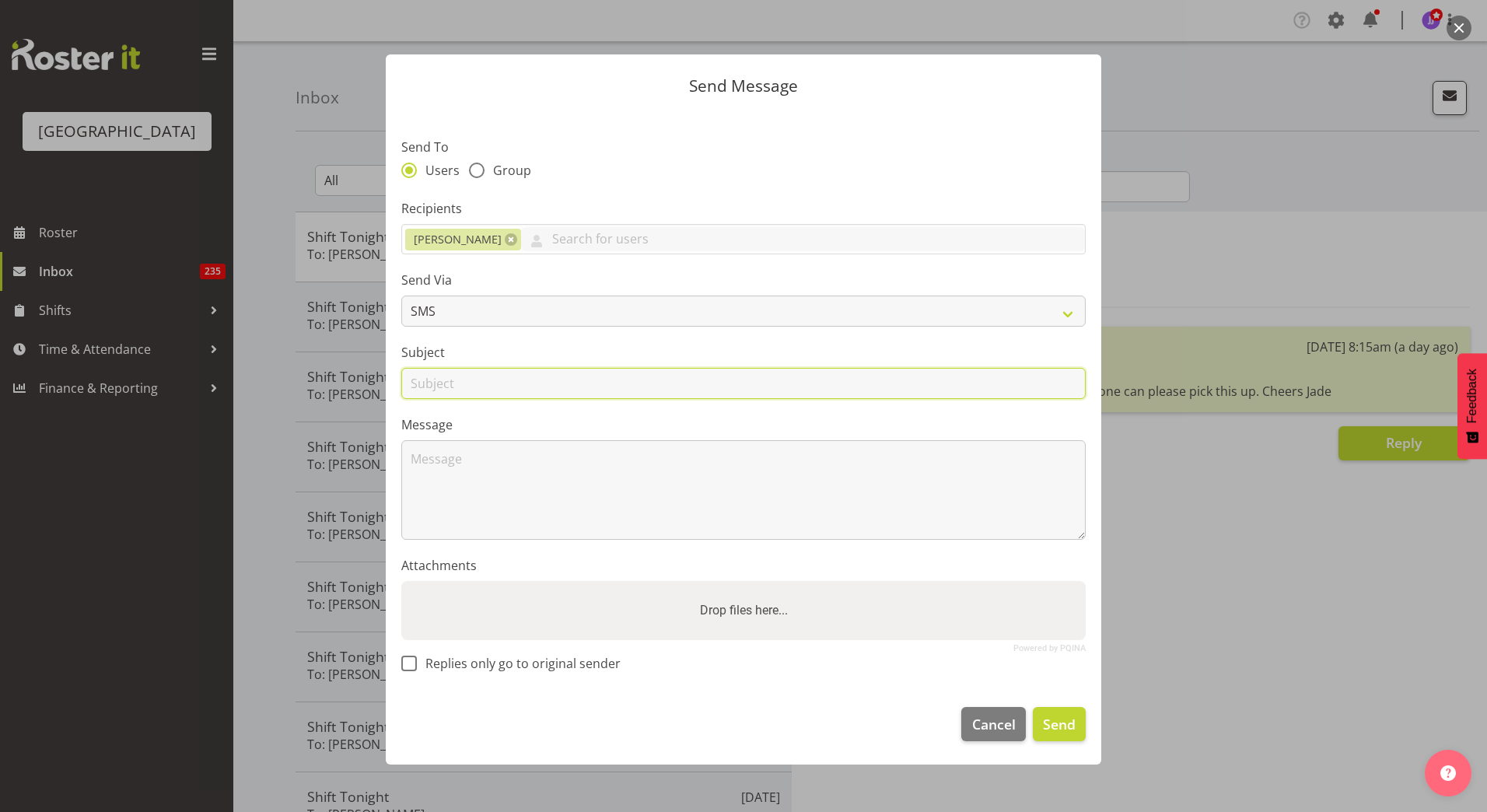
click at [513, 386] on input "text" at bounding box center [743, 383] width 684 height 31
type input "S"
type input "School Holiday Shifts"
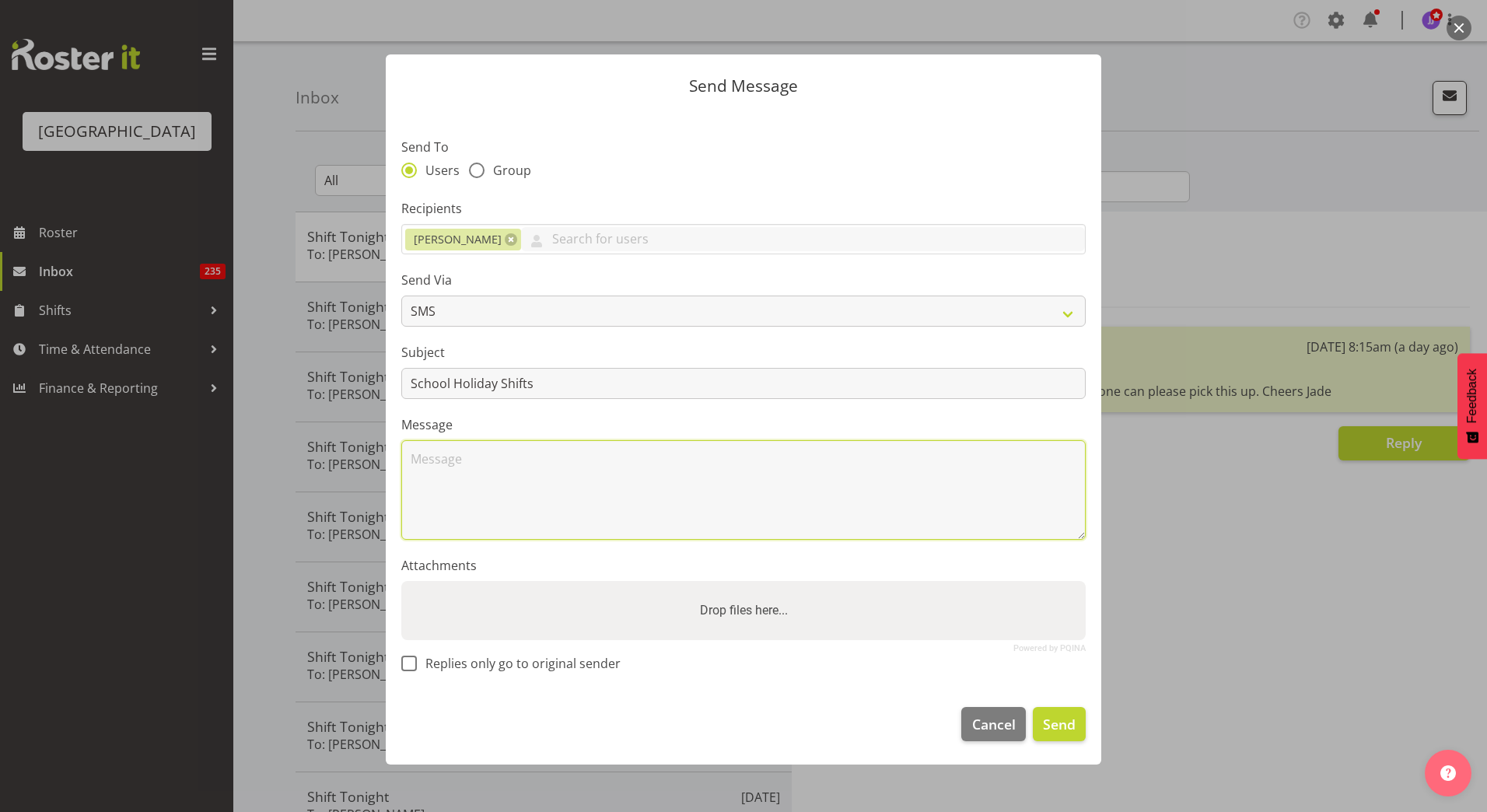
click at [506, 452] on textarea at bounding box center [743, 490] width 684 height 100
type textarea "Hey [PERSON_NAME], Have had some shifts come up next week for Mon, Tues, Wed. 4…"
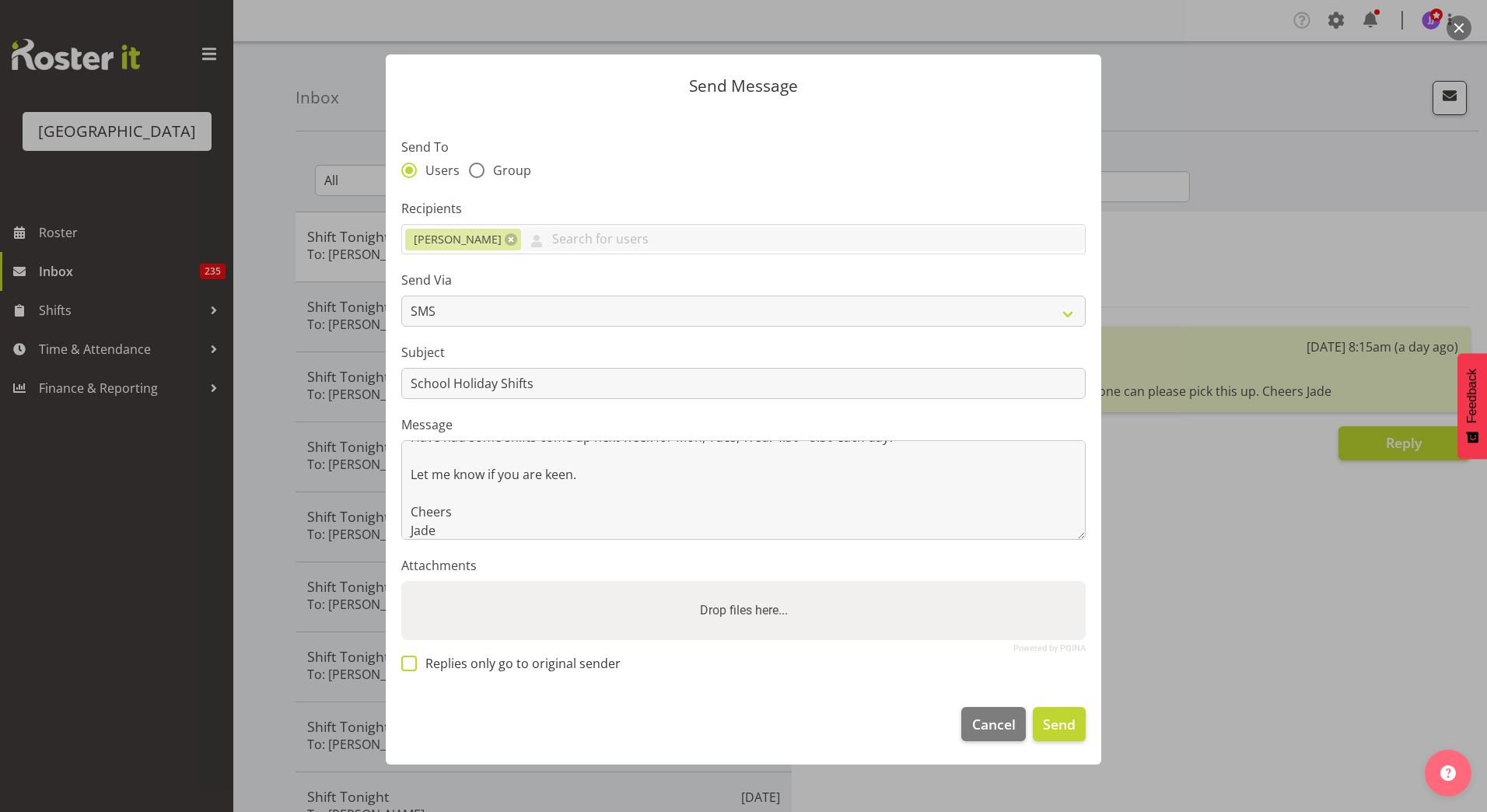
click at [574, 658] on span "Replies only go to original sender" at bounding box center [518, 663] width 203 height 16
click at [411, 659] on input "Replies only go to original sender" at bounding box center [406, 664] width 10 height 10
checkbox input "true"
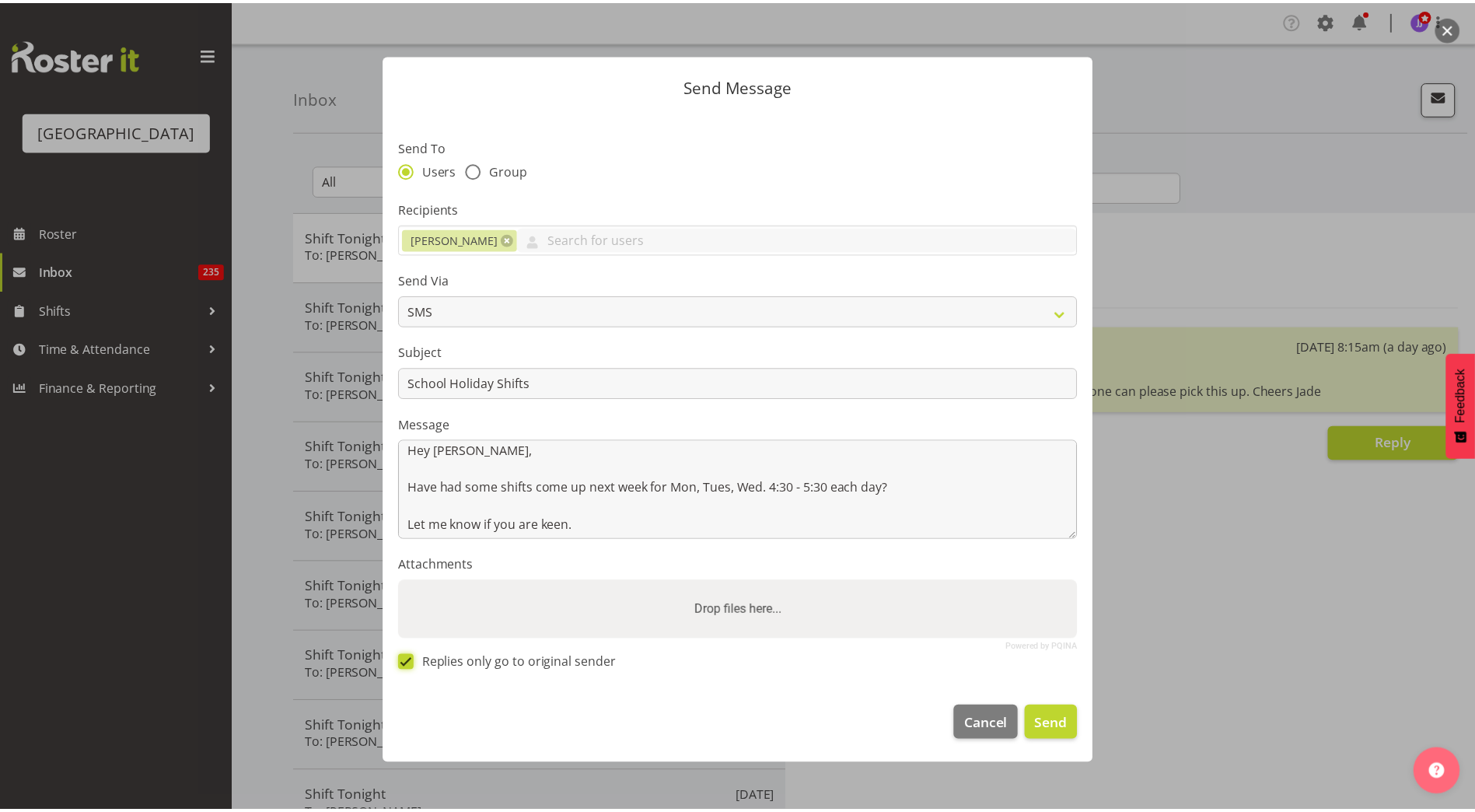
scroll to position [9, 0]
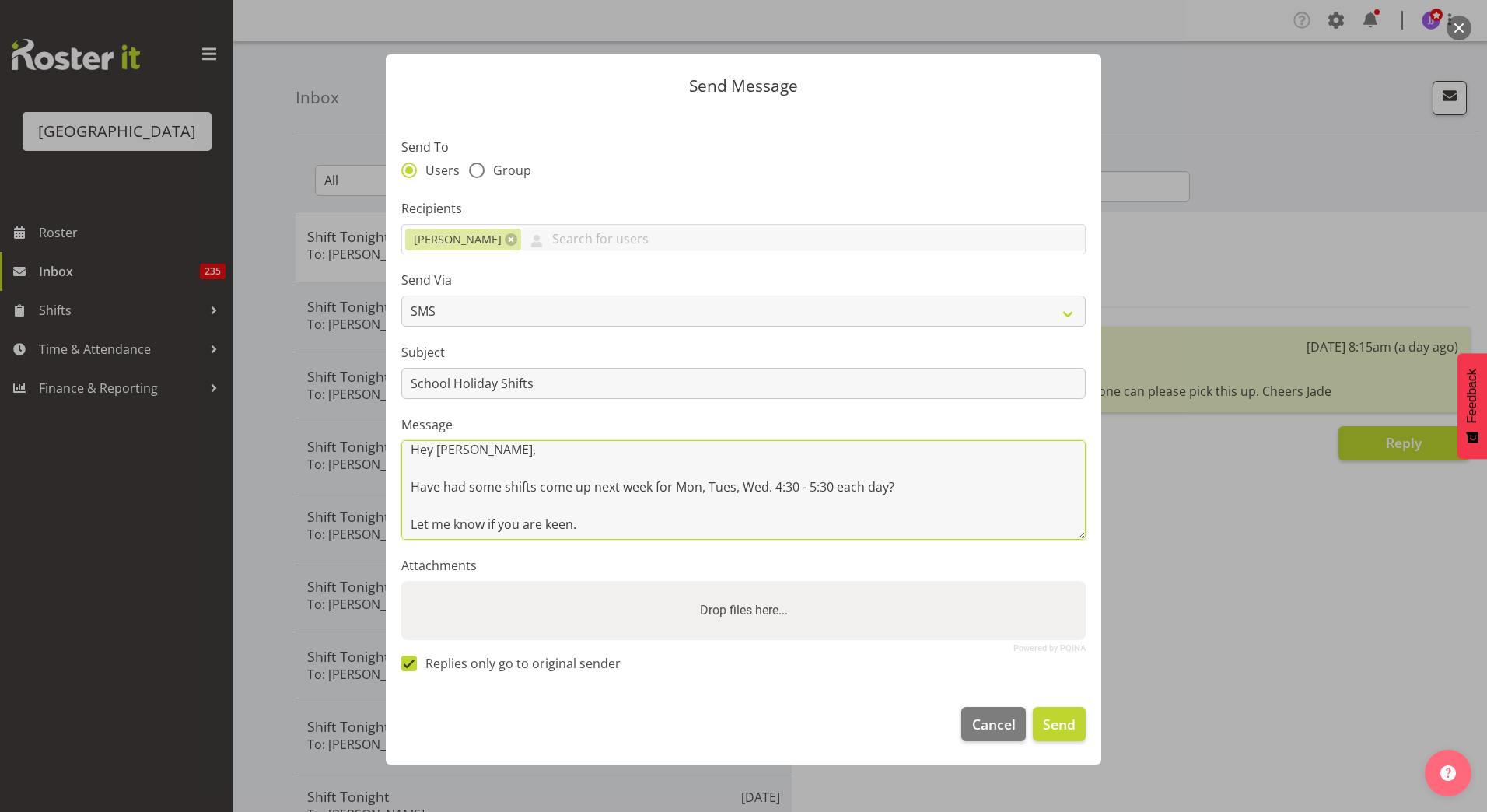
click at [798, 487] on textarea "Hey [PERSON_NAME], Have had some shifts come up next week for Mon, Tues, Wed. 4…" at bounding box center [743, 490] width 684 height 100
click at [833, 490] on textarea "Hey [PERSON_NAME], Have had some shifts come up next week for Mon, Tues, Wed. 4…" at bounding box center [743, 490] width 684 height 100
type textarea "Hey [PERSON_NAME], Have had some shifts come up next week for Mon, Tues, Wed. 4…"
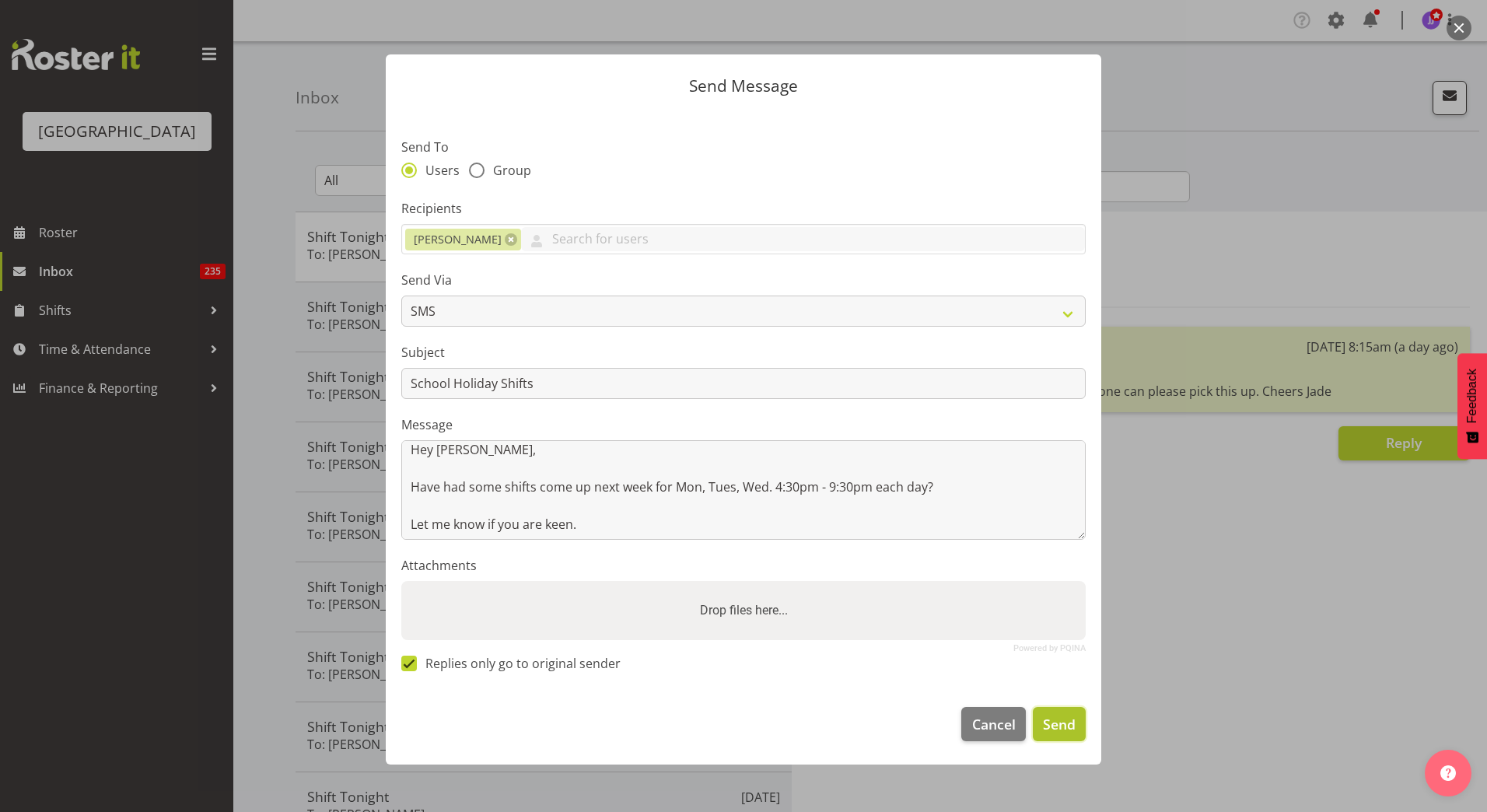
click at [1051, 718] on span "Send" at bounding box center [1058, 724] width 33 height 20
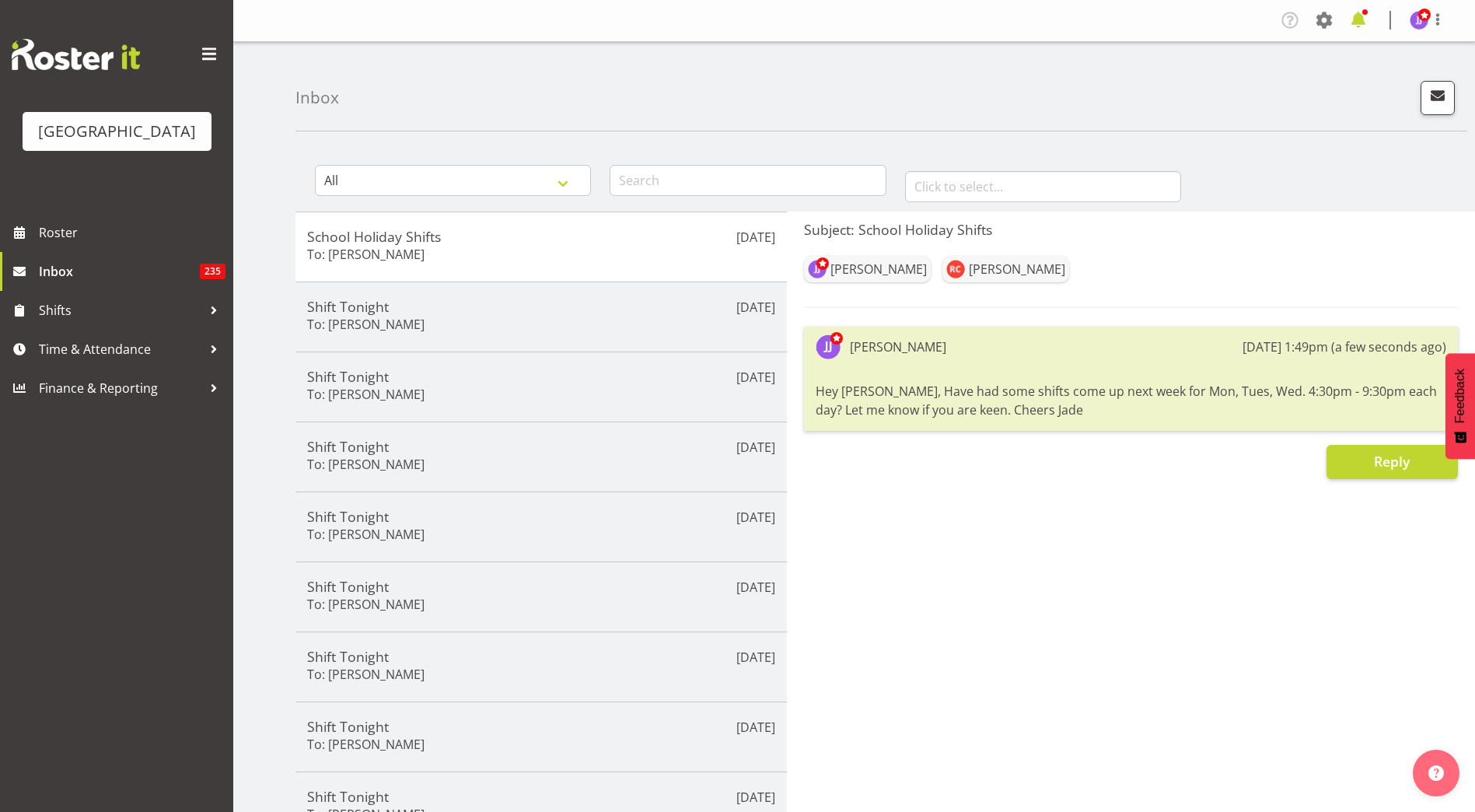
click at [1366, 23] on span at bounding box center [1359, 20] width 25 height 25
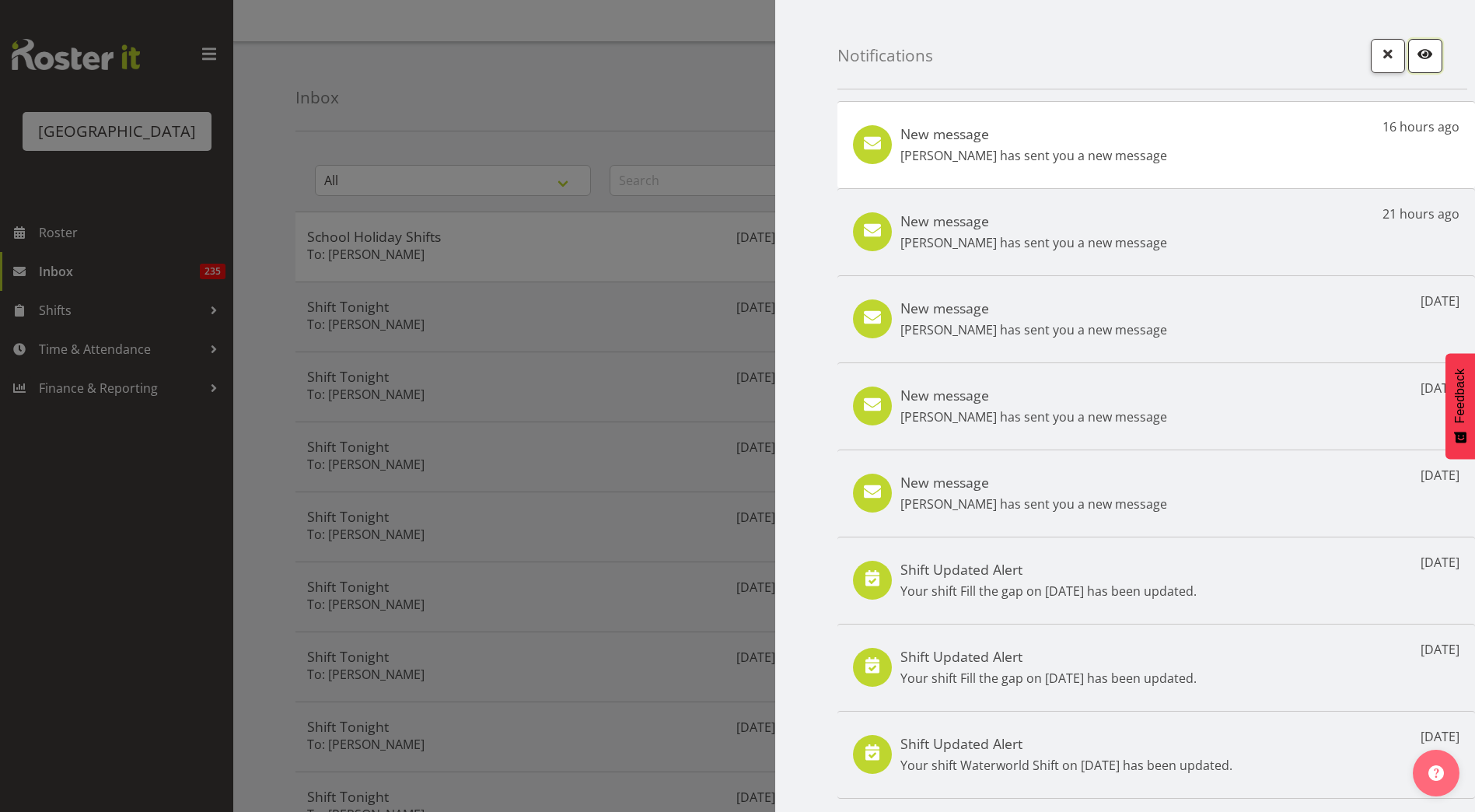
click at [1415, 49] on span "button" at bounding box center [1425, 54] width 20 height 20
click at [974, 146] on p "[PERSON_NAME] has sent you a new message" at bounding box center [1033, 156] width 267 height 18
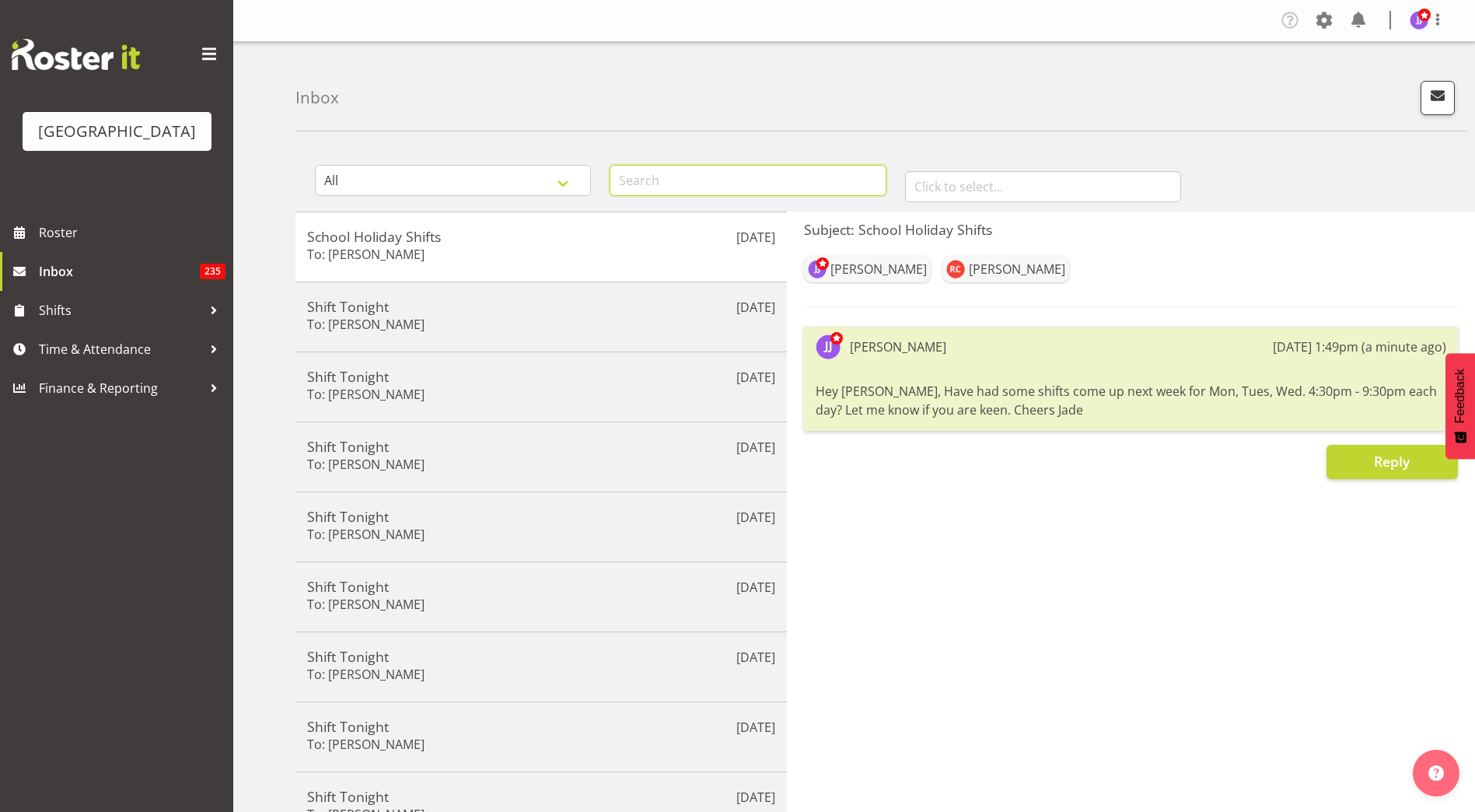
click at [668, 169] on input "text" at bounding box center [748, 180] width 276 height 31
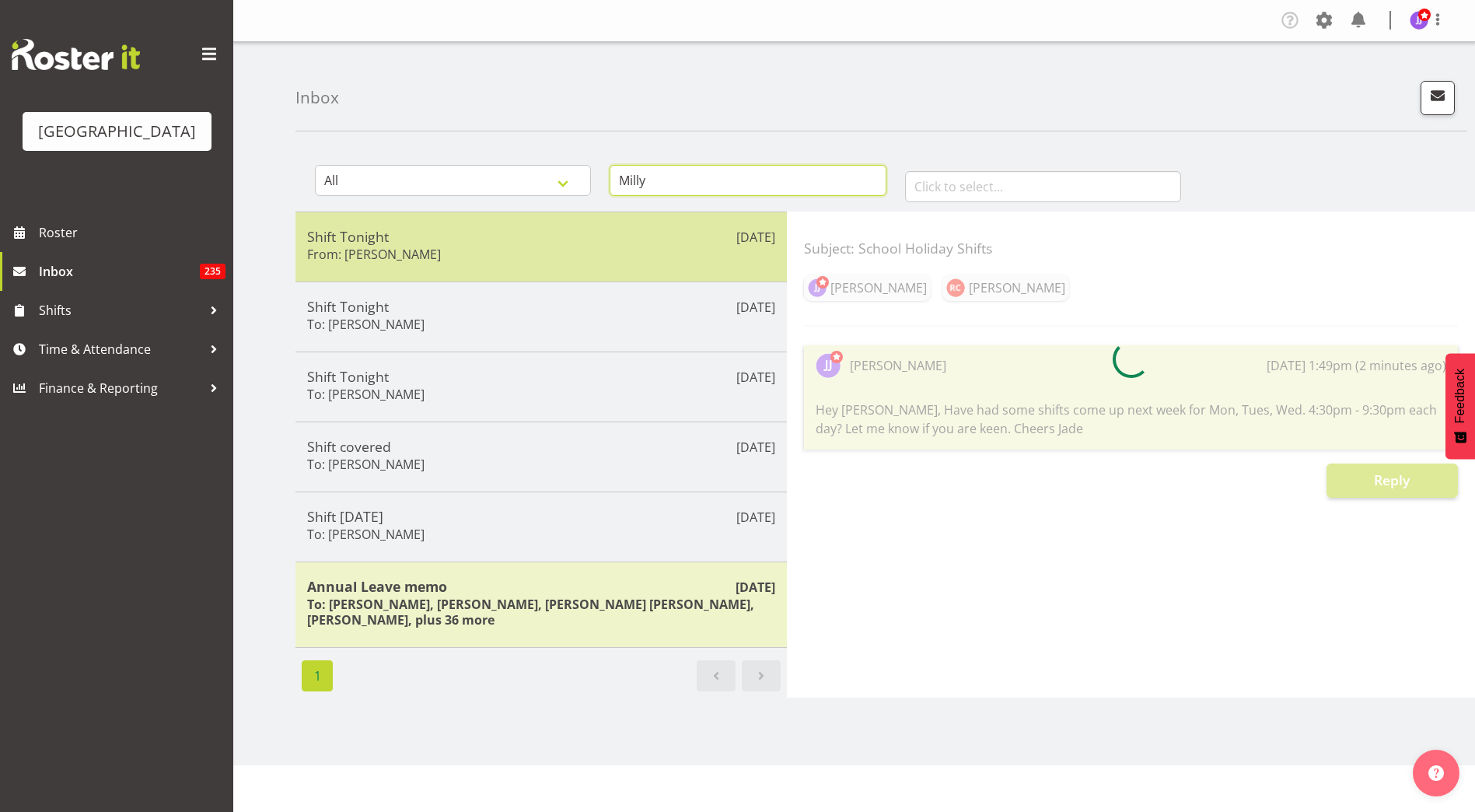
type input "Milly"
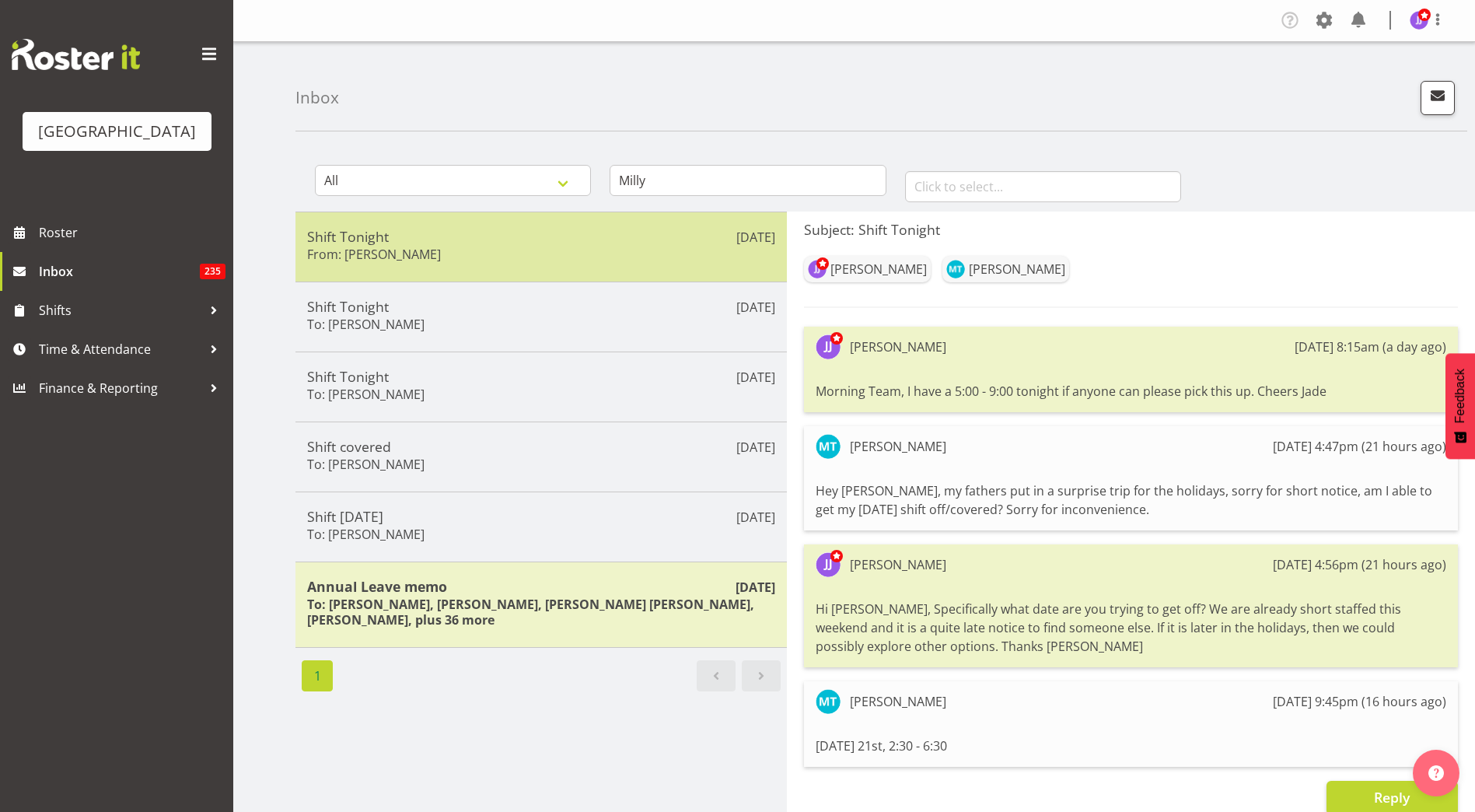
click at [574, 241] on h5 "Shift Tonight" at bounding box center [541, 236] width 468 height 17
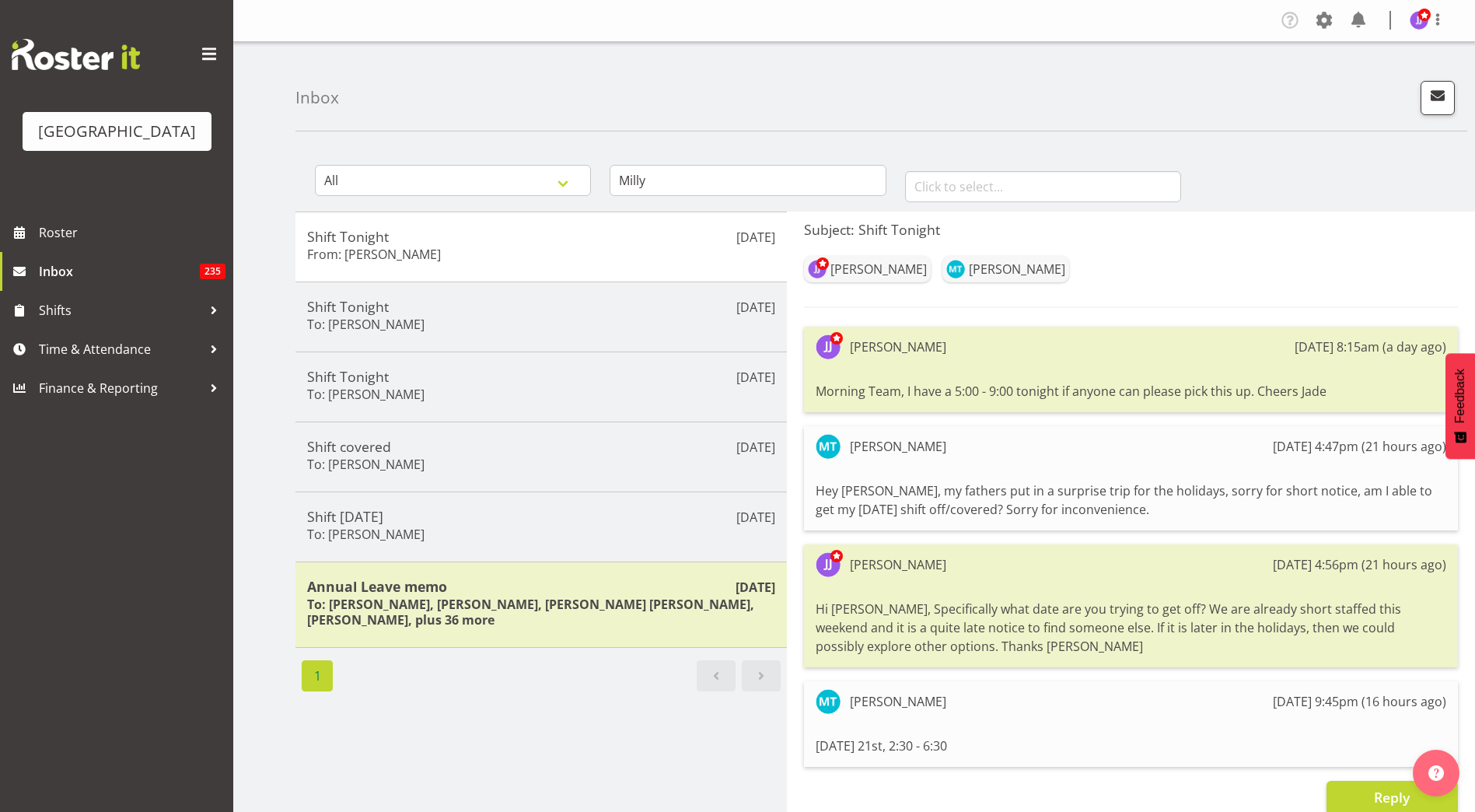
scroll to position [24, 0]
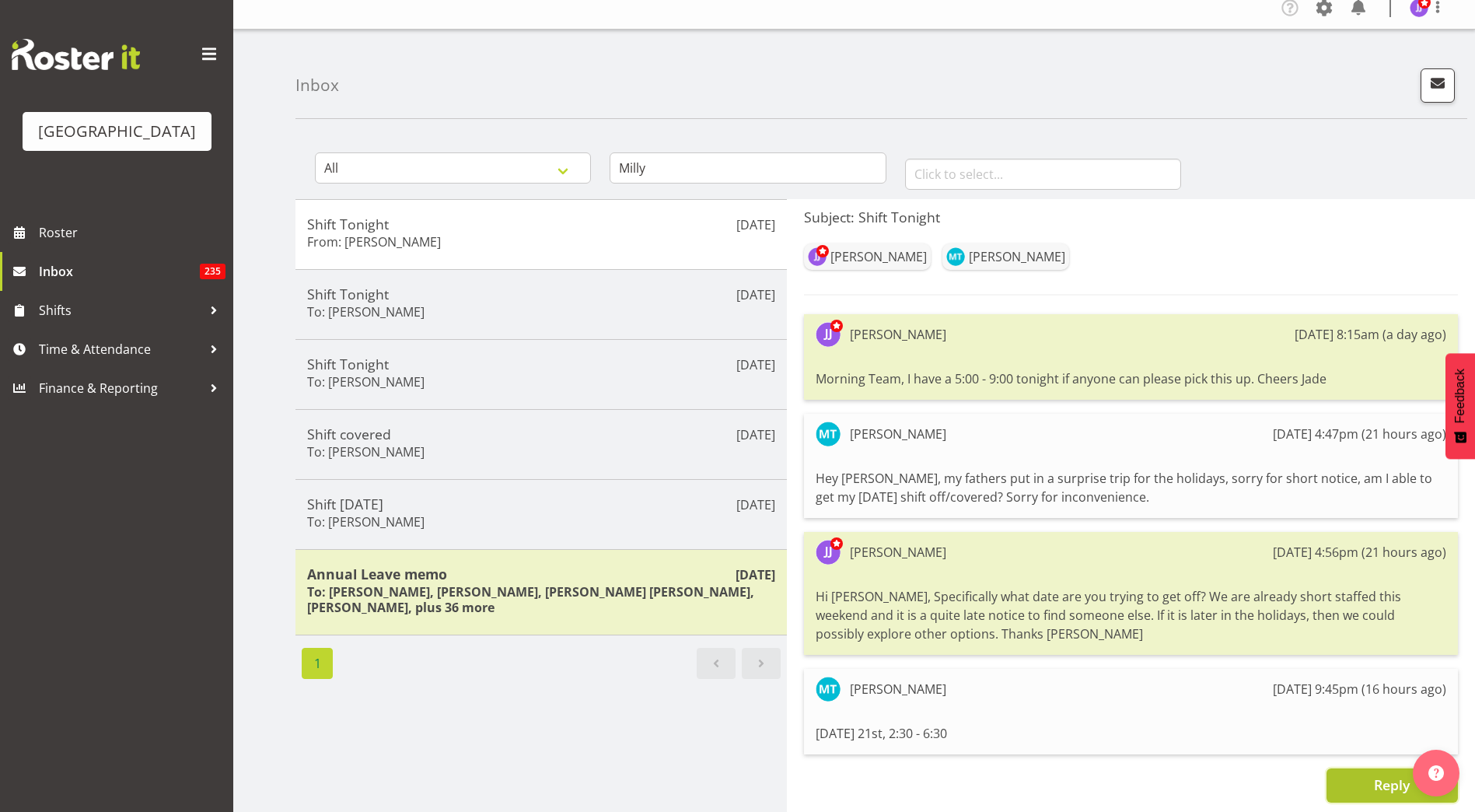
click at [1369, 768] on button "Reply" at bounding box center [1391, 785] width 131 height 34
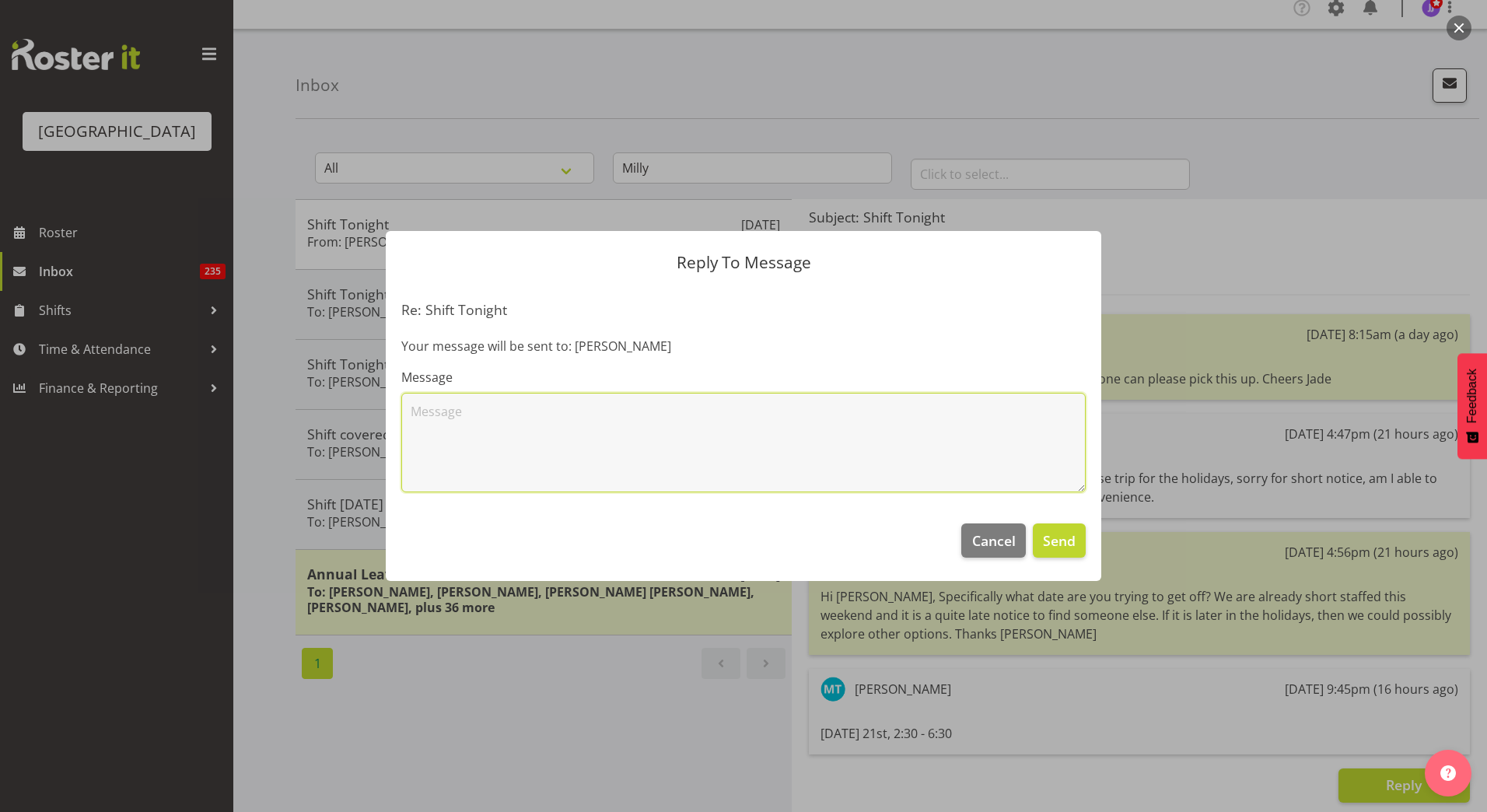
click at [741, 428] on textarea at bounding box center [743, 442] width 684 height 100
click at [496, 409] on textarea "Hi [PERSON_NAME], A wee bit late notice. If you can find cover then you are mor…" at bounding box center [743, 442] width 684 height 100
click at [549, 412] on textarea "Hi [PERSON_NAME], A bit late notice. If you can find cover then you are more th…" at bounding box center [743, 442] width 684 height 100
click at [560, 434] on textarea "Hi [PERSON_NAME], A bit late notice for us to sort out. If you can find cover t…" at bounding box center [743, 442] width 684 height 100
type textarea "Hi [PERSON_NAME], A bit late notice for us to sort out. If you can find cover t…"
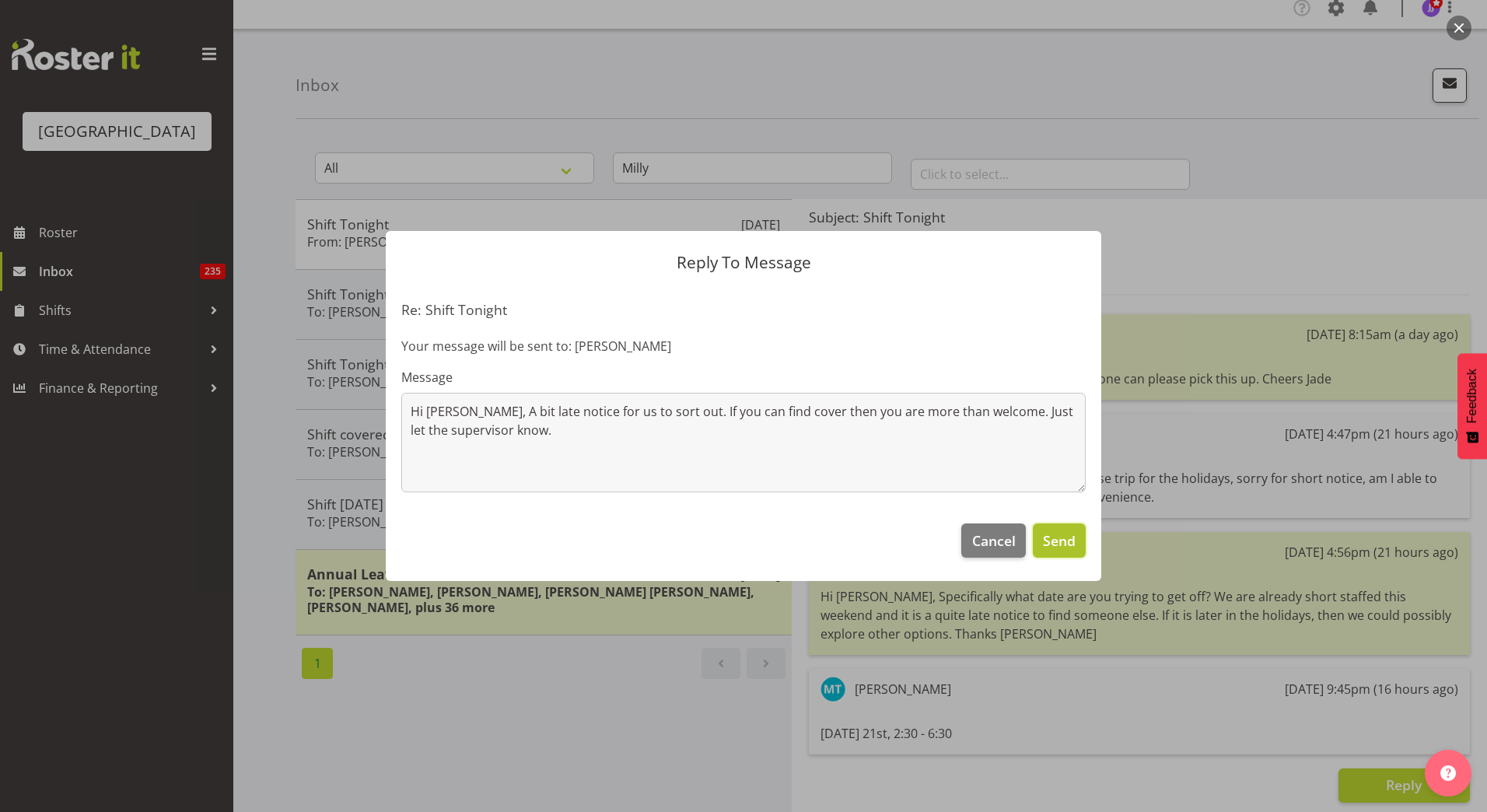
click at [1068, 534] on span "Send" at bounding box center [1058, 540] width 33 height 20
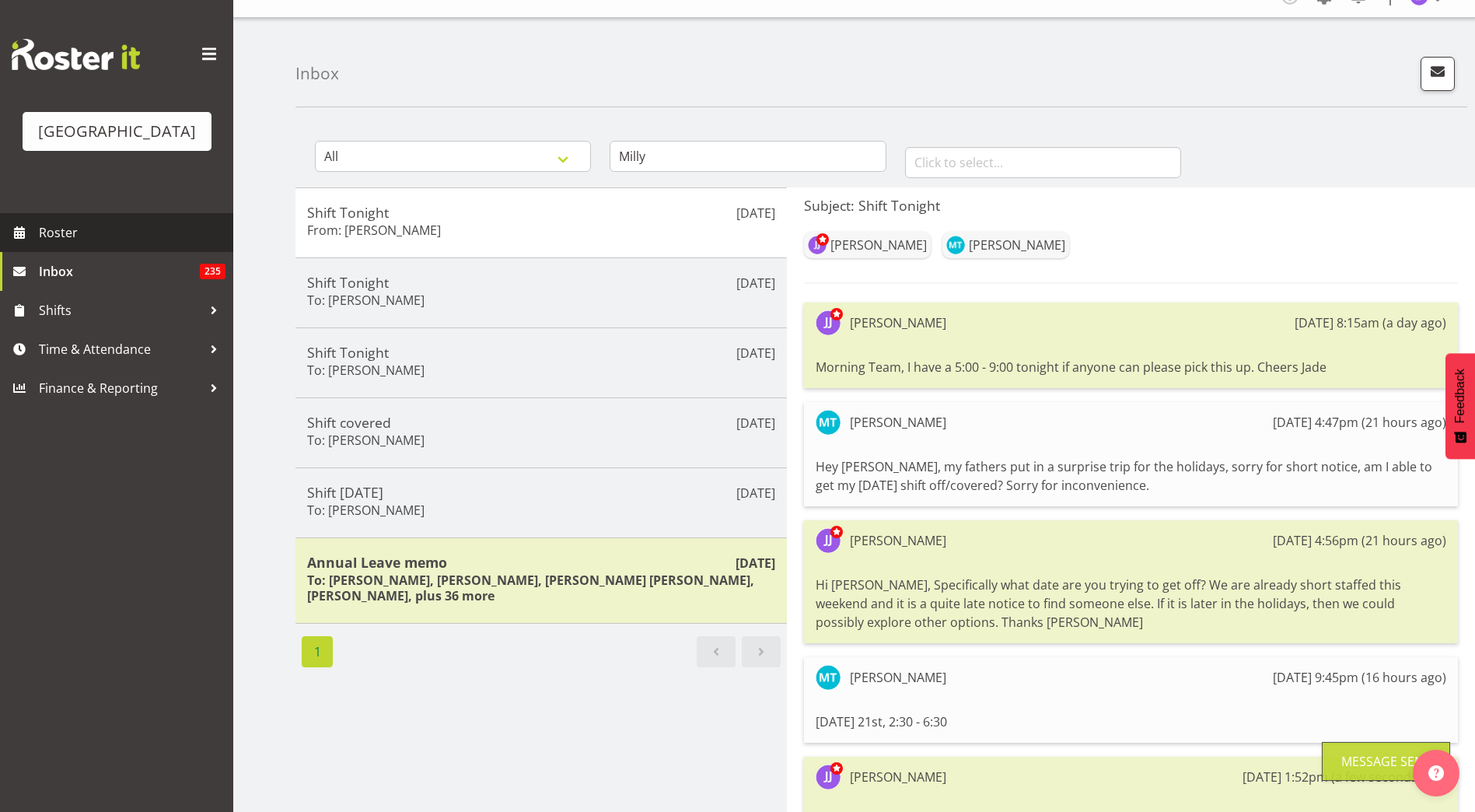
click at [60, 235] on span "Roster" at bounding box center [131, 233] width 187 height 23
